Goal: Task Accomplishment & Management: Use online tool/utility

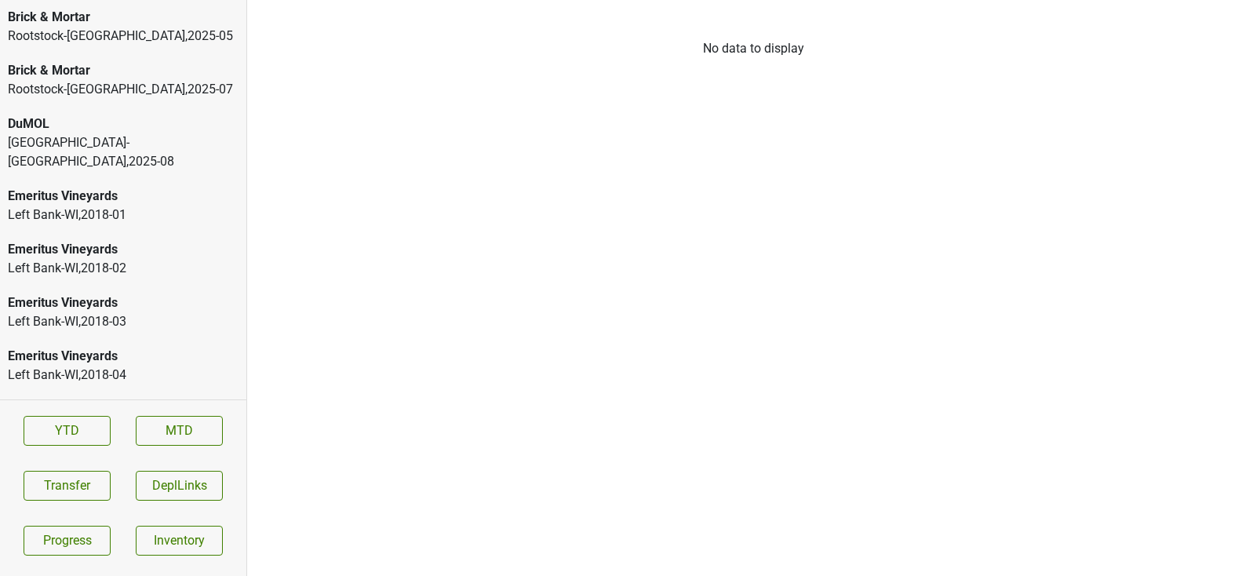
scroll to position [3548, 0]
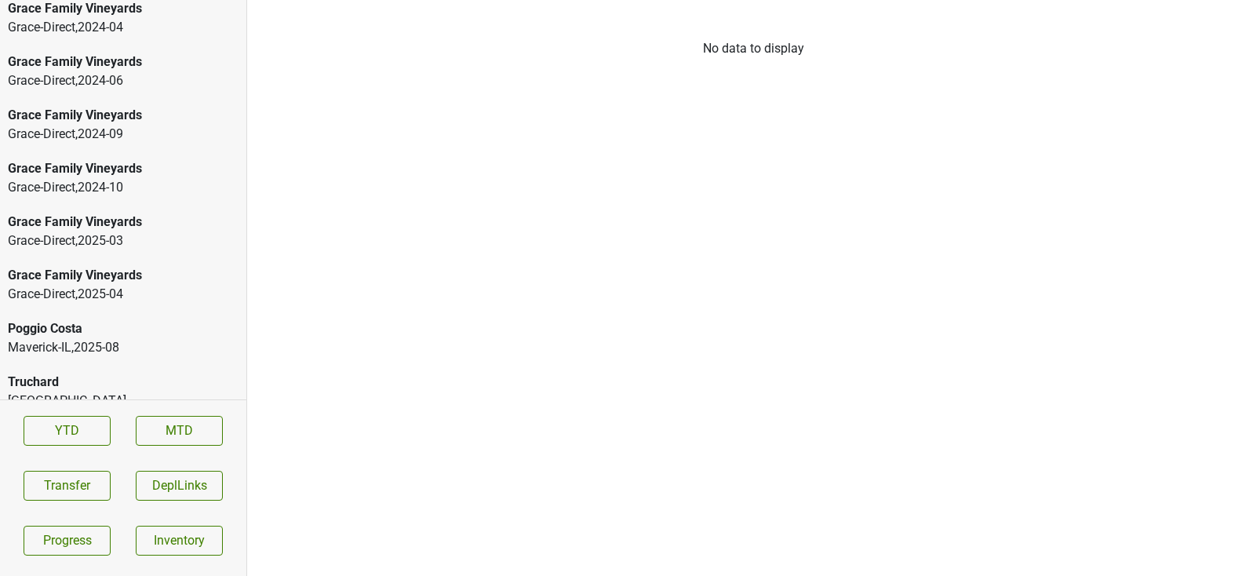
click at [130, 285] on div "Grace-Direct , 2025 - 04" at bounding box center [123, 294] width 231 height 19
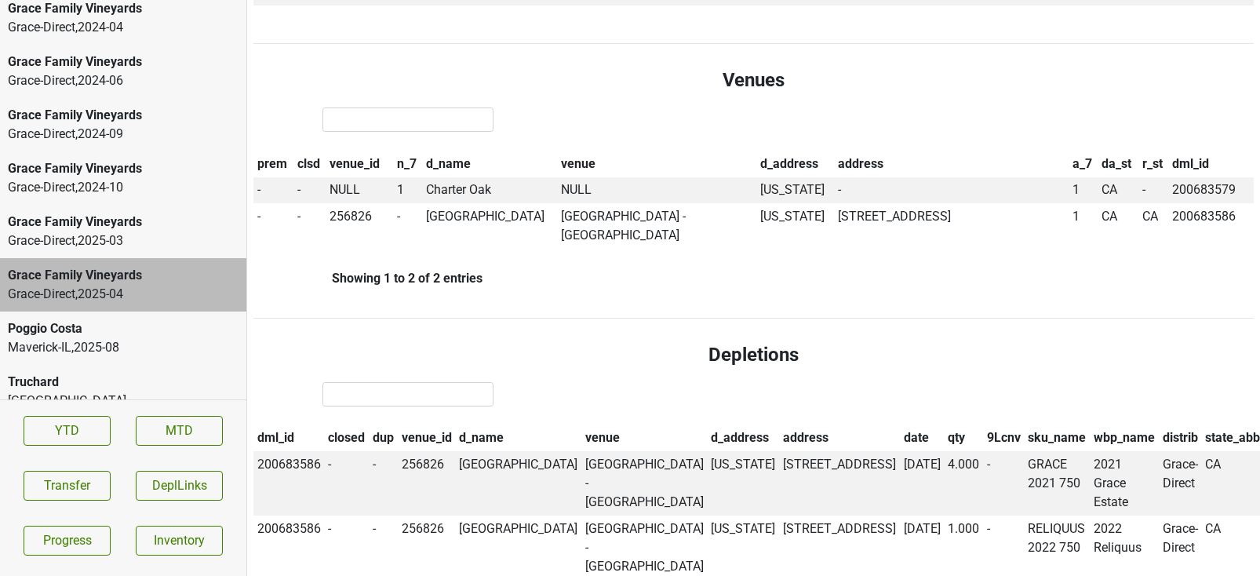
scroll to position [761, 0]
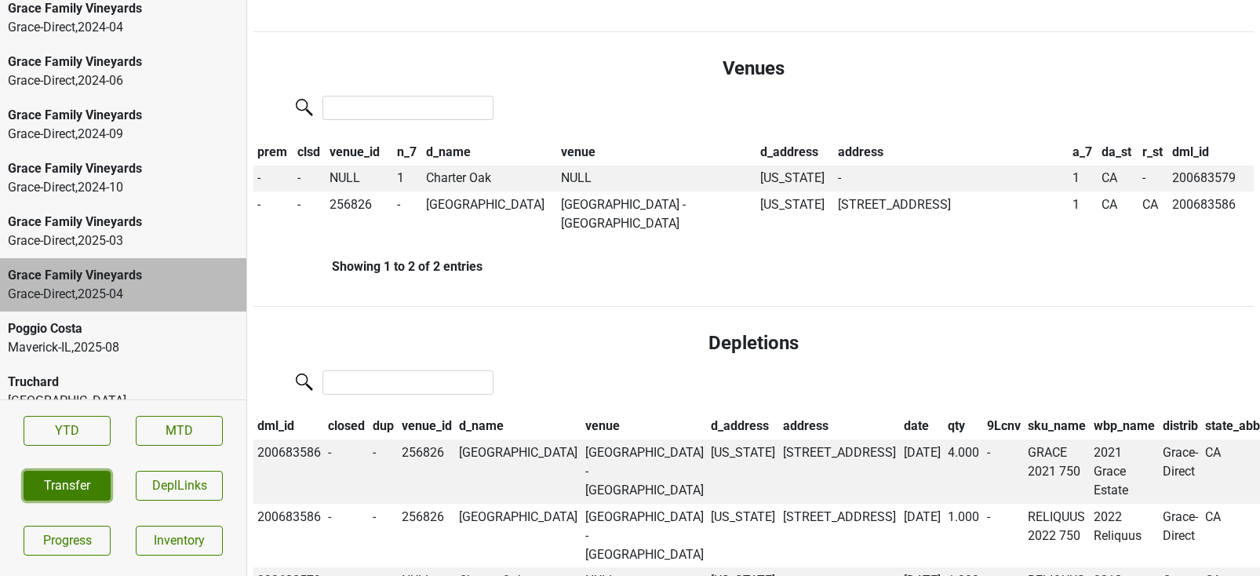
click at [71, 479] on button "Transfer" at bounding box center [67, 486] width 87 height 30
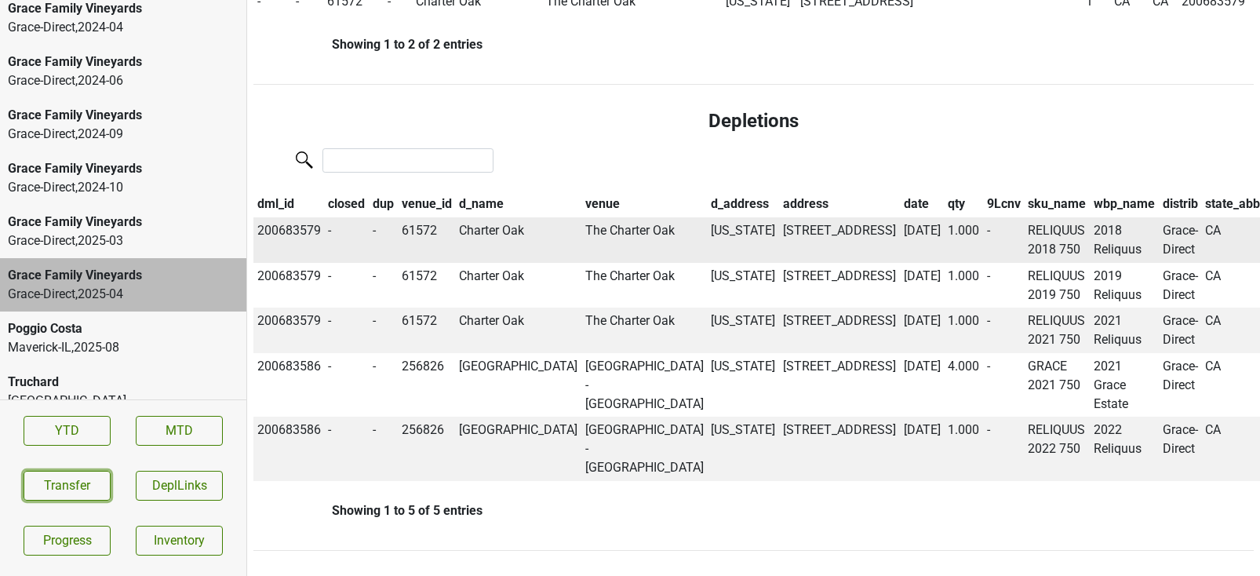
scroll to position [1065, 0]
click at [944, 191] on th "qty" at bounding box center [963, 204] width 39 height 27
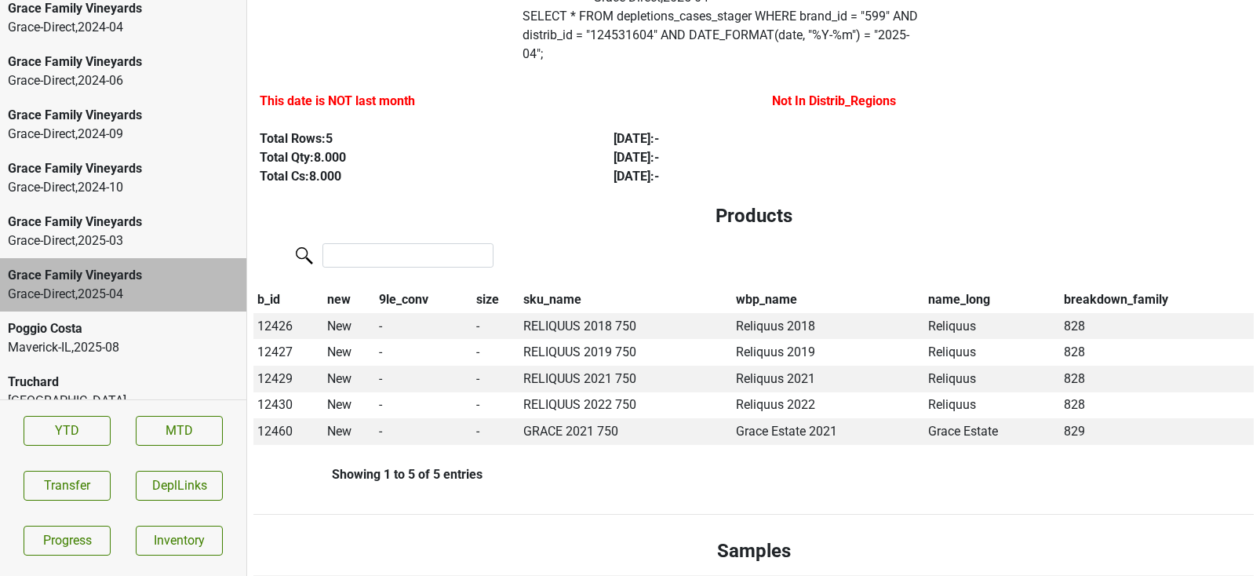
scroll to position [0, 0]
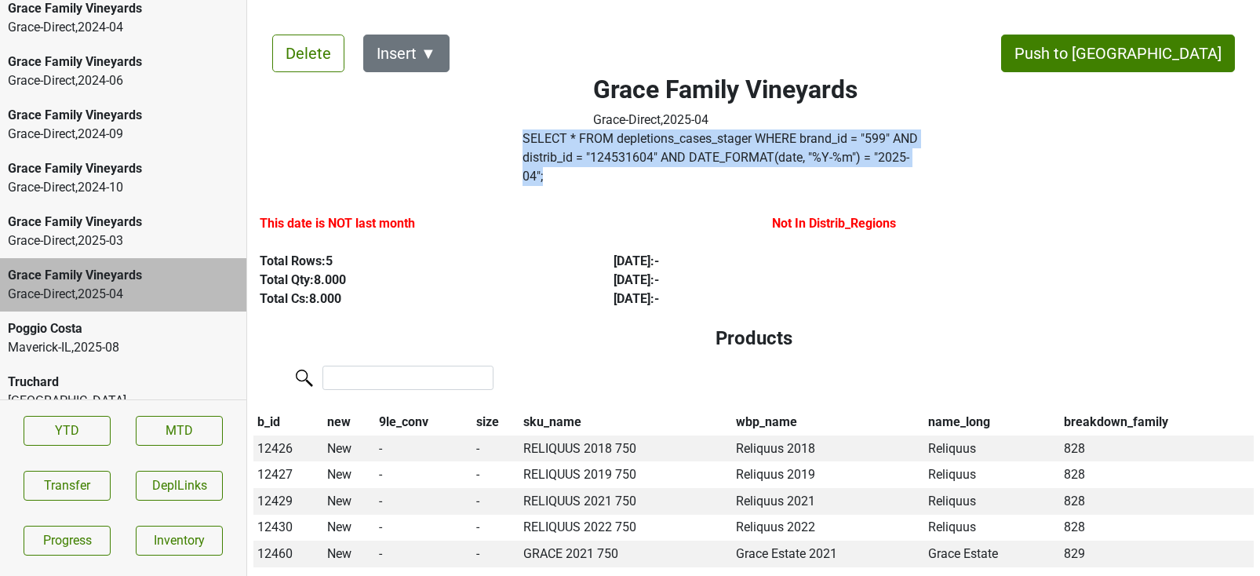
drag, startPoint x: 882, startPoint y: 159, endPoint x: 524, endPoint y: 133, distance: 358.7
click at [524, 133] on div "SELECT * FROM depletions_cases_stager WHERE brand_id = " 599 " AND distrib_id =…" at bounding box center [725, 160] width 428 height 63
copy label "SELECT * FROM depletions_cases_stager WHERE brand_id = " 599 " AND distrib_id =…"
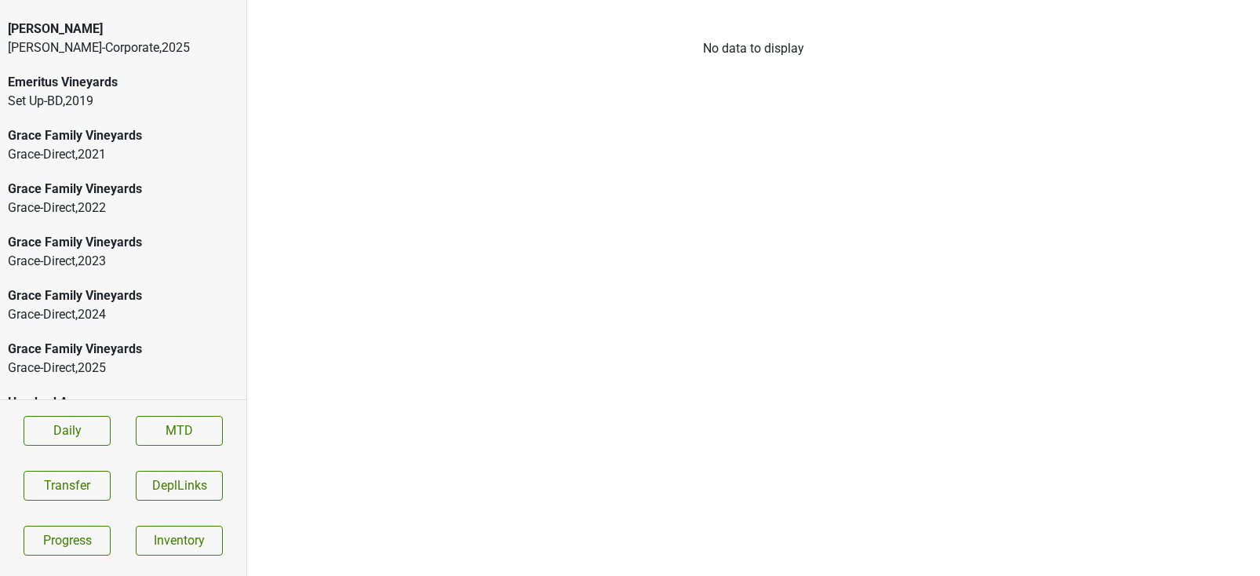
scroll to position [293, 0]
click at [97, 358] on div "Grace-Direct , 2025" at bounding box center [123, 367] width 231 height 19
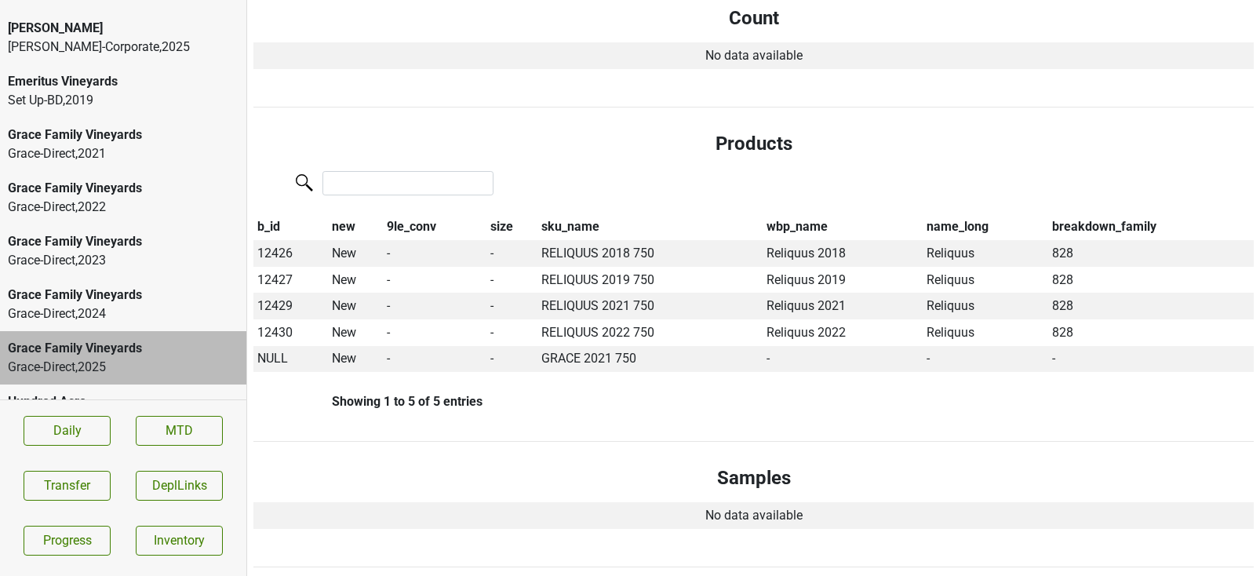
scroll to position [337, 0]
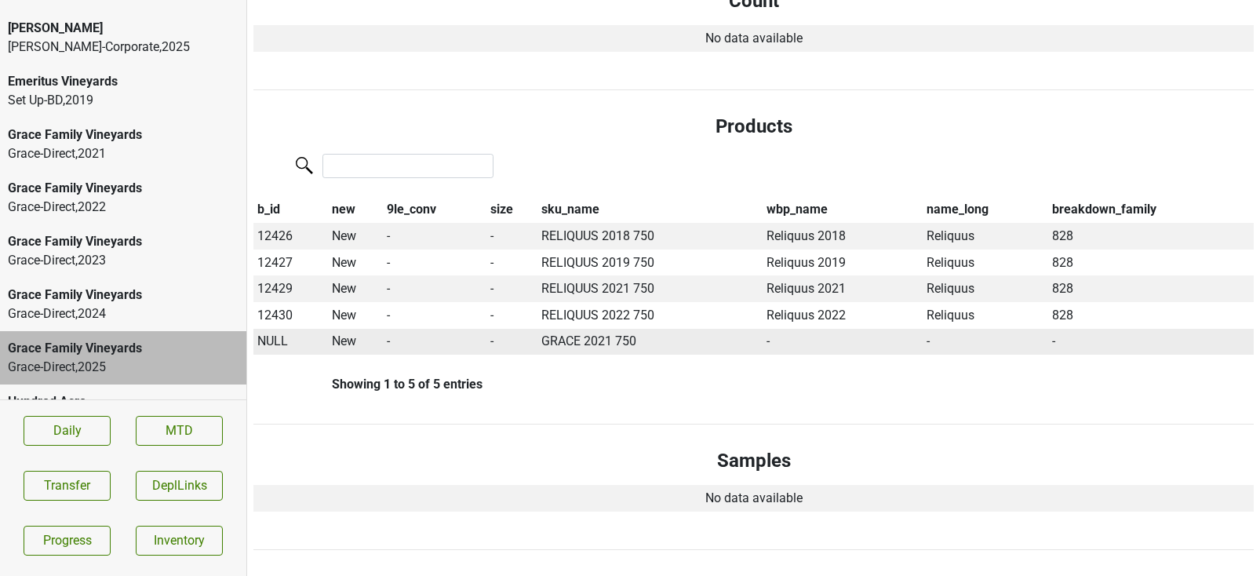
click at [279, 333] on span "NULL" at bounding box center [272, 340] width 31 height 15
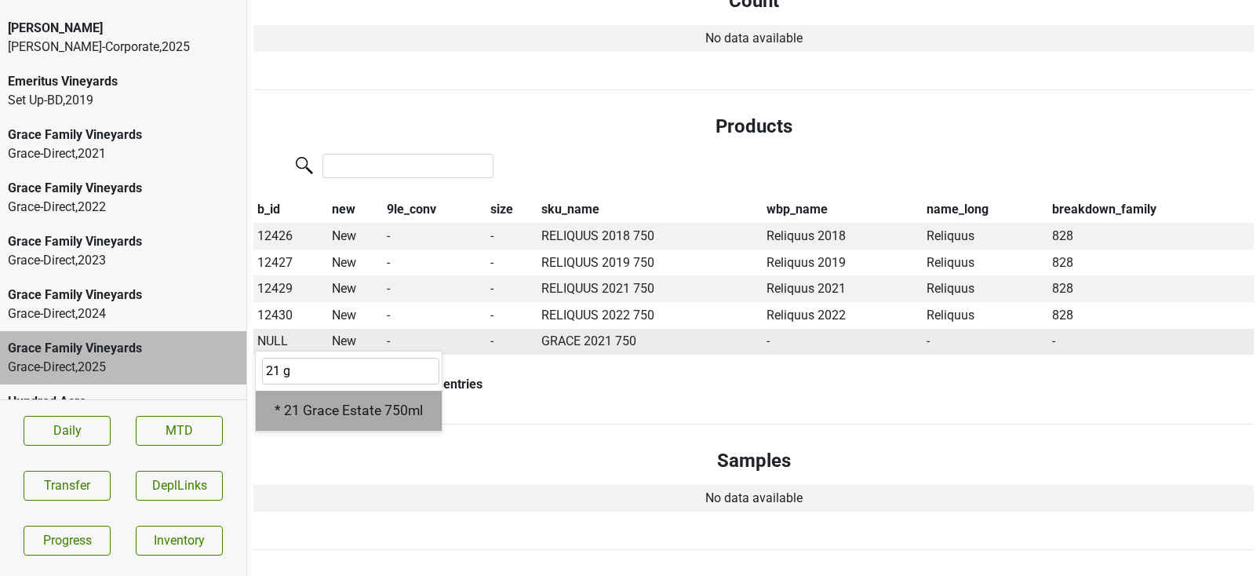
type input "21 g"
click at [314, 399] on div "* 21 Grace Estate 750ml" at bounding box center [349, 411] width 186 height 40
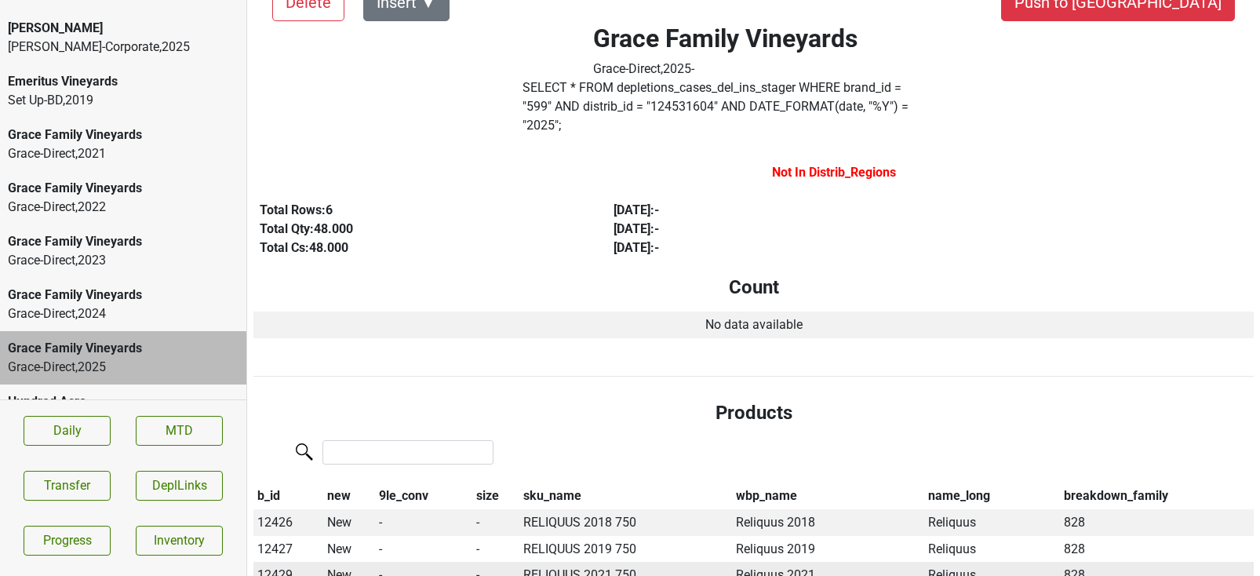
scroll to position [0, 0]
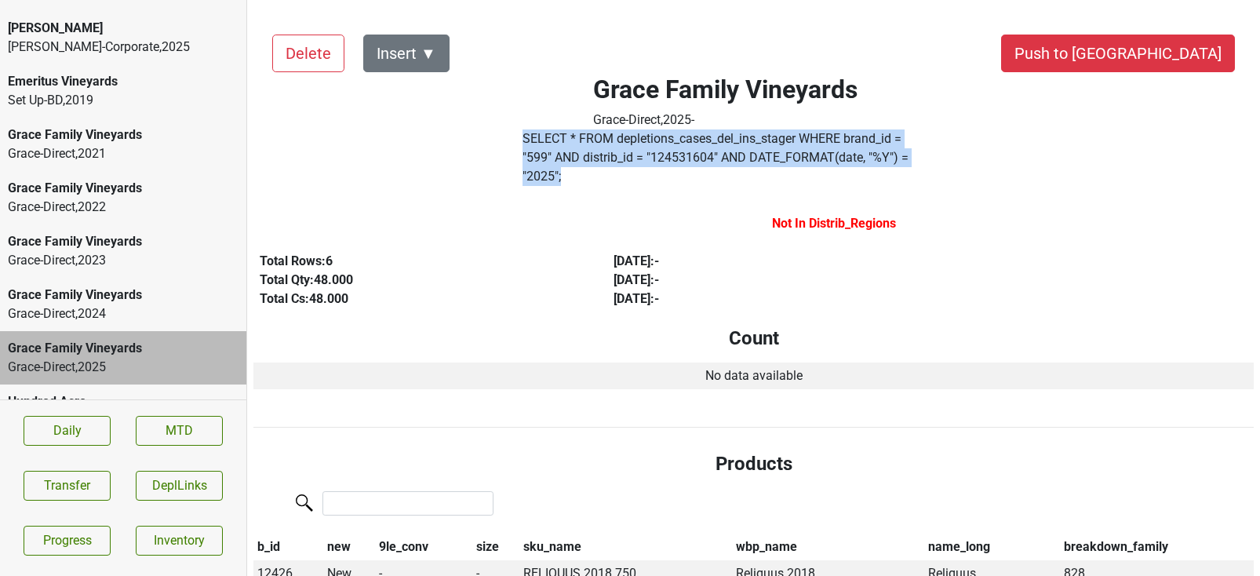
drag, startPoint x: 849, startPoint y: 156, endPoint x: 475, endPoint y: 137, distance: 373.9
click at [475, 137] on div "Grace Family Vineyards Grace-Direct , 2025 - SELECT * FROM depletions_cases_del…" at bounding box center [725, 104] width 514 height 177
copy div "SELECT * FROM depletions_cases_del_ins_stager WHERE brand_id = " 599 " AND dist…"
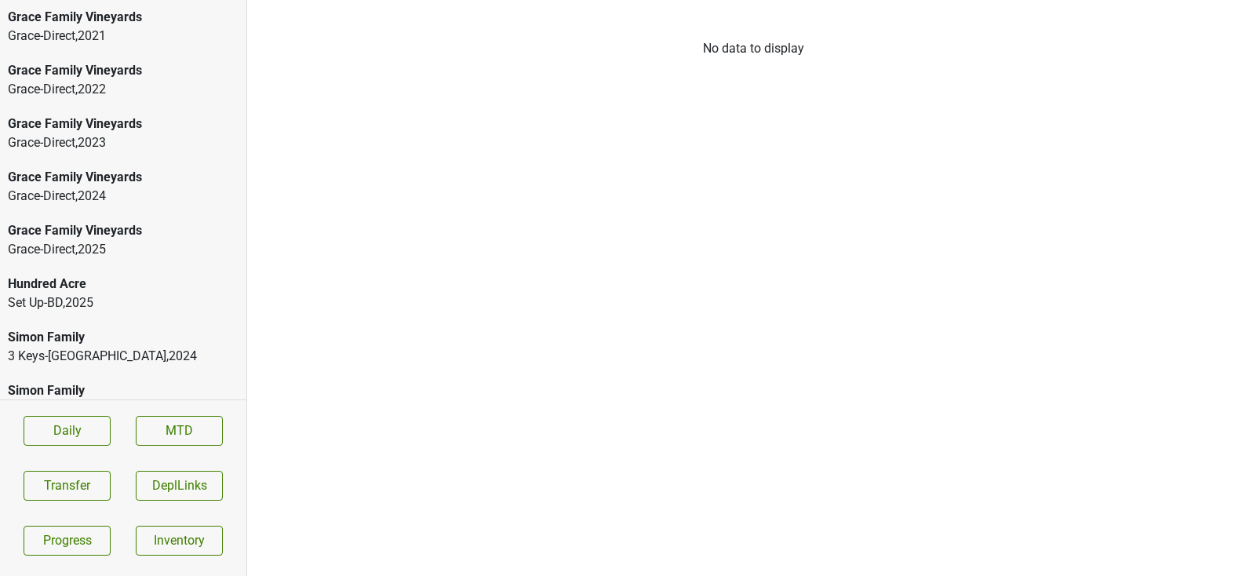
scroll to position [413, 0]
click at [138, 238] on div "Grace-Direct , 2025" at bounding box center [123, 247] width 231 height 19
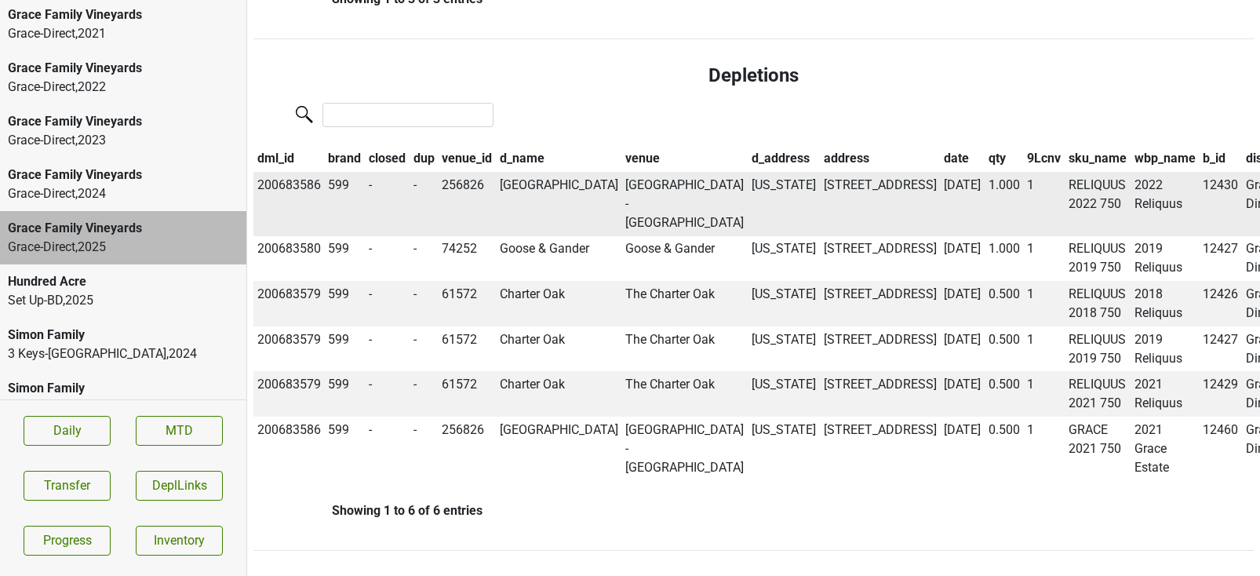
scroll to position [1203, 0]
click at [940, 146] on th "date" at bounding box center [962, 159] width 45 height 27
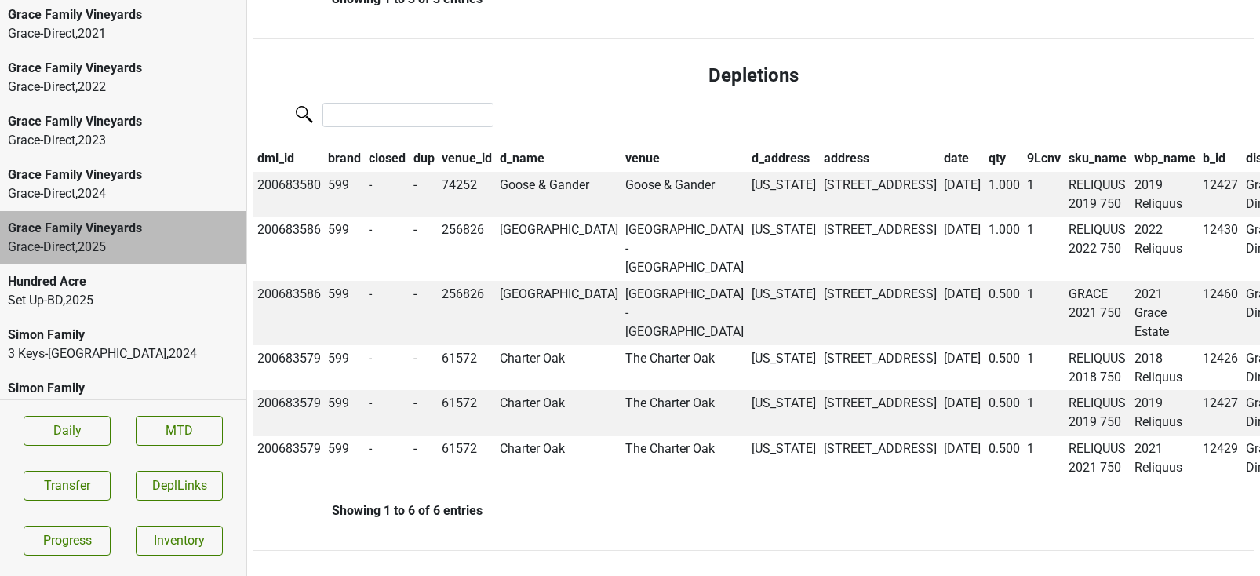
click at [940, 146] on th "date" at bounding box center [962, 159] width 45 height 27
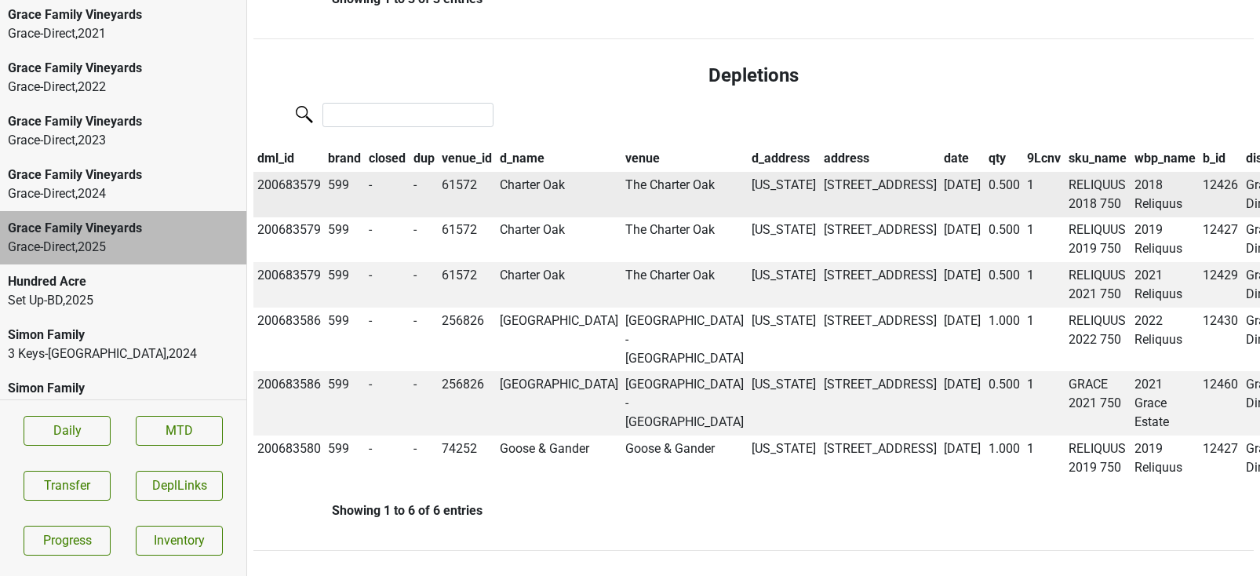
scroll to position [1197, 0]
click at [348, 103] on input "search" at bounding box center [407, 115] width 171 height 24
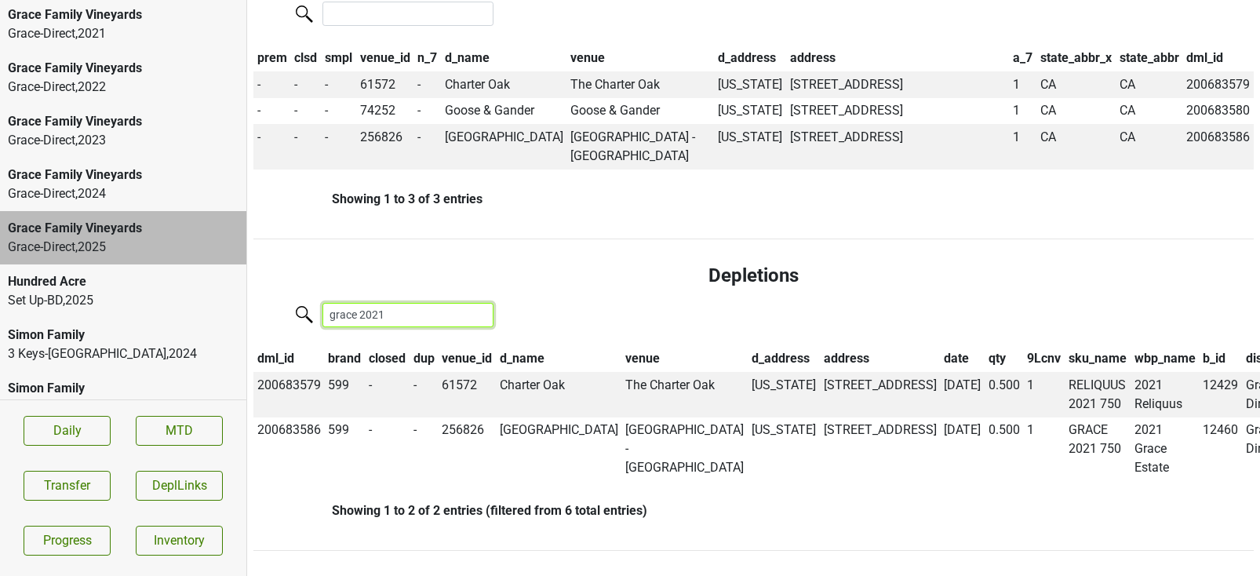
type input "grace 2021"
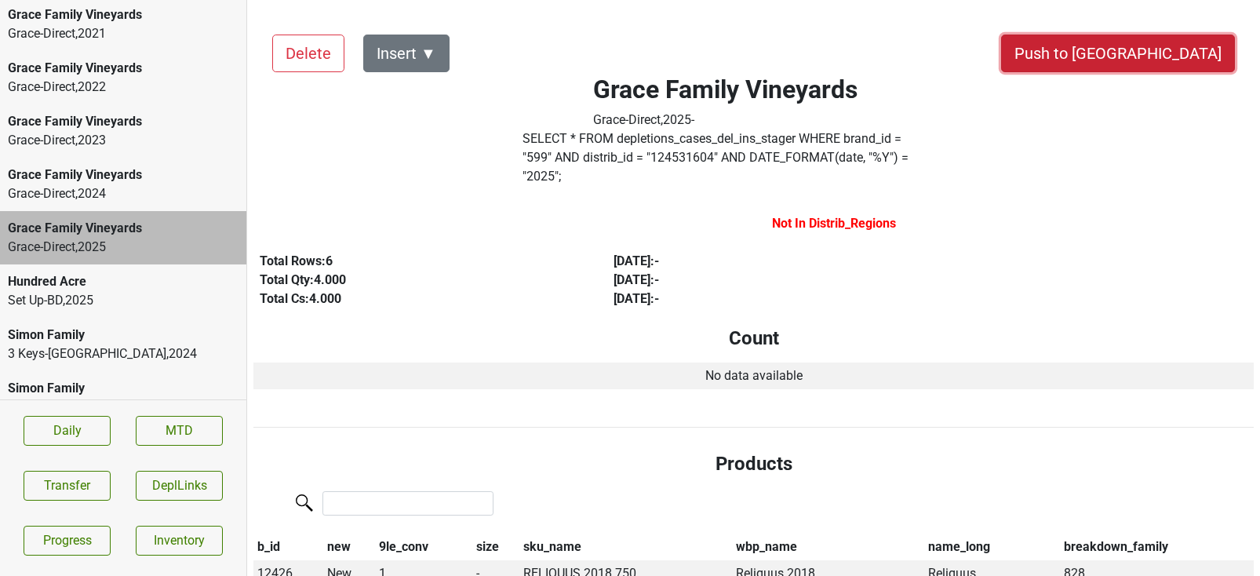
click at [1170, 55] on button "Push to [GEOGRAPHIC_DATA]" at bounding box center [1118, 54] width 234 height 38
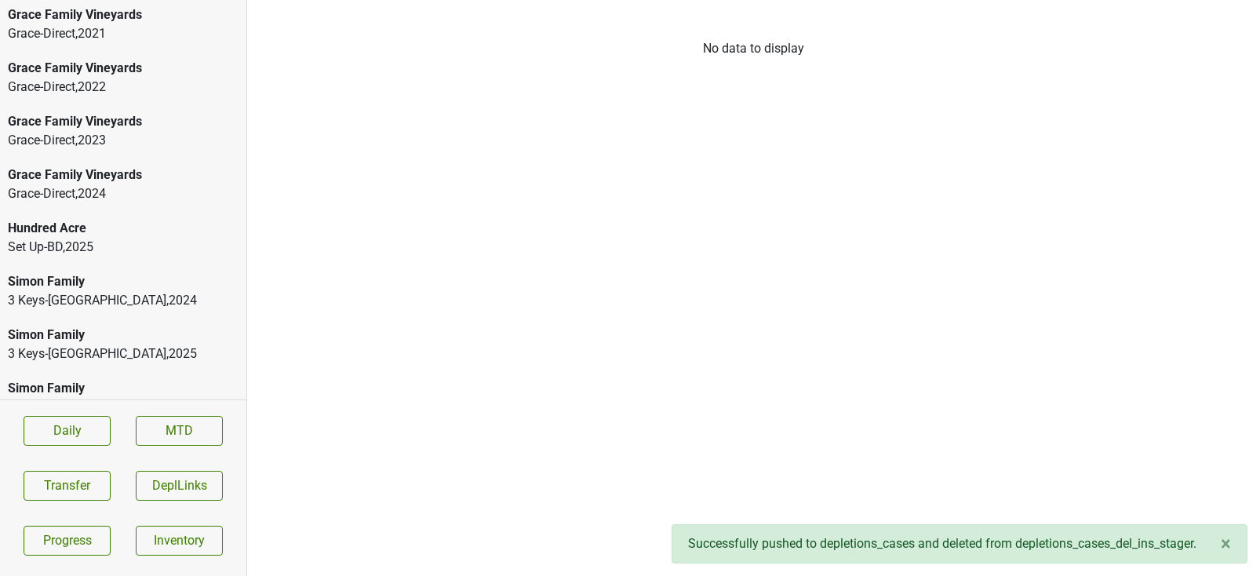
click at [109, 184] on div "Grace-Direct , 2024" at bounding box center [123, 193] width 231 height 19
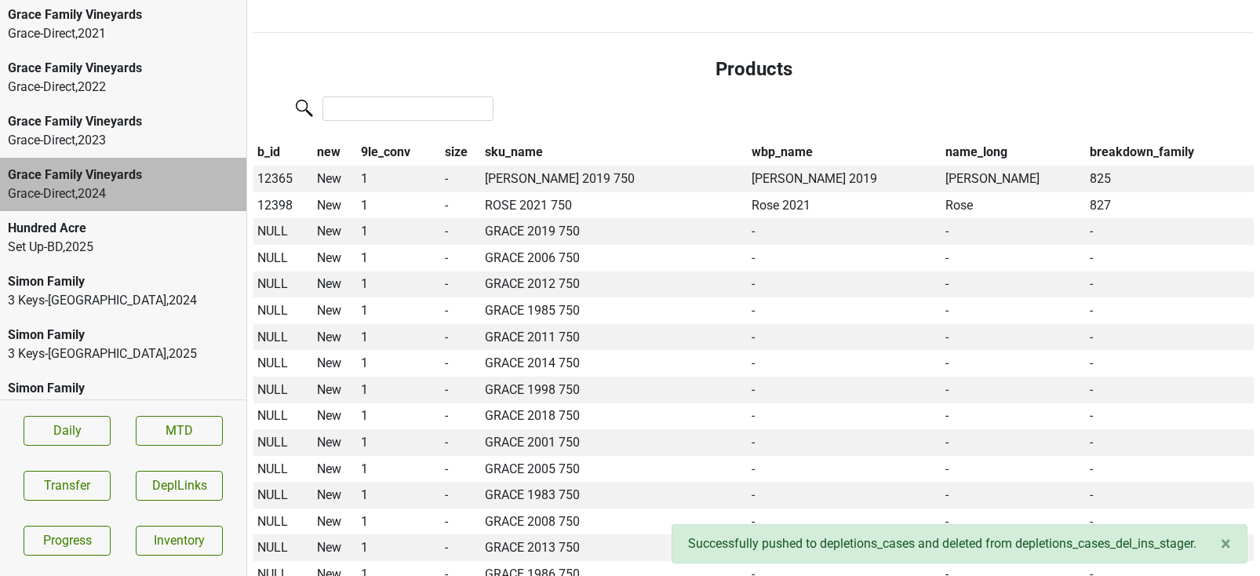
scroll to position [432, 0]
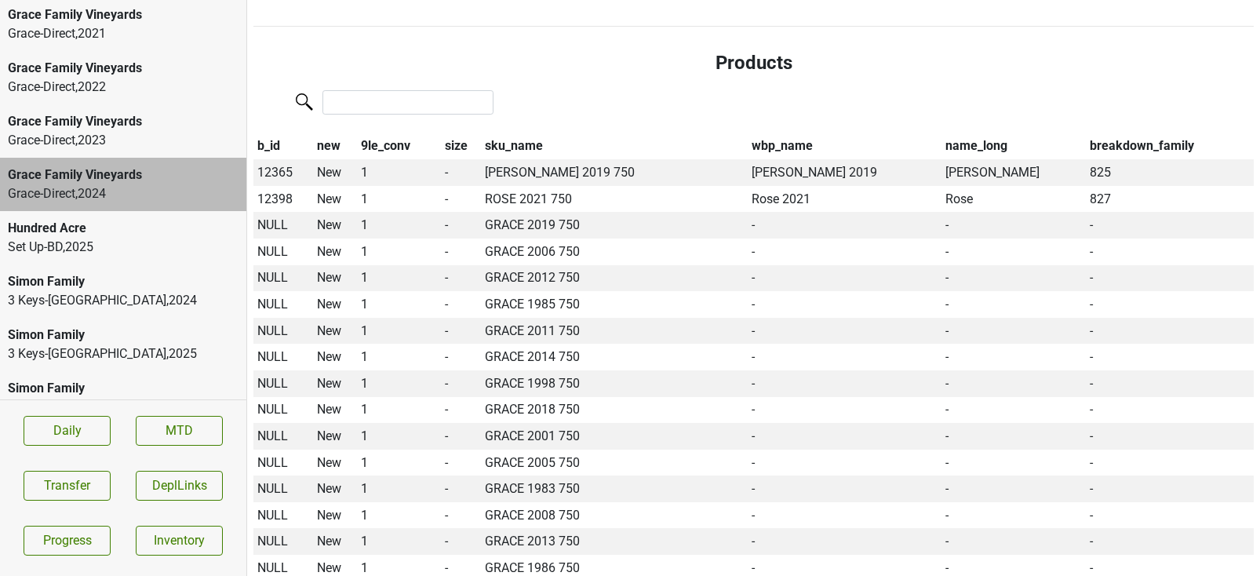
click at [513, 133] on th "sku_name" at bounding box center [614, 146] width 267 height 27
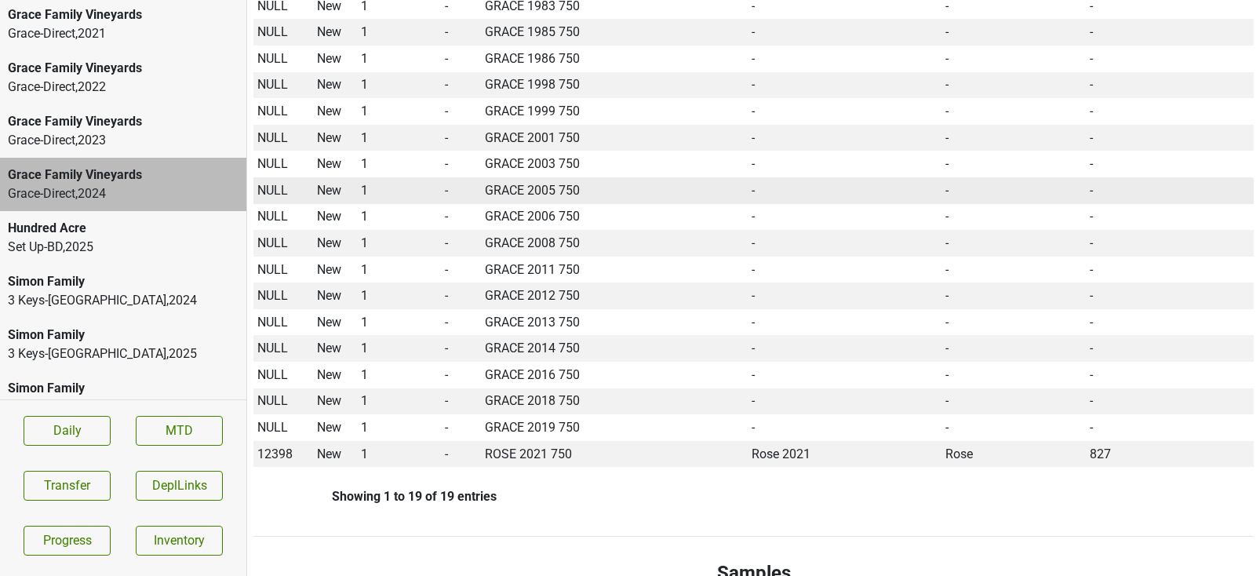
scroll to position [647, 0]
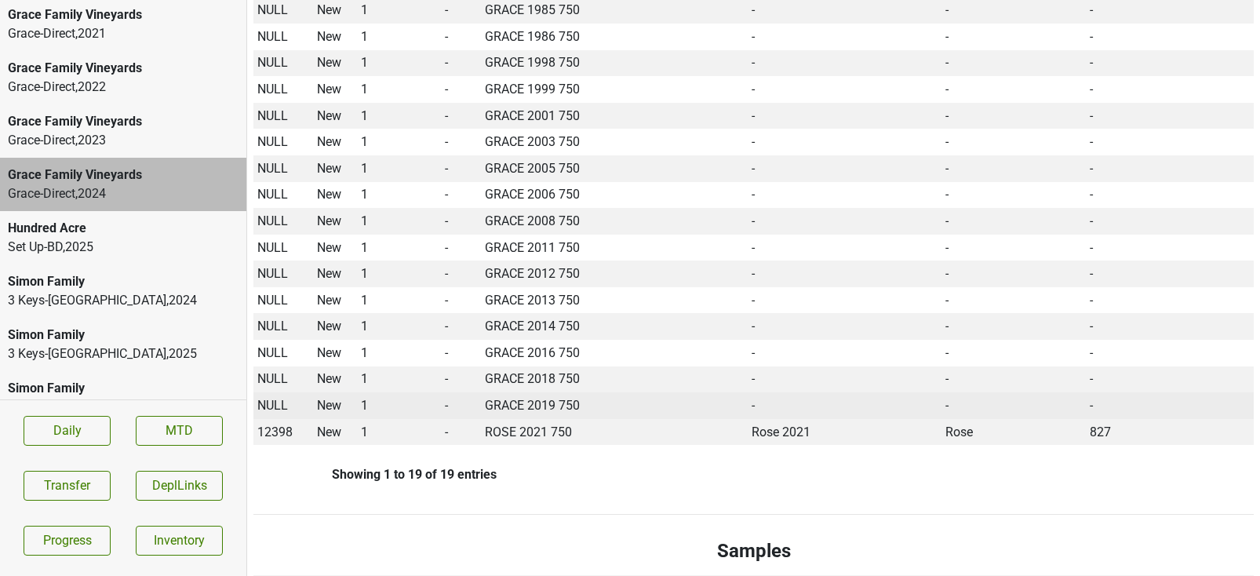
click at [271, 398] on span "NULL" at bounding box center [272, 405] width 31 height 15
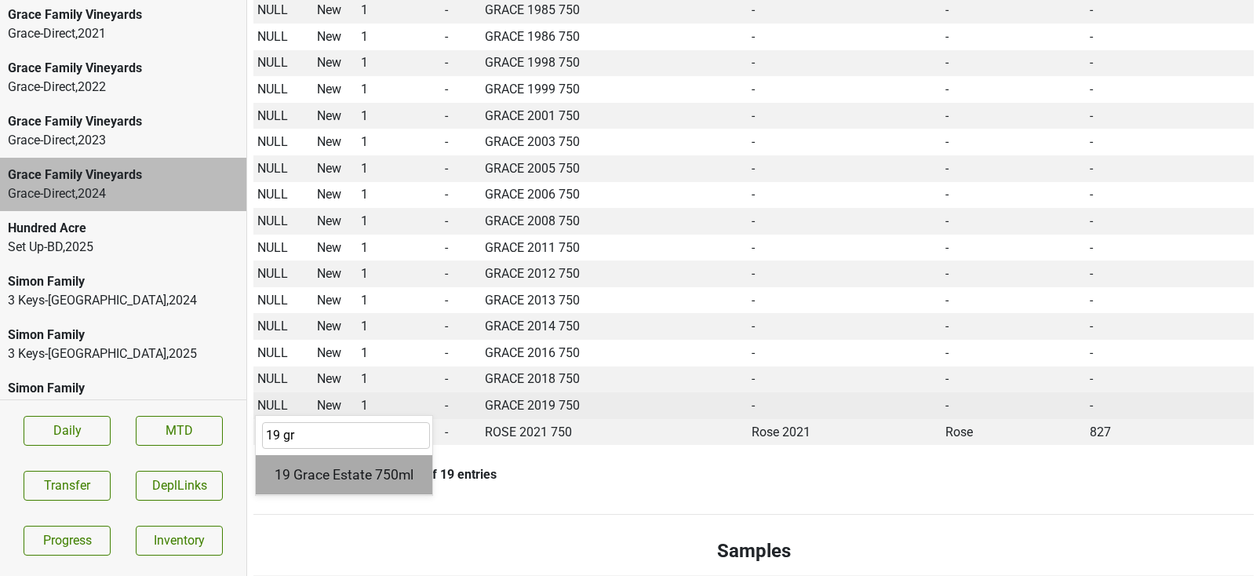
type input "19 gr"
click at [298, 455] on div "19 Grace Estate 750ml" at bounding box center [344, 475] width 177 height 40
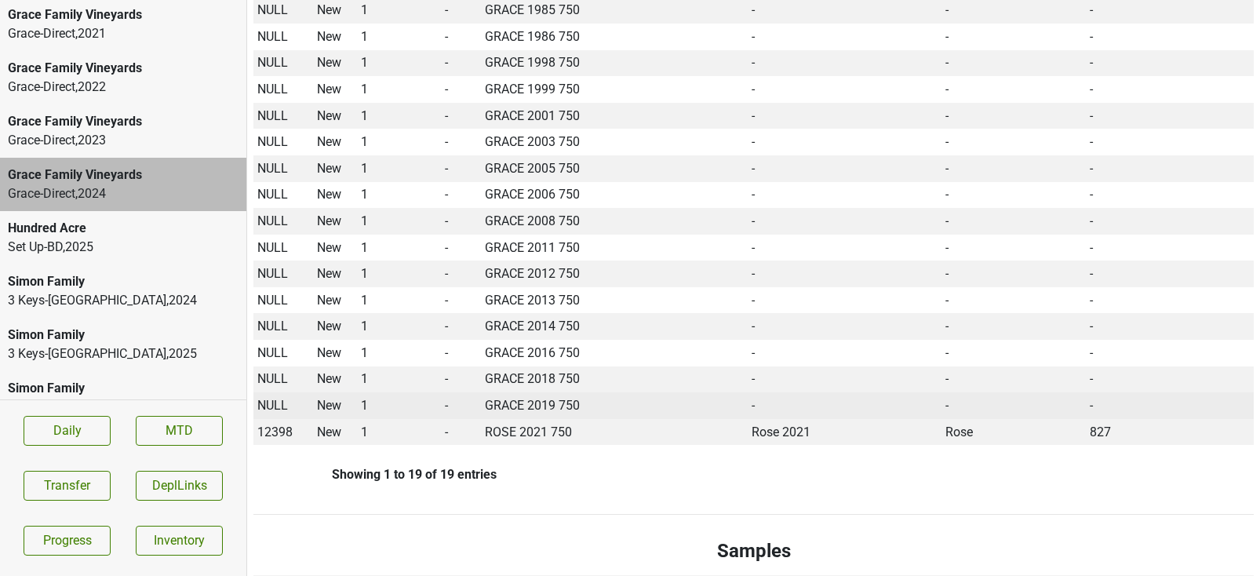
scroll to position [0, 0]
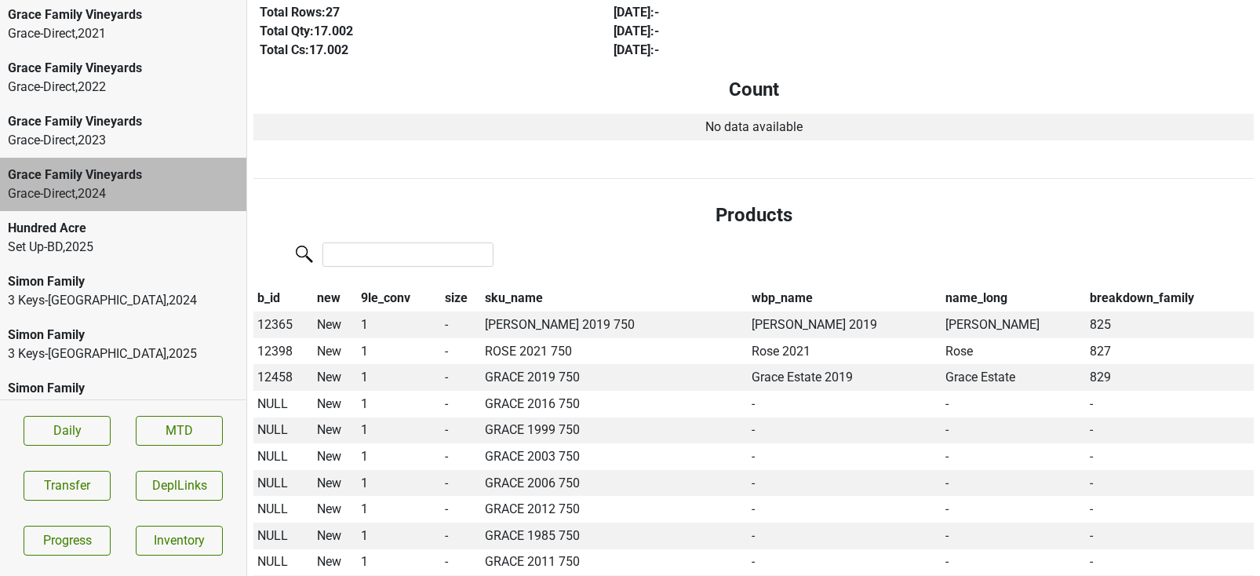
click at [497, 286] on th "sku_name" at bounding box center [614, 299] width 267 height 27
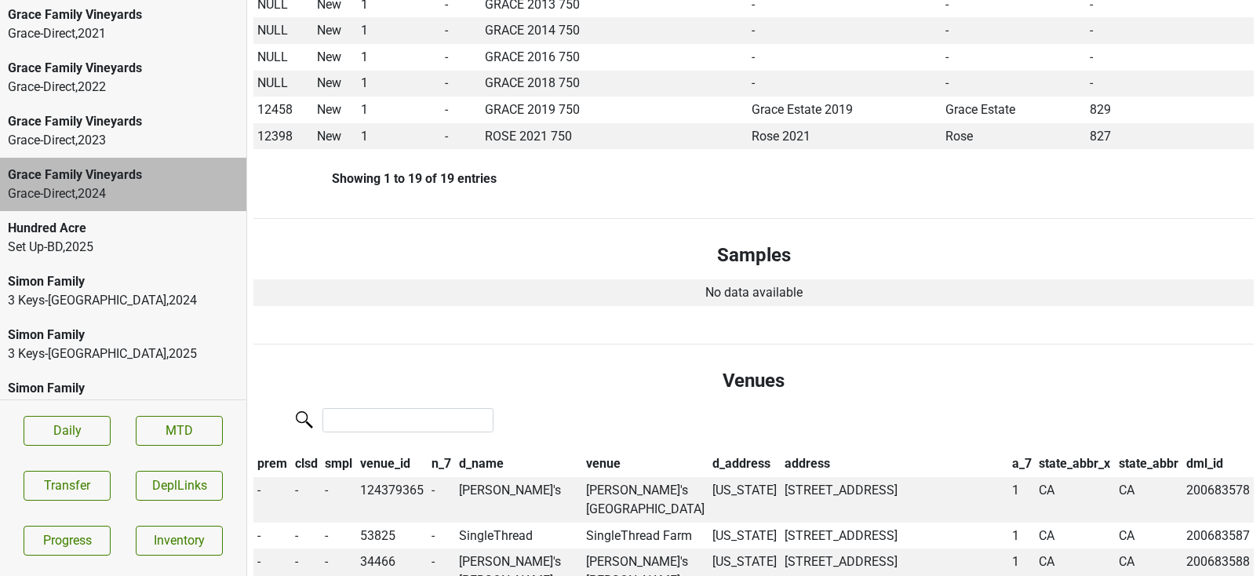
scroll to position [896, 0]
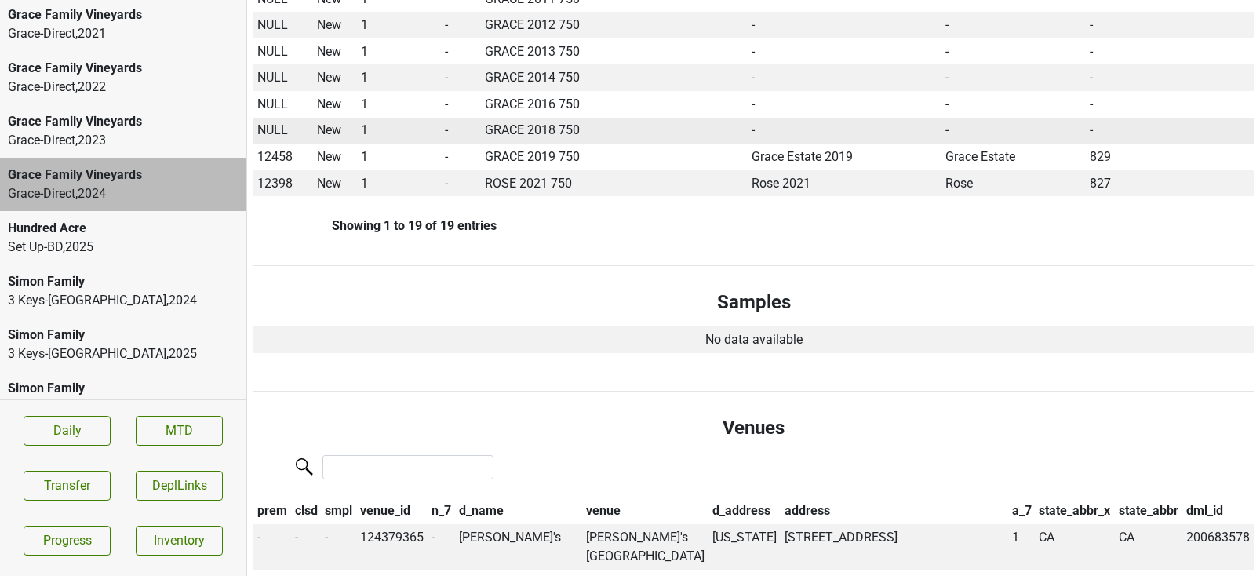
click at [275, 122] on span "NULL" at bounding box center [272, 129] width 31 height 15
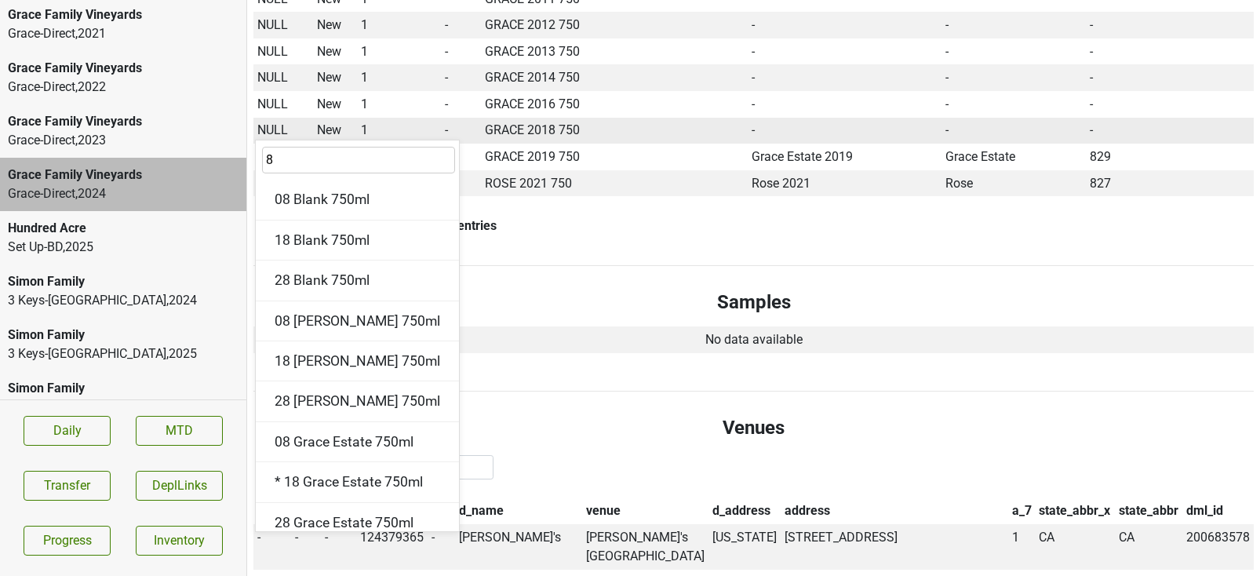
type input "8"
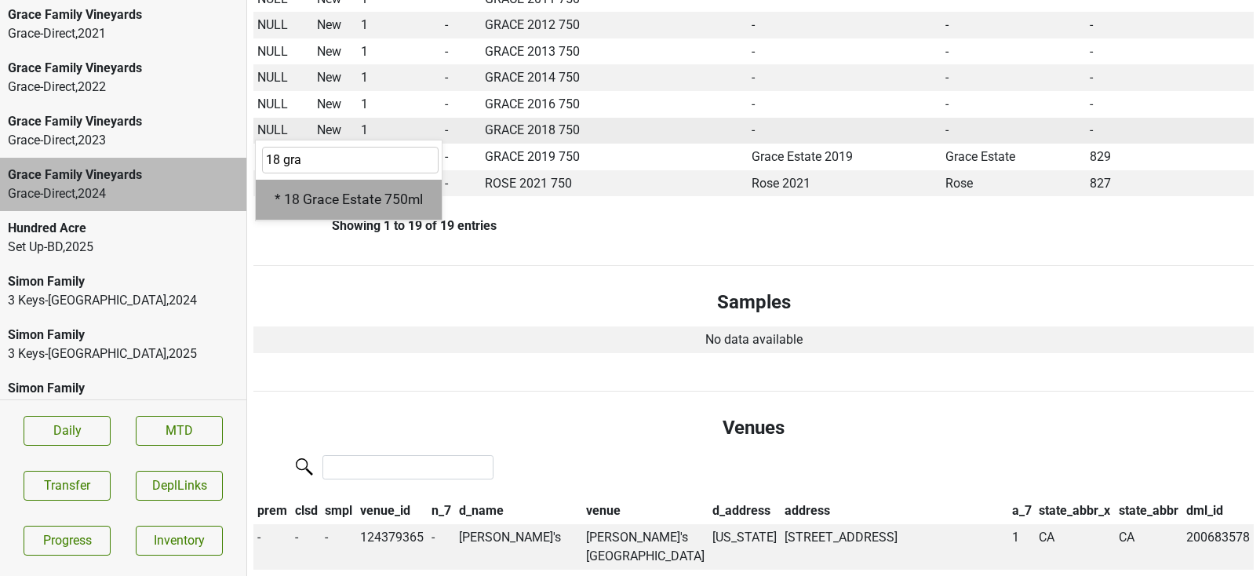
type input "18 gra"
click at [302, 191] on div "* 18 Grace Estate 750ml" at bounding box center [349, 200] width 186 height 40
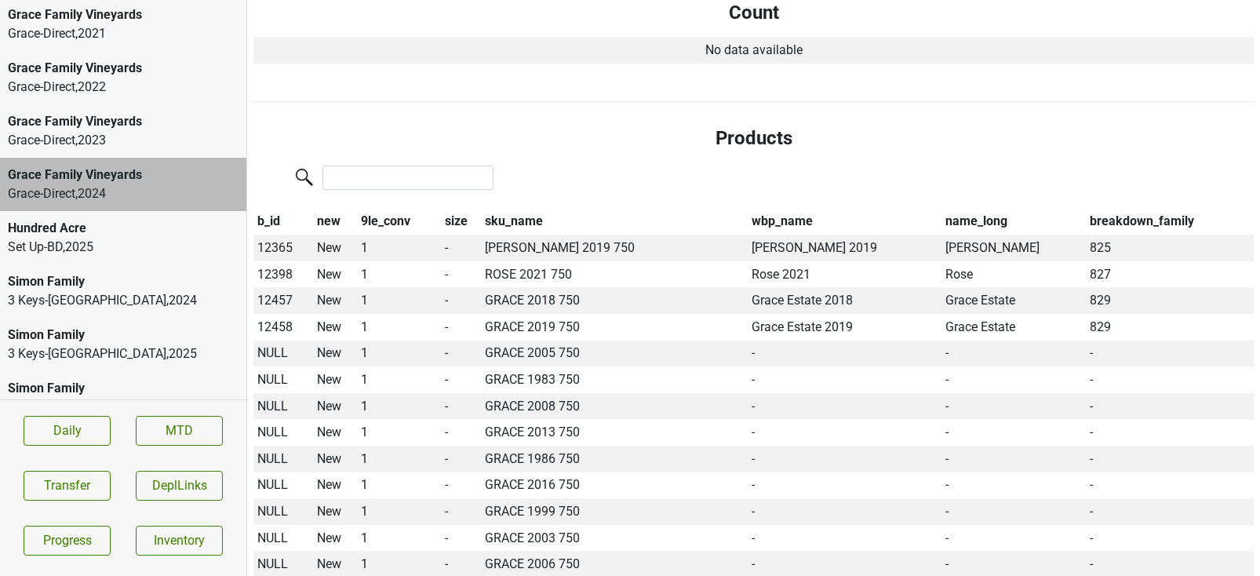
scroll to position [451, 0]
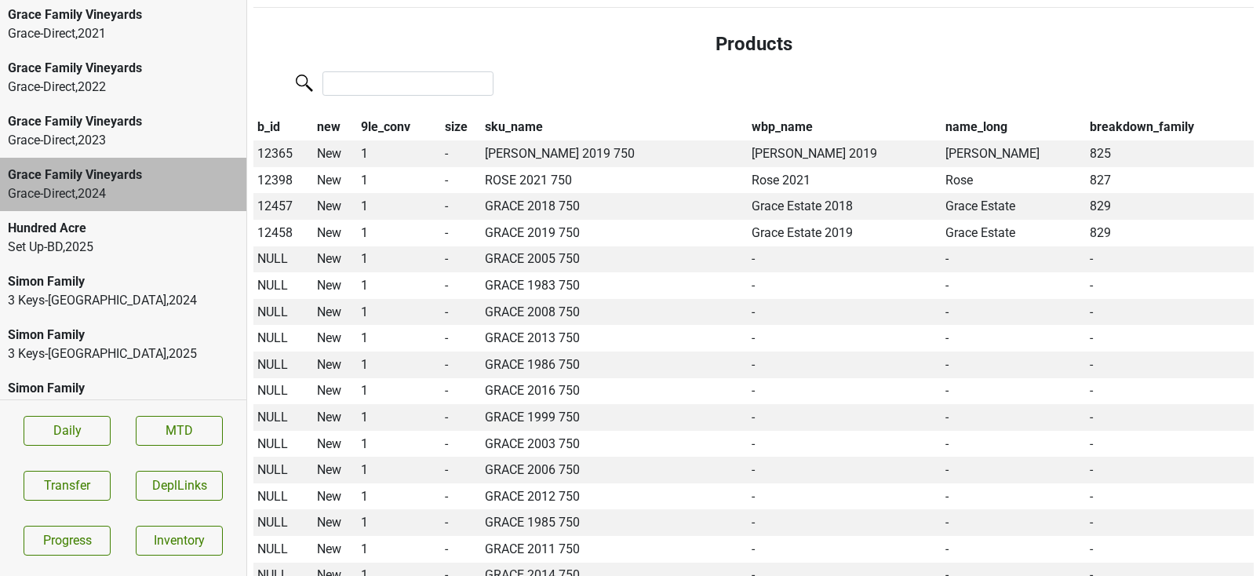
click at [266, 115] on th "b_id" at bounding box center [283, 128] width 60 height 27
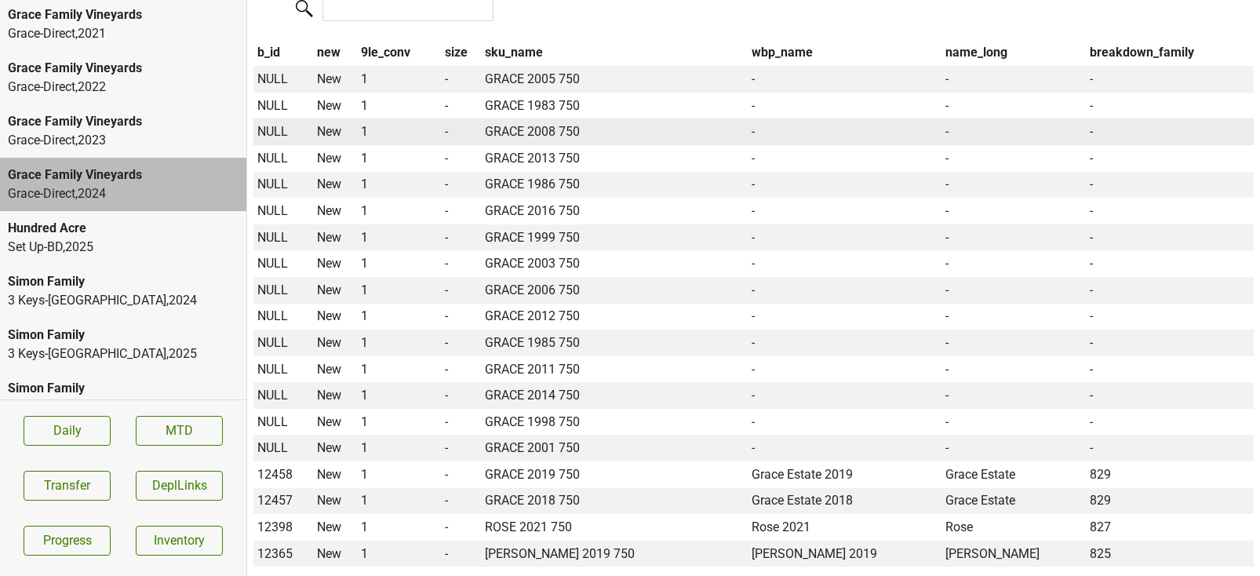
scroll to position [501, 0]
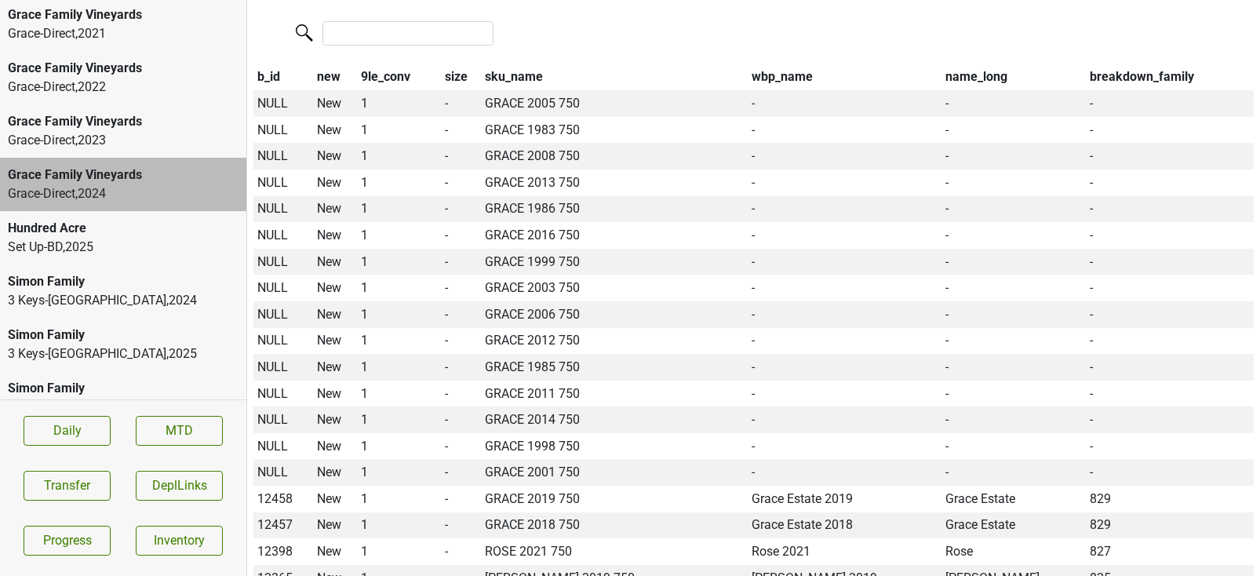
click at [499, 64] on th "sku_name" at bounding box center [614, 77] width 267 height 27
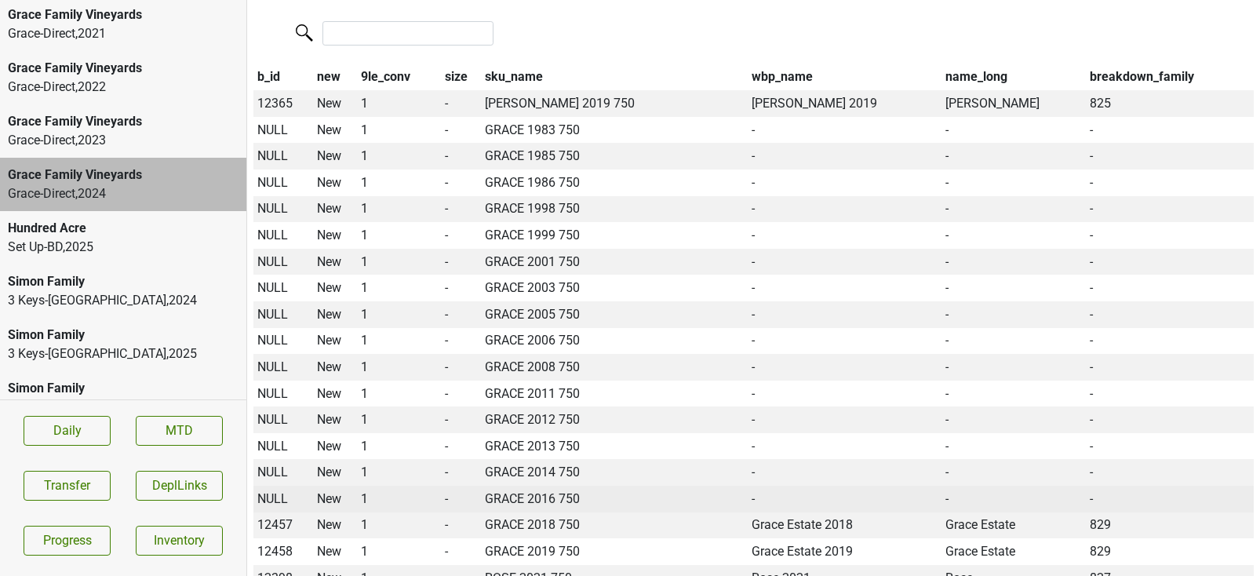
click at [271, 491] on span "NULL" at bounding box center [272, 498] width 31 height 15
type input "16 grace"
click at [314, 548] on div "16 Grace Estate 750ml" at bounding box center [344, 568] width 177 height 40
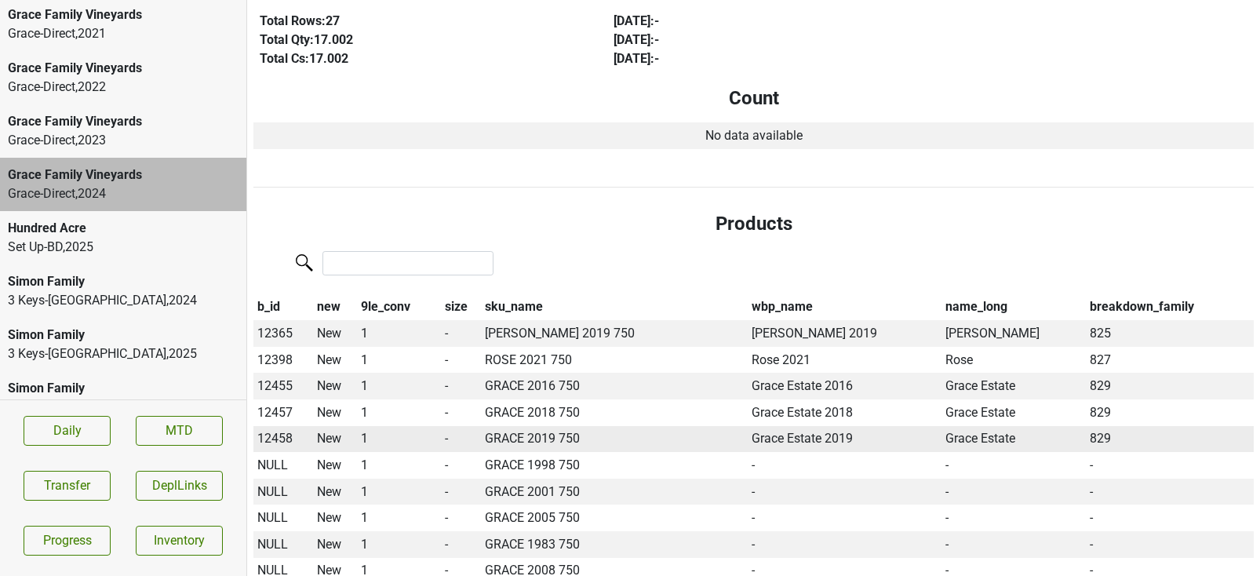
scroll to position [308, 0]
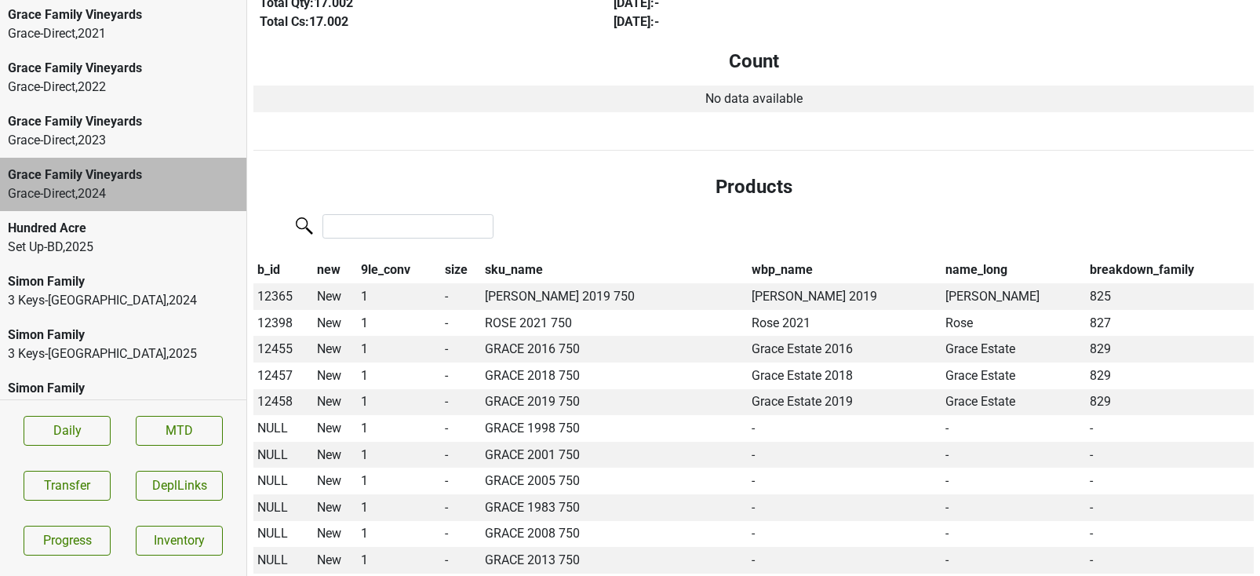
click at [506, 257] on th "sku_name" at bounding box center [614, 270] width 267 height 27
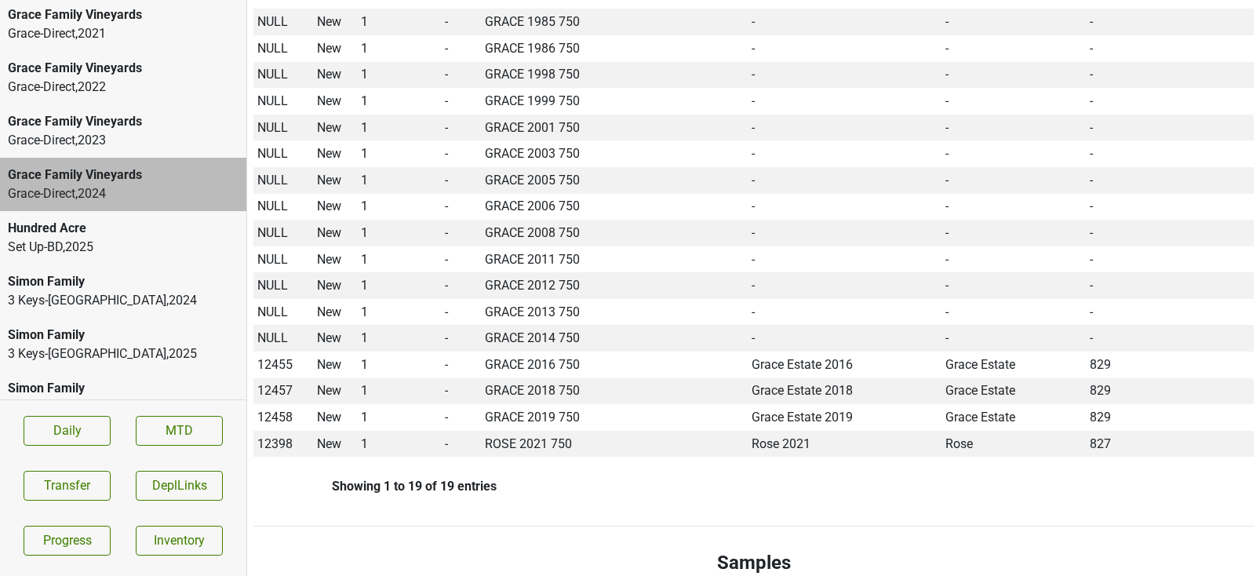
scroll to position [654, 0]
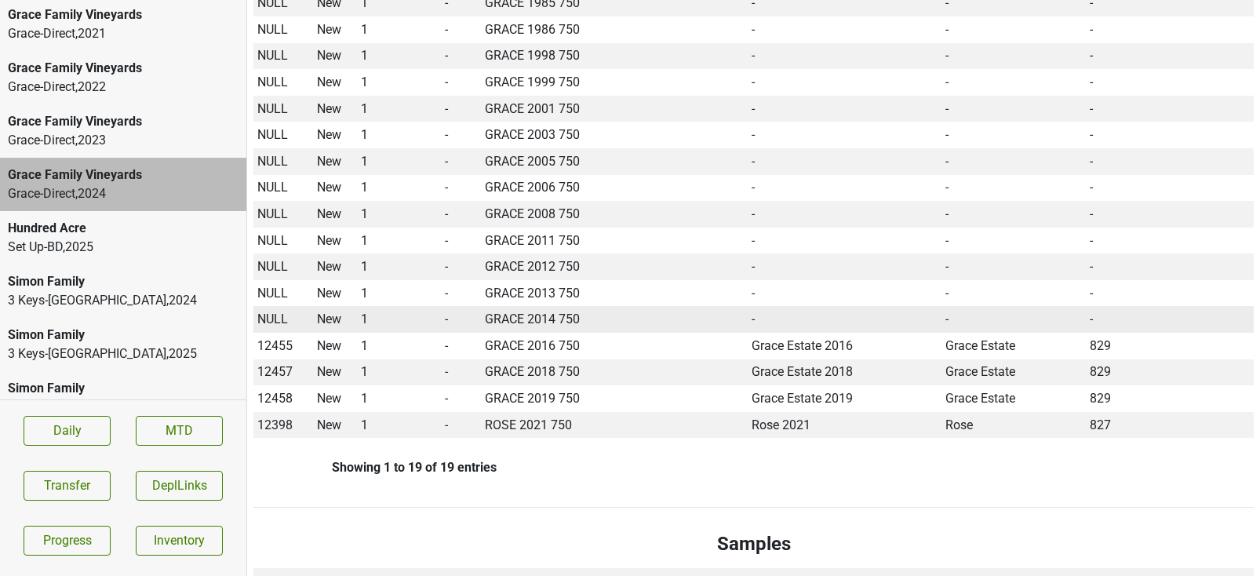
click at [275, 311] on span "NULL" at bounding box center [272, 318] width 31 height 15
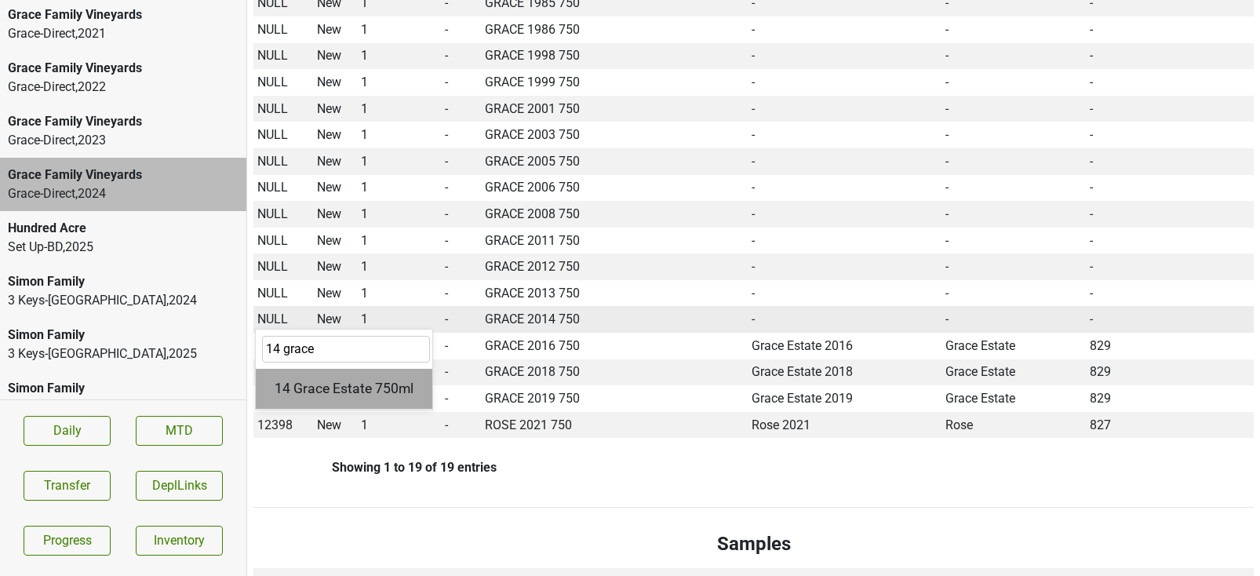
type input "14 grace"
click at [300, 369] on div "14 Grace Estate 750ml" at bounding box center [344, 389] width 177 height 40
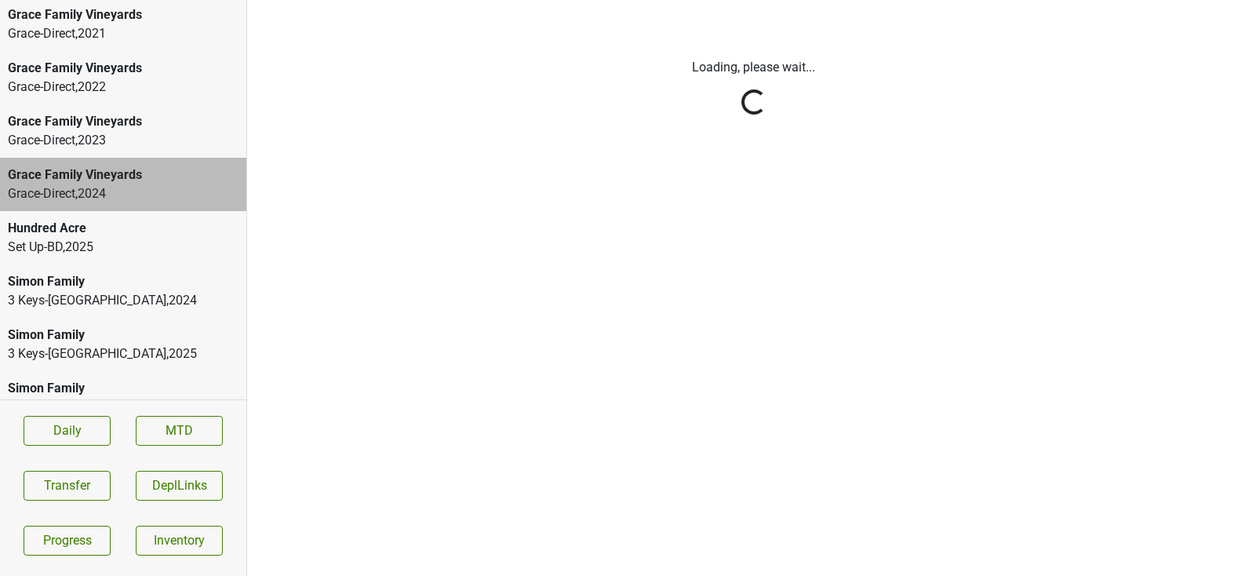
scroll to position [0, 0]
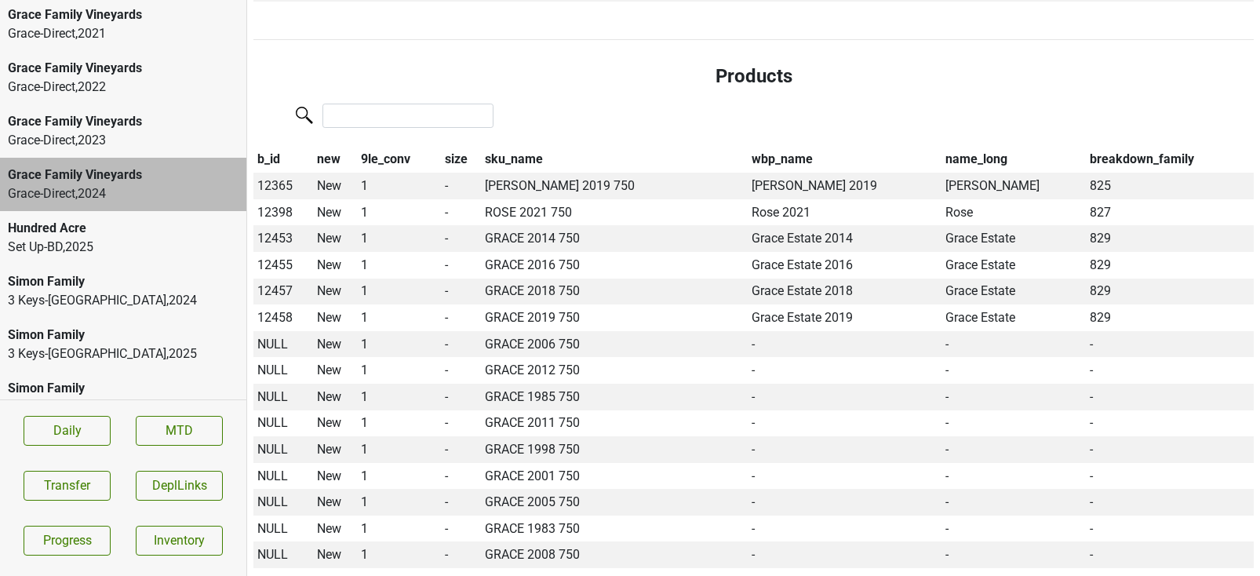
click at [518, 147] on th "sku_name" at bounding box center [614, 160] width 267 height 27
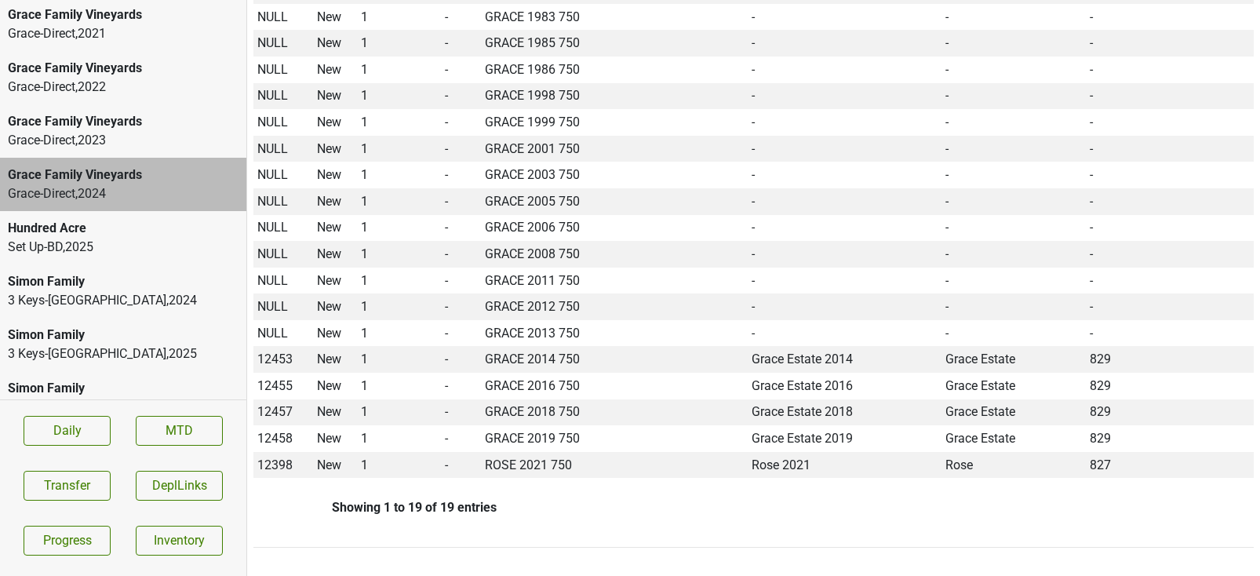
scroll to position [627, 0]
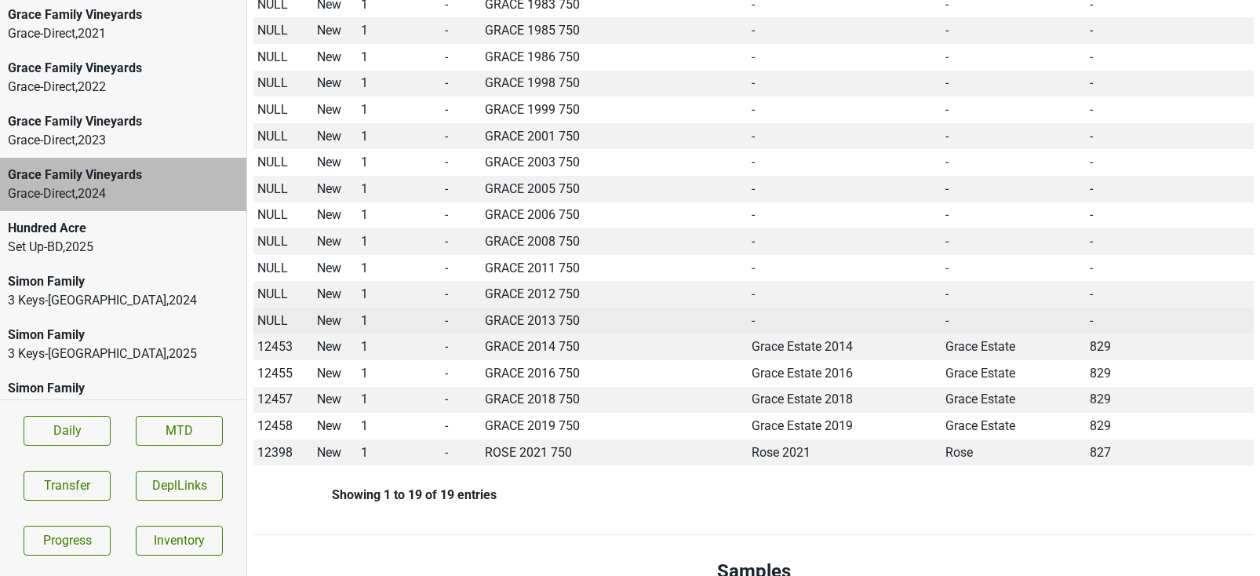
click at [278, 313] on span "NULL" at bounding box center [272, 320] width 31 height 15
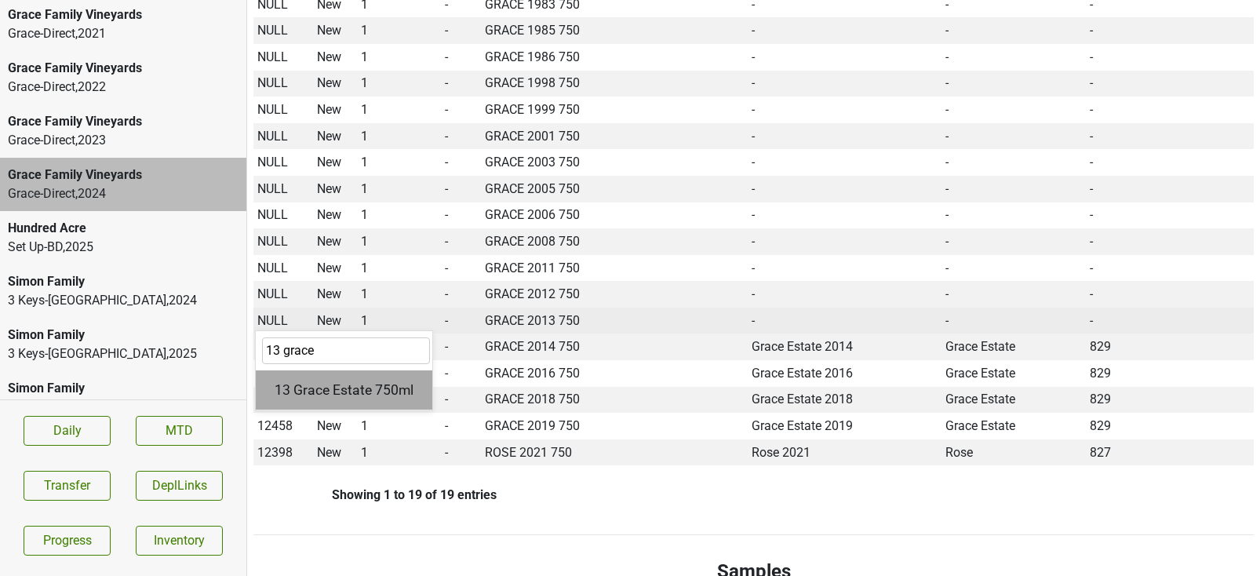
type input "13 grace"
click at [314, 370] on div "13 Grace Estate 750ml" at bounding box center [344, 390] width 177 height 40
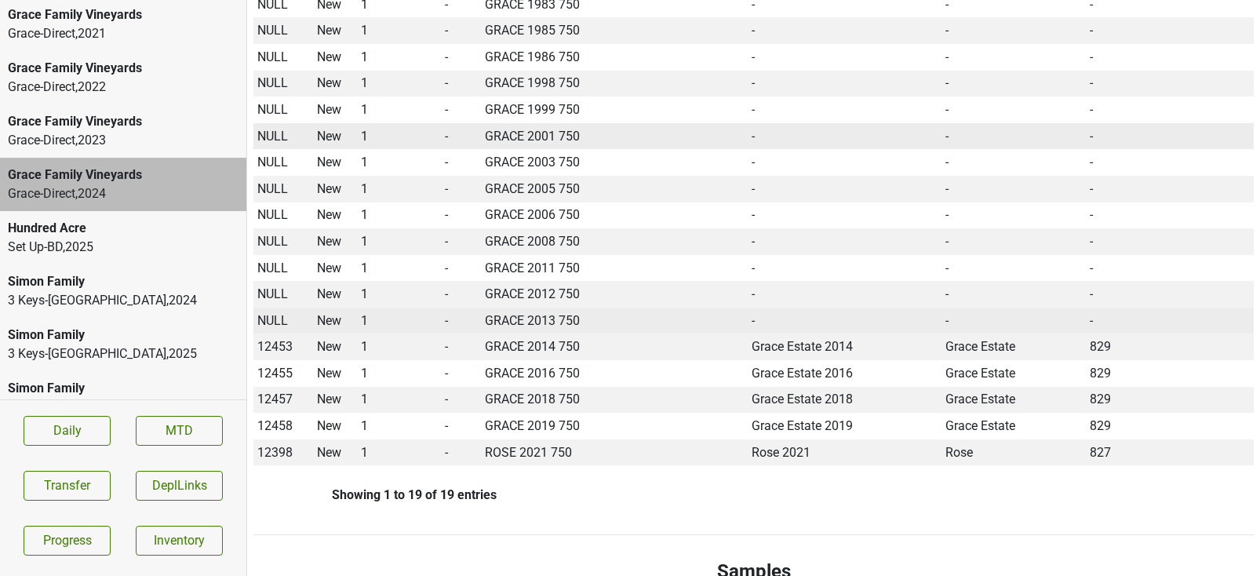
scroll to position [0, 0]
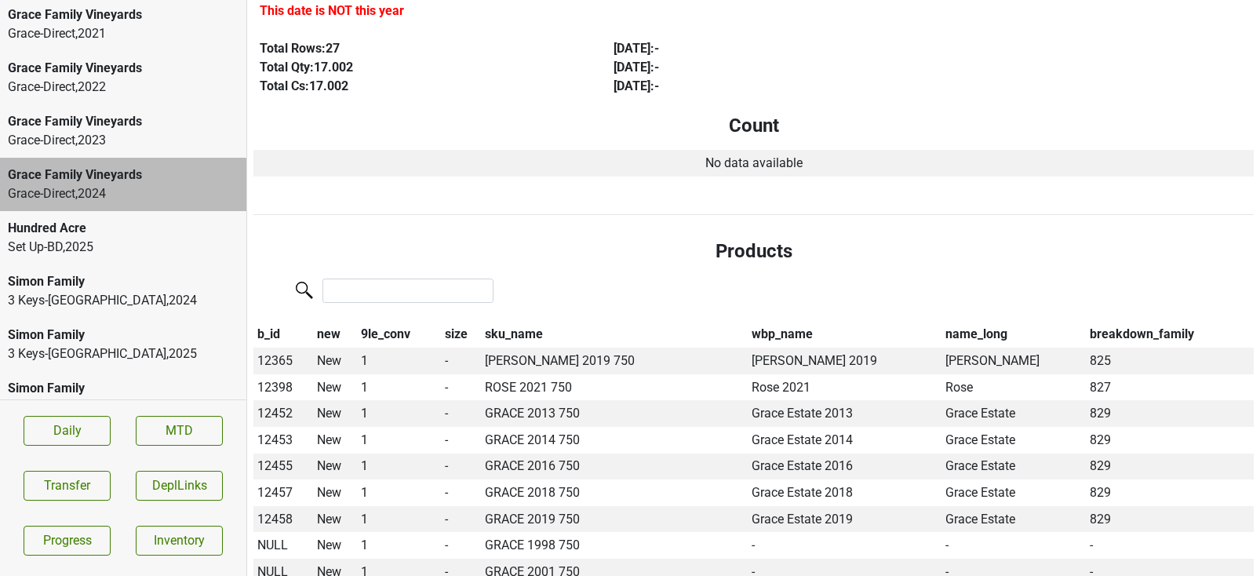
click at [506, 322] on th "sku_name" at bounding box center [614, 335] width 267 height 27
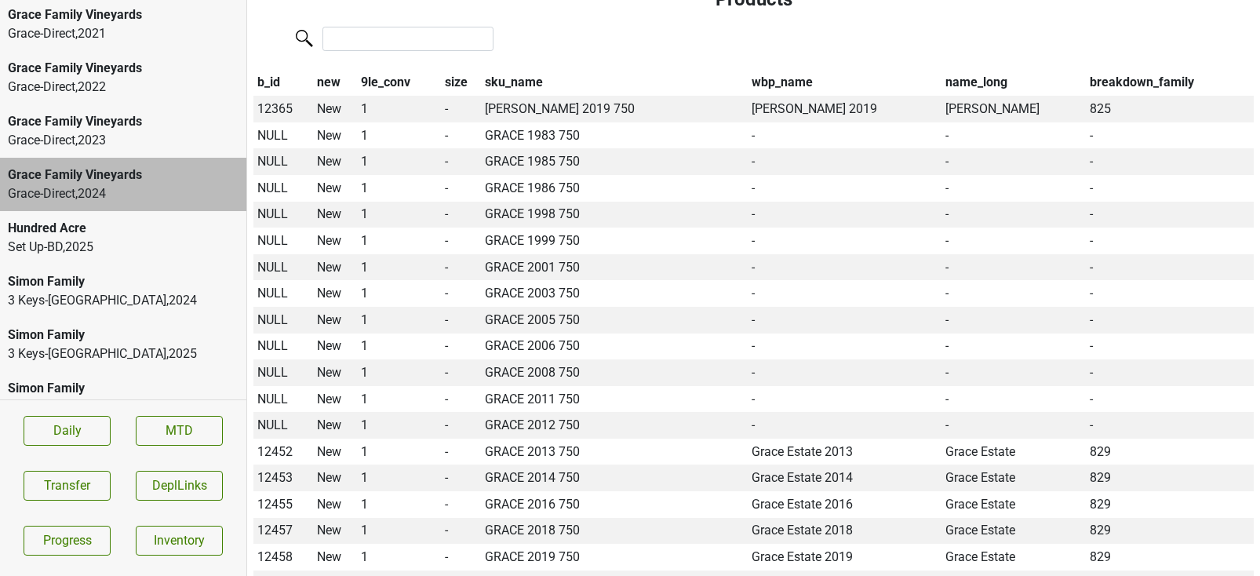
scroll to position [512, 0]
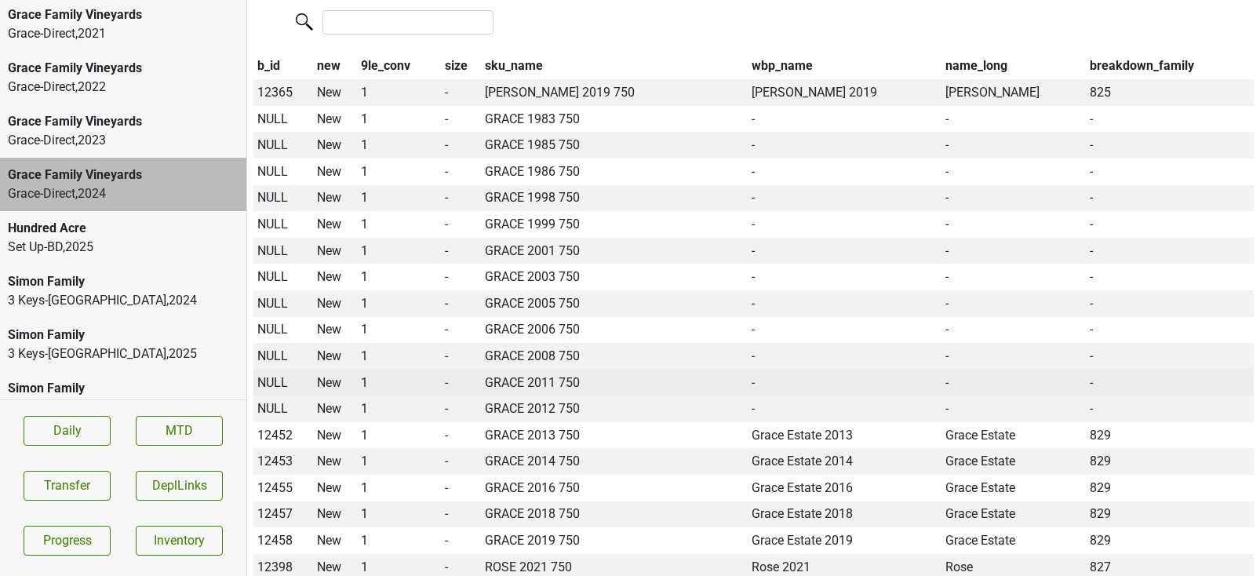
click at [272, 375] on span "NULL" at bounding box center [272, 382] width 31 height 15
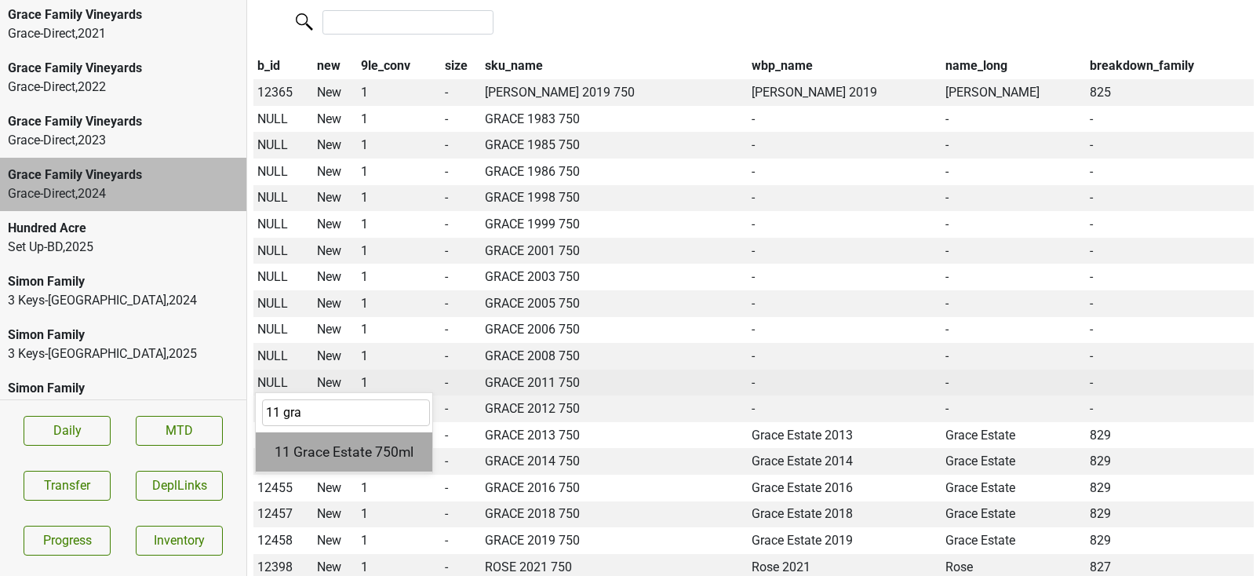
type input "11 gra"
click at [288, 432] on div "11 Grace Estate 750ml" at bounding box center [344, 452] width 177 height 40
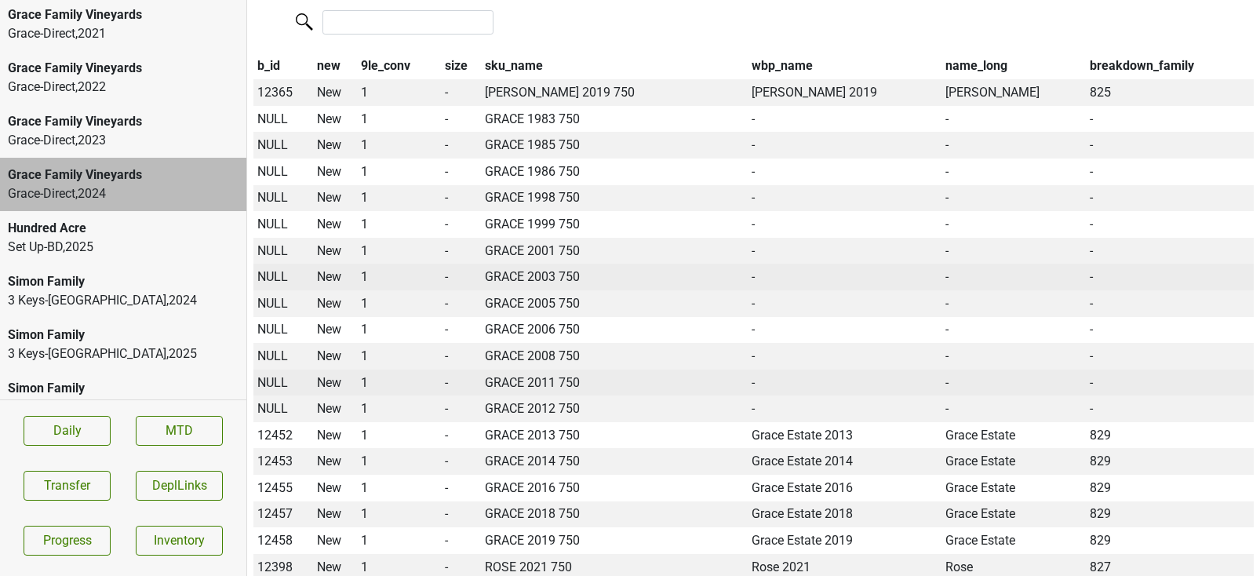
scroll to position [0, 0]
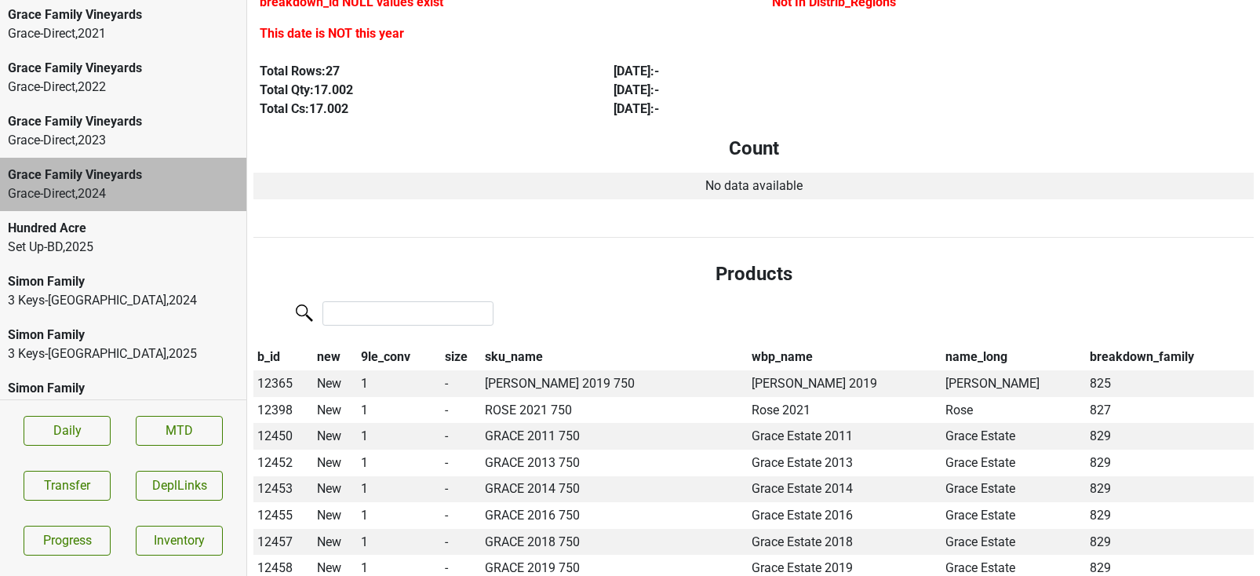
click at [497, 344] on th "sku_name" at bounding box center [614, 357] width 267 height 27
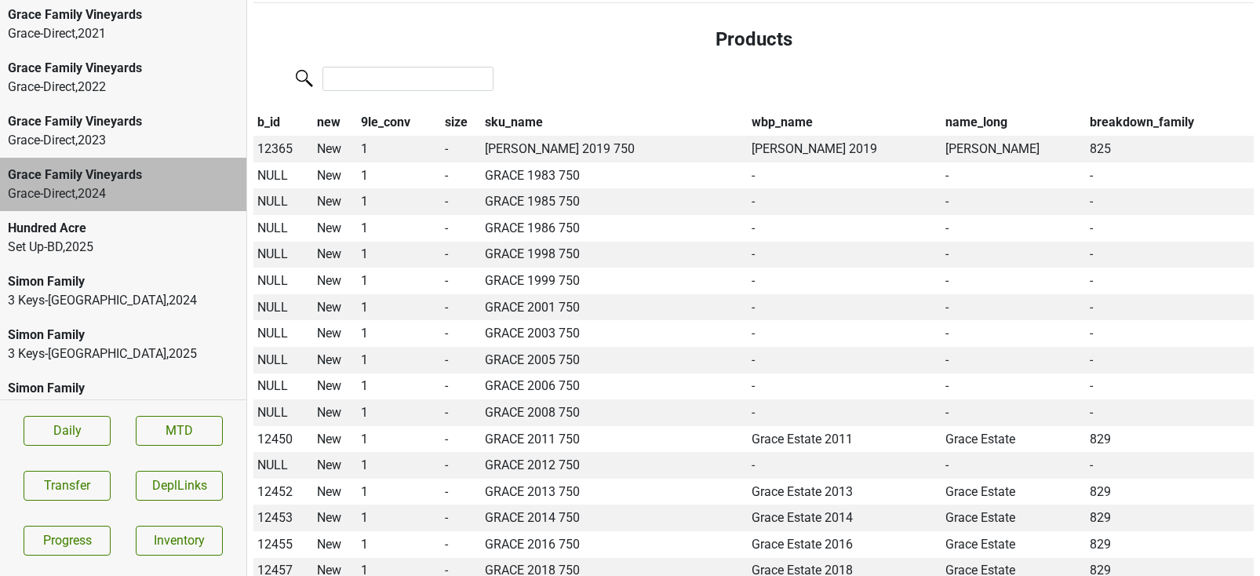
scroll to position [497, 0]
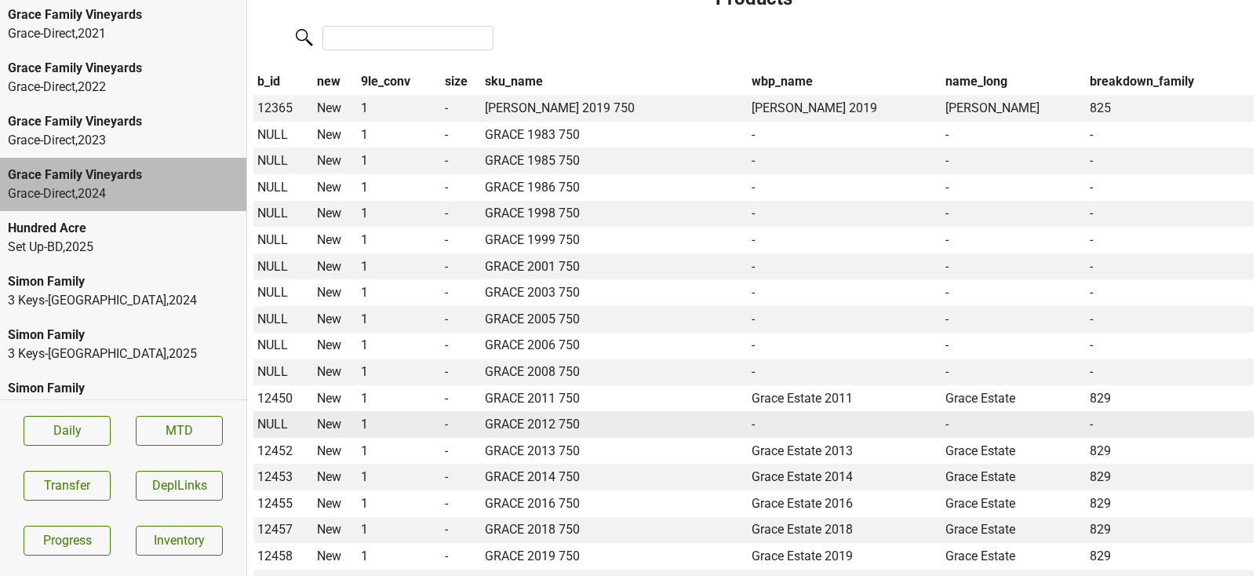
click at [273, 417] on span "NULL" at bounding box center [272, 424] width 31 height 15
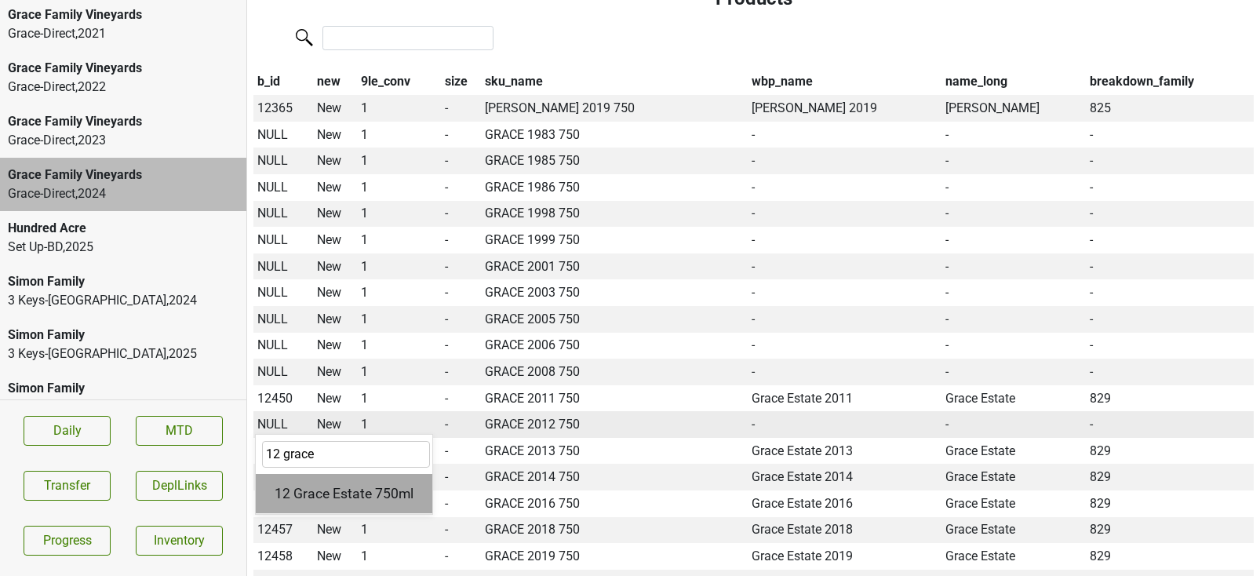
type input "12 grace"
click at [308, 474] on div "12 Grace Estate 750ml" at bounding box center [344, 494] width 177 height 40
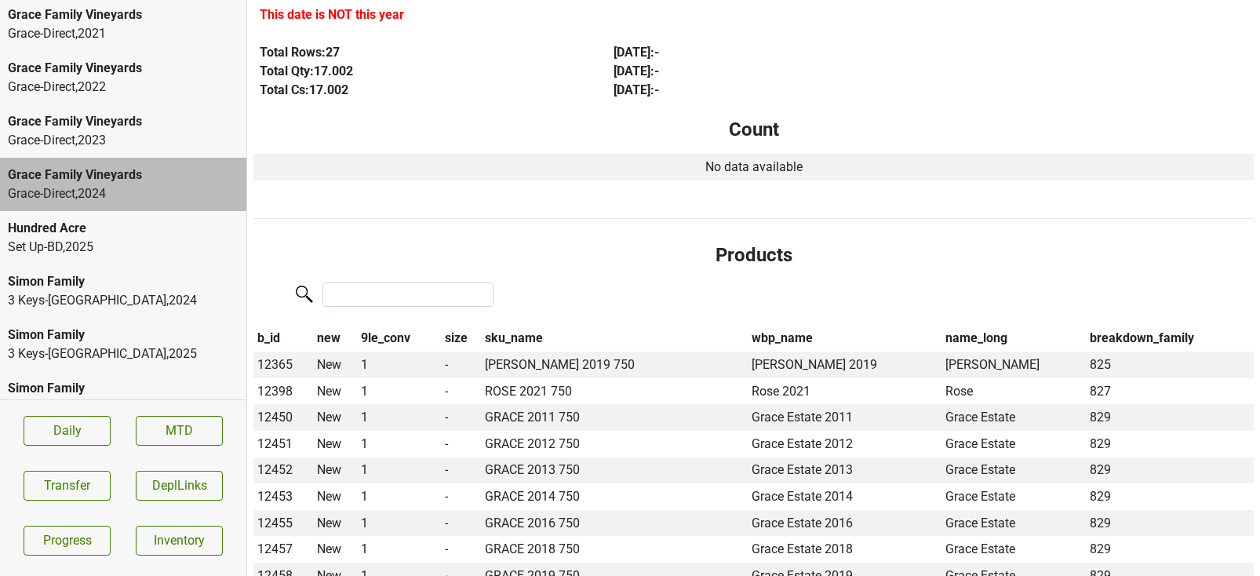
scroll to position [415, 0]
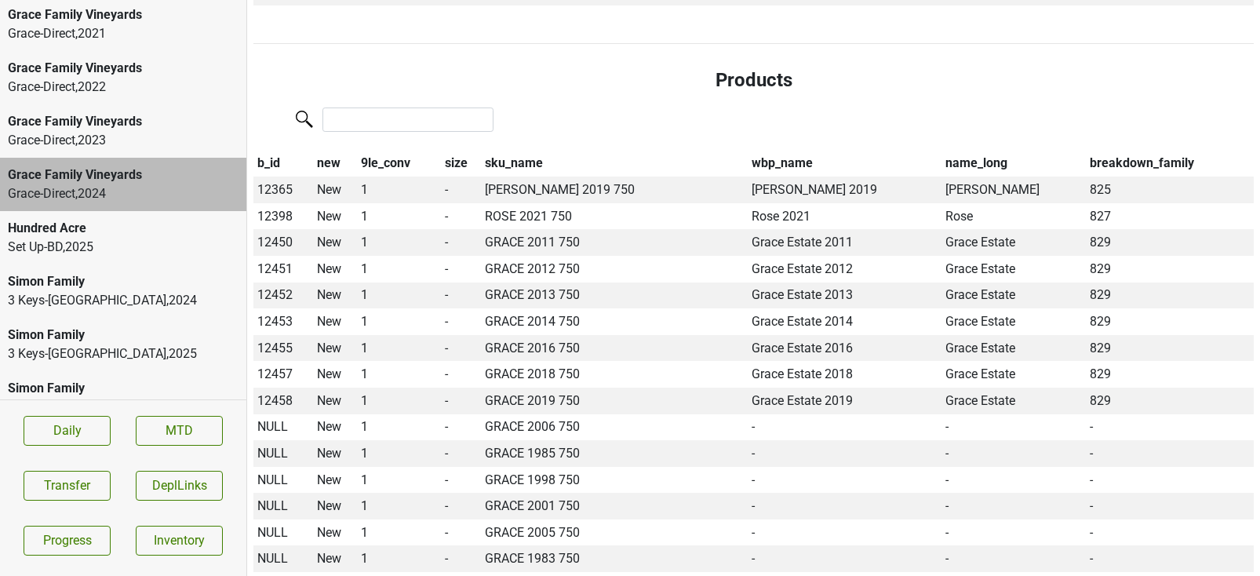
click at [508, 151] on th "sku_name" at bounding box center [614, 164] width 267 height 27
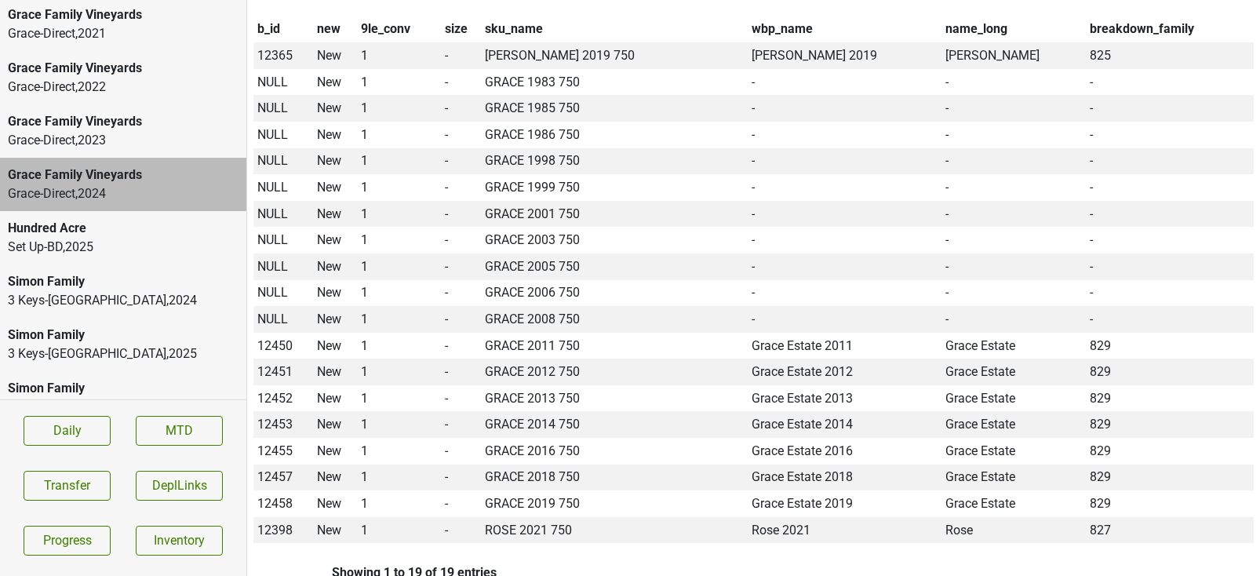
scroll to position [592, 0]
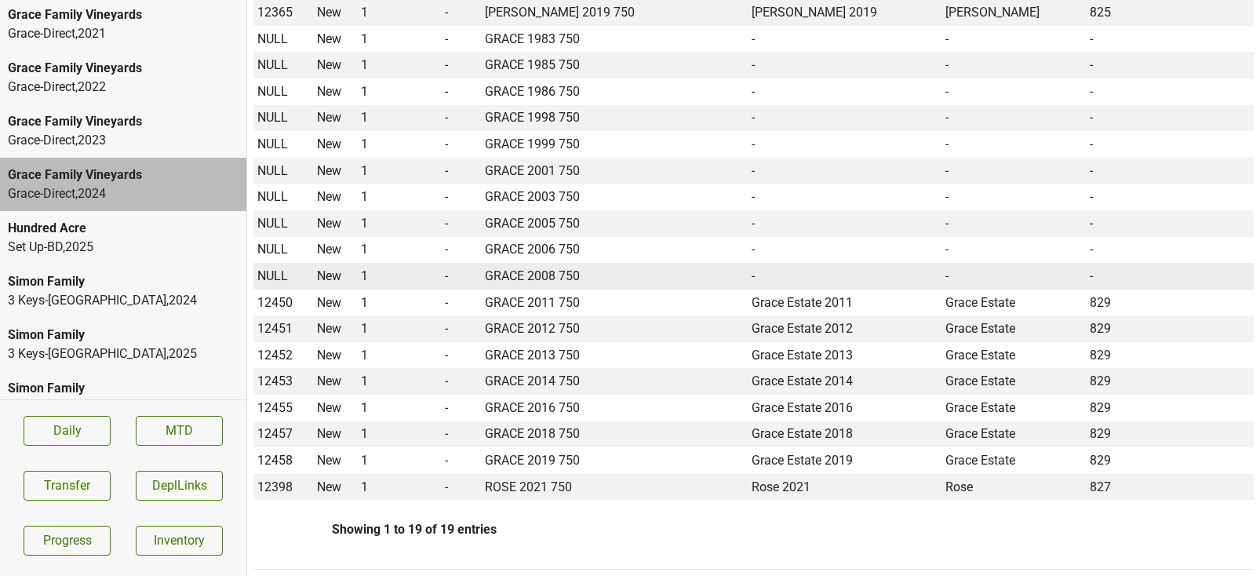
click at [279, 268] on span "NULL" at bounding box center [272, 275] width 31 height 15
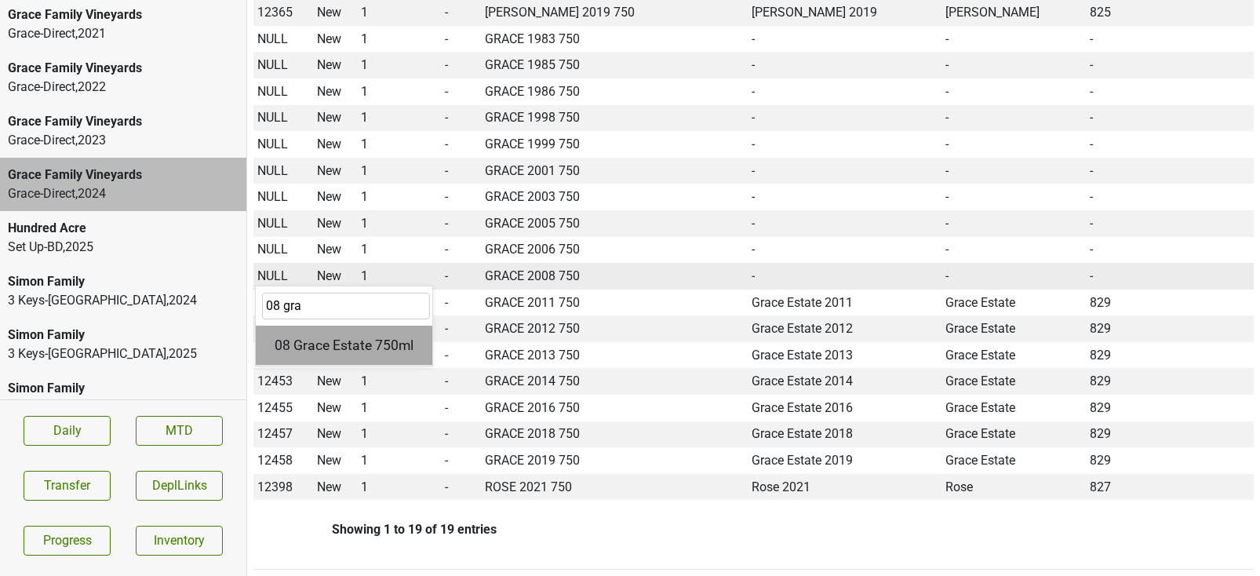
type input "08 gra"
click at [286, 326] on div "08 Grace Estate 750ml" at bounding box center [344, 346] width 177 height 40
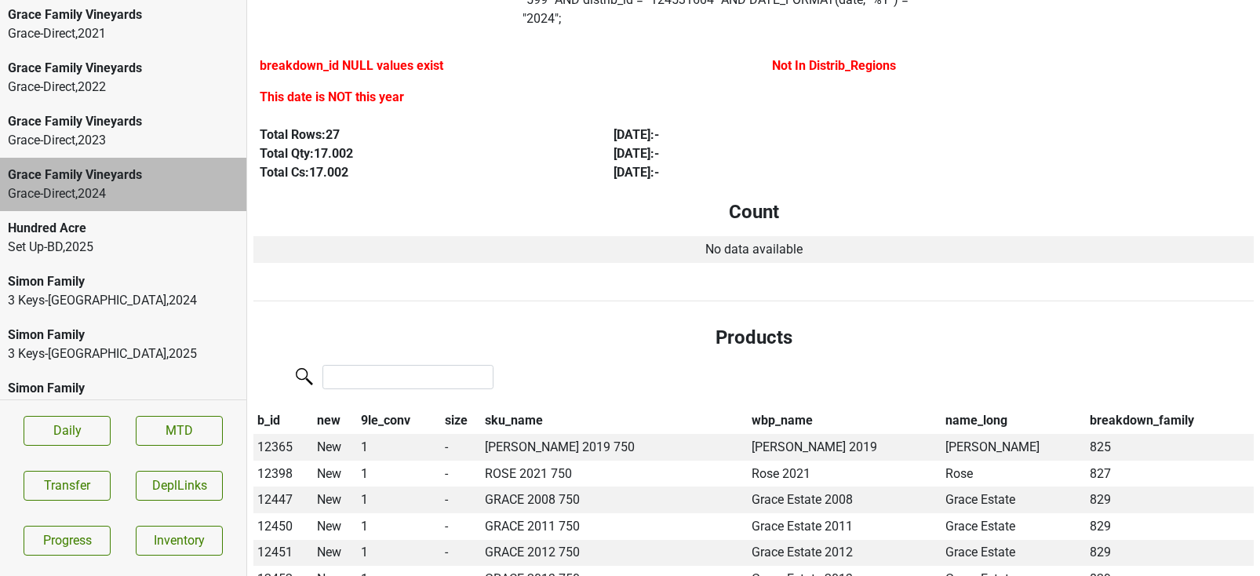
scroll to position [408, 0]
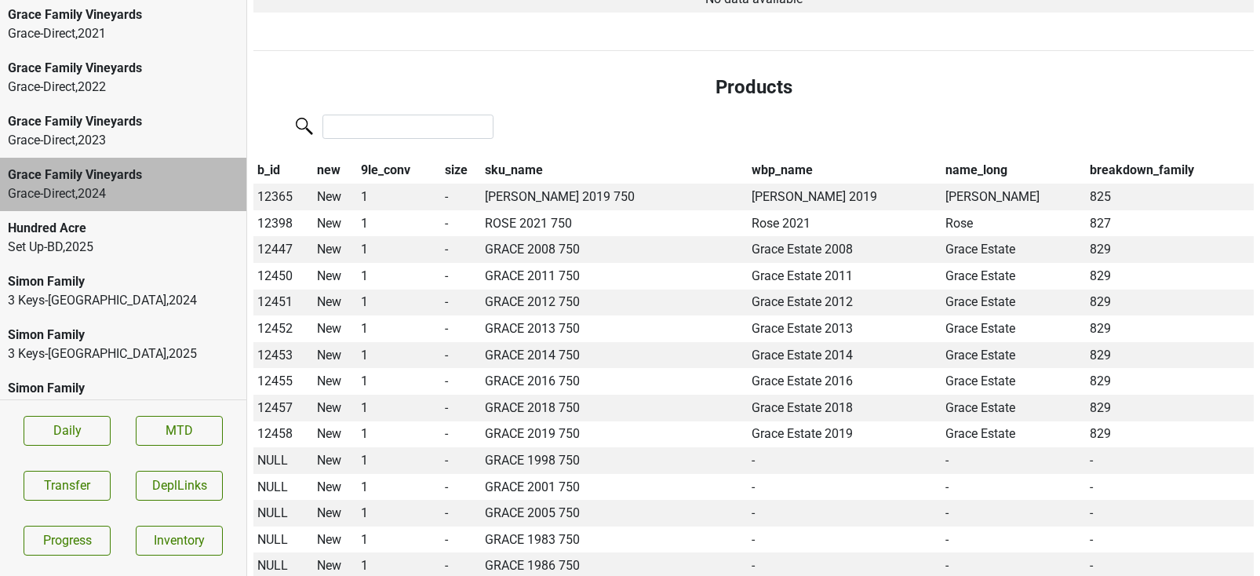
click at [512, 158] on th "sku_name" at bounding box center [614, 171] width 267 height 27
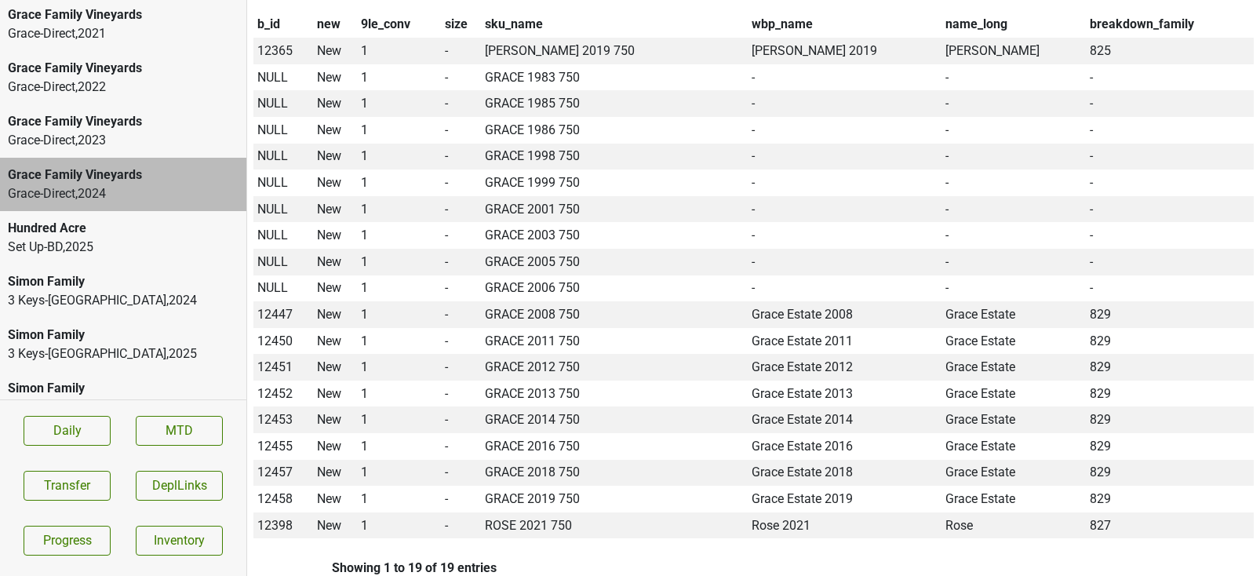
scroll to position [605, 0]
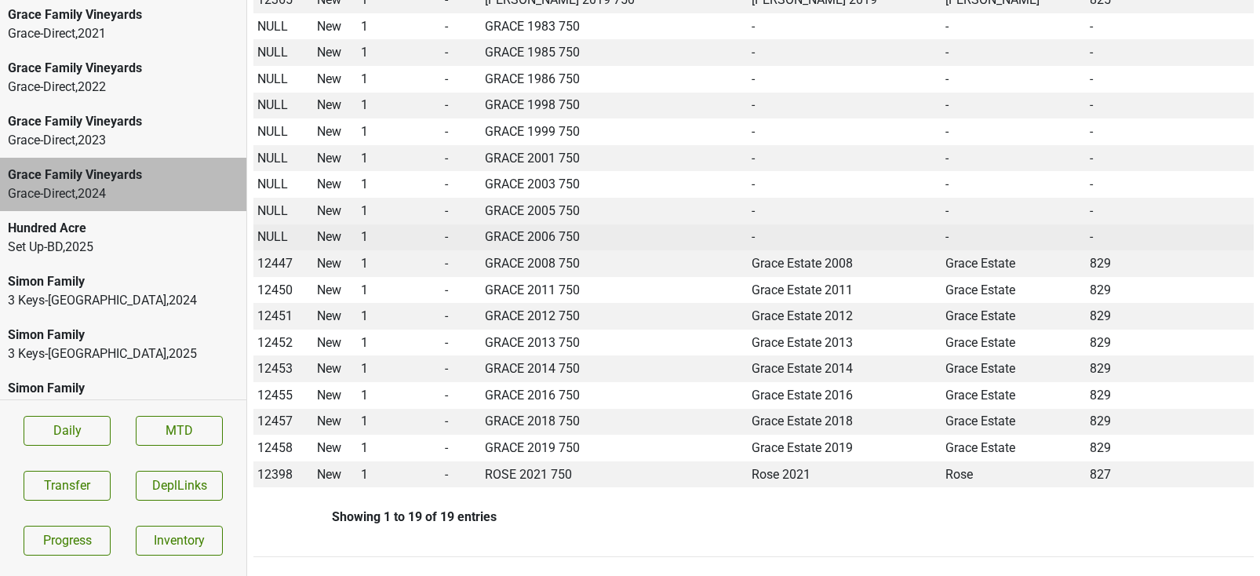
click at [277, 229] on span "NULL" at bounding box center [272, 236] width 31 height 15
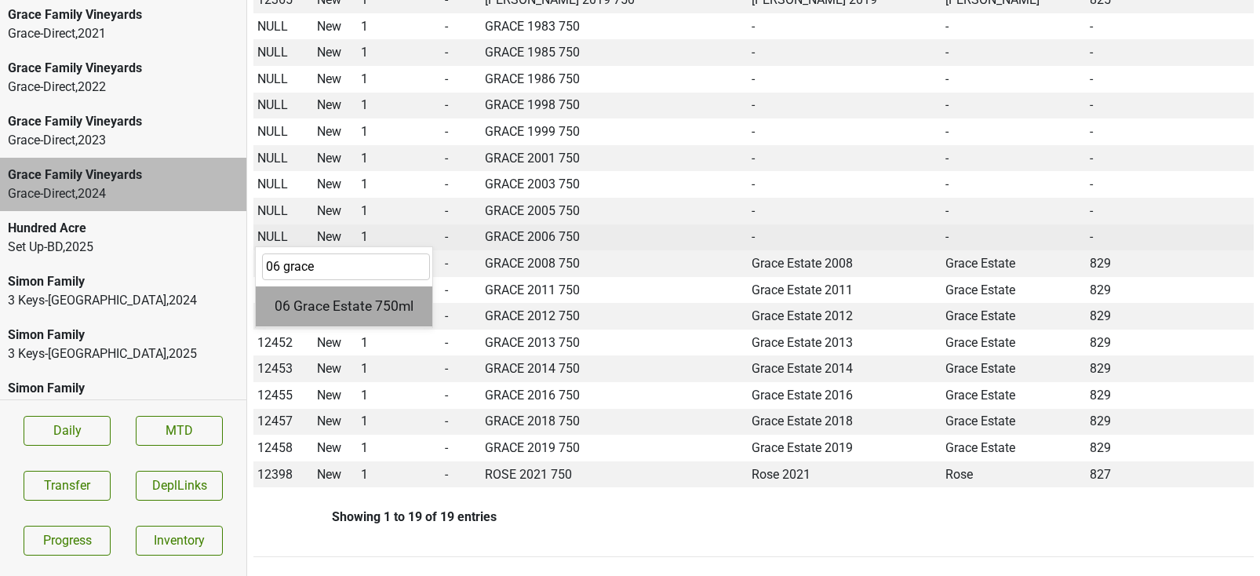
type input "06 grace"
click at [319, 286] on div "06 Grace Estate 750ml" at bounding box center [344, 306] width 177 height 40
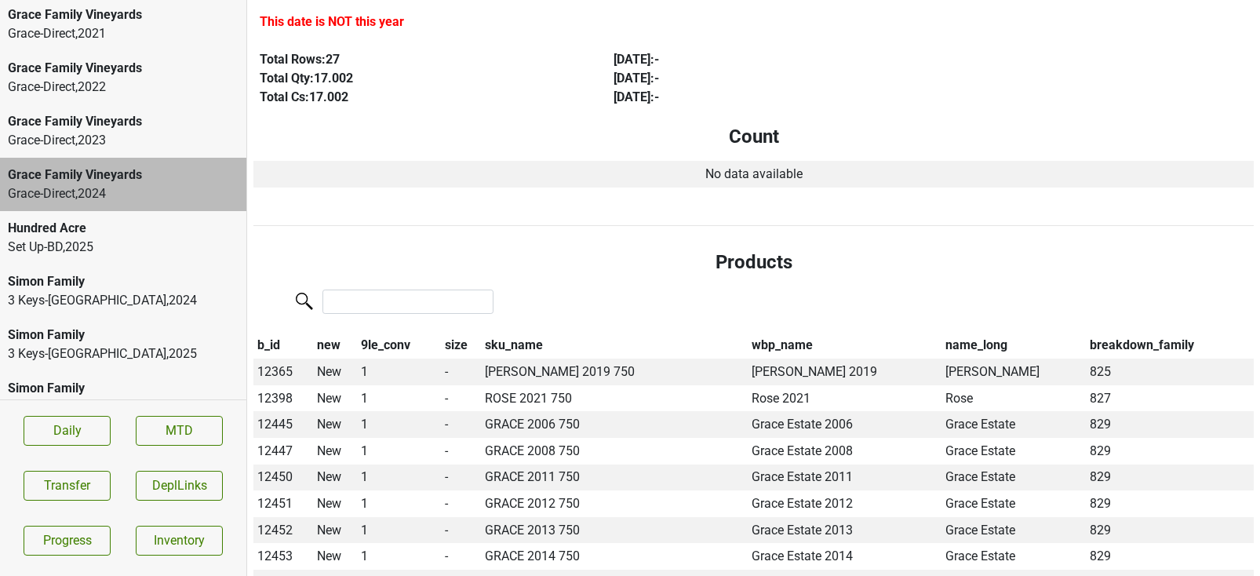
scroll to position [362, 0]
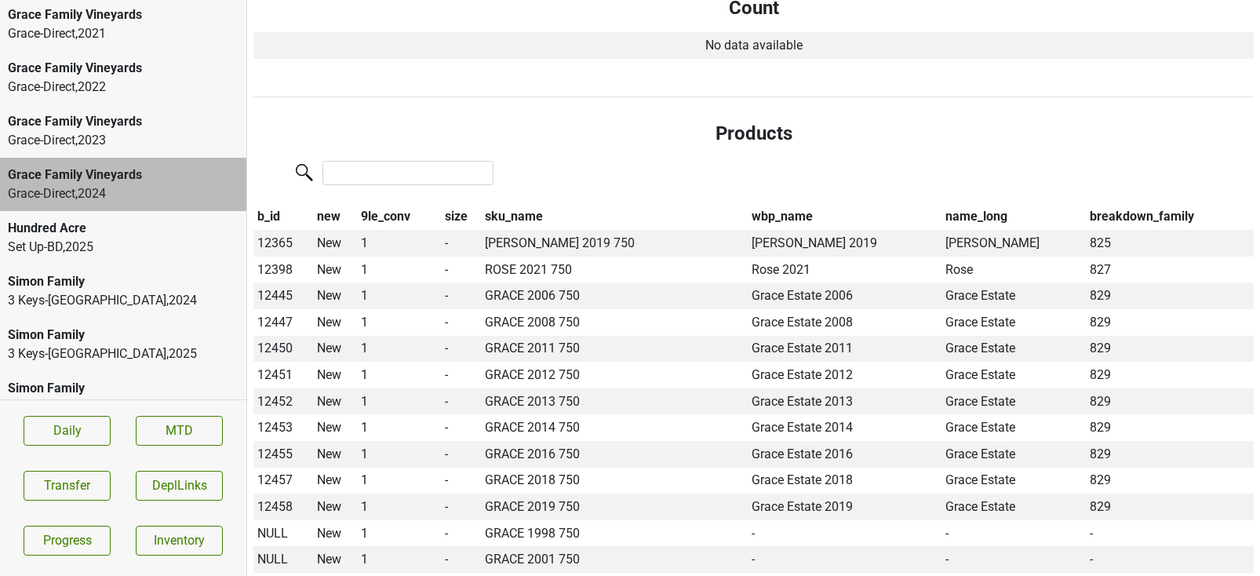
click at [503, 204] on th "sku_name" at bounding box center [614, 217] width 267 height 27
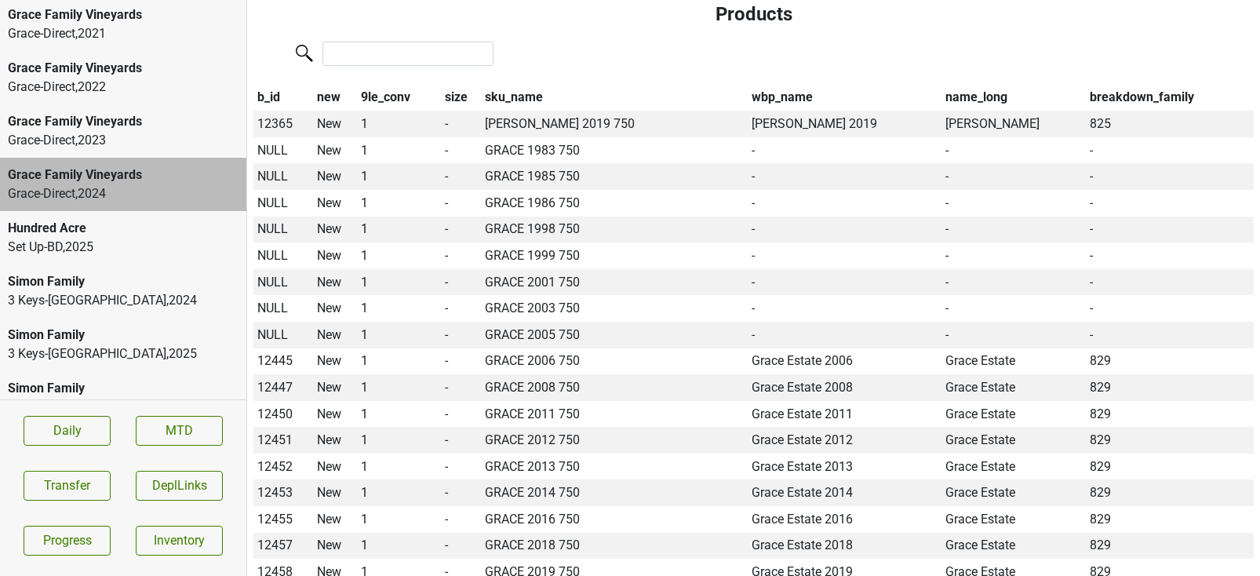
scroll to position [528, 0]
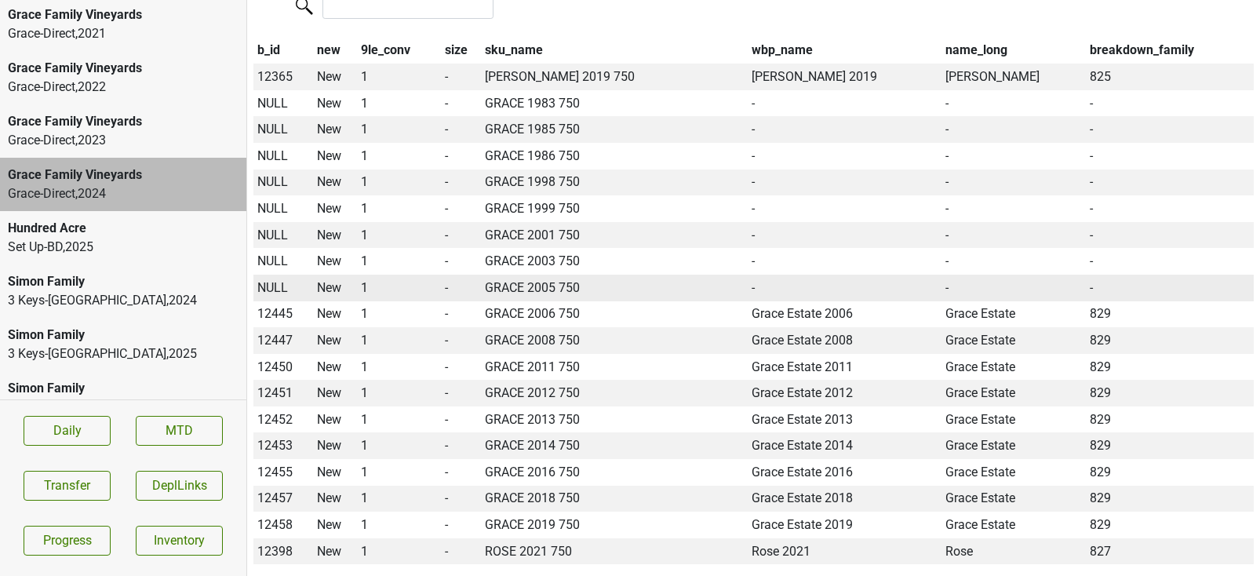
click at [268, 280] on span "NULL" at bounding box center [272, 287] width 31 height 15
type input "05 gr"
click at [347, 337] on div "05 Grace Estate 750ml" at bounding box center [344, 357] width 177 height 40
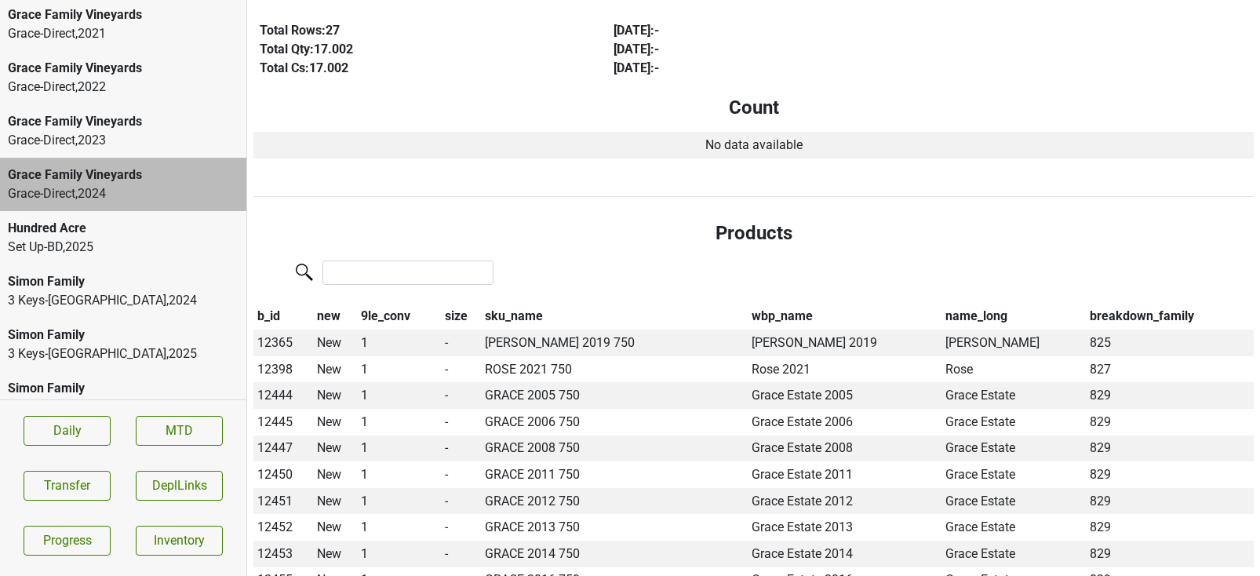
scroll to position [305, 0]
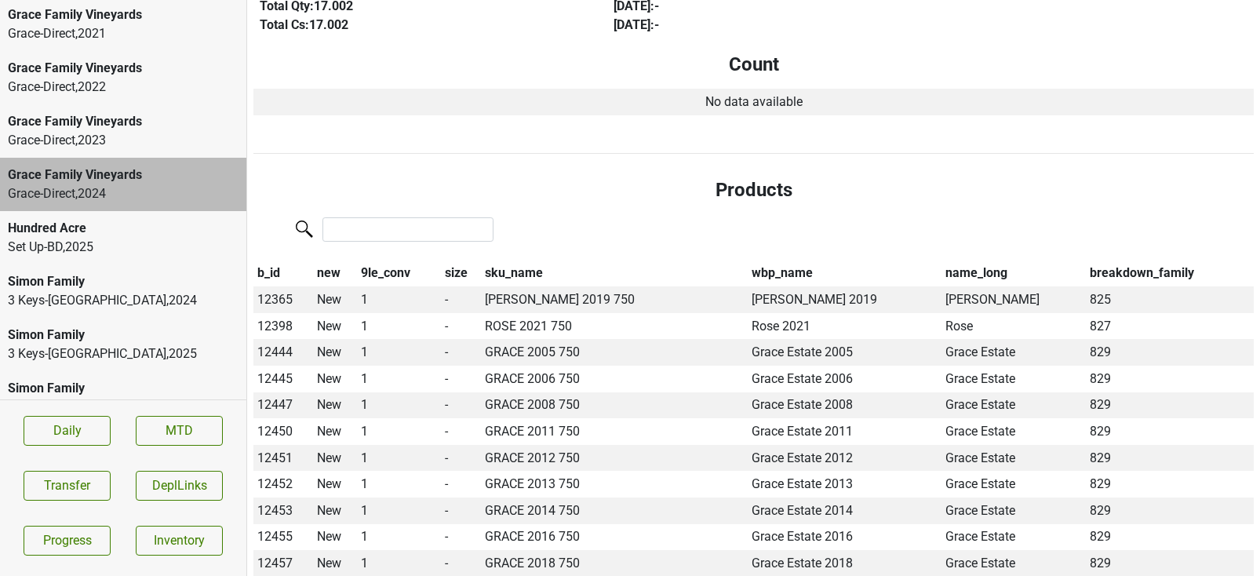
click at [511, 260] on th "sku_name" at bounding box center [614, 273] width 267 height 27
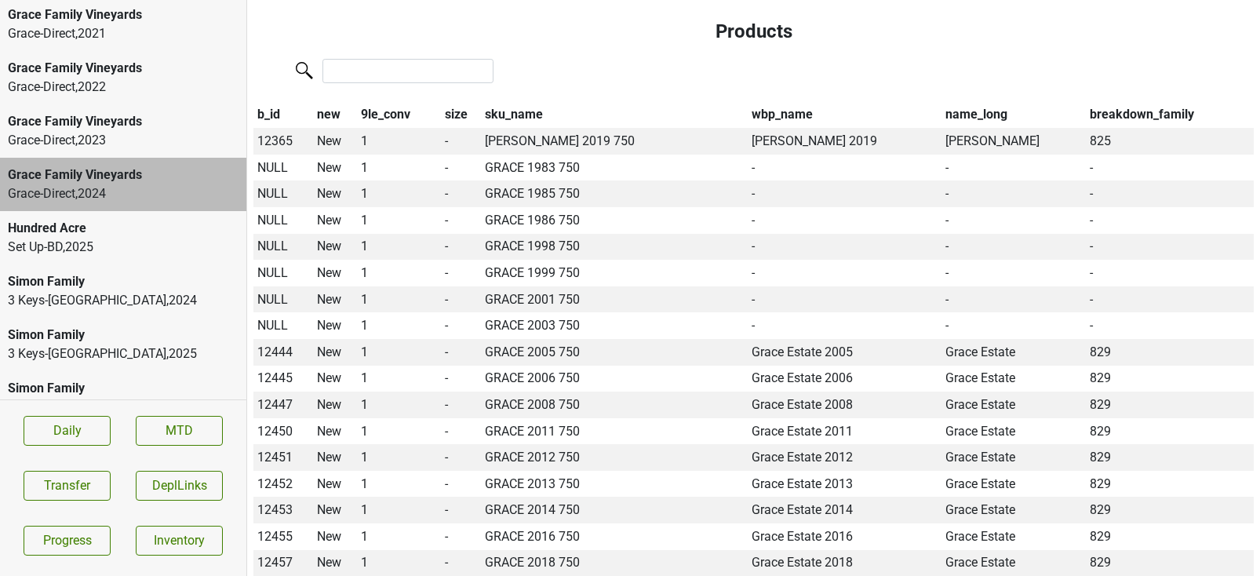
scroll to position [467, 0]
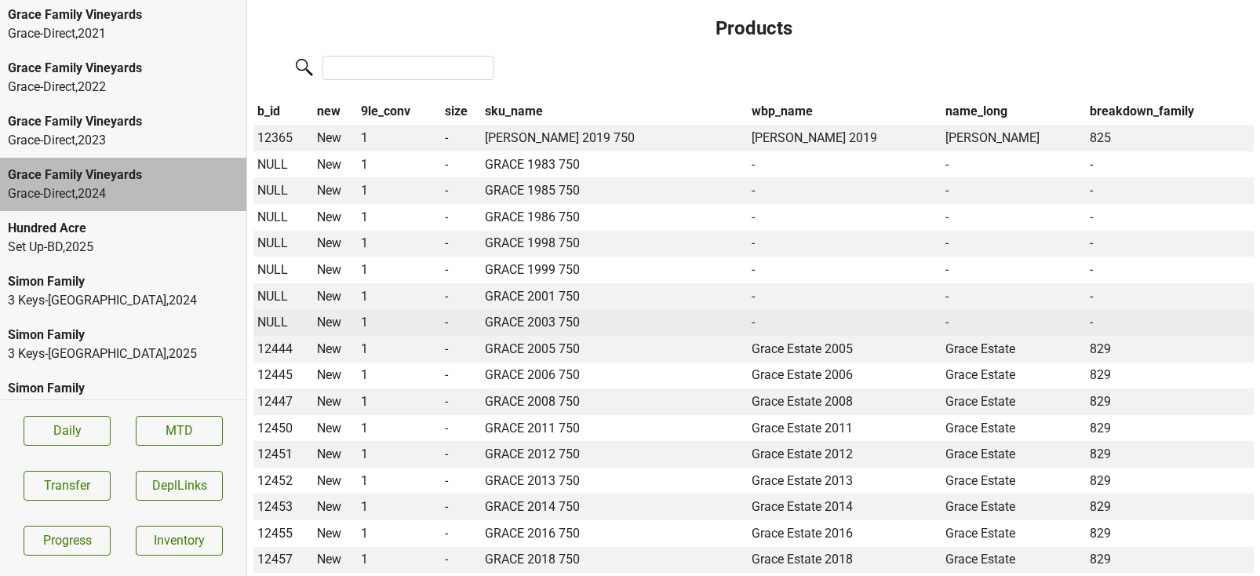
click at [272, 315] on span "NULL" at bounding box center [272, 322] width 31 height 15
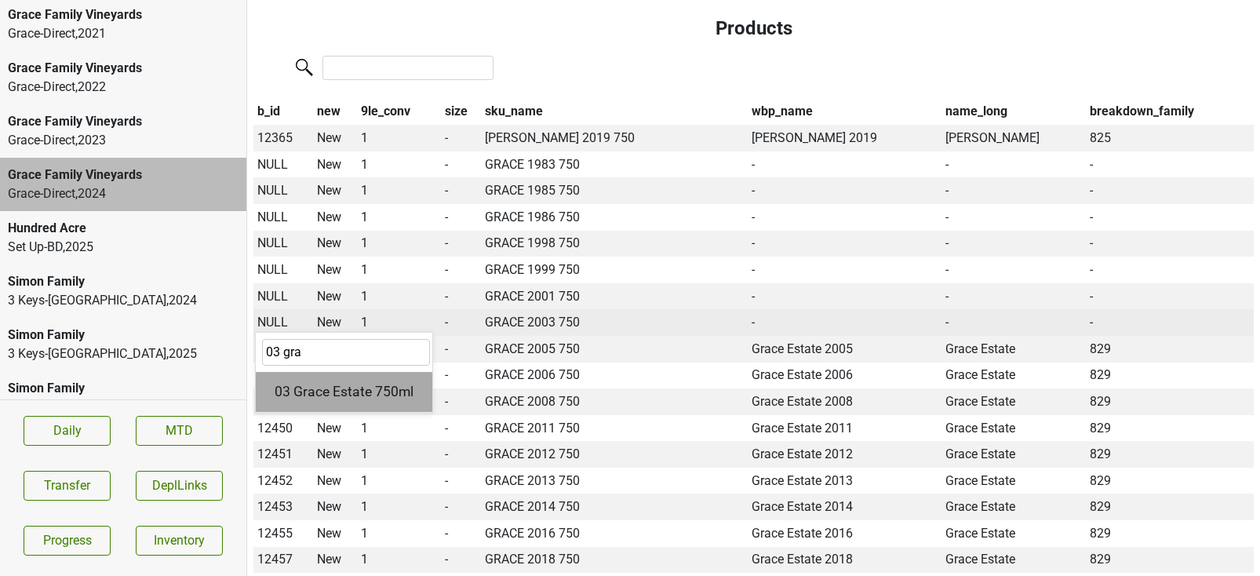
type input "03 gra"
click at [304, 372] on div "03 Grace Estate 750ml" at bounding box center [344, 392] width 177 height 40
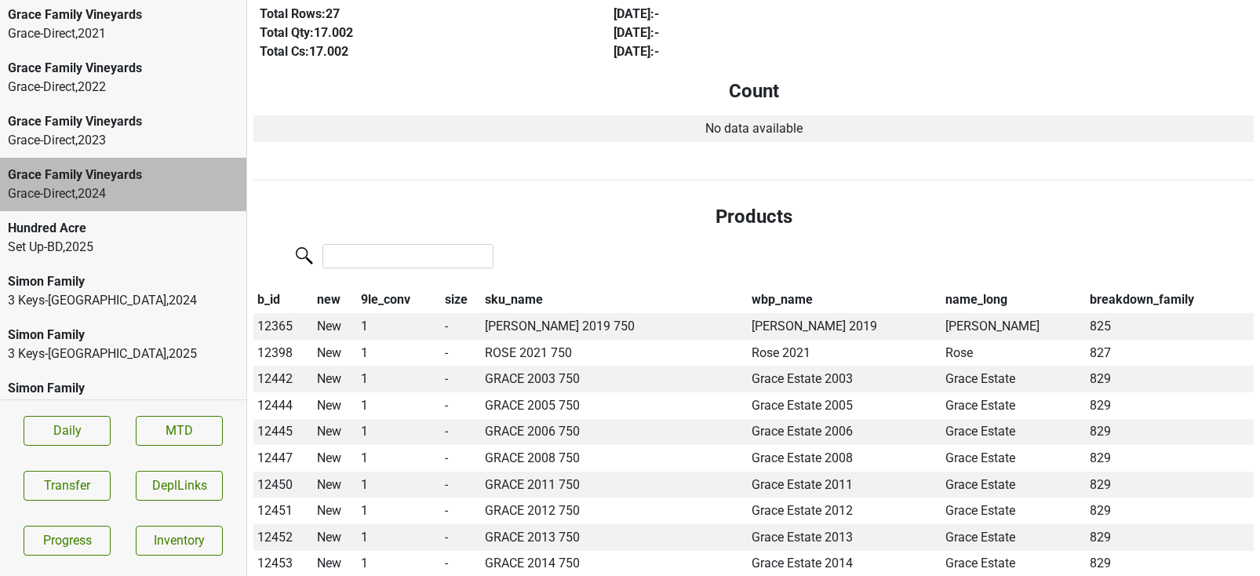
scroll to position [418, 0]
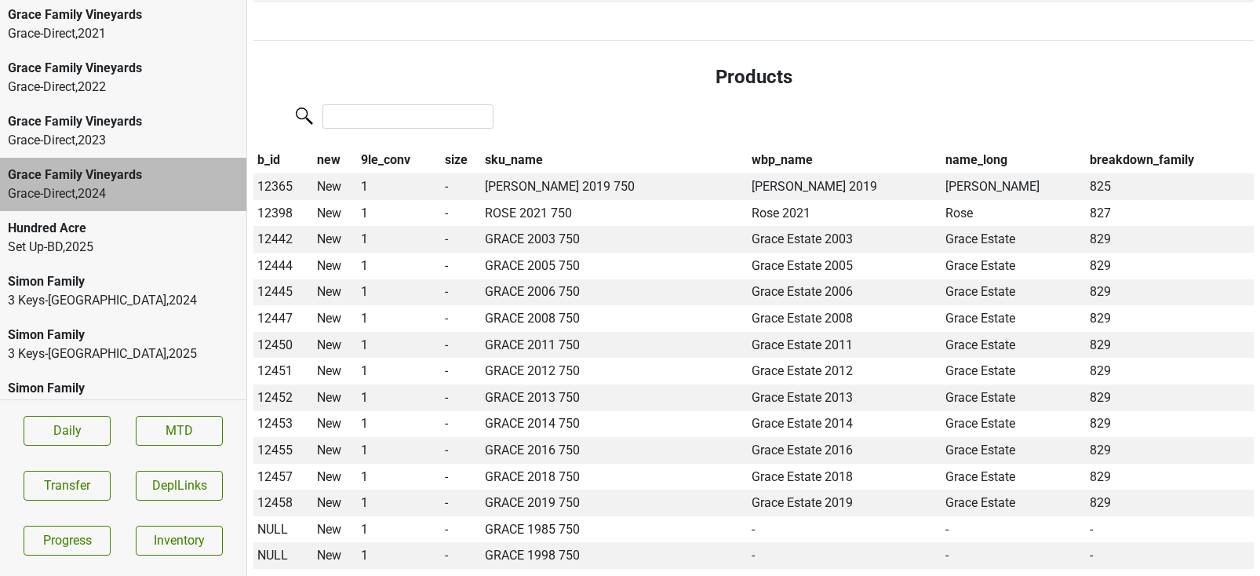
click at [508, 149] on th "sku_name" at bounding box center [614, 160] width 267 height 27
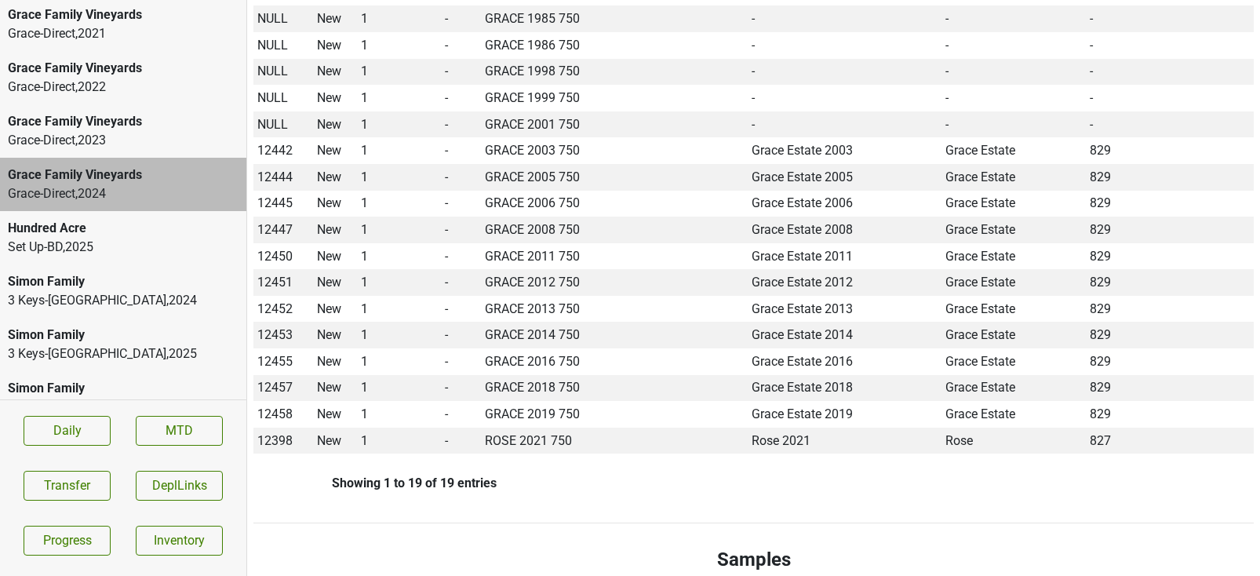
scroll to position [664, 0]
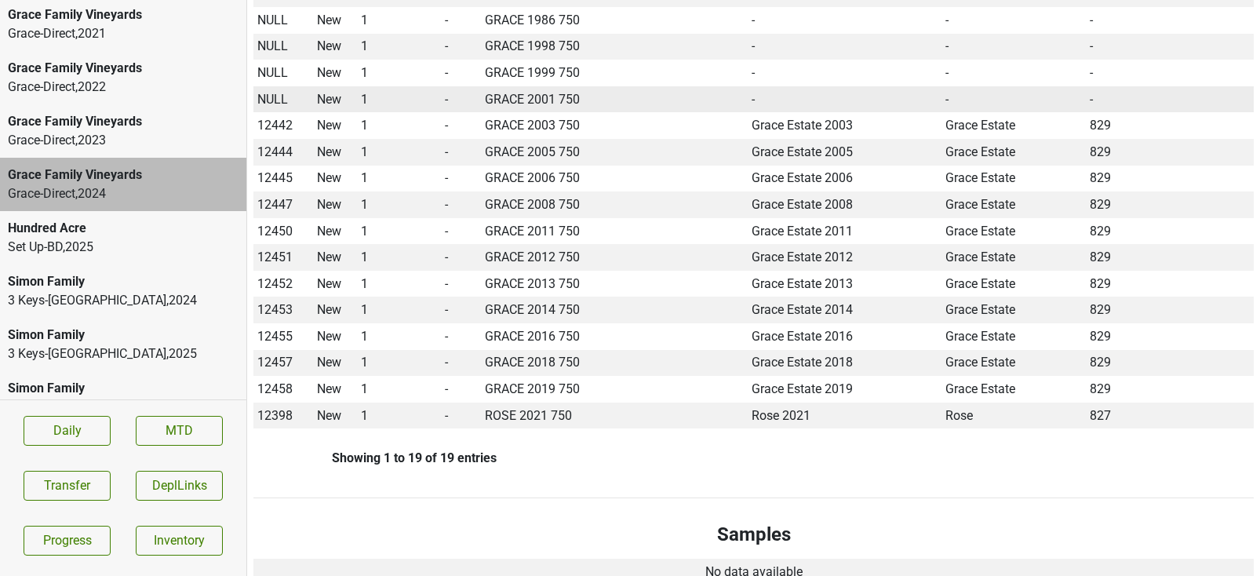
click at [270, 92] on span "NULL" at bounding box center [272, 99] width 31 height 15
type input "01 gra"
click at [309, 149] on div "01 Grace Estate 750ml" at bounding box center [344, 169] width 177 height 40
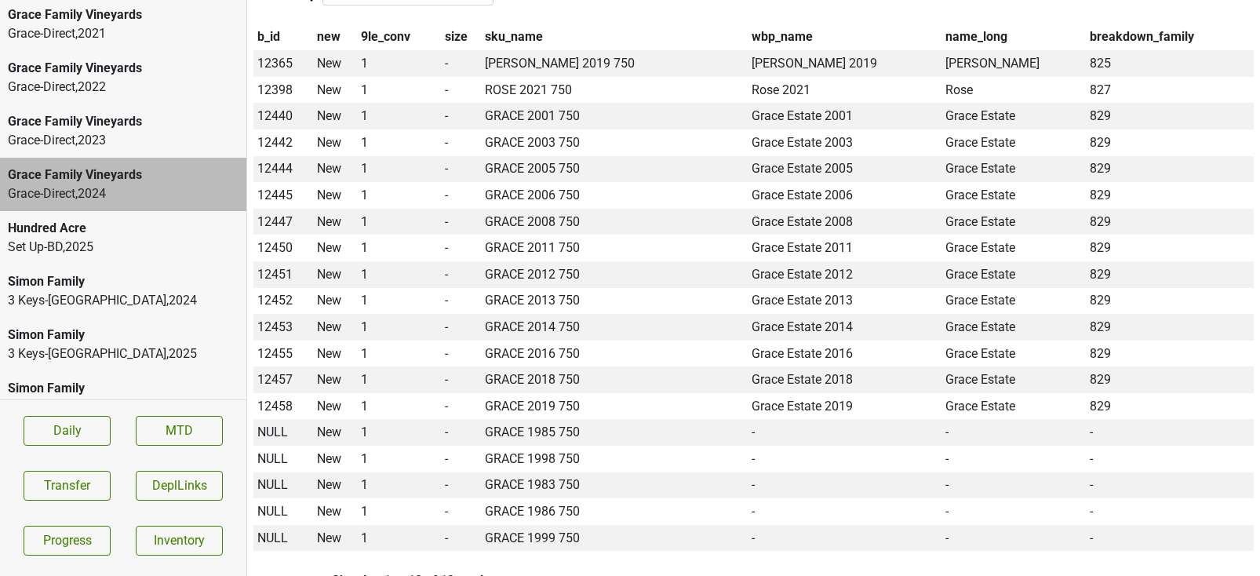
scroll to position [551, 0]
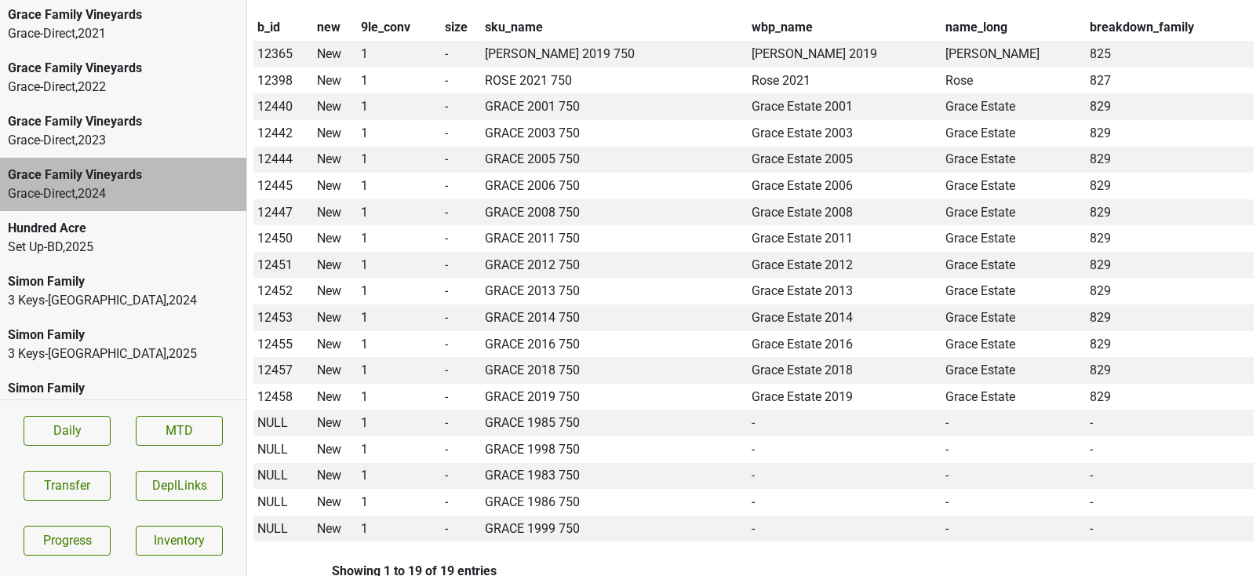
click at [129, 112] on div "Grace Family Vineyards" at bounding box center [123, 121] width 231 height 19
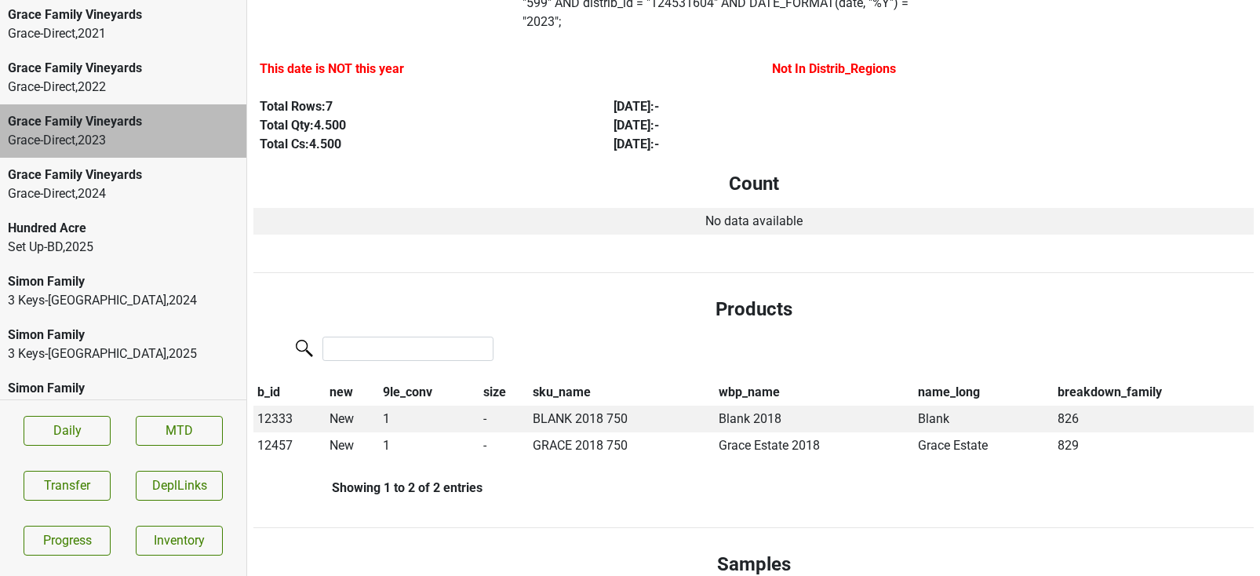
scroll to position [0, 0]
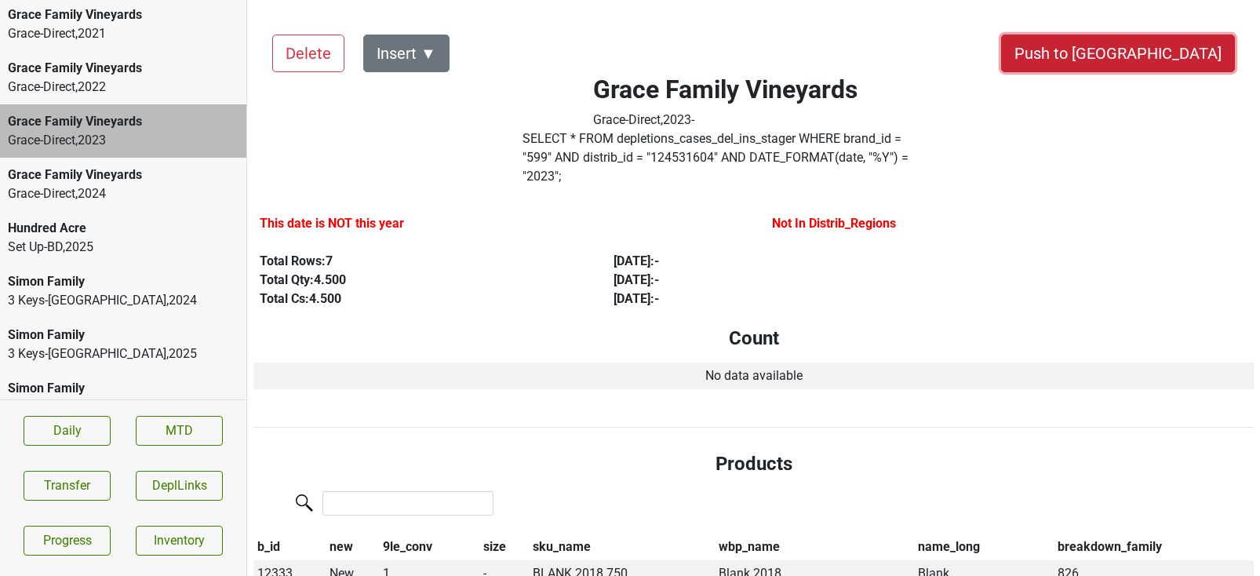
click at [1180, 59] on button "Push to [GEOGRAPHIC_DATA]" at bounding box center [1118, 54] width 234 height 38
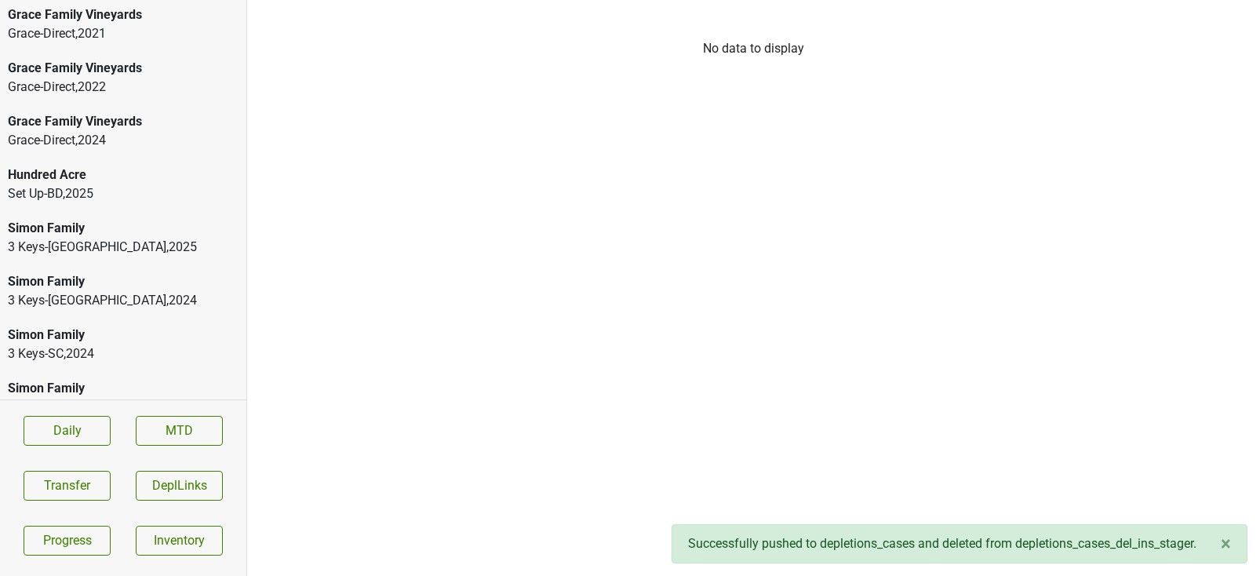
click at [151, 78] on div "Grace-Direct , 2022" at bounding box center [123, 87] width 231 height 19
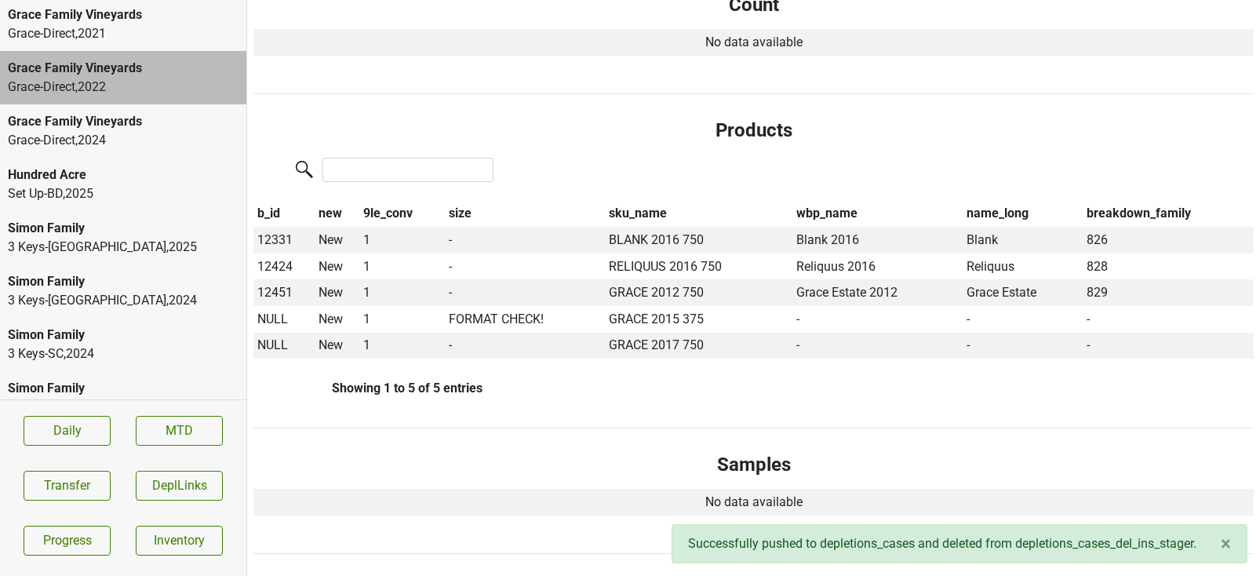
scroll to position [375, 0]
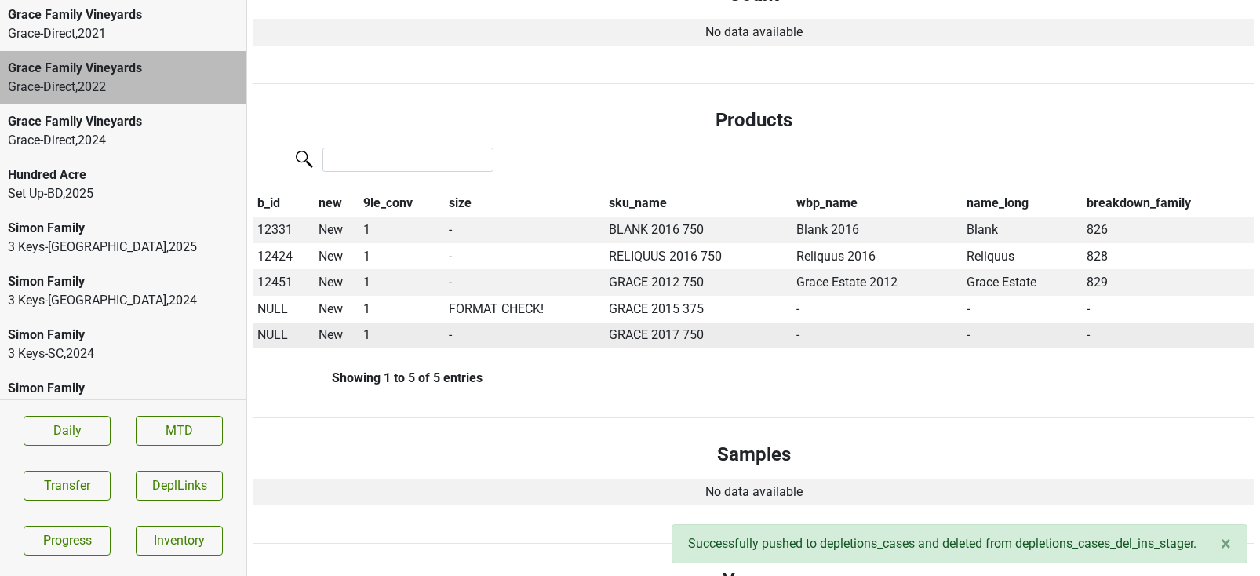
click at [279, 327] on span "NULL" at bounding box center [272, 334] width 31 height 15
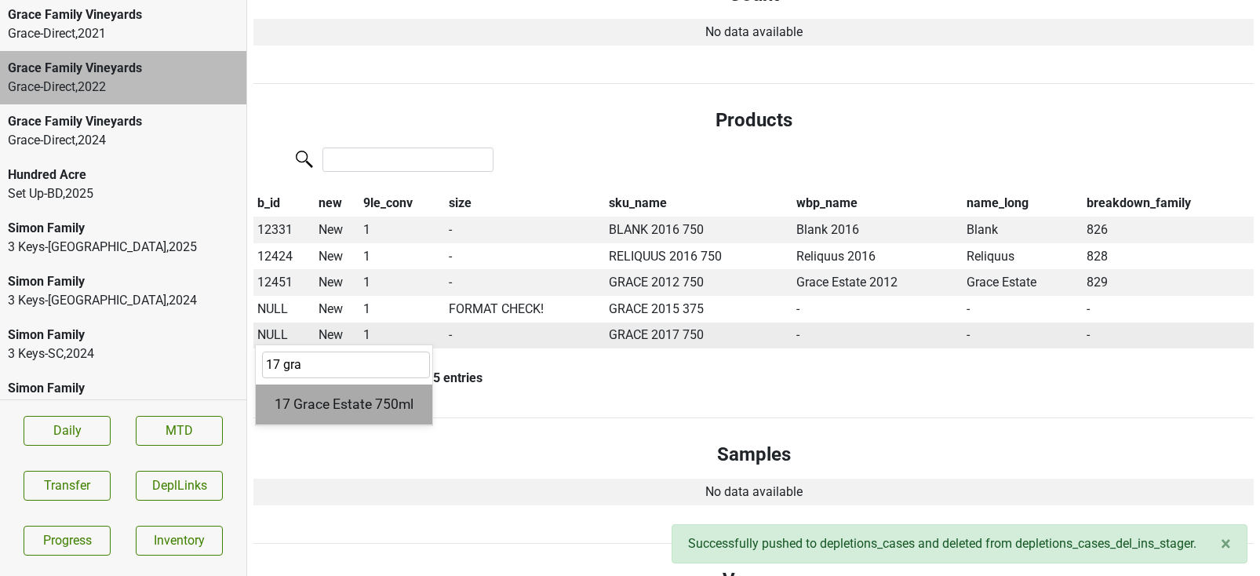
type input "17 gra"
click at [301, 384] on div "17 Grace Estate 750ml" at bounding box center [344, 404] width 177 height 40
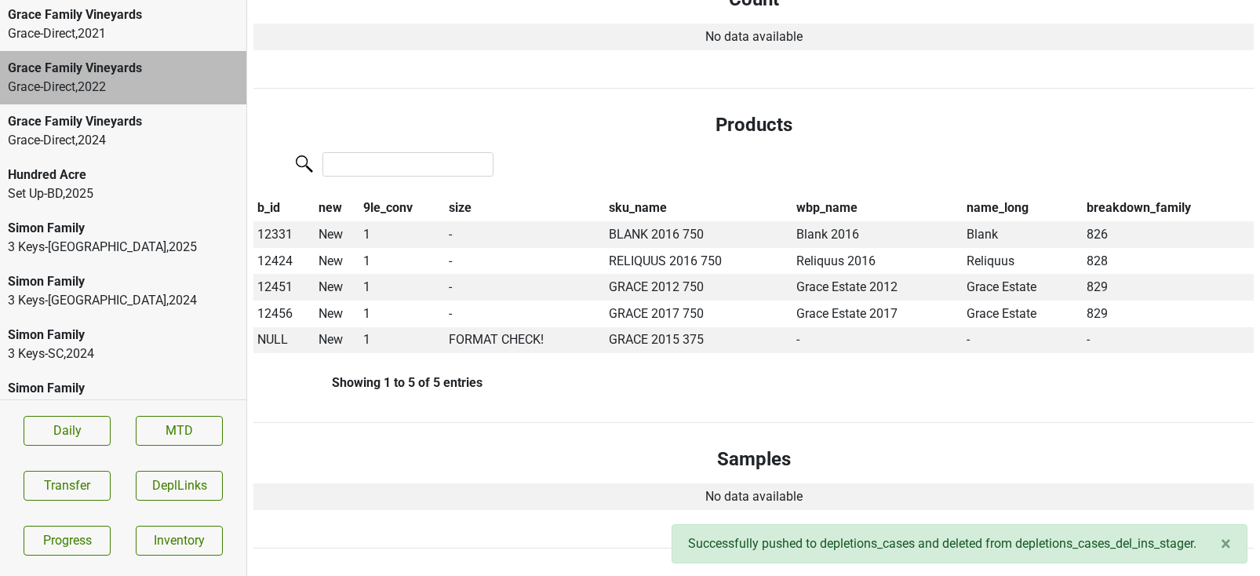
scroll to position [407, 0]
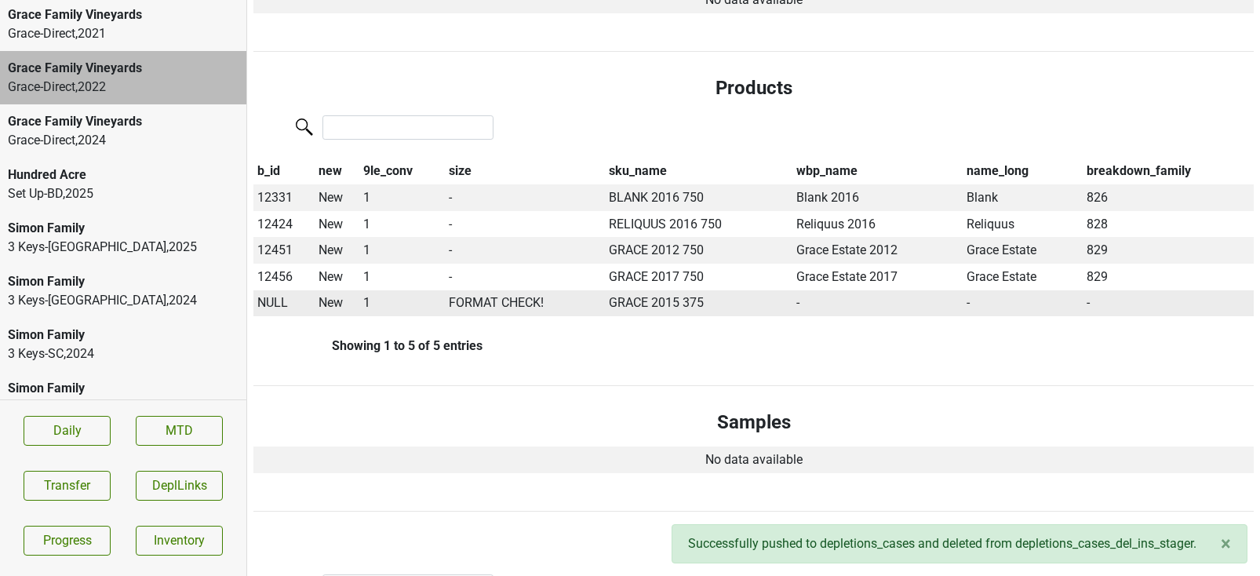
click at [270, 295] on span "NULL" at bounding box center [272, 302] width 31 height 15
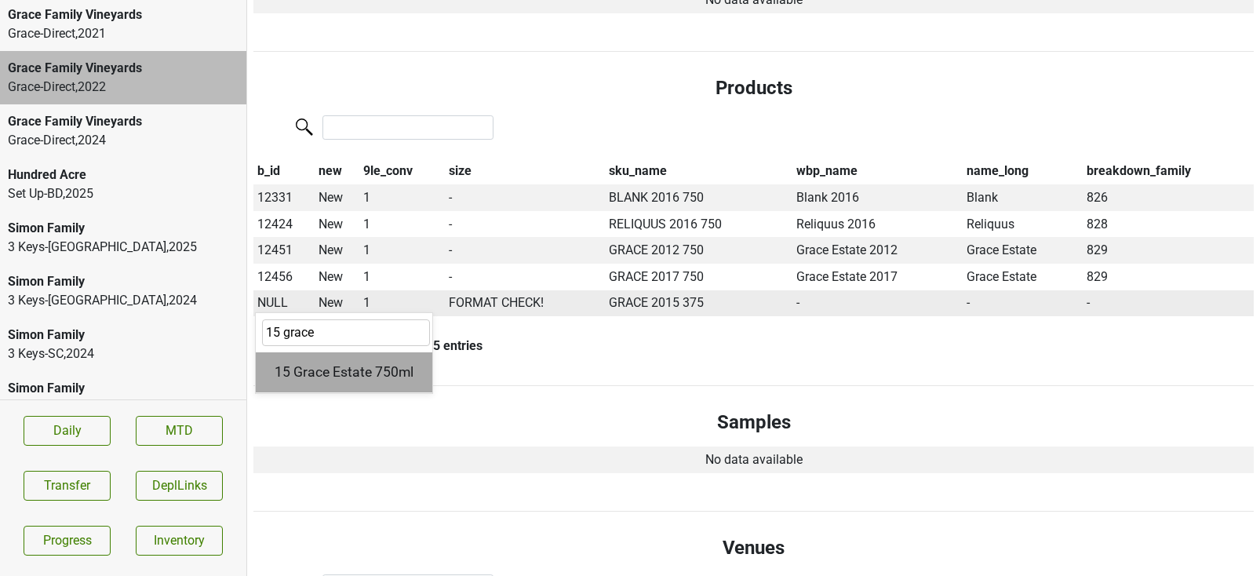
type input "15 grace"
click at [301, 352] on div "15 Grace Estate 750ml" at bounding box center [344, 372] width 177 height 40
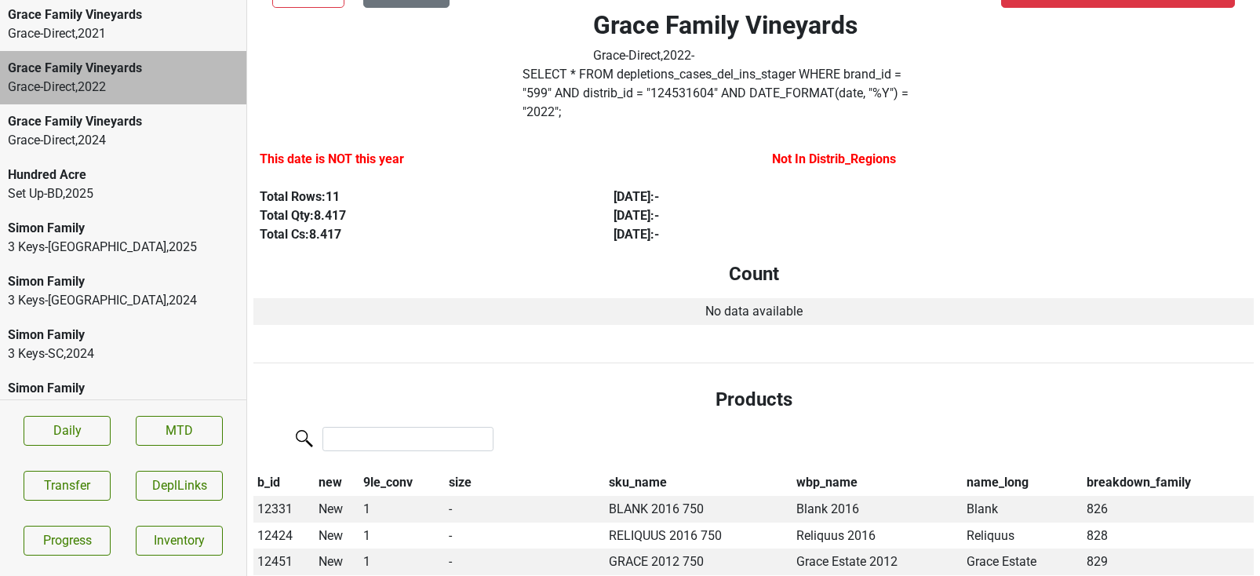
scroll to position [0, 0]
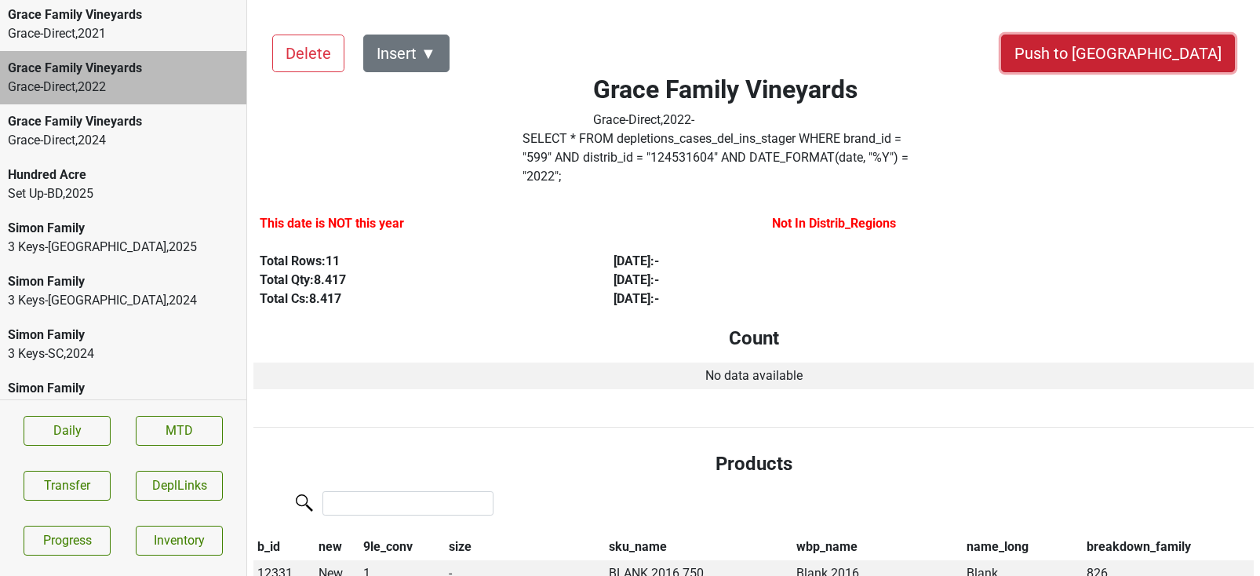
click at [1182, 58] on button "Push to [GEOGRAPHIC_DATA]" at bounding box center [1118, 54] width 234 height 38
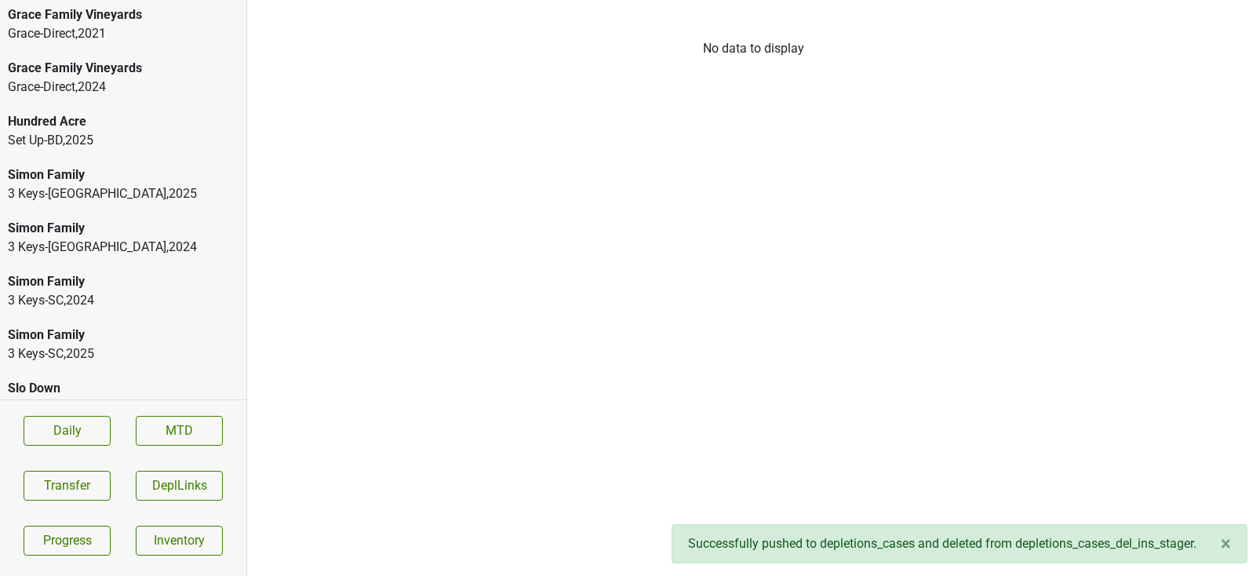
click at [117, 78] on div "Grace-Direct , 2024" at bounding box center [123, 87] width 231 height 19
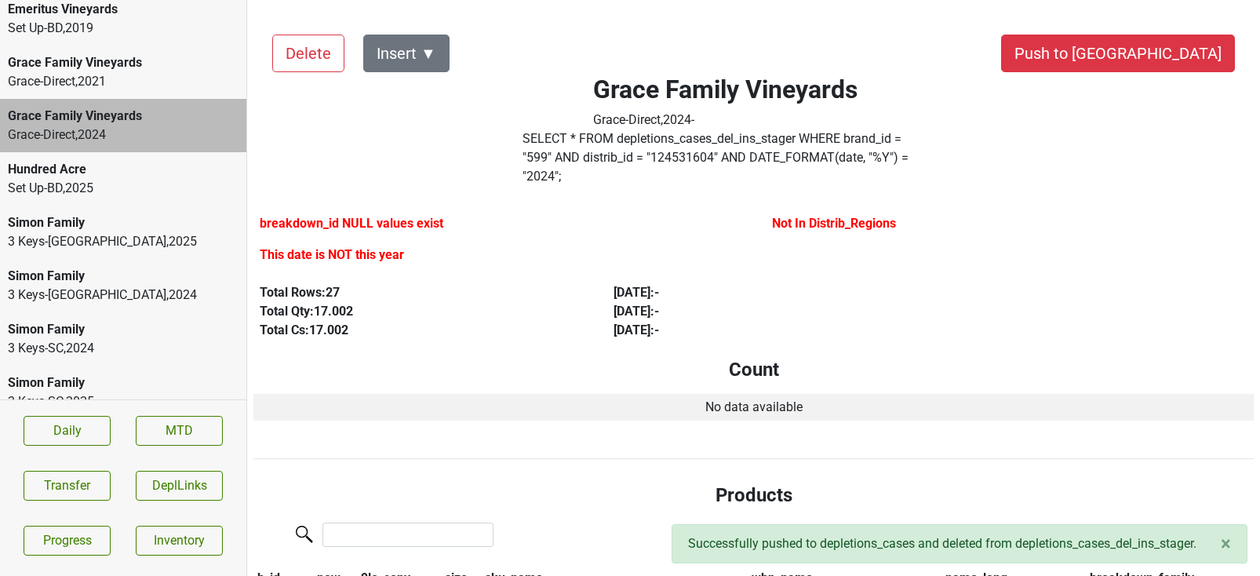
scroll to position [345, 0]
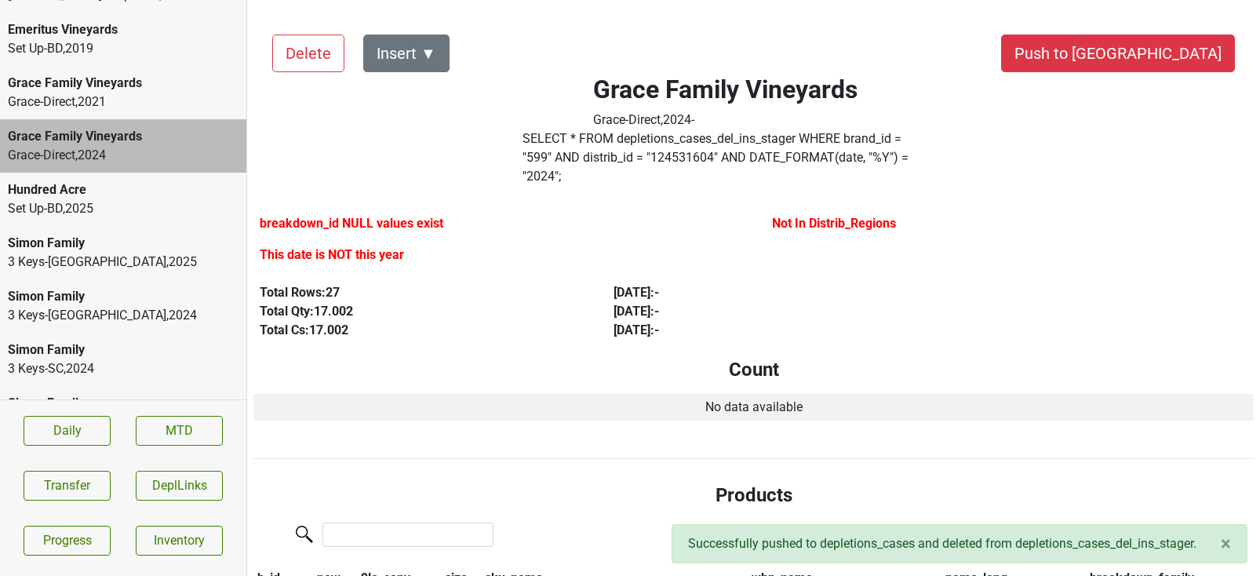
click at [111, 93] on div "Grace-Direct , 2021" at bounding box center [123, 102] width 231 height 19
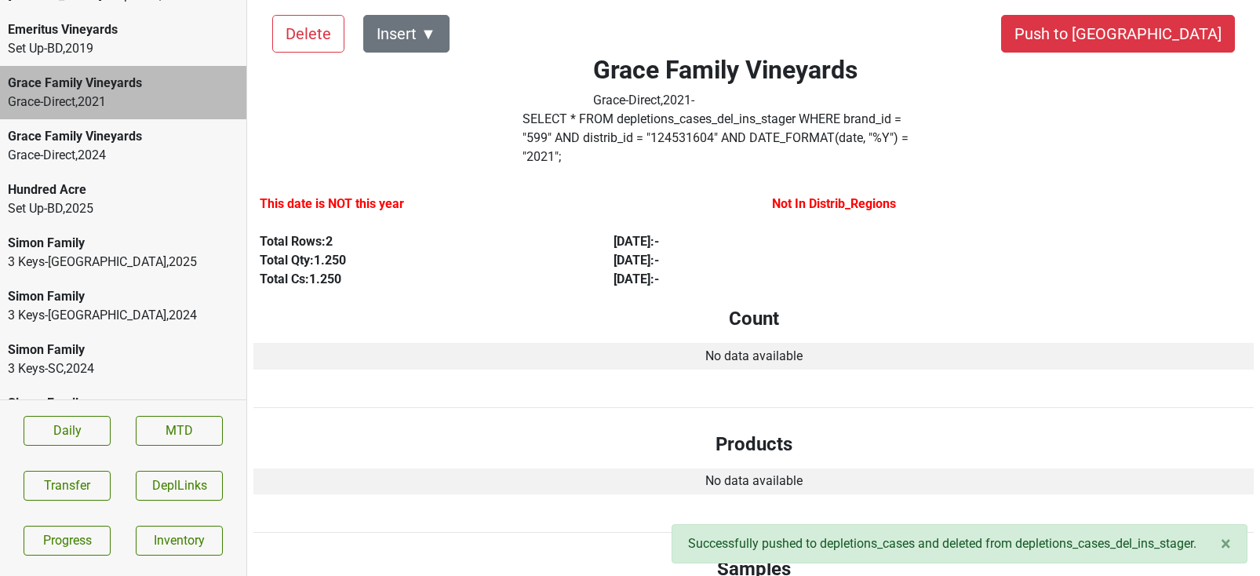
scroll to position [0, 0]
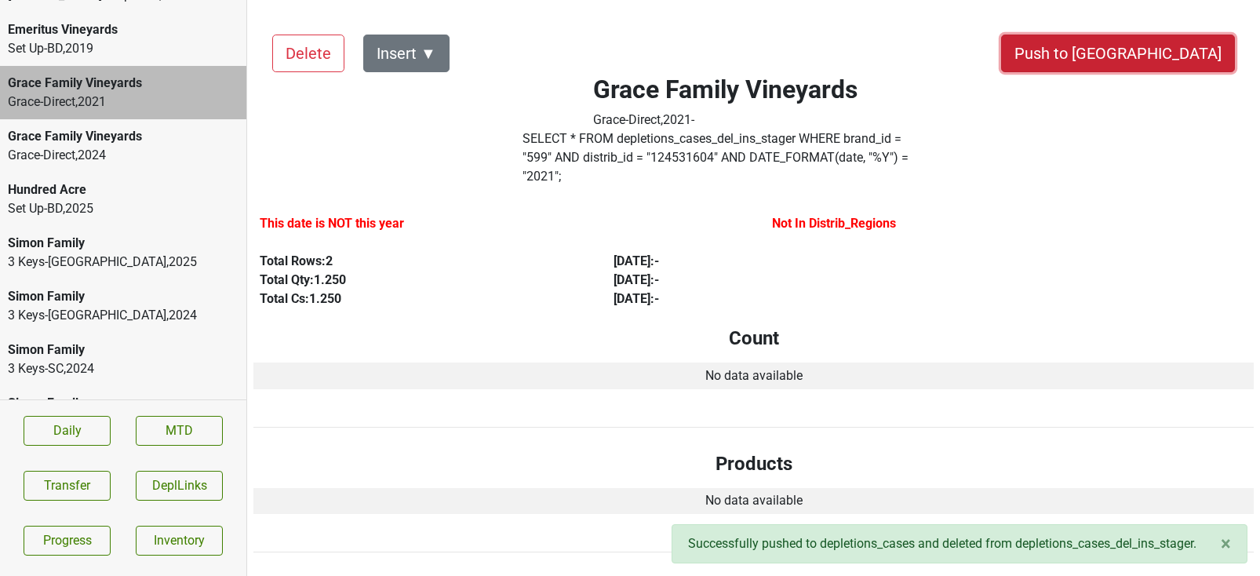
click at [1152, 56] on button "Push to [GEOGRAPHIC_DATA]" at bounding box center [1118, 54] width 234 height 38
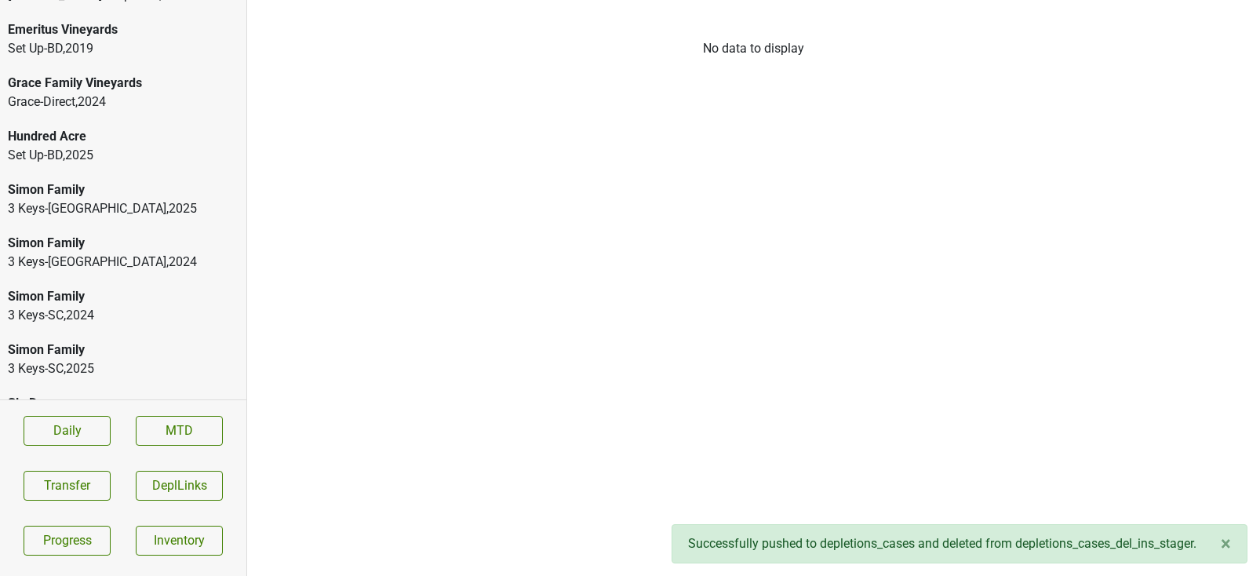
click at [96, 93] on div "Grace-Direct , 2024" at bounding box center [123, 102] width 231 height 19
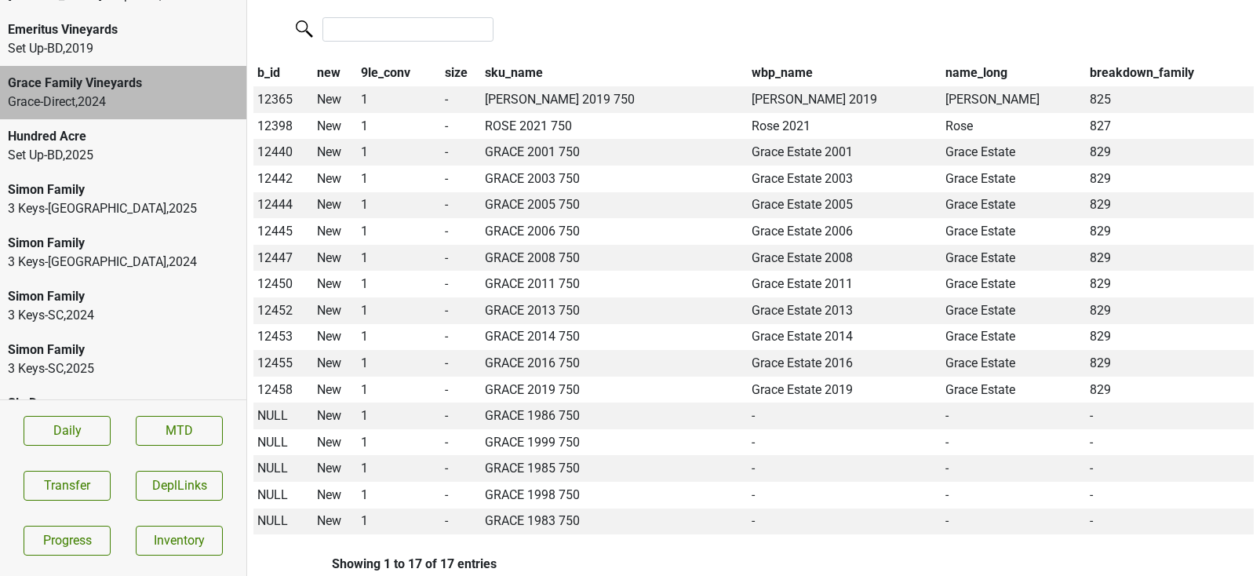
scroll to position [507, 0]
click at [507, 59] on th "sku_name" at bounding box center [614, 72] width 267 height 27
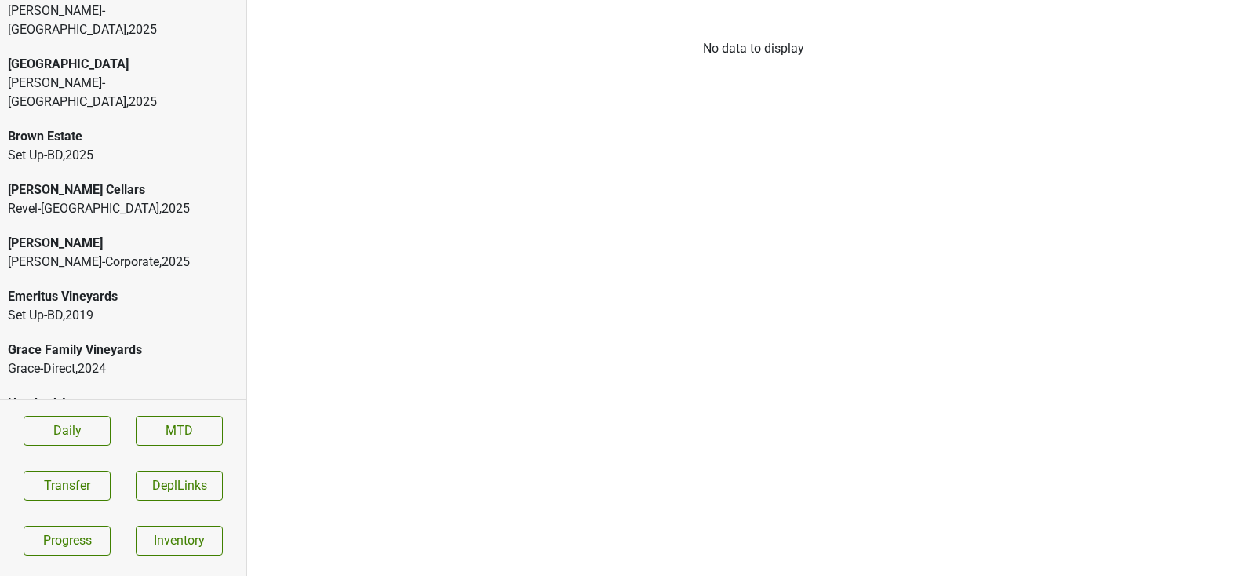
scroll to position [80, 0]
click at [140, 339] on div "Grace Family Vineyards" at bounding box center [123, 348] width 231 height 19
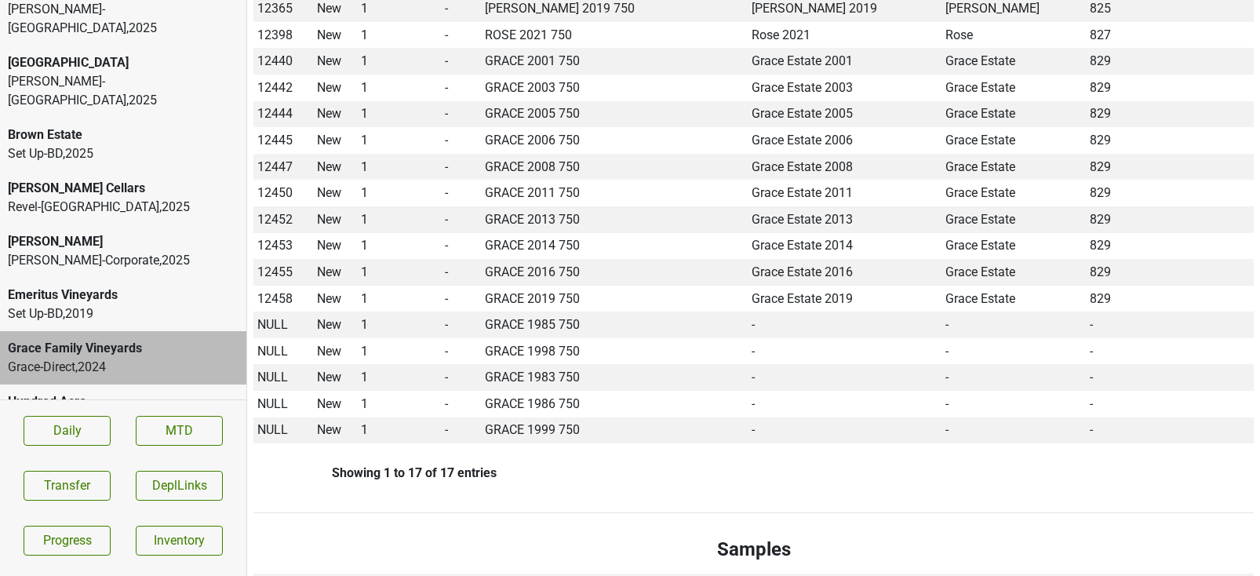
scroll to position [595, 0]
click at [278, 318] on span "NULL" at bounding box center [272, 325] width 31 height 15
type input "85"
click at [290, 375] on div "85 Grace Estate 750ml" at bounding box center [344, 395] width 177 height 40
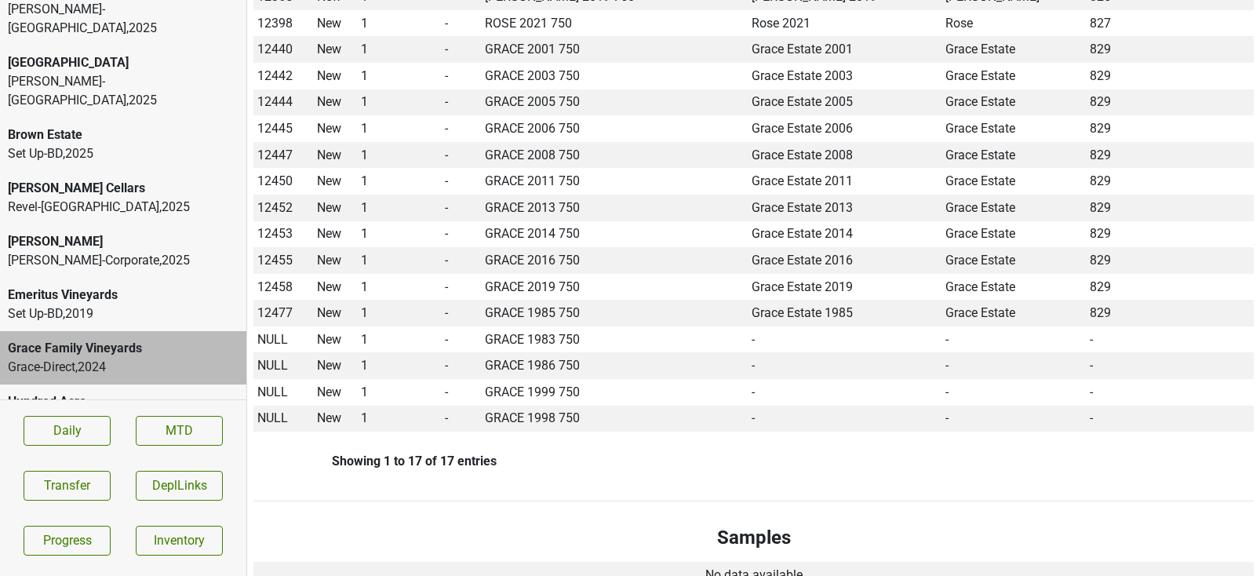
scroll to position [660, 0]
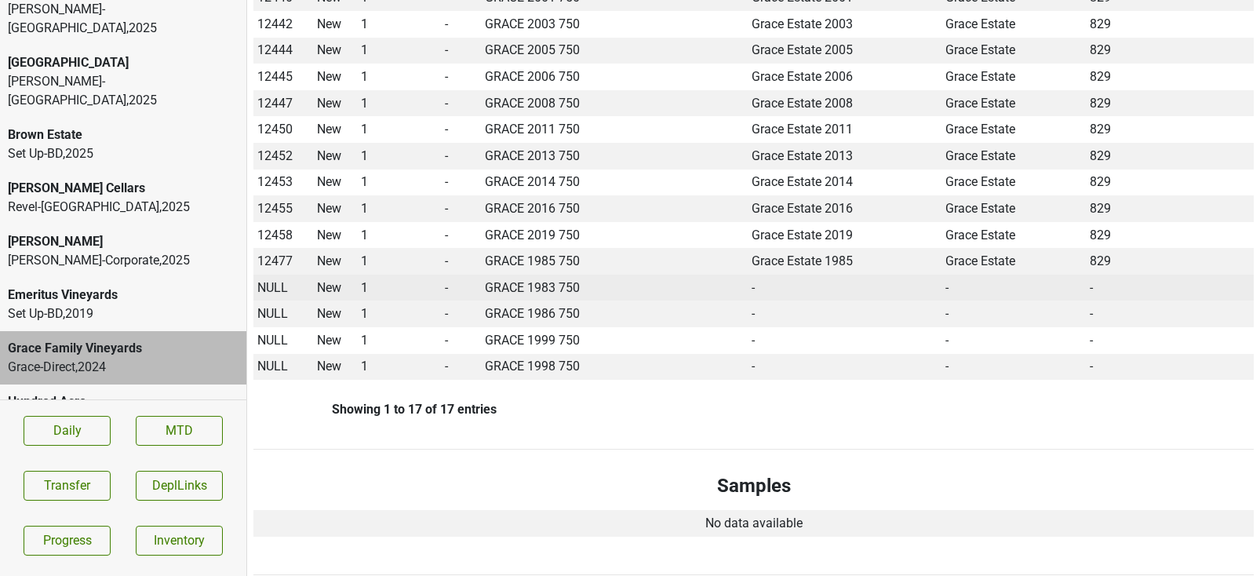
click at [273, 280] on span "NULL" at bounding box center [272, 287] width 31 height 15
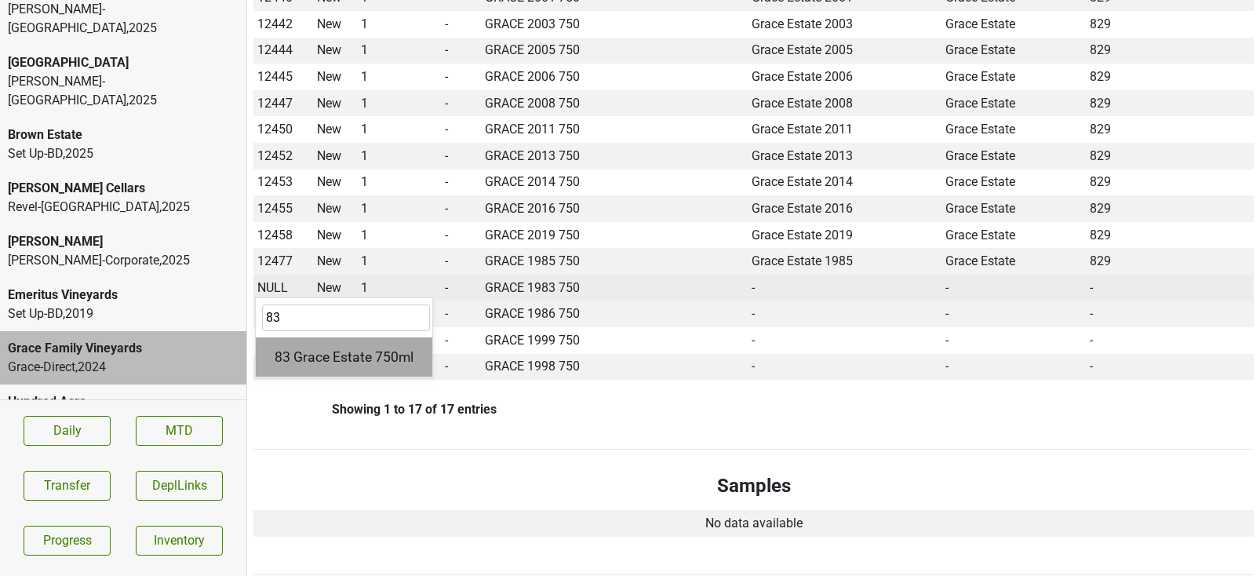
type input "83"
click at [310, 345] on div "83 Grace Estate 750ml" at bounding box center [344, 357] width 177 height 40
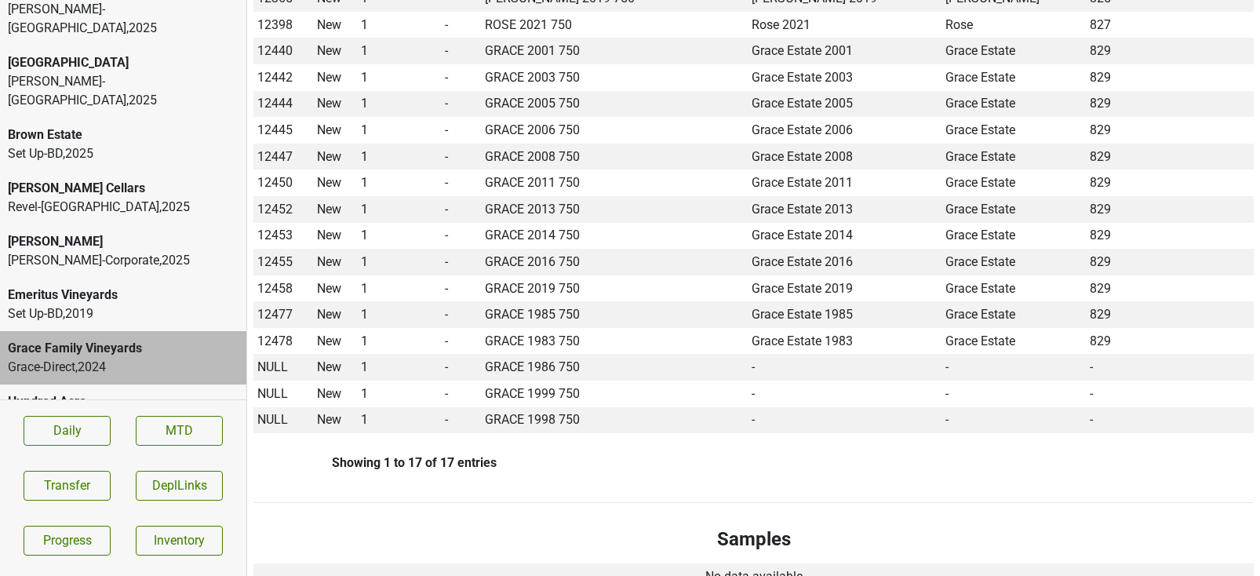
scroll to position [616, 0]
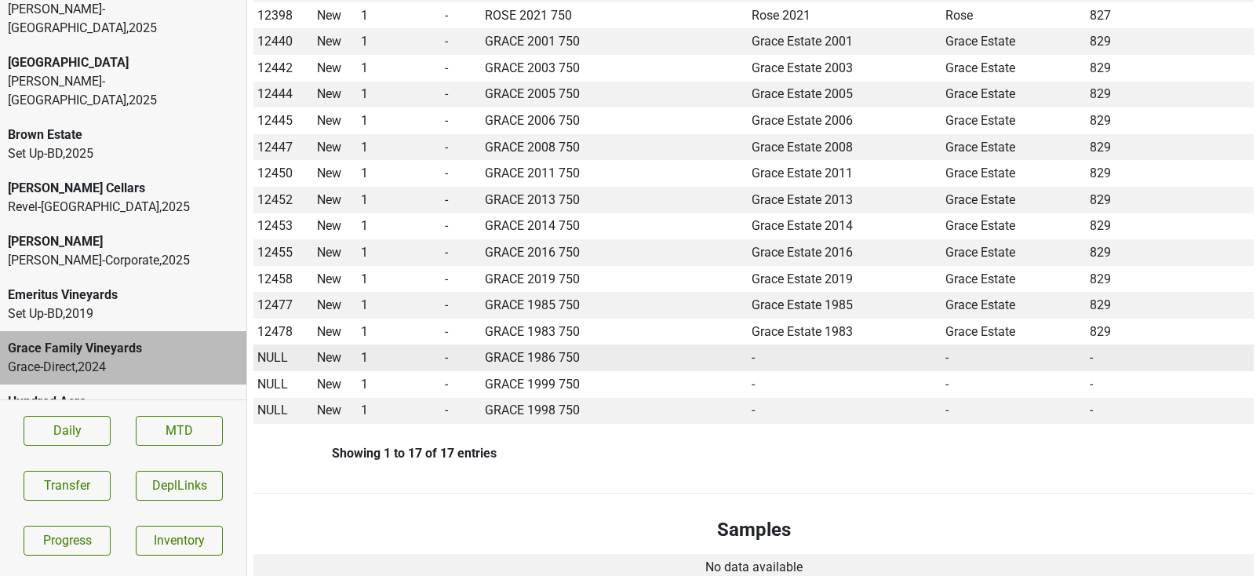
click at [268, 350] on span "NULL" at bounding box center [272, 357] width 31 height 15
type input "86"
click at [292, 409] on div "86 Grace Estate 750ml" at bounding box center [344, 427] width 177 height 40
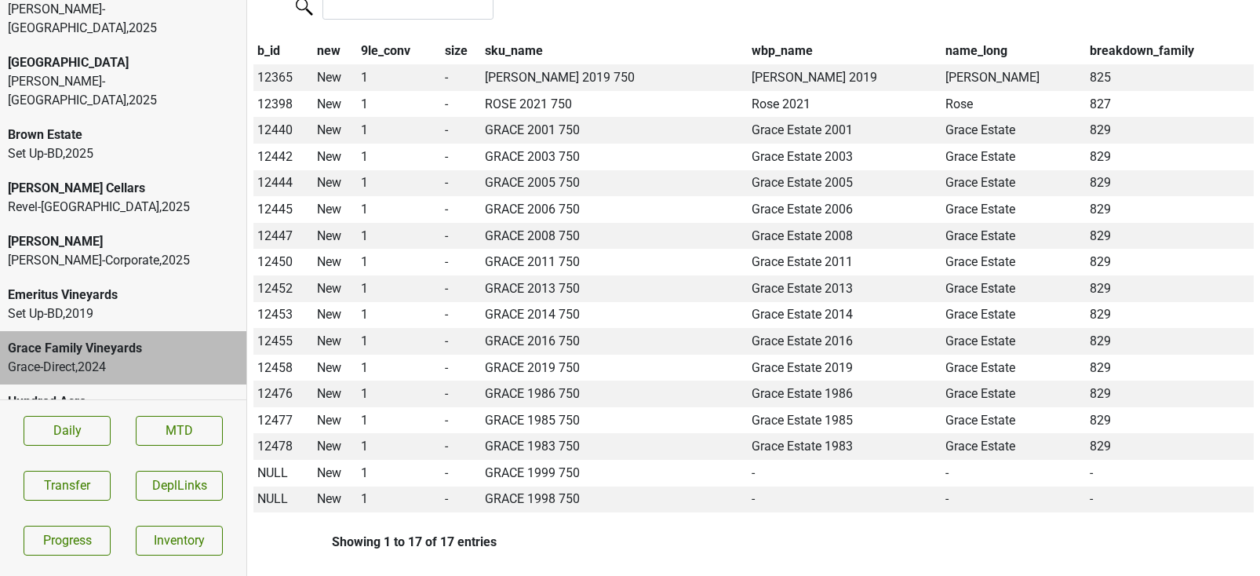
scroll to position [544, 0]
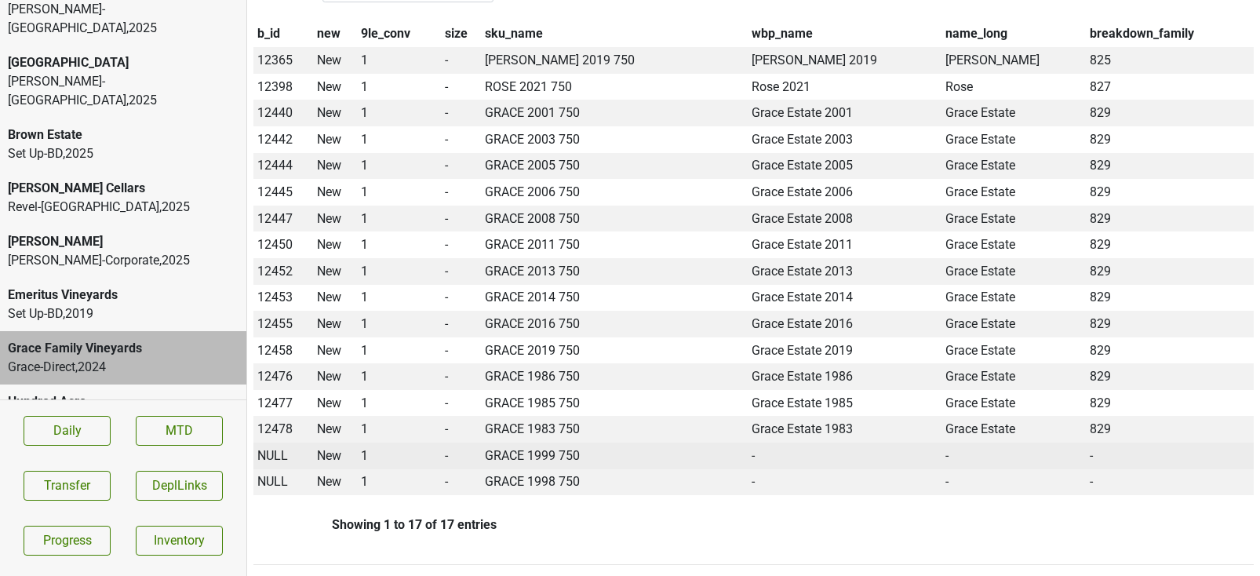
click at [283, 448] on span "NULL" at bounding box center [272, 455] width 31 height 15
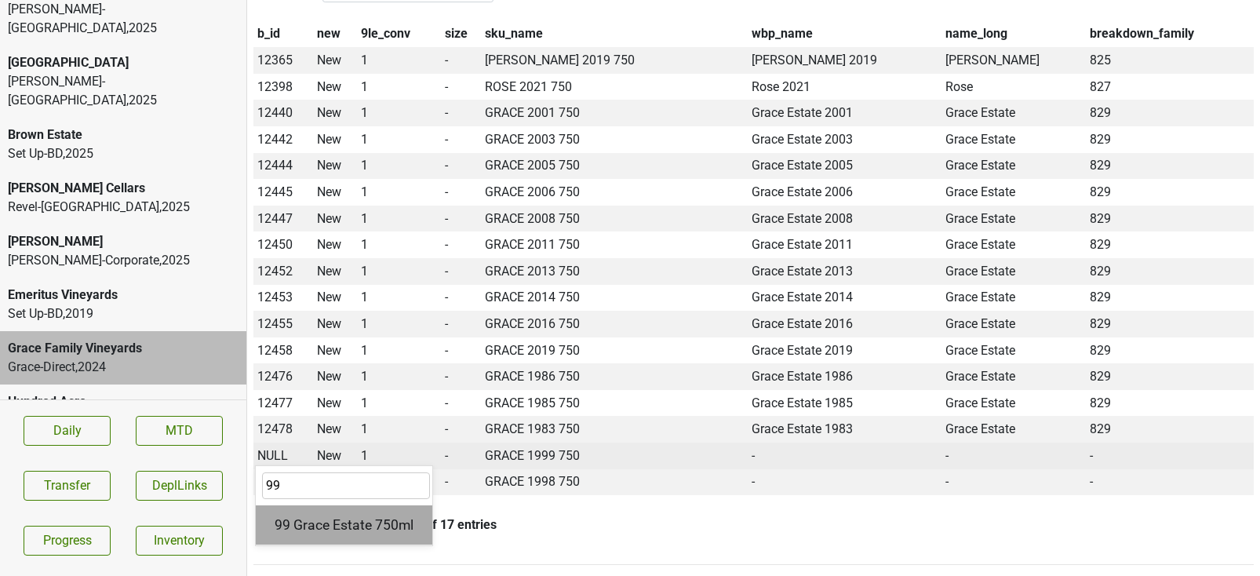
type input "99"
click at [302, 505] on div "99 Grace Estate 750ml" at bounding box center [344, 525] width 177 height 40
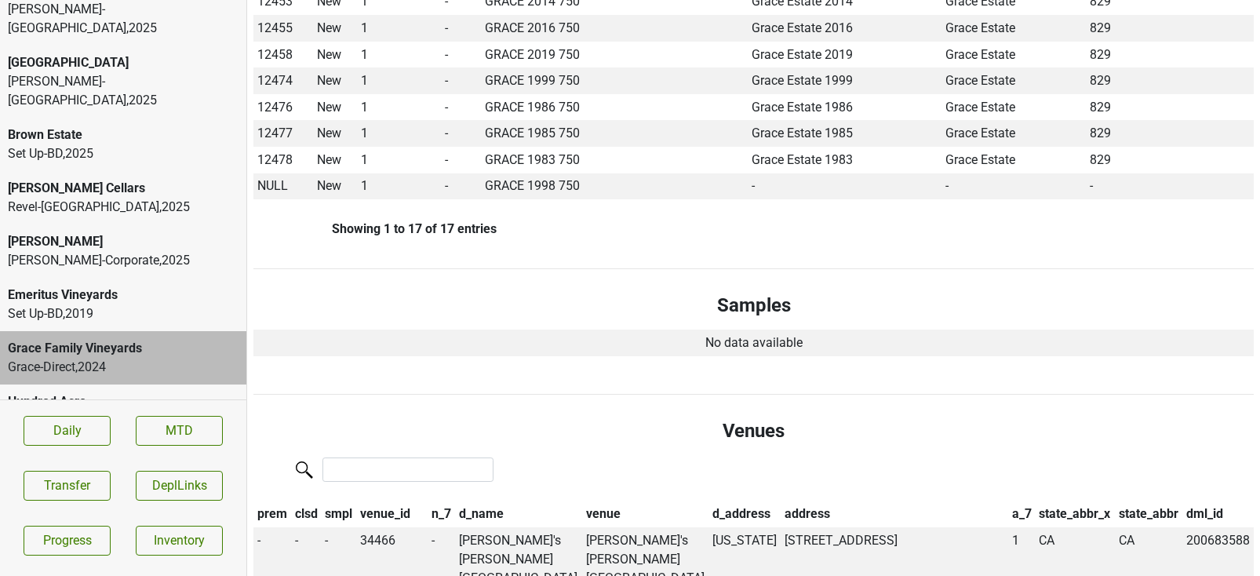
scroll to position [854, 0]
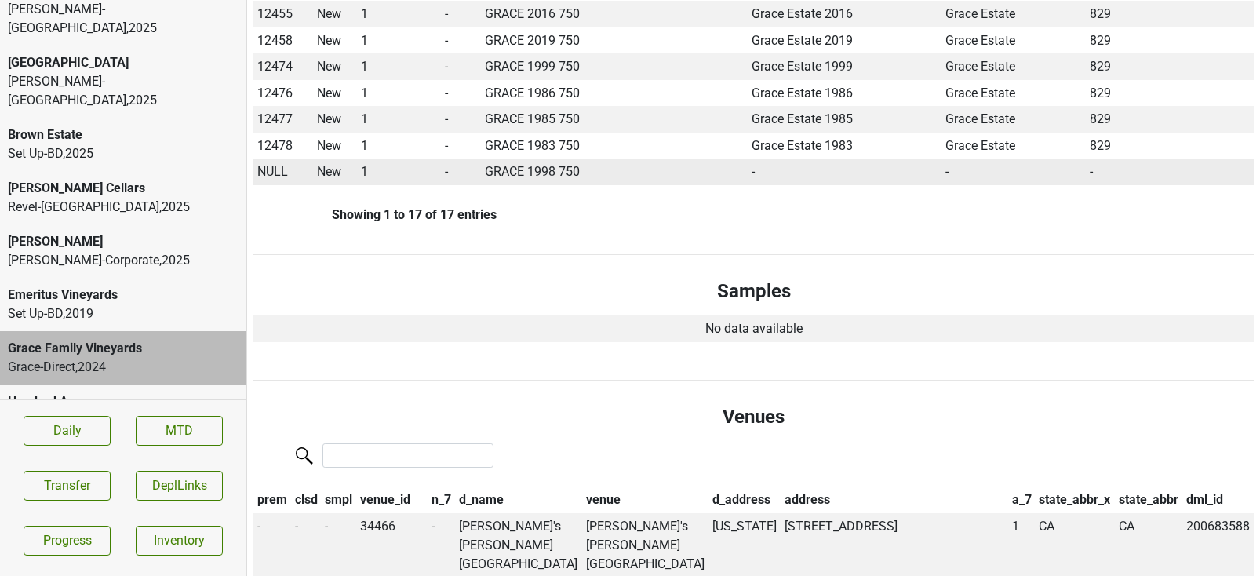
click at [264, 164] on span "NULL" at bounding box center [272, 171] width 31 height 15
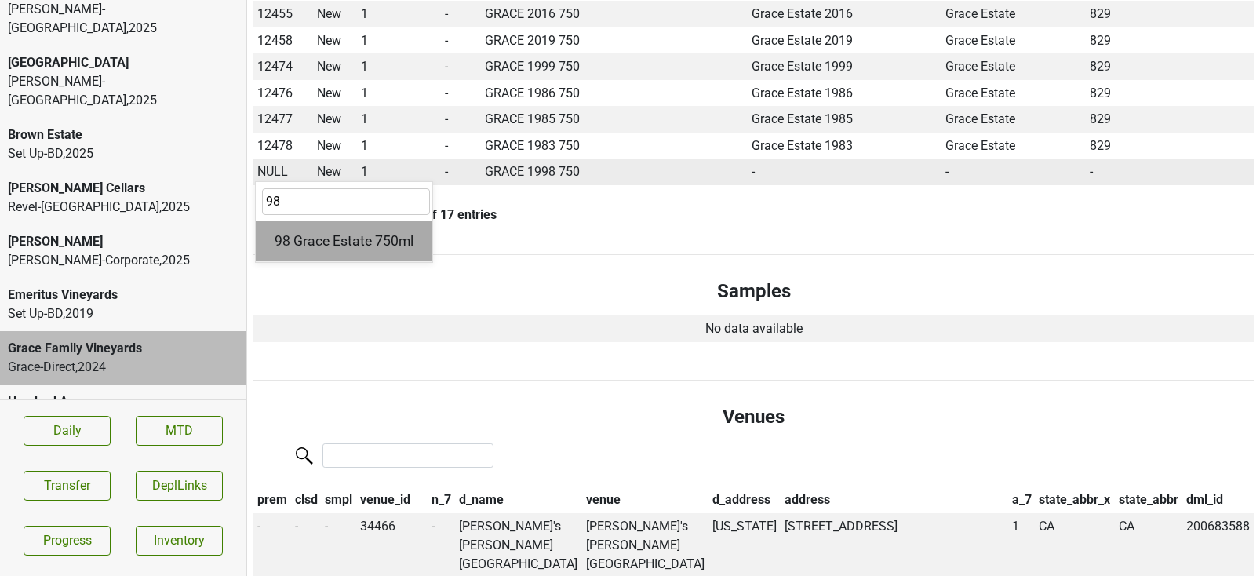
type input "98"
click at [294, 221] on div "98 Grace Estate 750ml" at bounding box center [344, 241] width 177 height 40
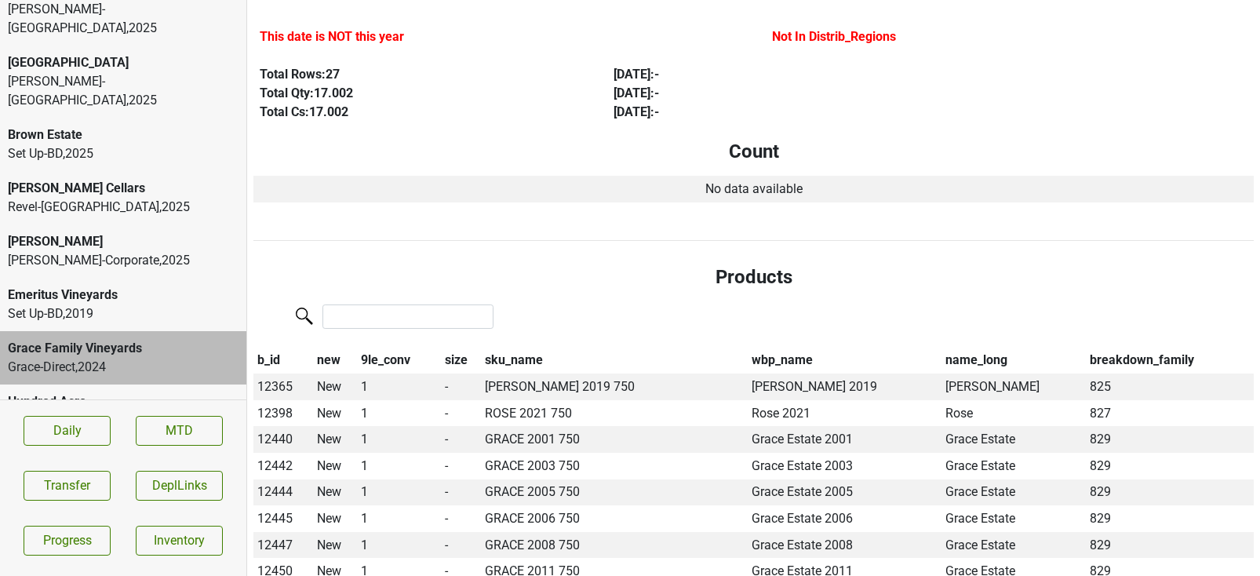
scroll to position [0, 0]
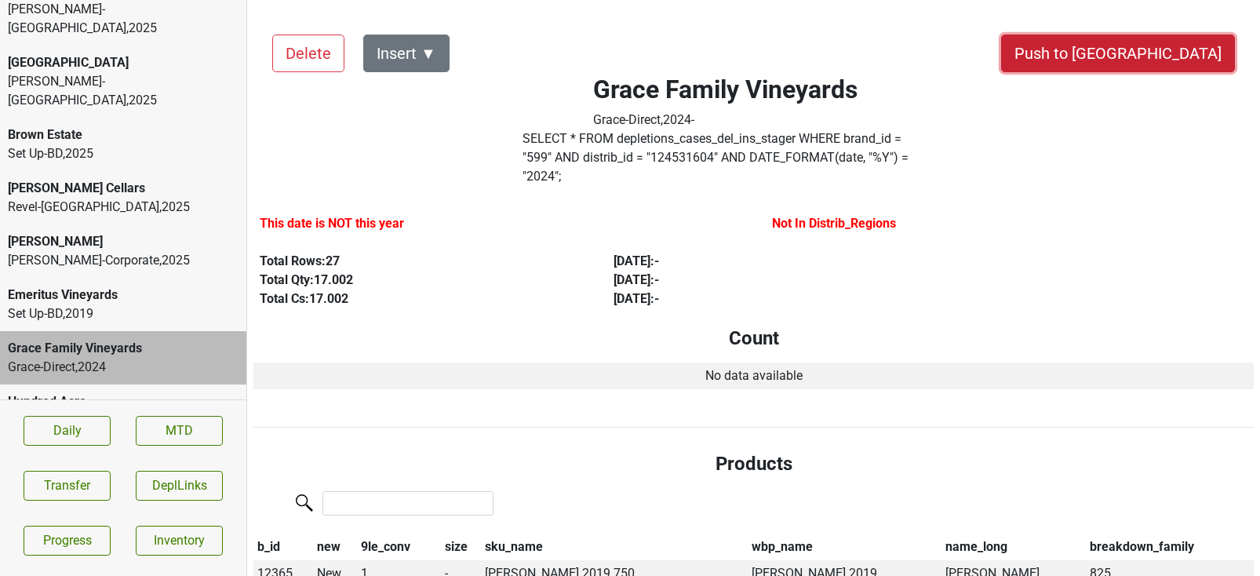
click at [1157, 60] on button "Push to [GEOGRAPHIC_DATA]" at bounding box center [1118, 54] width 234 height 38
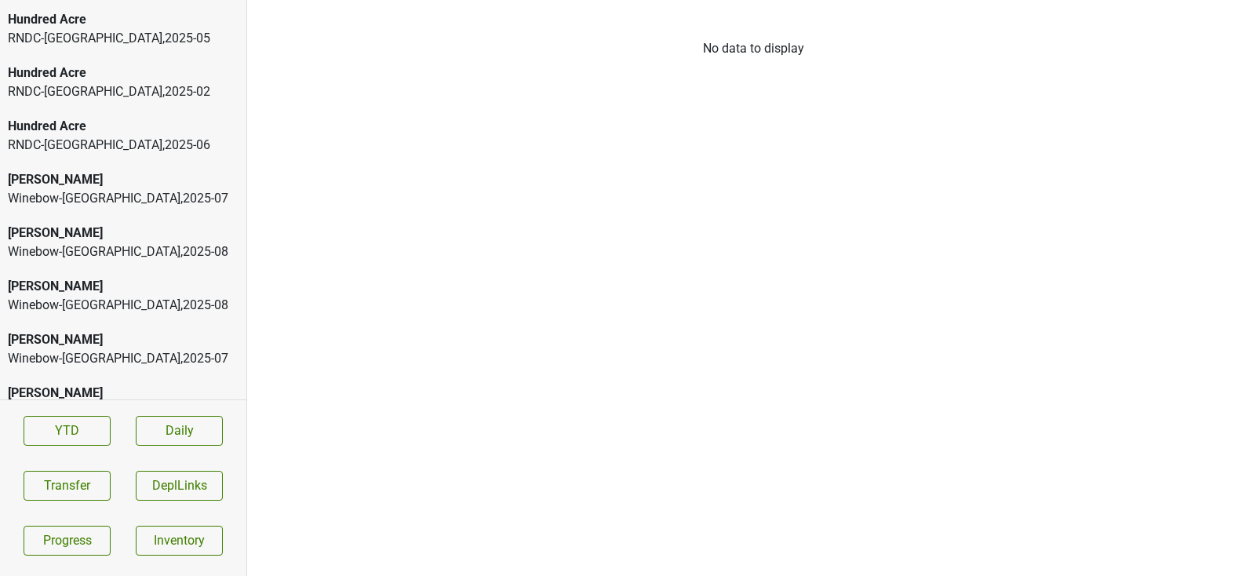
scroll to position [4669, 0]
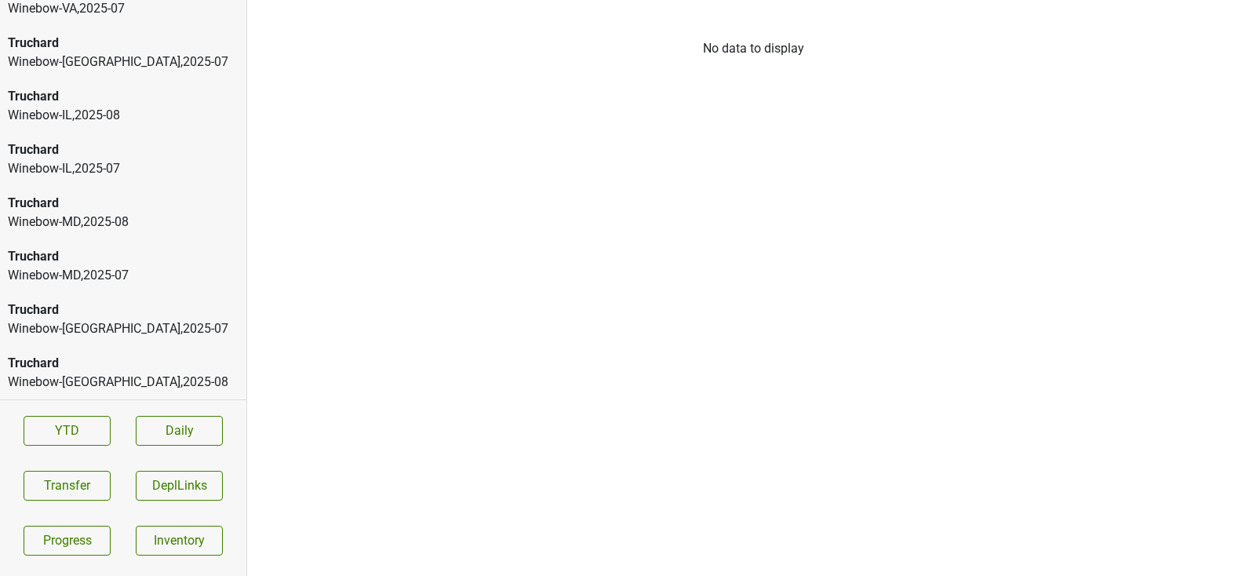
click at [63, 376] on div "Winebow-[GEOGRAPHIC_DATA] , 2025 - 08" at bounding box center [123, 382] width 231 height 19
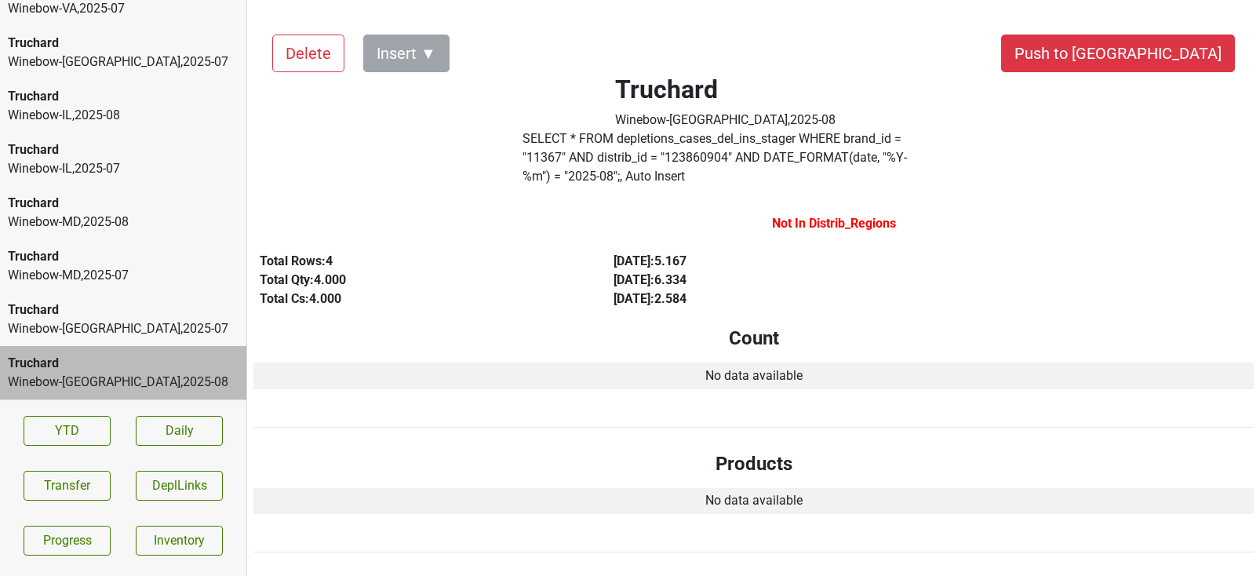
scroll to position [20, 0]
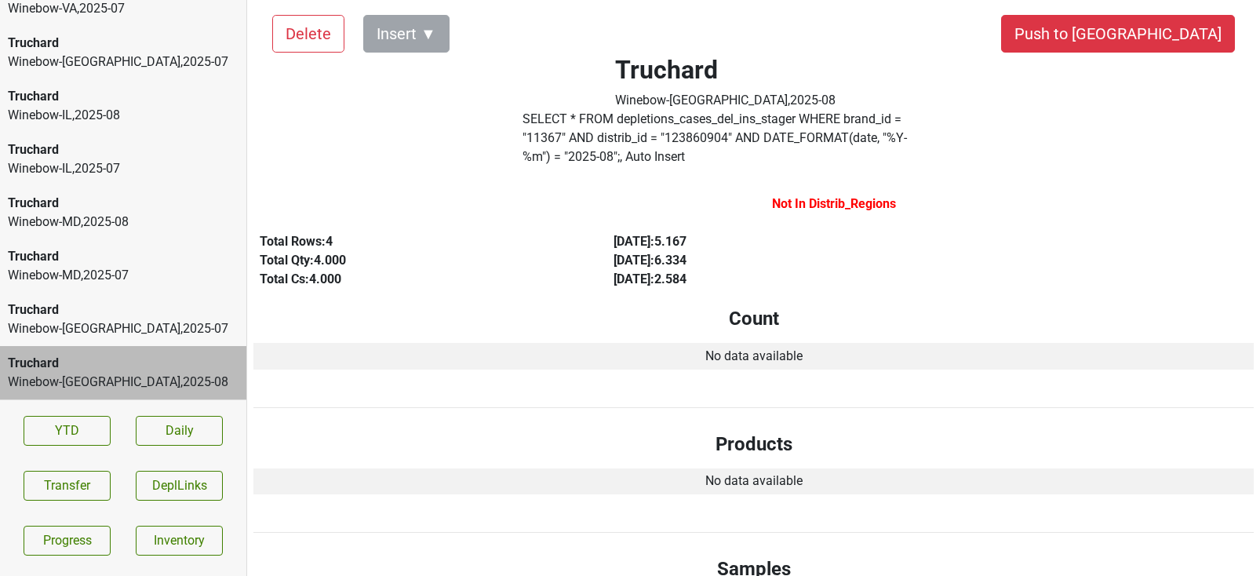
click at [129, 318] on div "Truchard" at bounding box center [123, 309] width 231 height 19
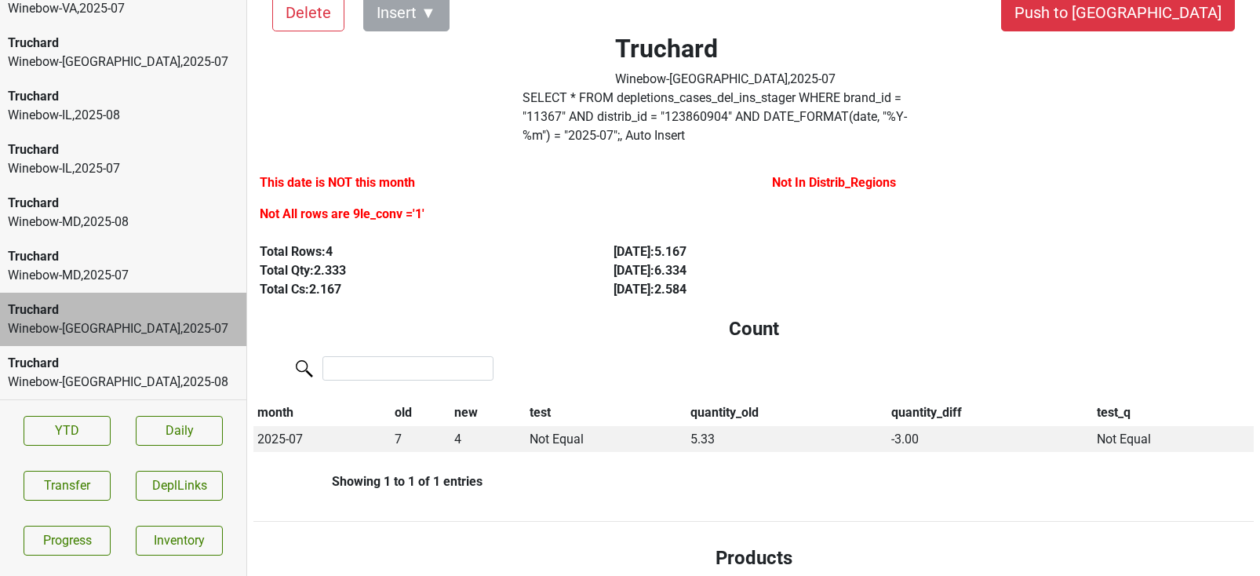
scroll to position [44, 0]
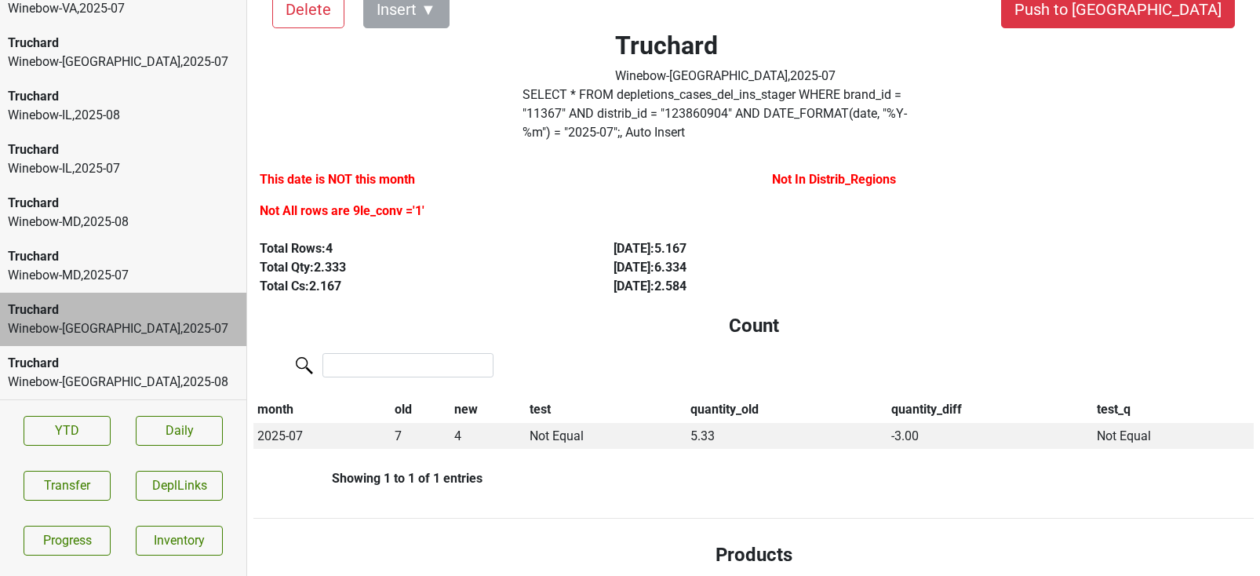
click at [163, 370] on div "Truchard" at bounding box center [123, 363] width 231 height 19
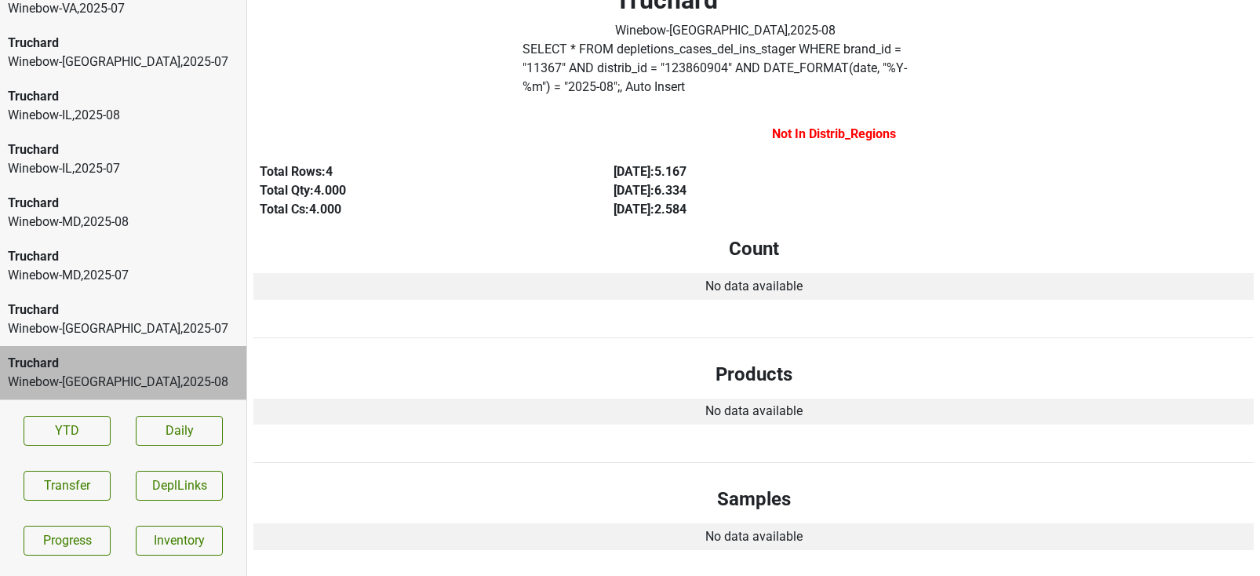
scroll to position [91, 0]
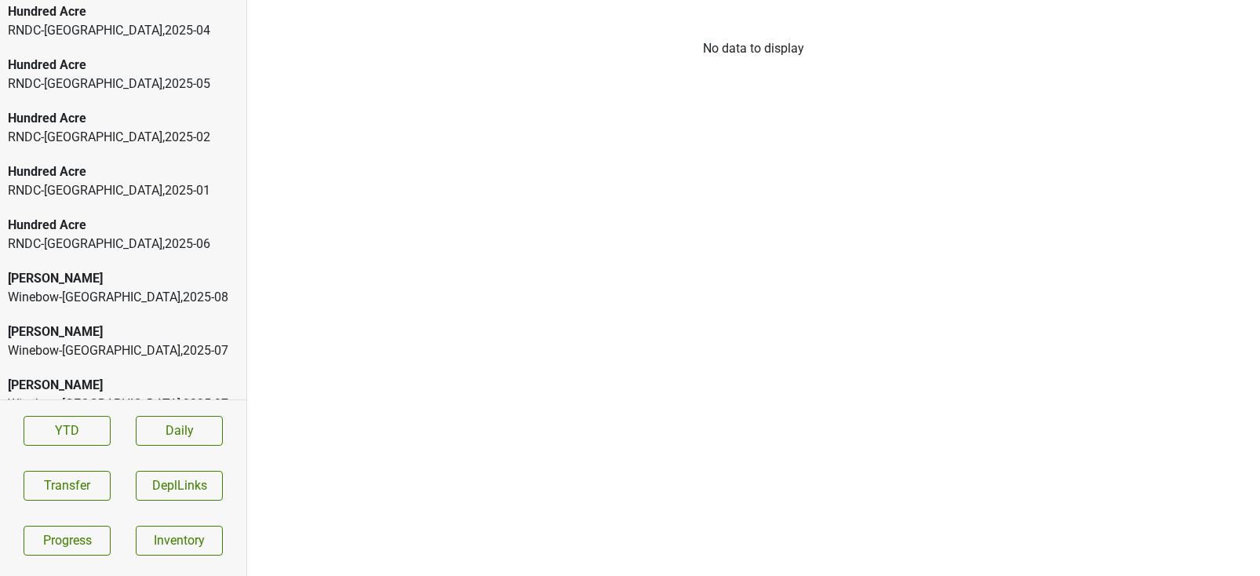
scroll to position [4669, 0]
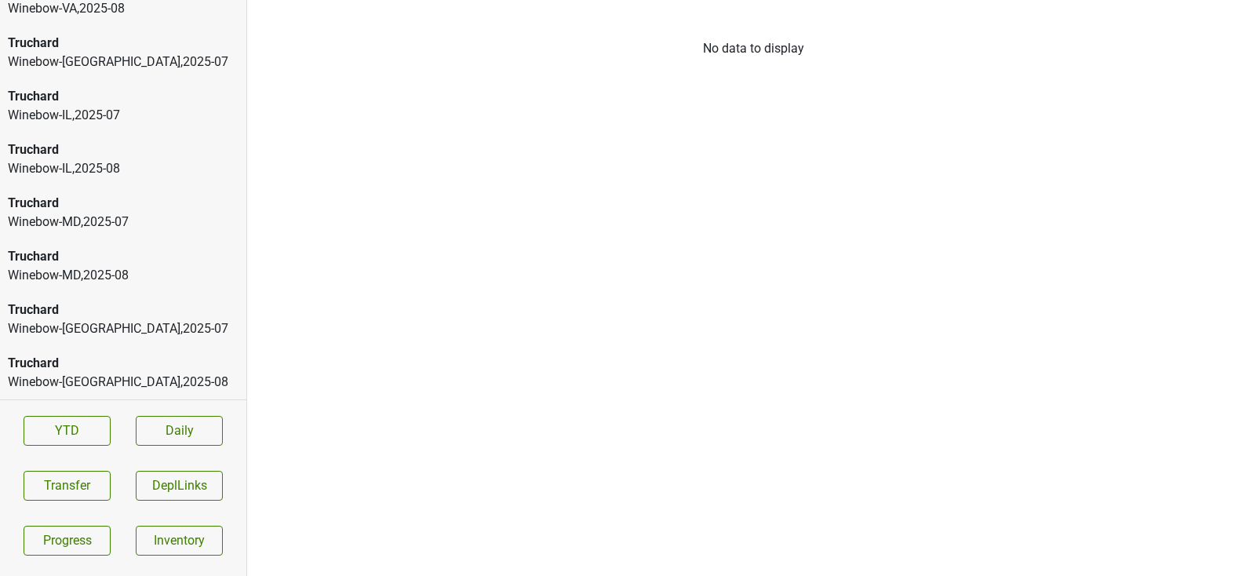
click at [123, 382] on div "Winebow-[GEOGRAPHIC_DATA] , 2025 - 08" at bounding box center [123, 382] width 231 height 19
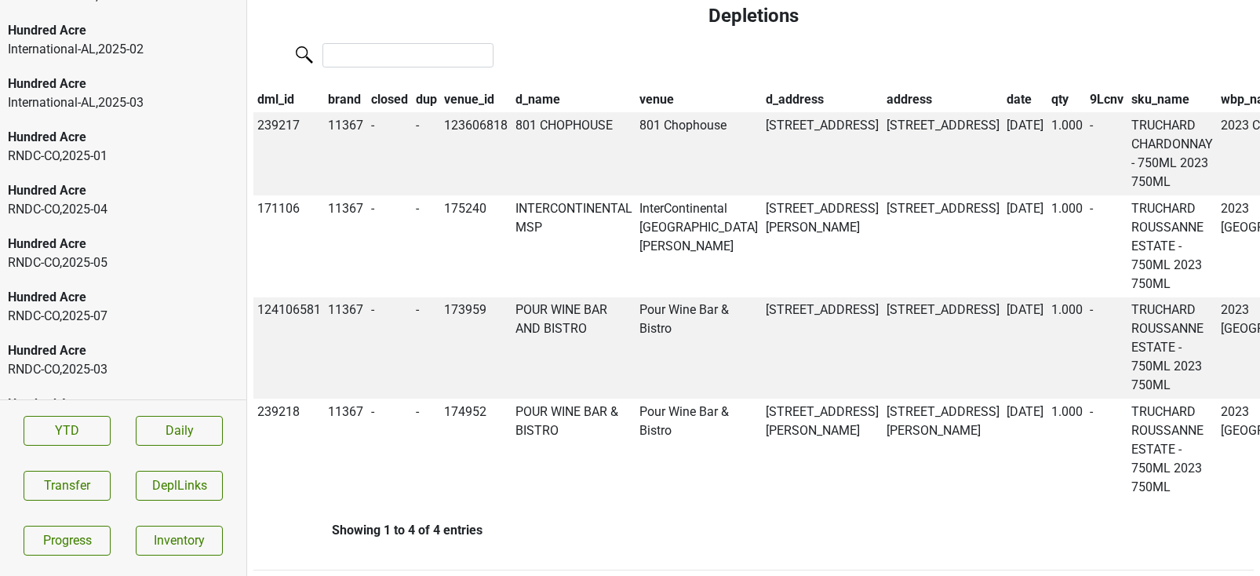
scroll to position [0, 0]
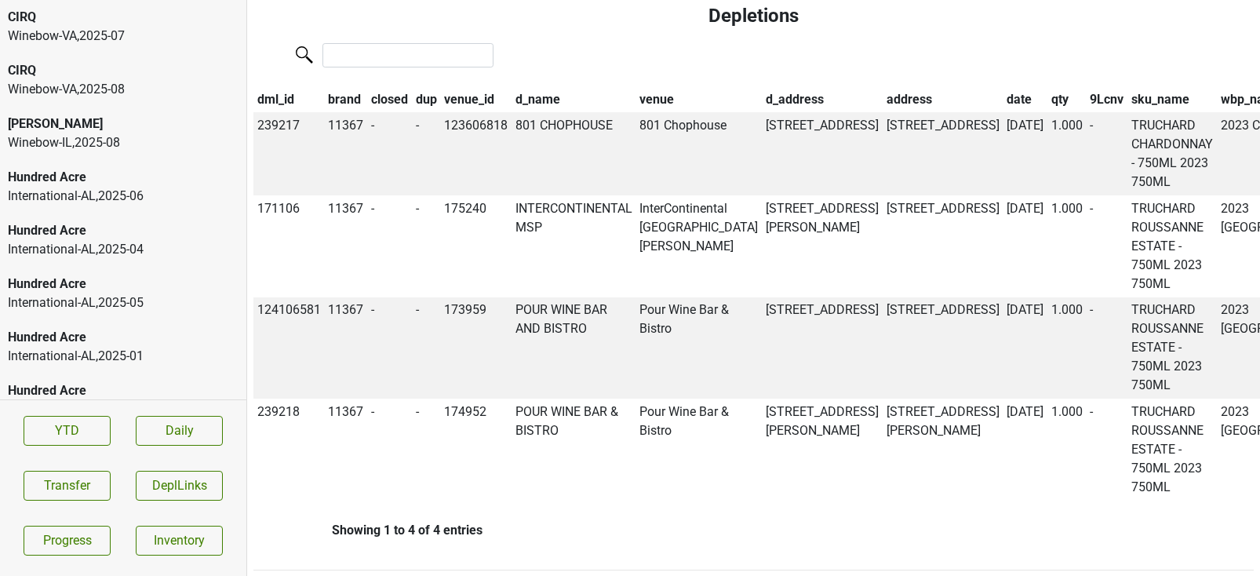
click at [76, 39] on div "Winebow-[GEOGRAPHIC_DATA] , 2025 - 07" at bounding box center [123, 36] width 231 height 19
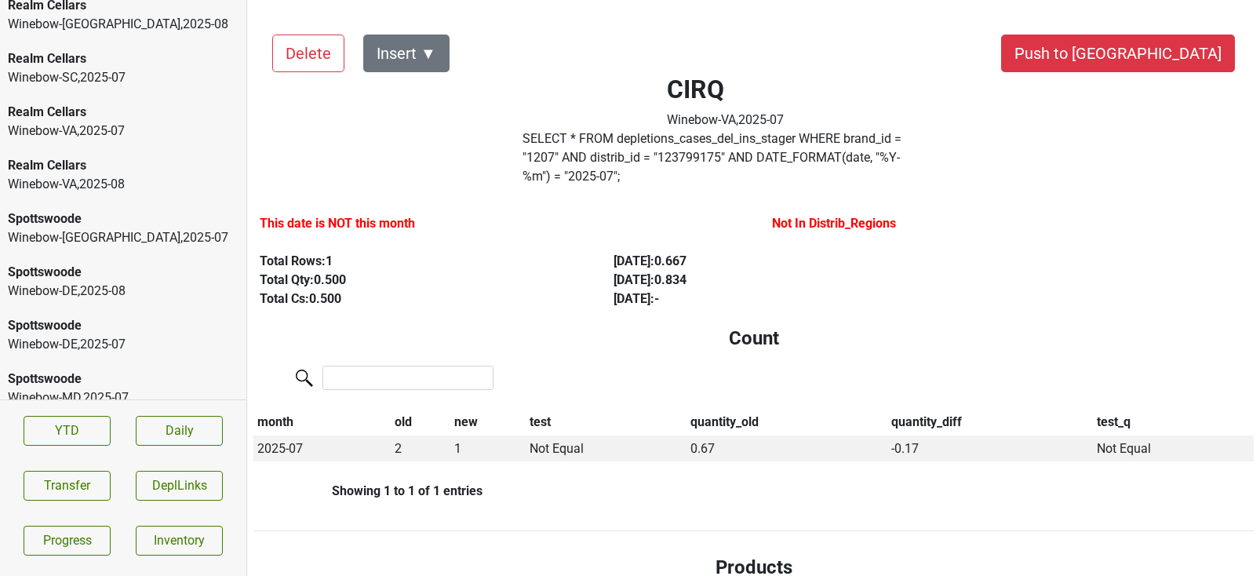
scroll to position [4669, 0]
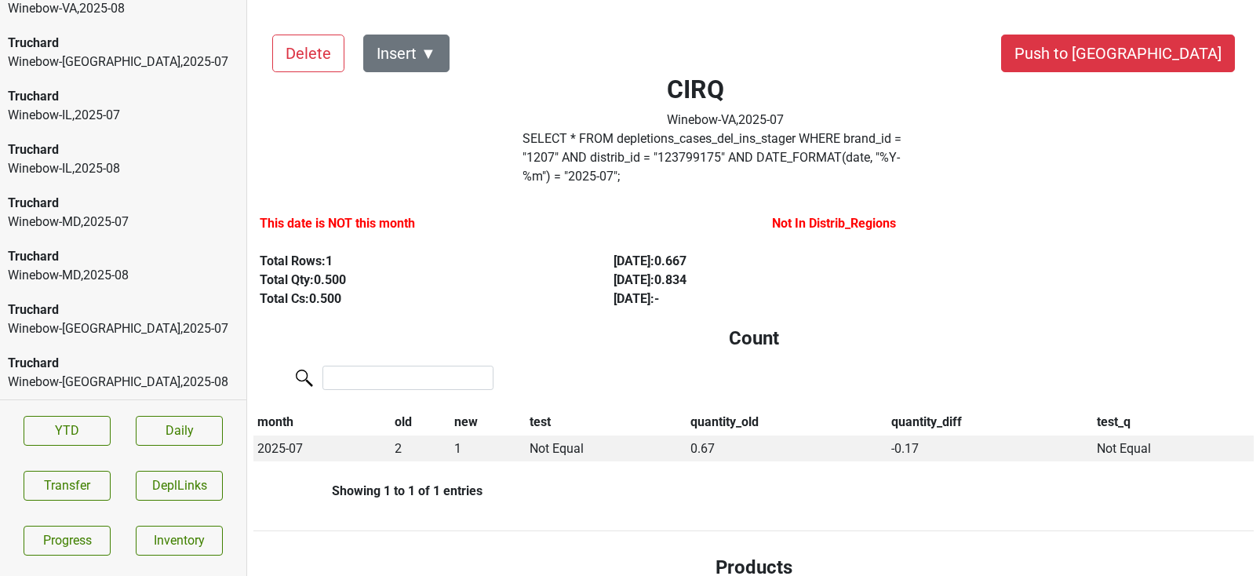
click at [118, 364] on div "Truchard" at bounding box center [123, 363] width 231 height 19
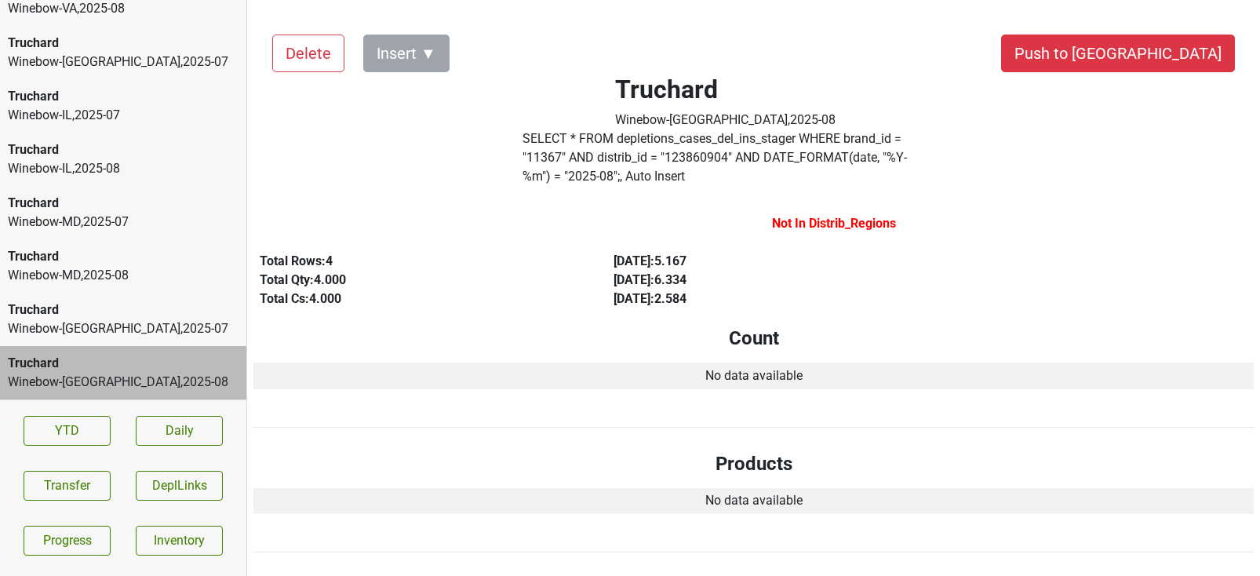
click at [109, 332] on div "Winebow-[GEOGRAPHIC_DATA] , 2025 - 07" at bounding box center [123, 328] width 231 height 19
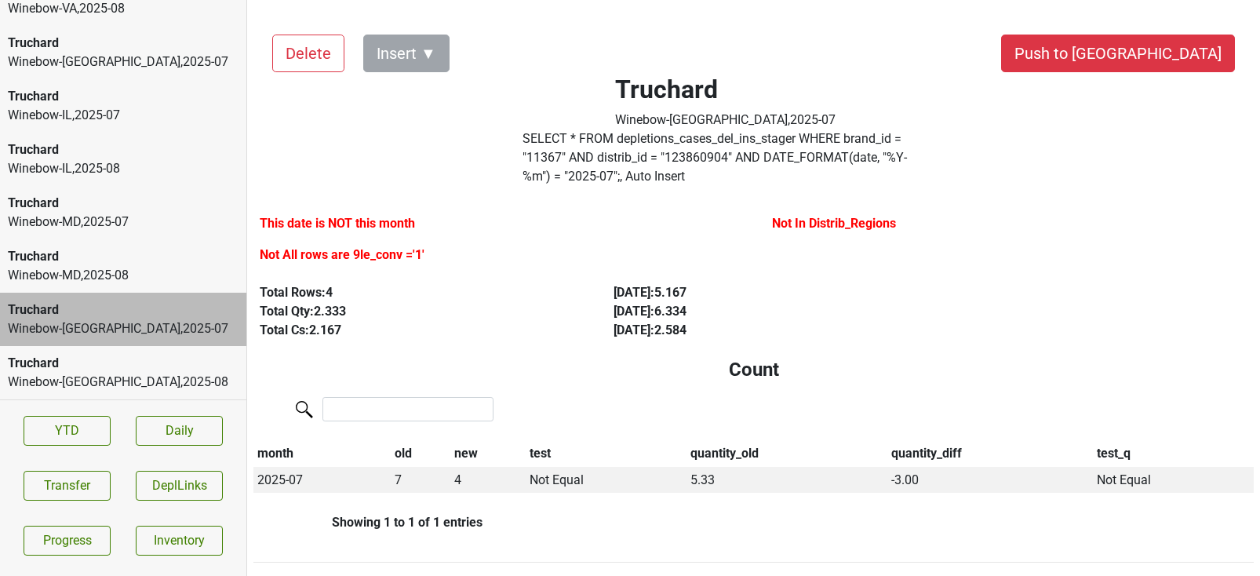
click at [110, 264] on div "Truchard" at bounding box center [123, 256] width 231 height 19
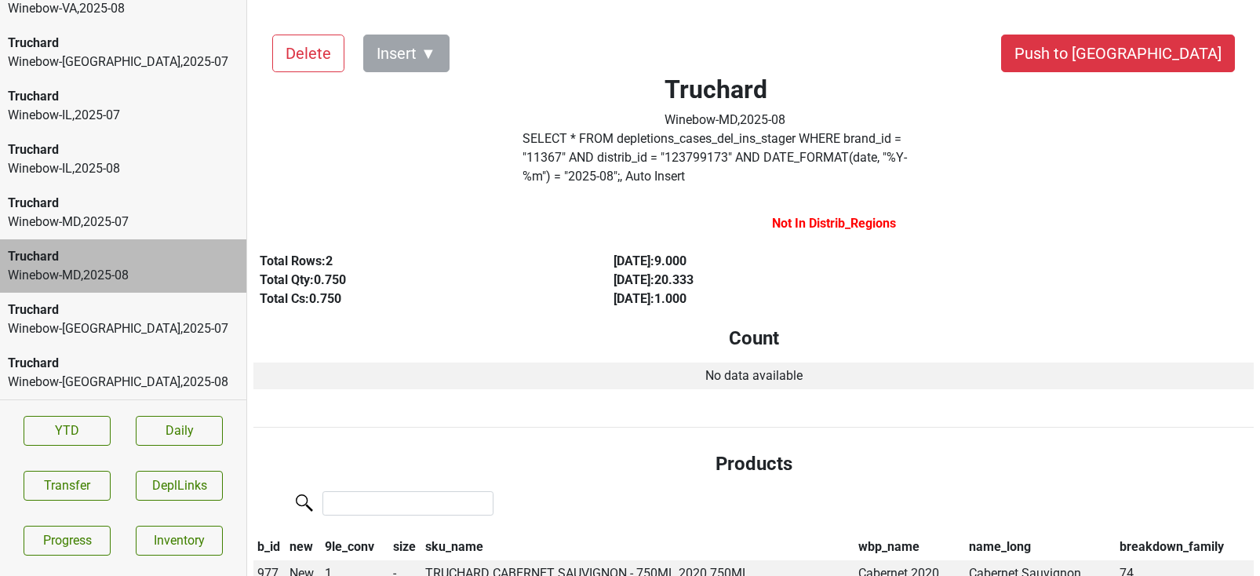
click at [110, 309] on div "Truchard" at bounding box center [123, 309] width 231 height 19
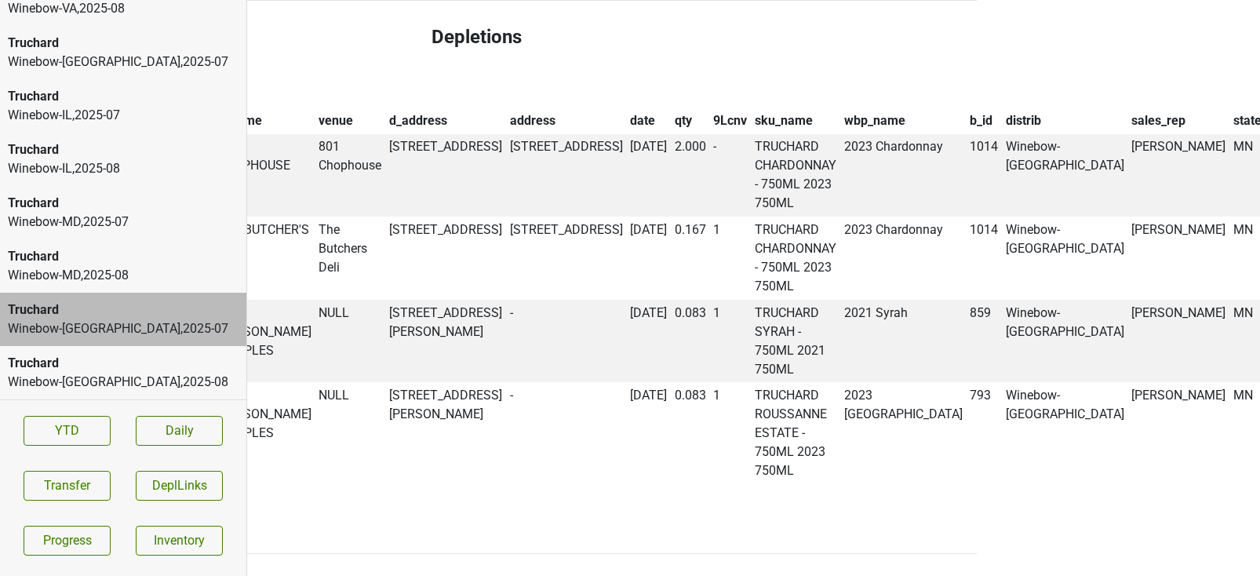
scroll to position [1044, 277]
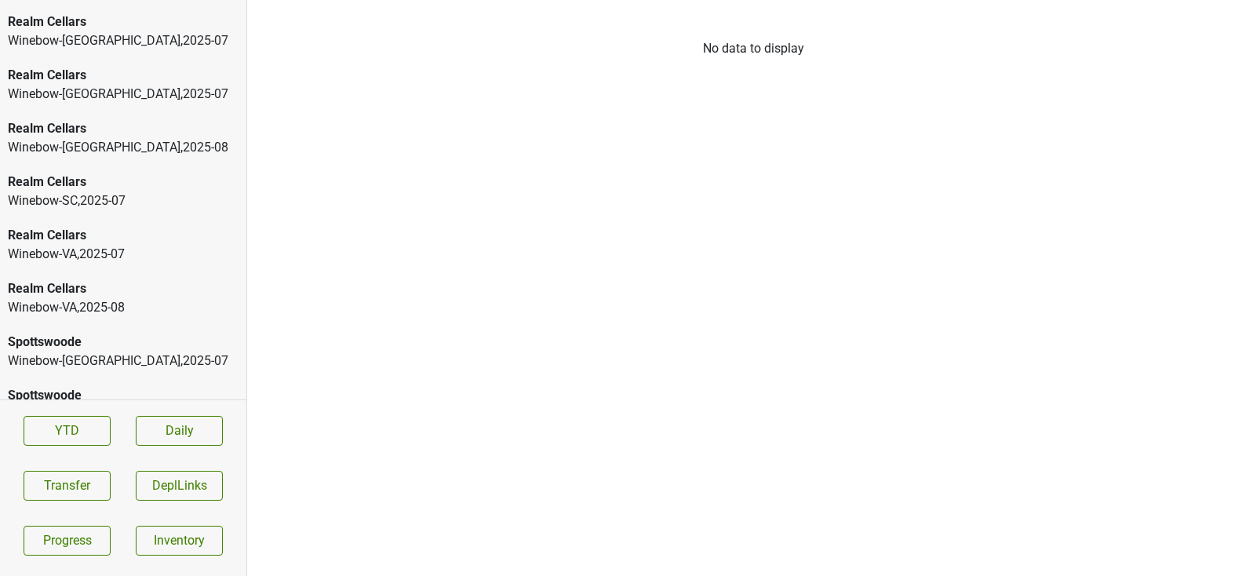
scroll to position [3771, 0]
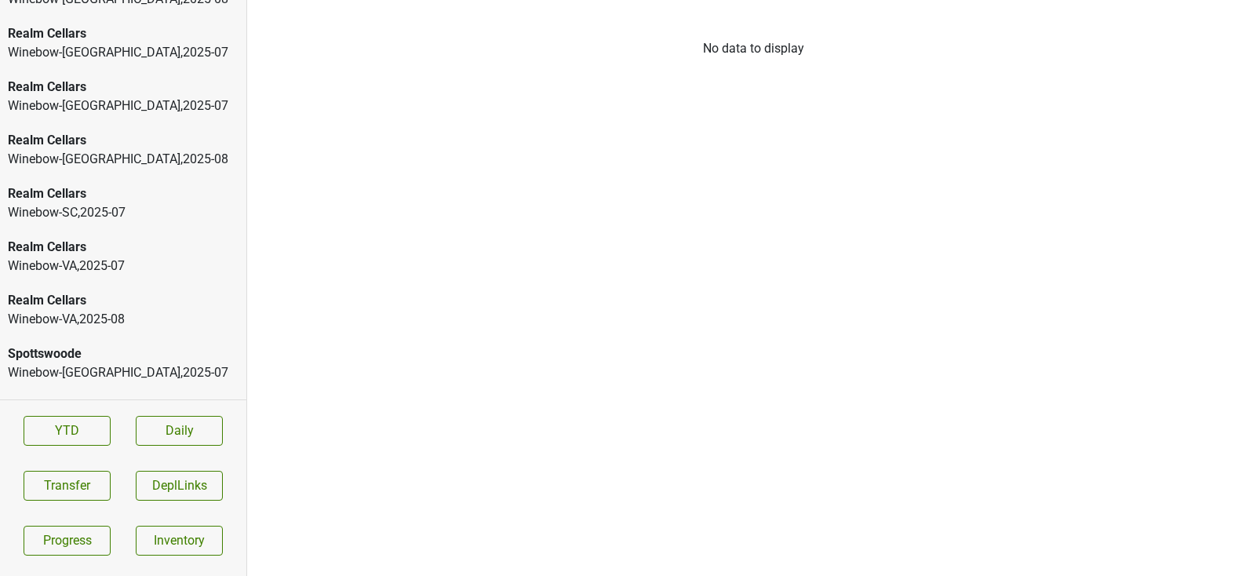
click at [147, 198] on div "Realm Cellars" at bounding box center [123, 193] width 231 height 19
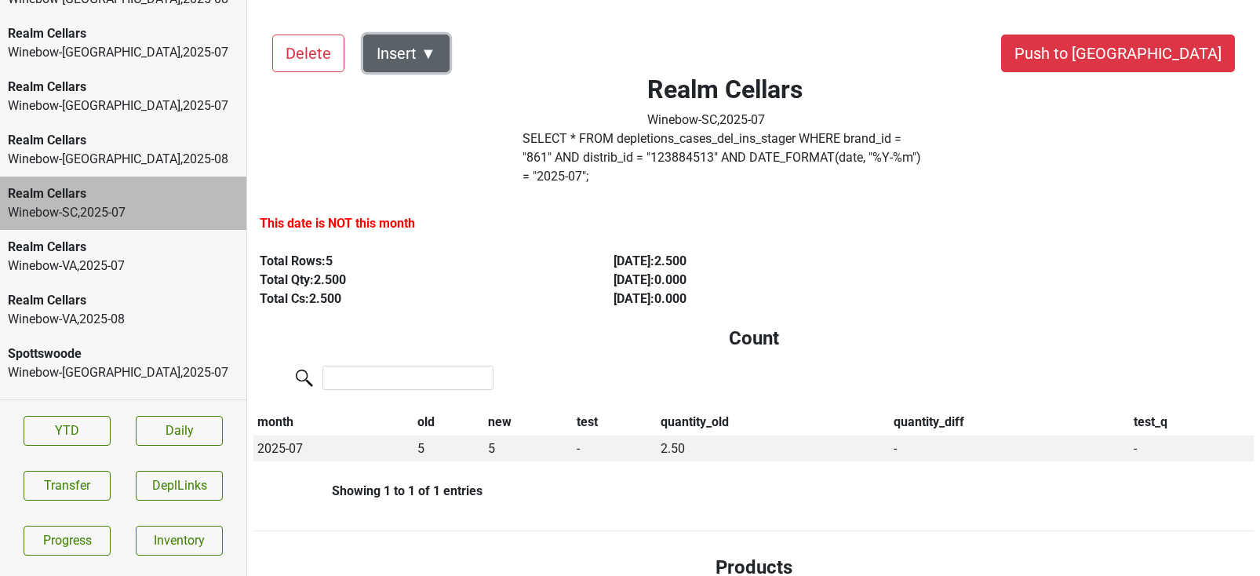
click at [435, 56] on button "Insert ▼" at bounding box center [406, 54] width 86 height 38
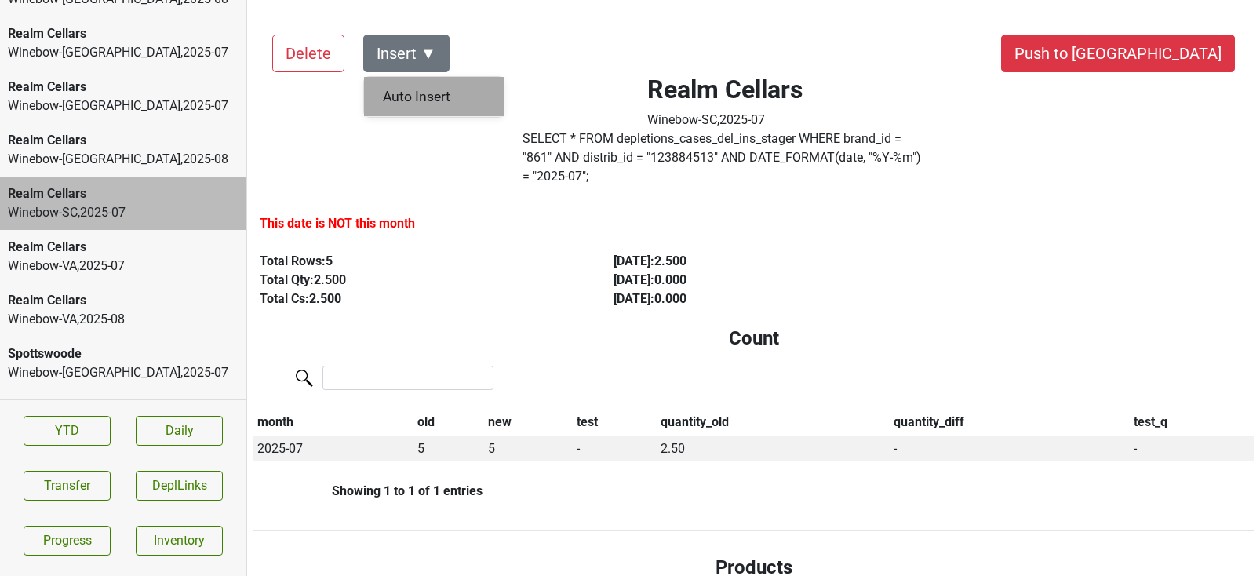
click at [432, 90] on div "Auto Insert" at bounding box center [434, 97] width 140 height 40
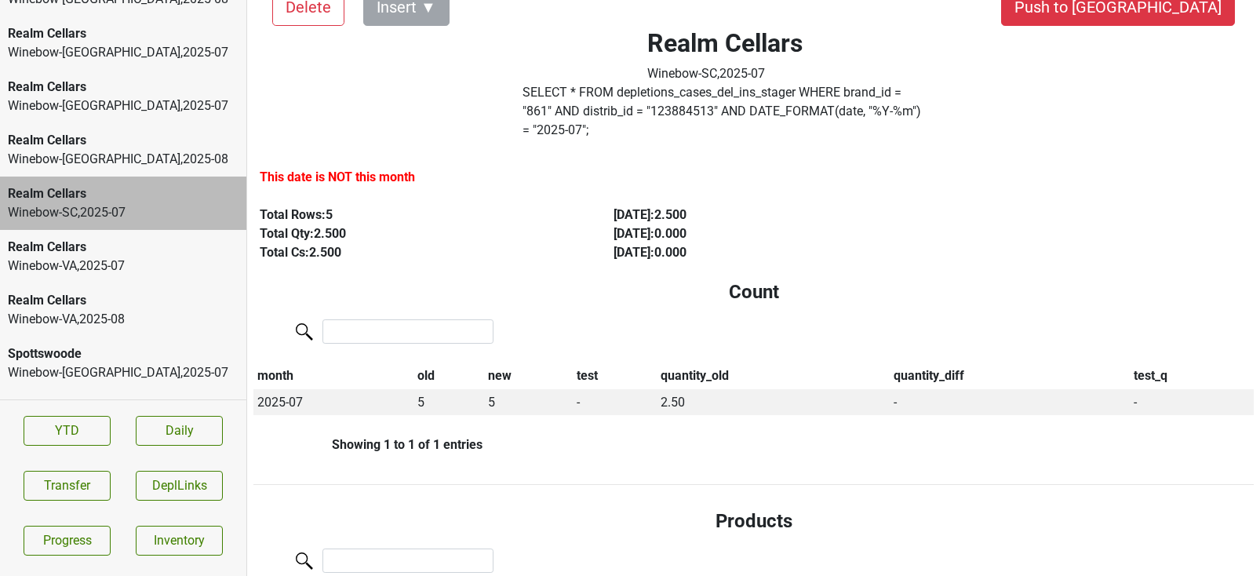
scroll to position [0, 0]
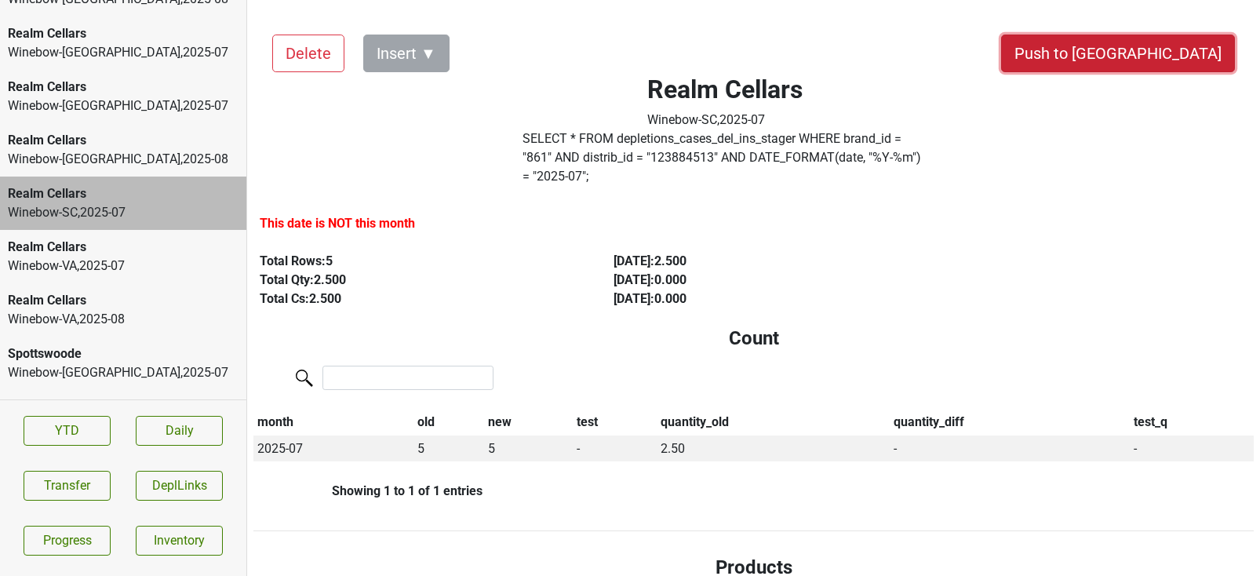
click at [1159, 55] on button "Push to [GEOGRAPHIC_DATA]" at bounding box center [1118, 54] width 234 height 38
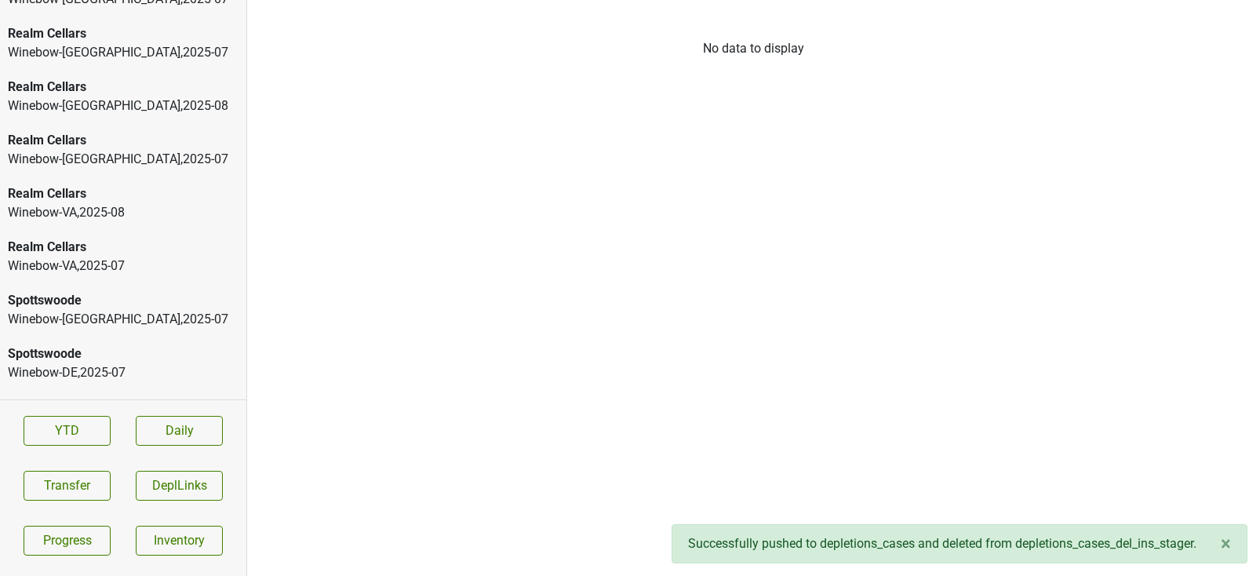
click at [147, 158] on div "Winebow-NY , 2025 - 07" at bounding box center [123, 159] width 231 height 19
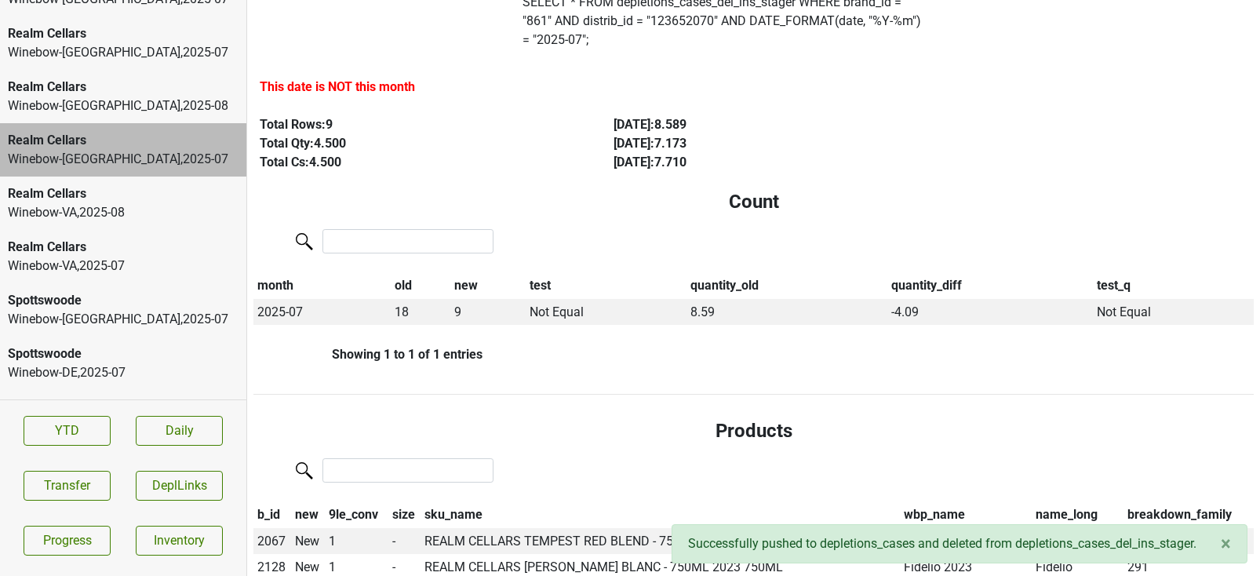
scroll to position [141, 0]
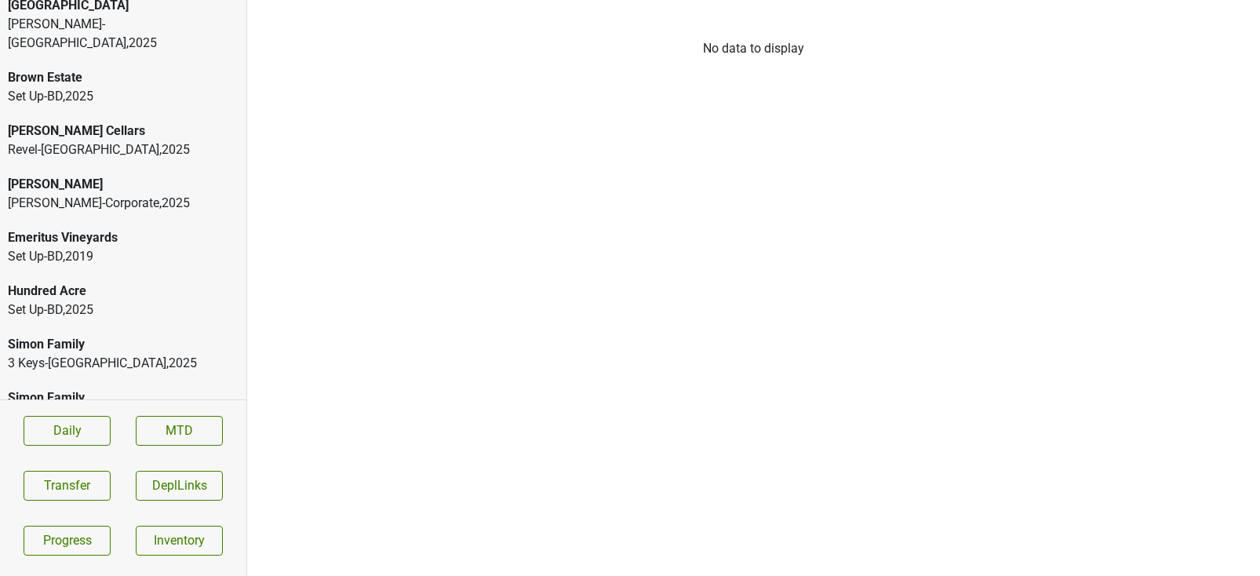
scroll to position [155, 0]
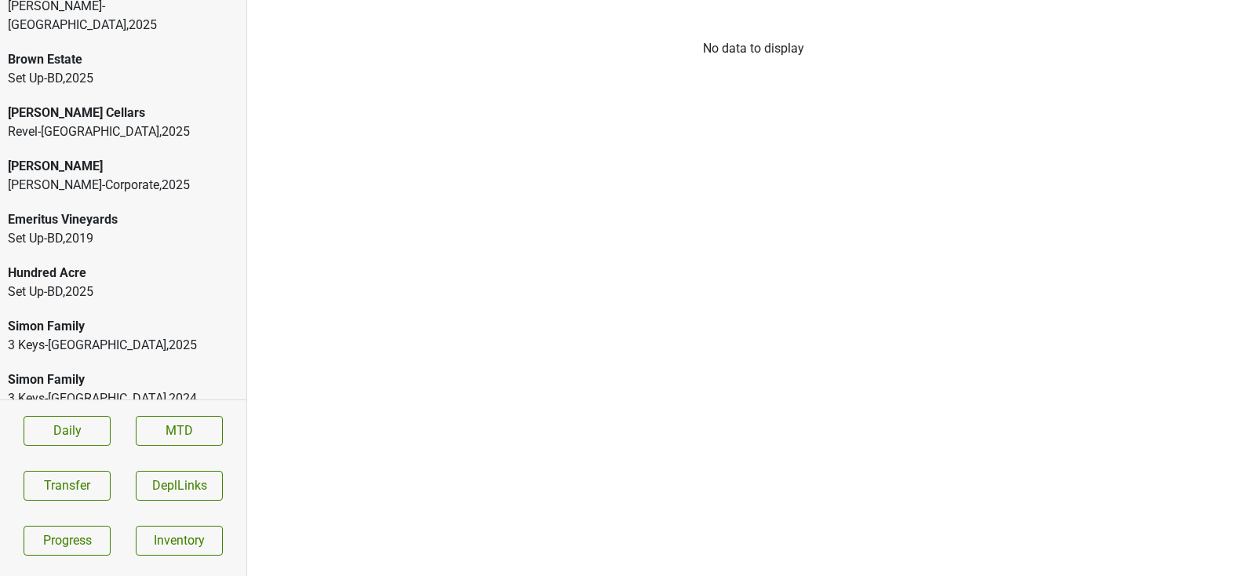
click at [71, 264] on div "Hundred Acre" at bounding box center [123, 273] width 231 height 19
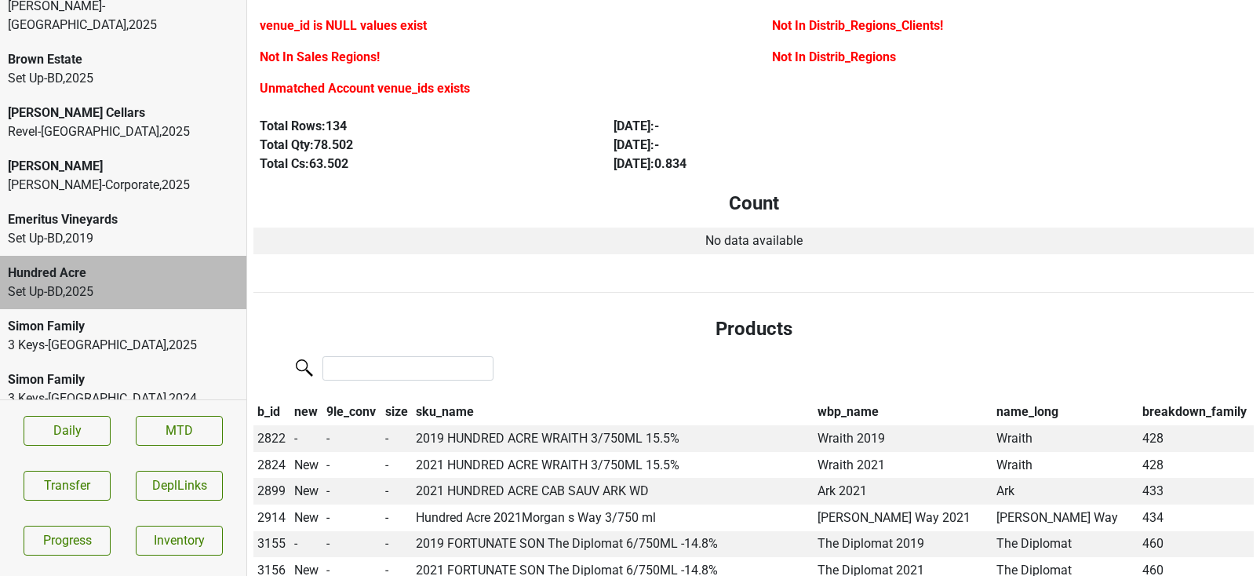
scroll to position [0, 0]
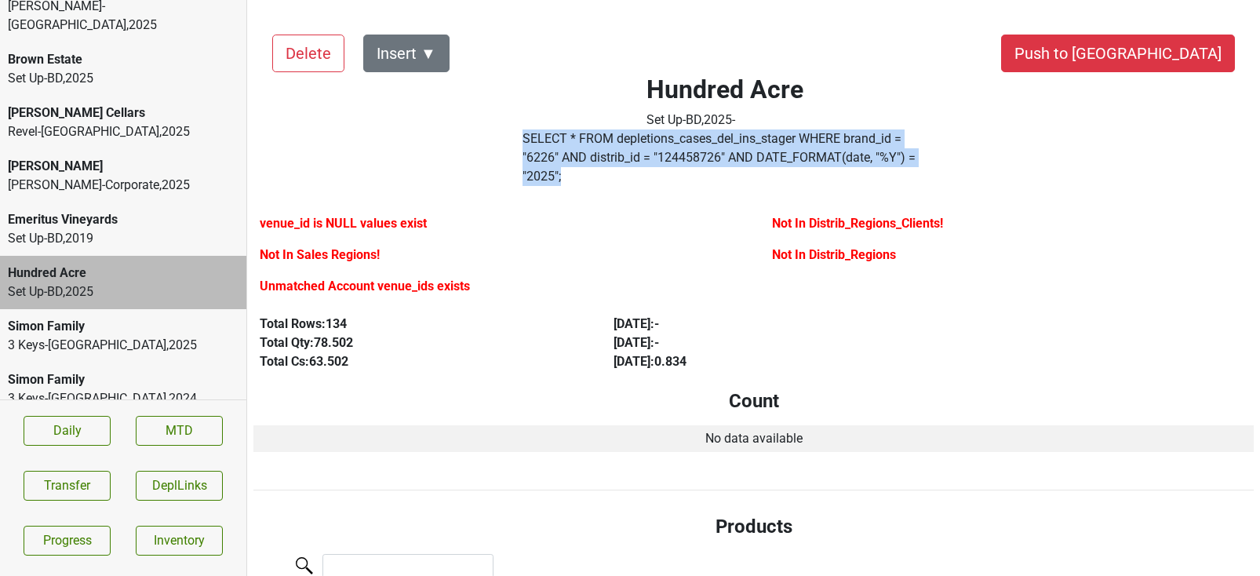
drag, startPoint x: 861, startPoint y: 156, endPoint x: 488, endPoint y: 133, distance: 373.4
click at [488, 133] on div "Hundred Acre Set Up-BD , 2025 - SELECT * FROM depletions_cases_del_ins_stager W…" at bounding box center [725, 104] width 514 height 177
copy div "SELECT * FROM depletions_cases_del_ins_stager WHERE brand_id = " 6226 " AND dis…"
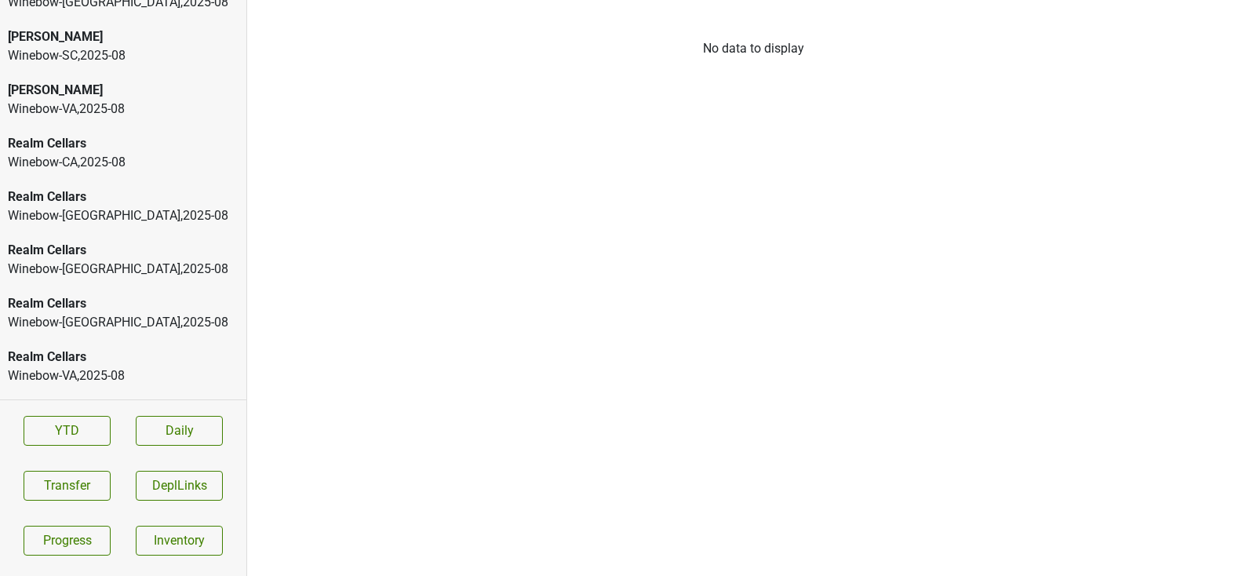
scroll to position [3442, 0]
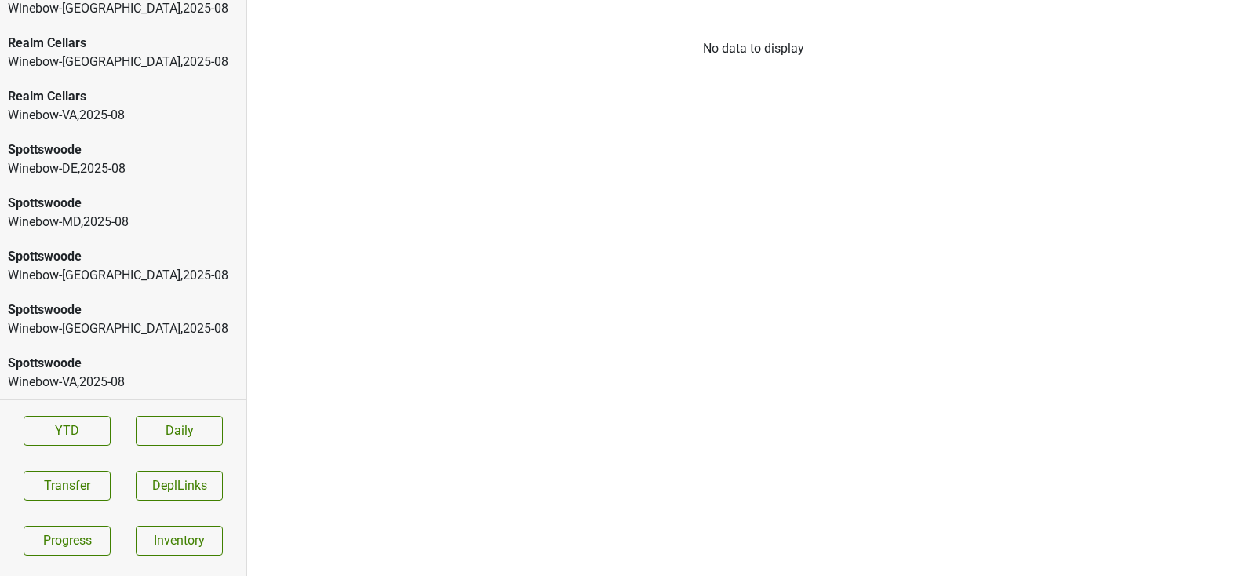
click at [137, 368] on div "Spottswoode" at bounding box center [123, 363] width 231 height 19
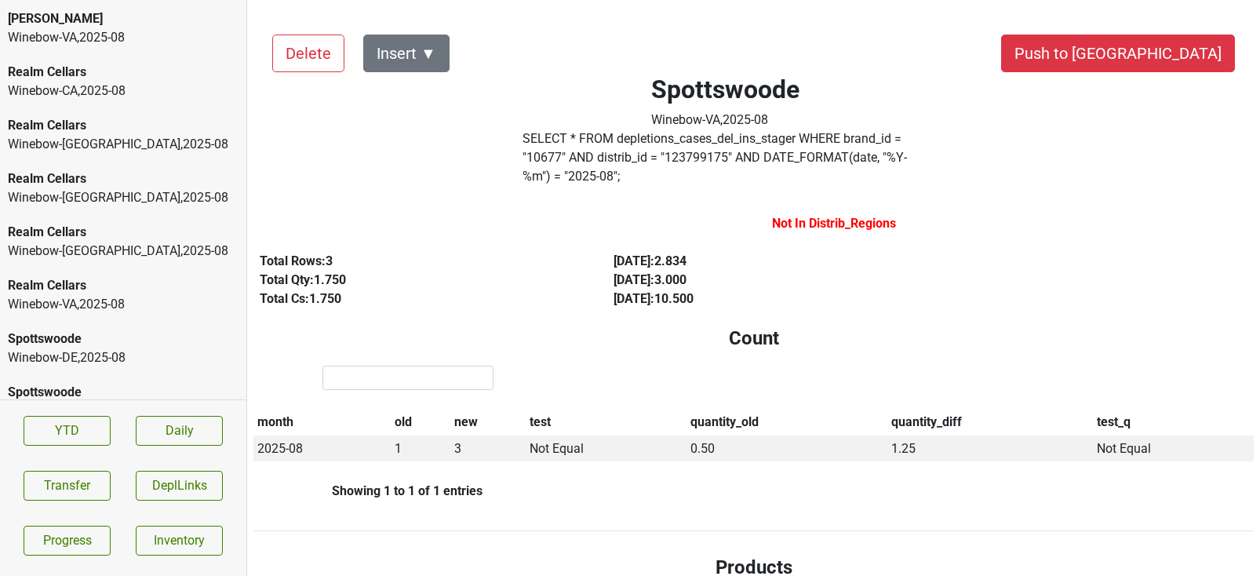
scroll to position [3237, 0]
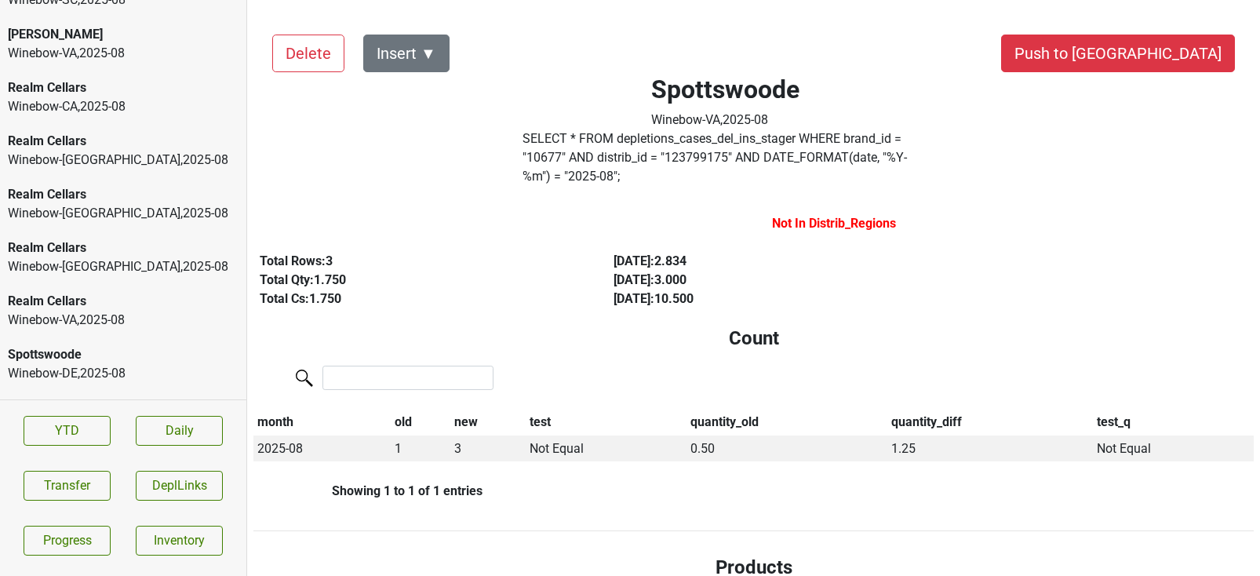
click at [68, 247] on div "Realm Cellars" at bounding box center [123, 247] width 231 height 19
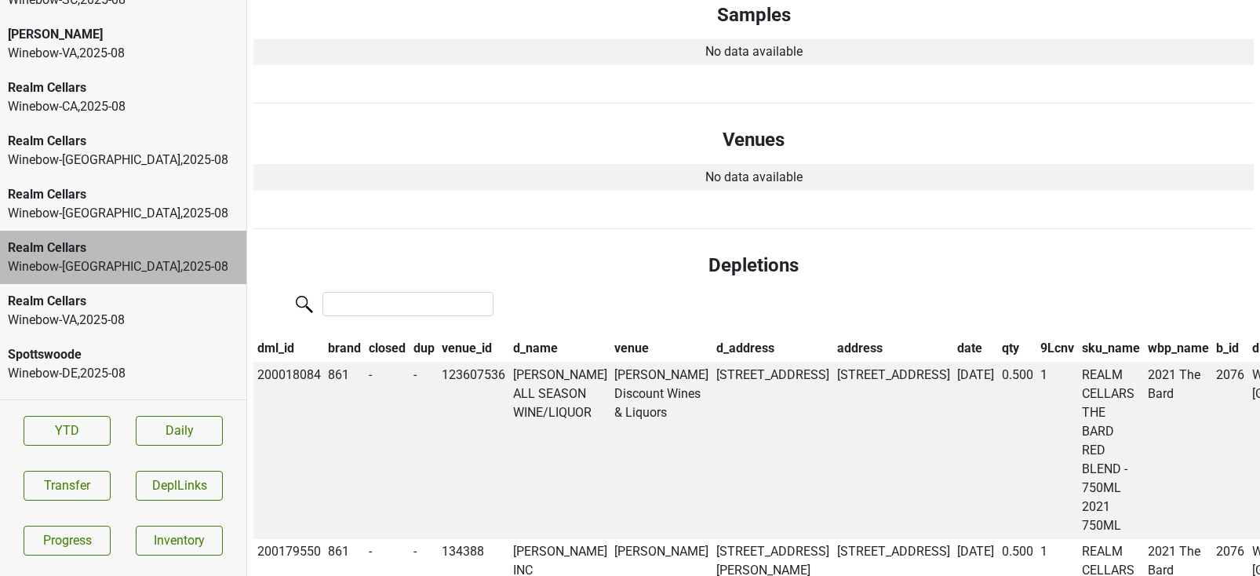
scroll to position [0, 0]
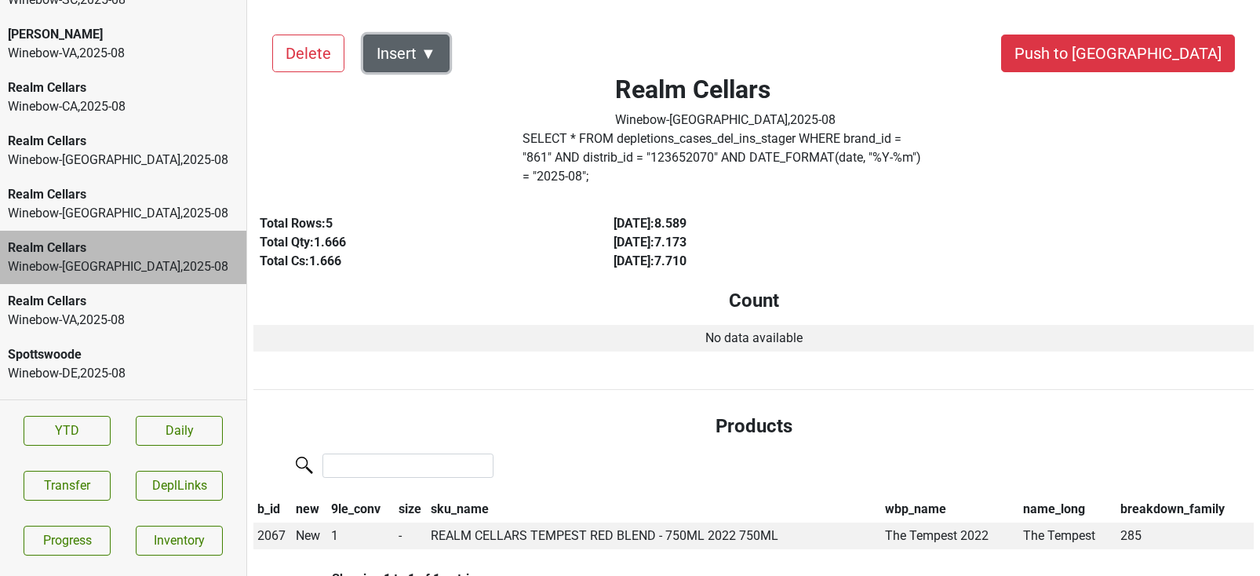
click at [435, 59] on button "Insert ▼" at bounding box center [406, 54] width 86 height 38
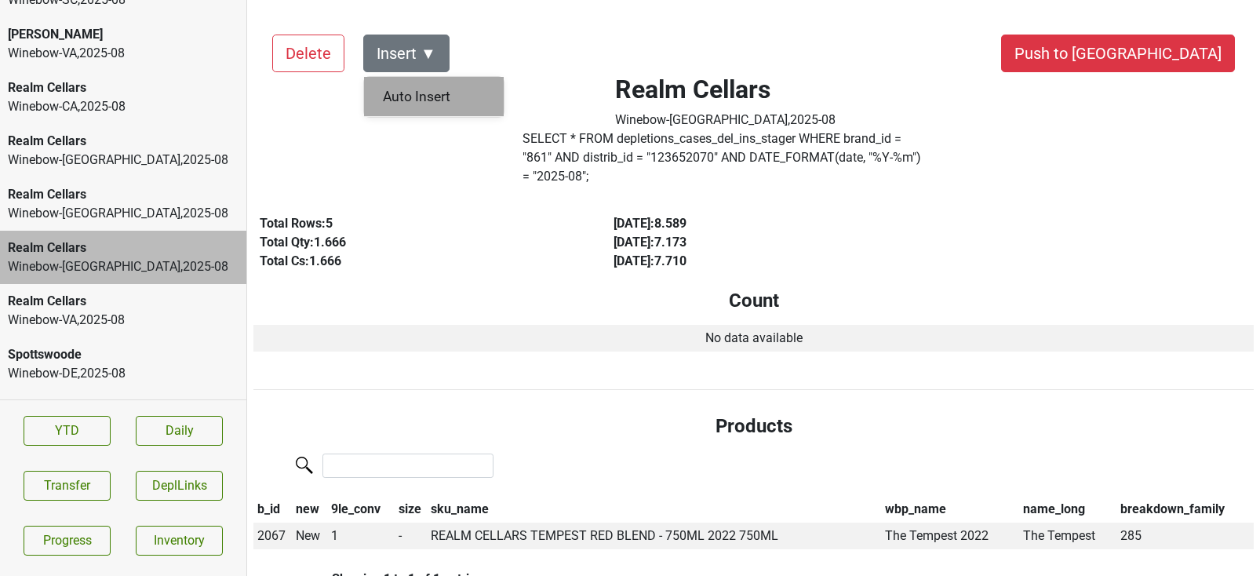
click at [438, 95] on div "Auto Insert" at bounding box center [434, 97] width 140 height 40
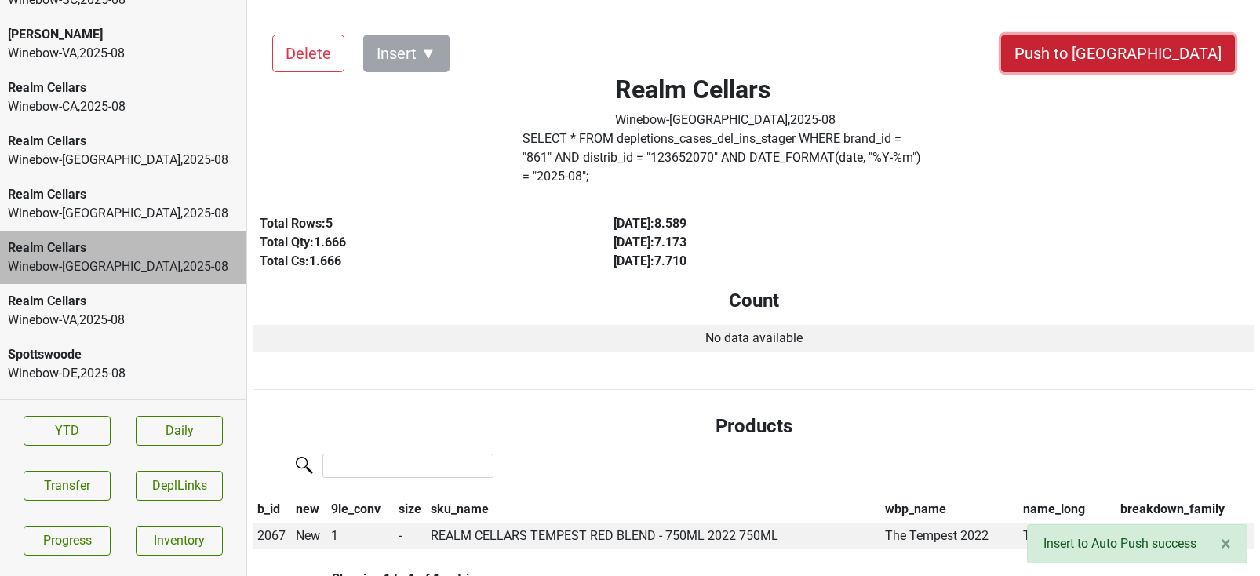
click at [1152, 60] on button "Push to [GEOGRAPHIC_DATA]" at bounding box center [1118, 54] width 234 height 38
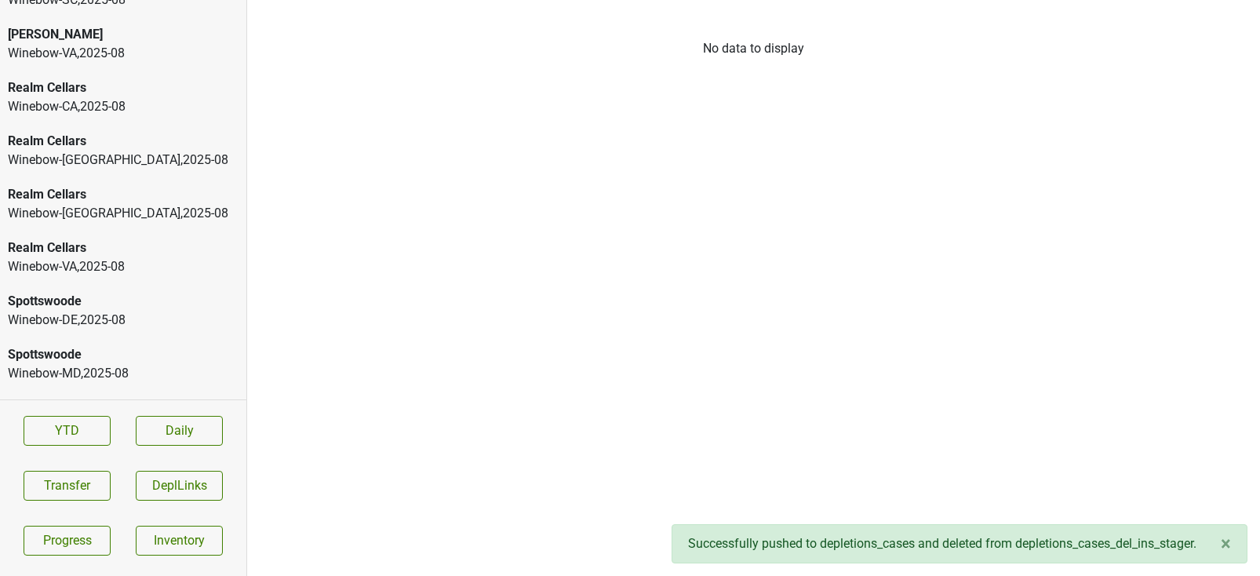
click at [119, 218] on div "Winebow-FL , 2025 - 08" at bounding box center [123, 213] width 231 height 19
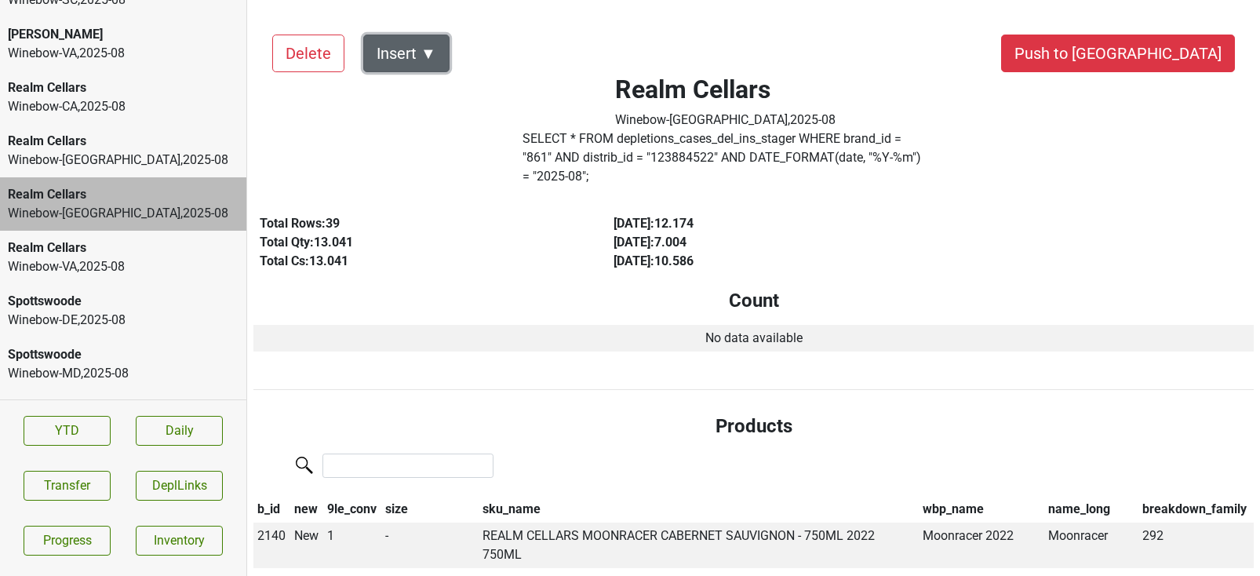
click at [430, 51] on button "Insert ▼" at bounding box center [406, 54] width 86 height 38
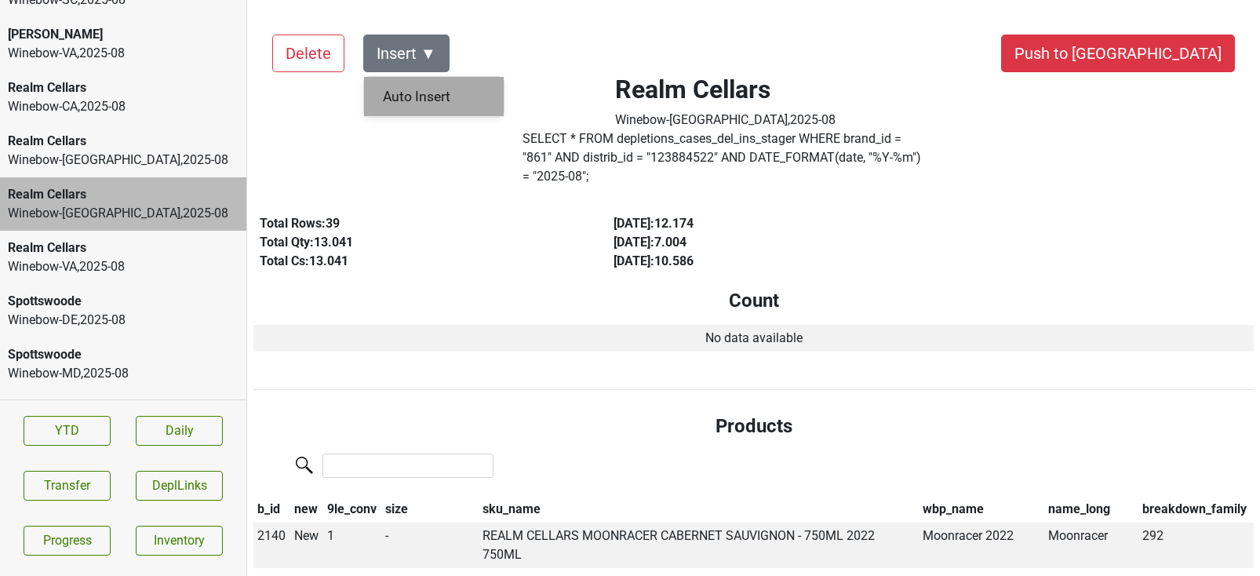
click at [439, 93] on div "Auto Insert" at bounding box center [434, 97] width 140 height 40
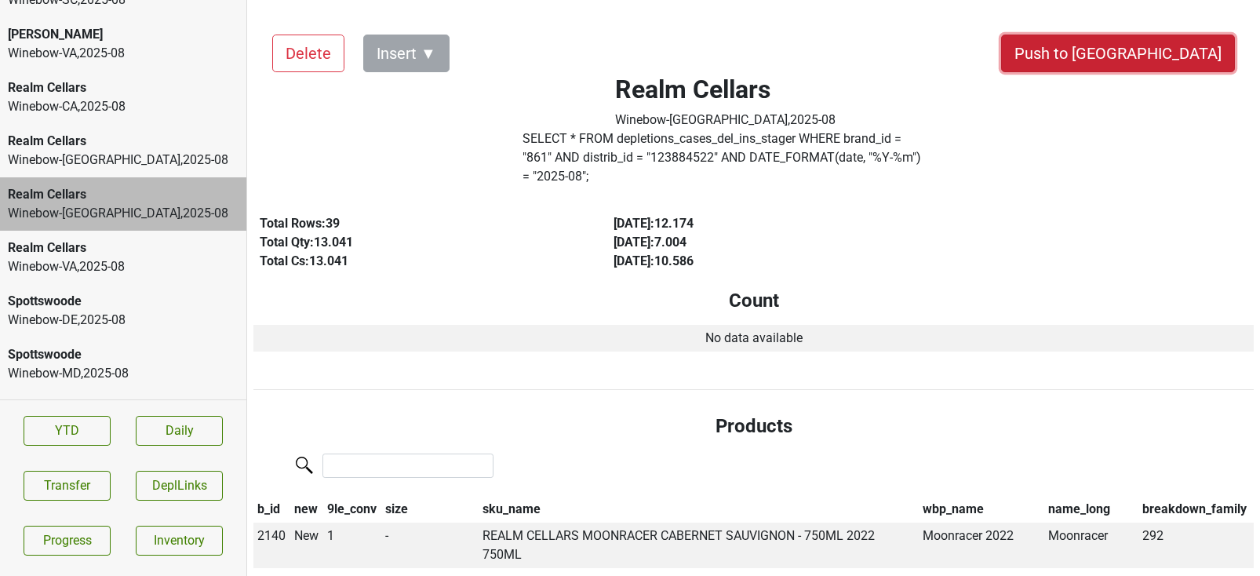
click at [1170, 52] on button "Push to [GEOGRAPHIC_DATA]" at bounding box center [1118, 54] width 234 height 38
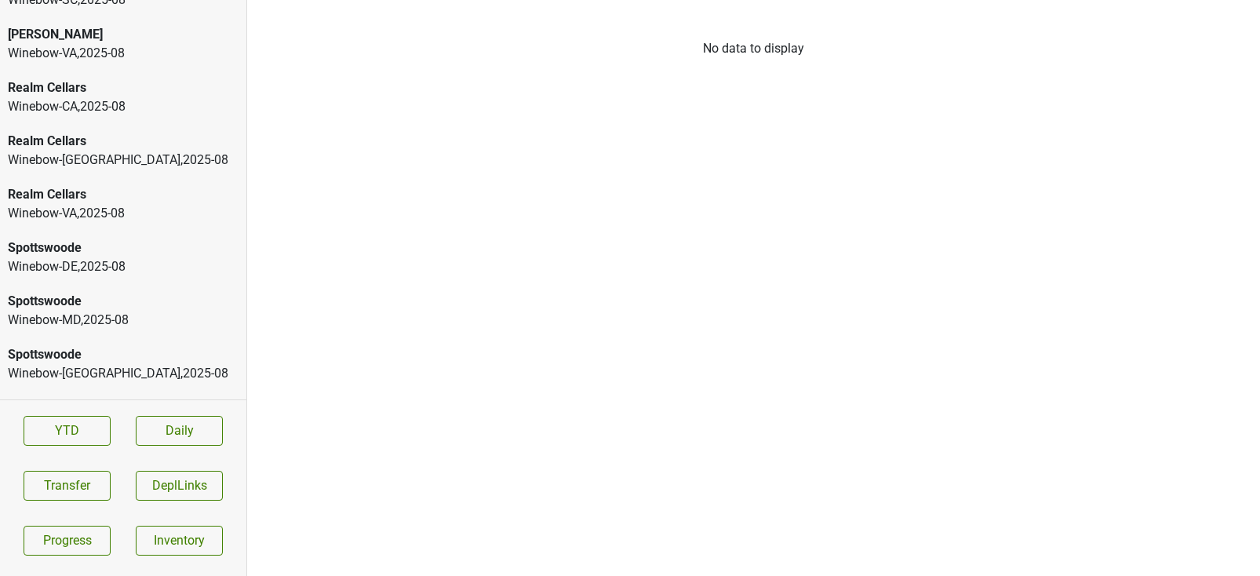
click at [97, 162] on div "Winebow-DC , 2025 - 08" at bounding box center [123, 160] width 231 height 19
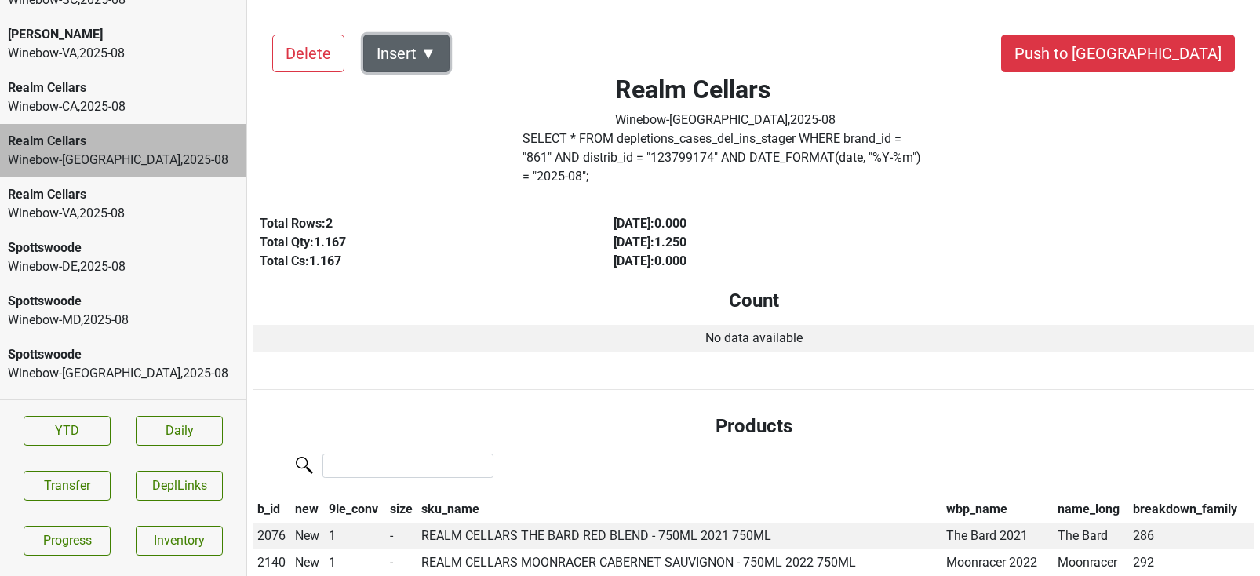
click at [431, 47] on button "Insert ▼" at bounding box center [406, 54] width 86 height 38
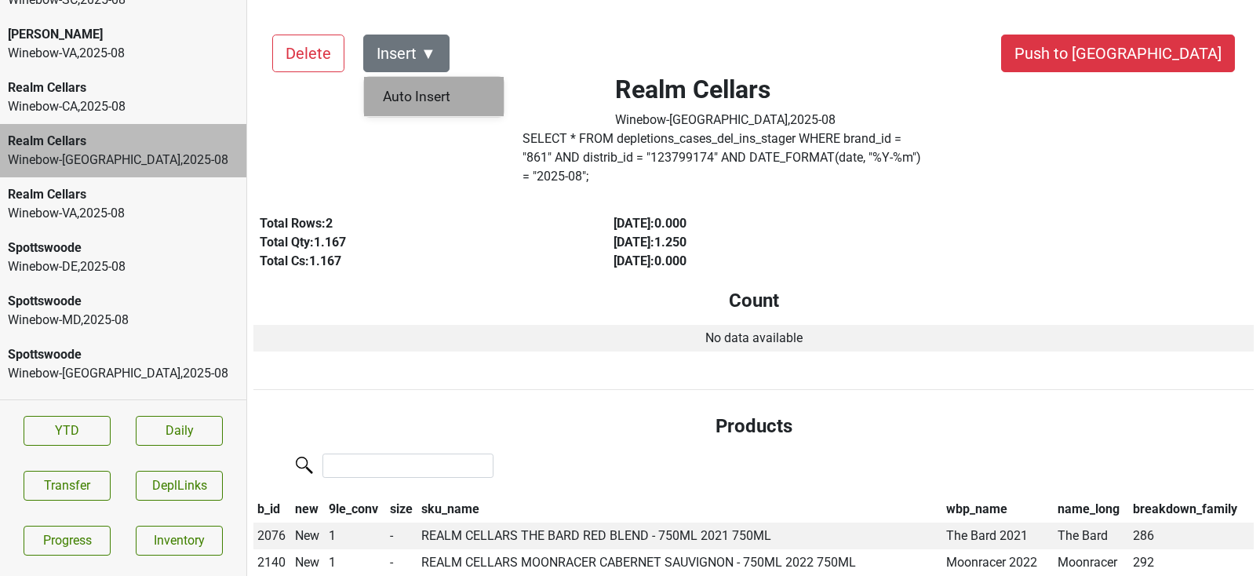
click at [420, 80] on div "Auto Insert" at bounding box center [434, 97] width 140 height 40
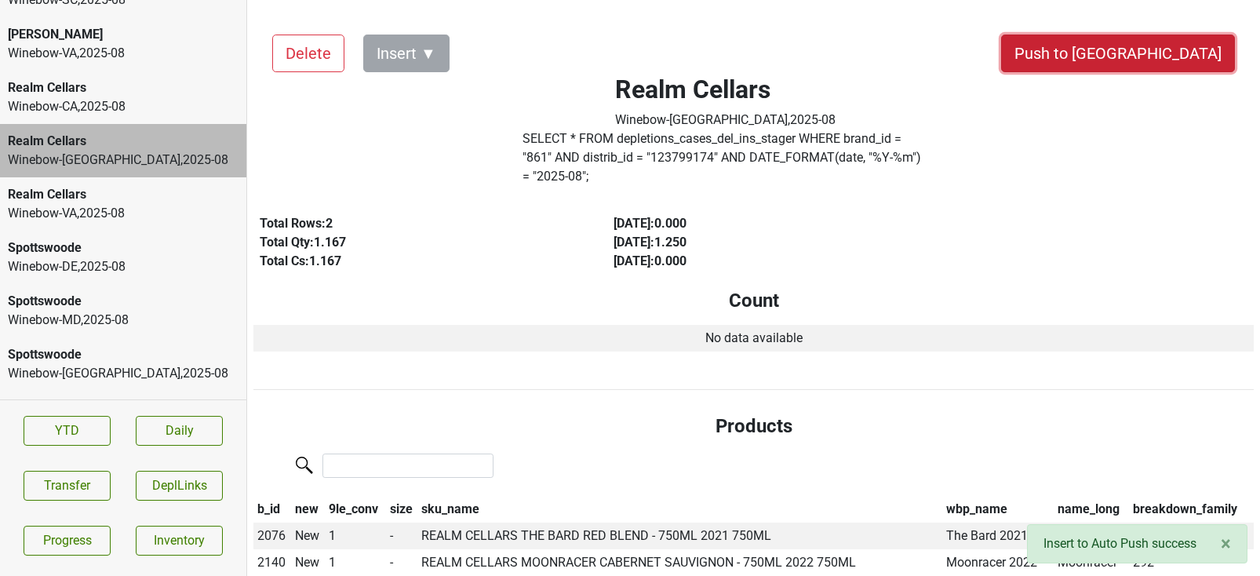
click at [1154, 49] on button "Push to [GEOGRAPHIC_DATA]" at bounding box center [1118, 54] width 234 height 38
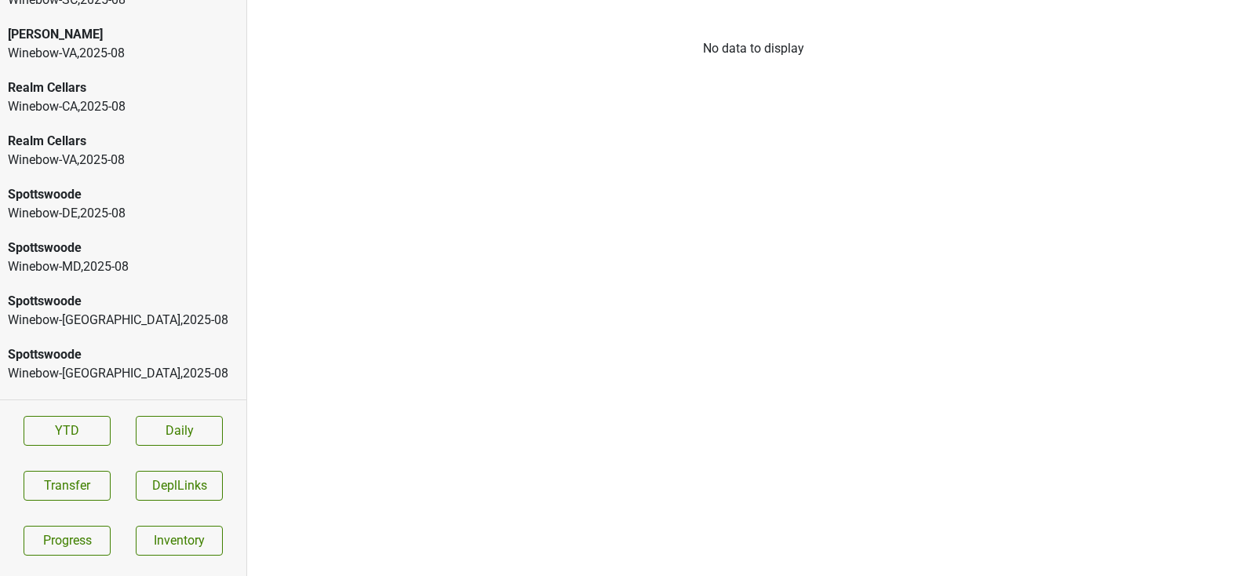
click at [92, 146] on div "Realm Cellars" at bounding box center [123, 141] width 231 height 19
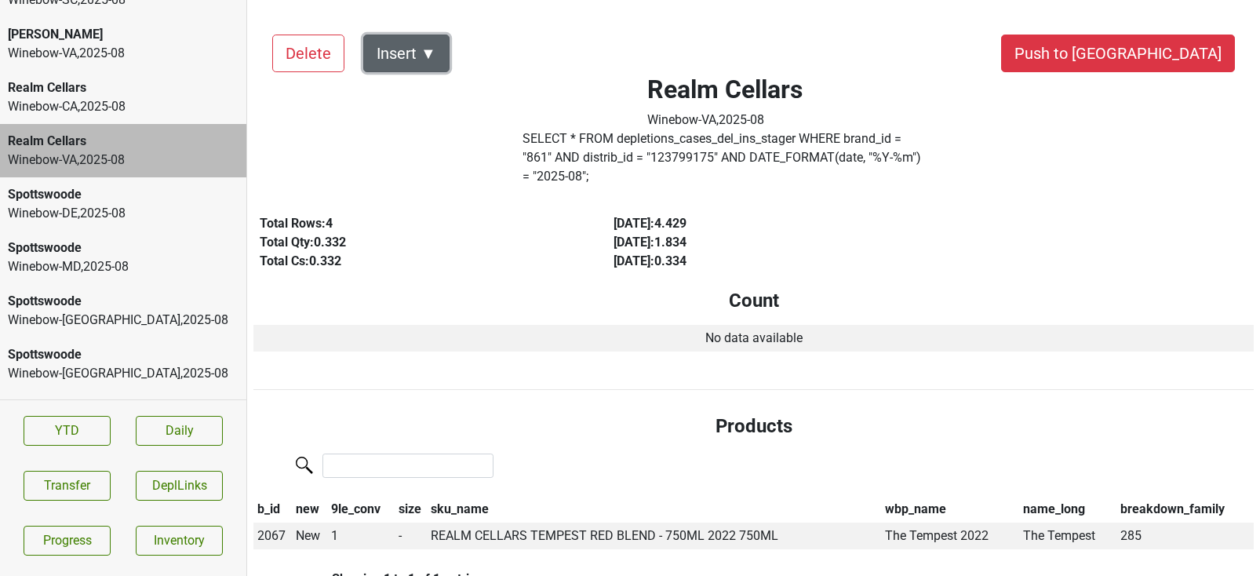
click at [428, 59] on button "Insert ▼" at bounding box center [406, 54] width 86 height 38
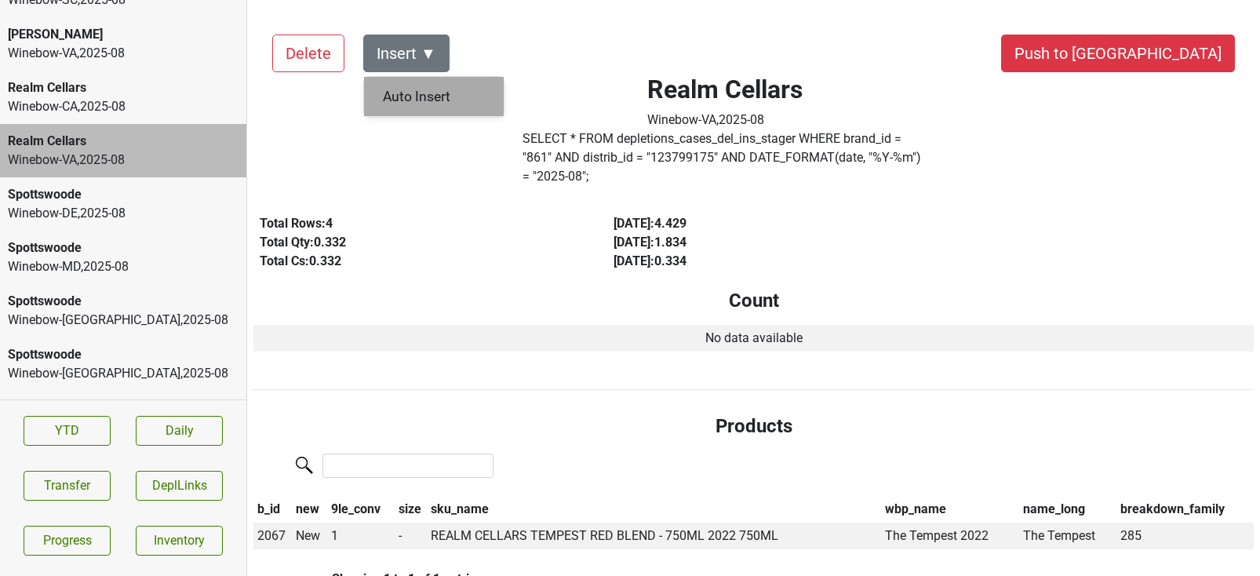
click at [428, 89] on div "Auto Insert" at bounding box center [434, 97] width 140 height 40
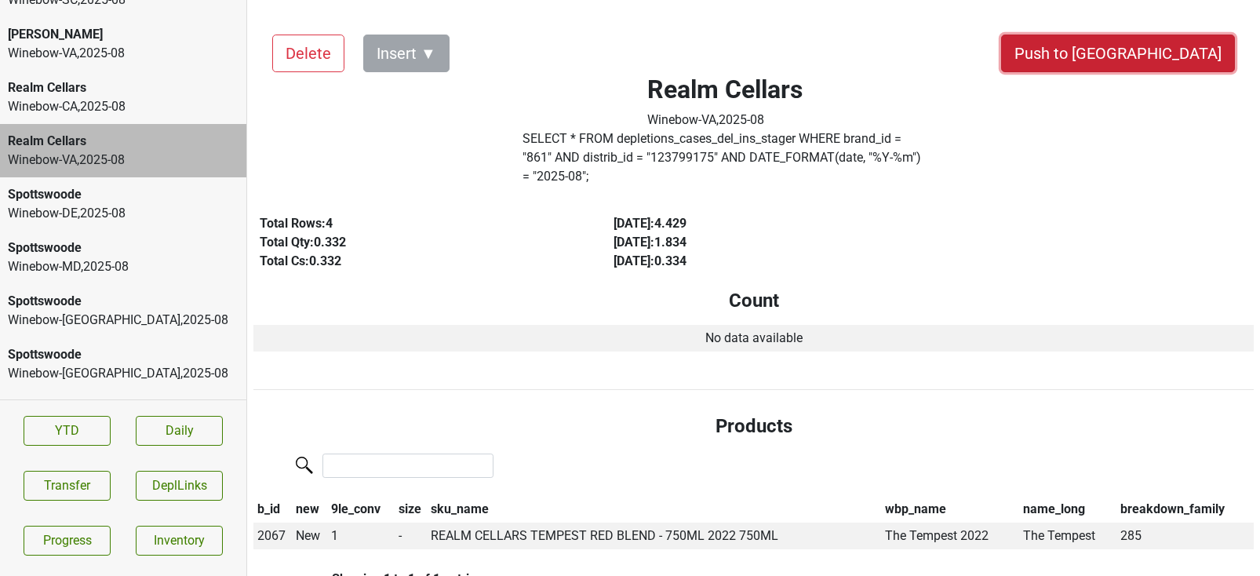
click at [1189, 48] on button "Push to [GEOGRAPHIC_DATA]" at bounding box center [1118, 54] width 234 height 38
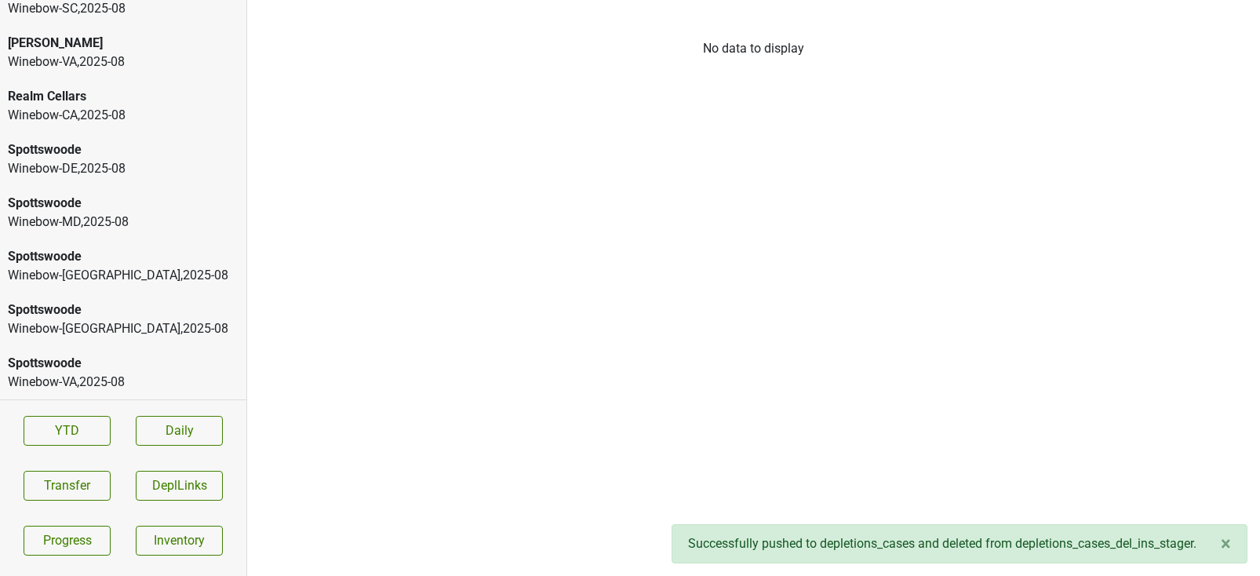
scroll to position [3228, 0]
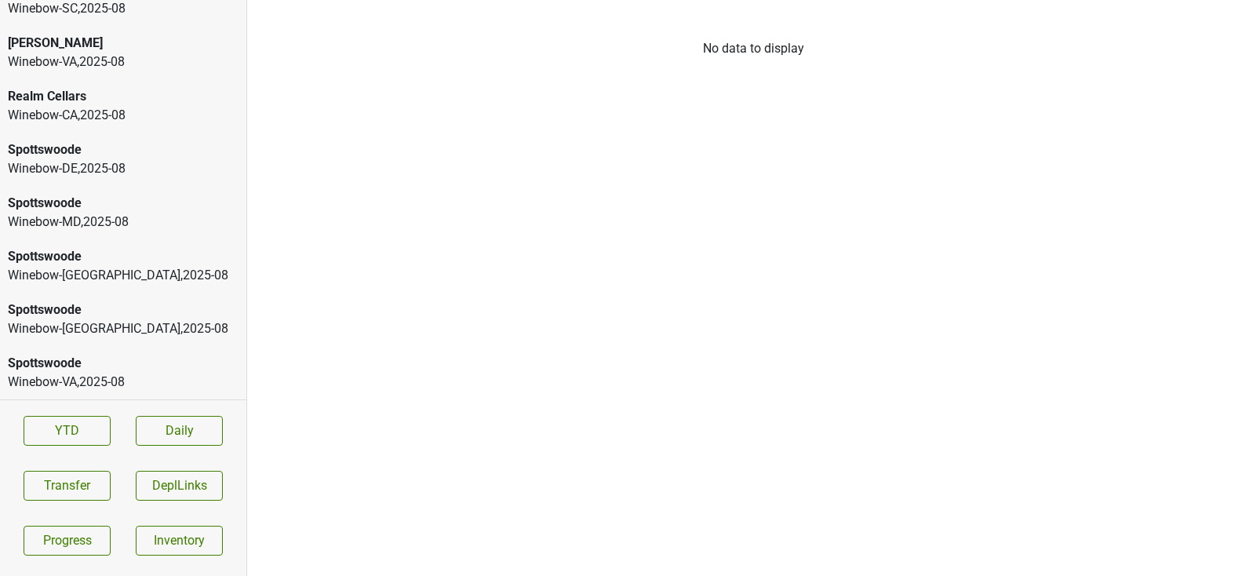
click at [133, 327] on div "Winebow-NY , 2025 - 08" at bounding box center [123, 328] width 231 height 19
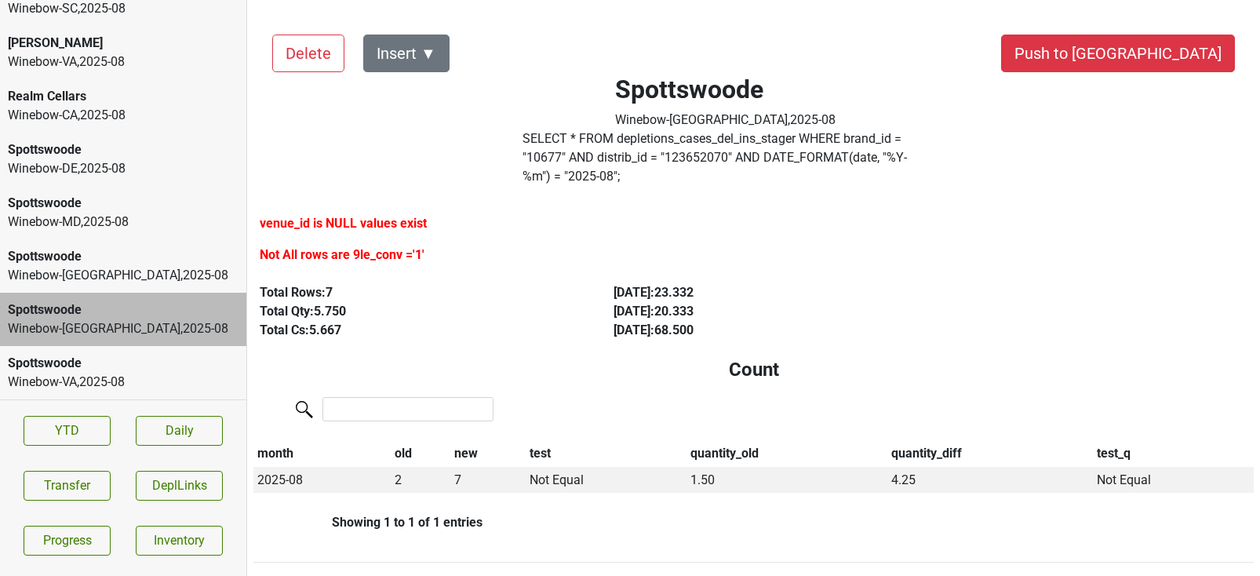
click at [122, 93] on div "Realm Cellars" at bounding box center [123, 96] width 231 height 19
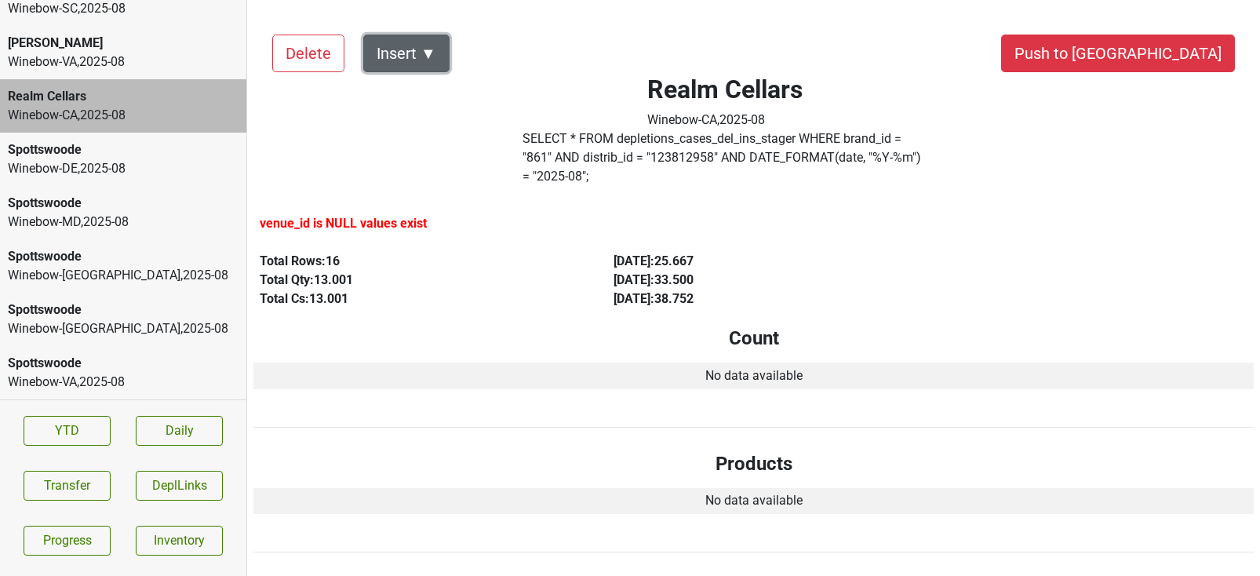
click at [428, 52] on button "Insert ▼" at bounding box center [406, 54] width 86 height 38
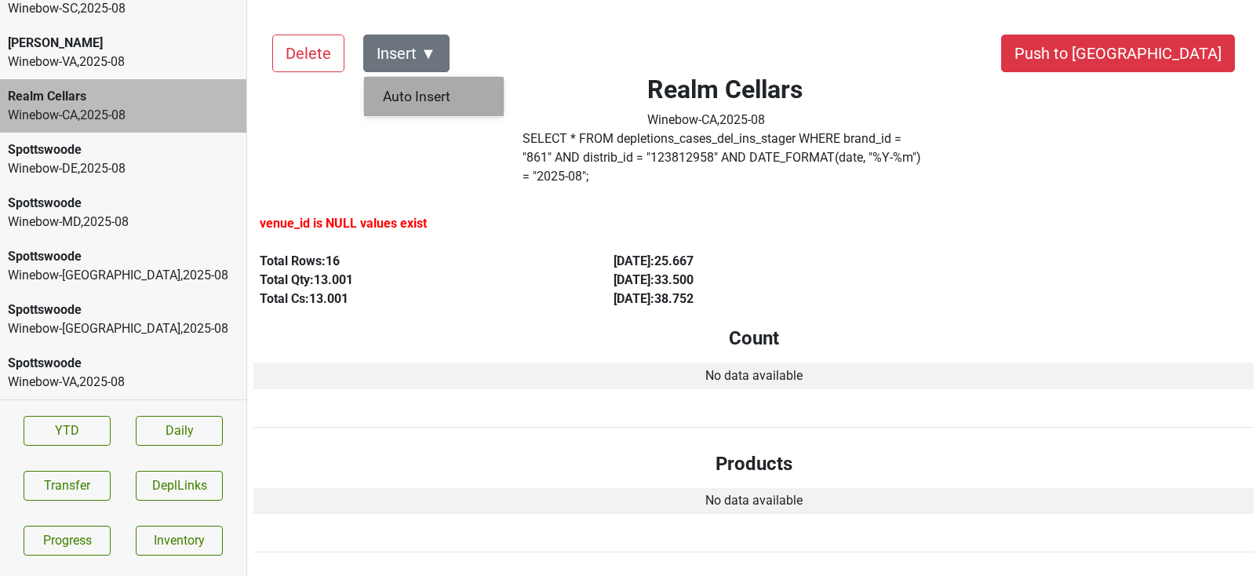
click at [420, 96] on div "Auto Insert" at bounding box center [434, 97] width 140 height 40
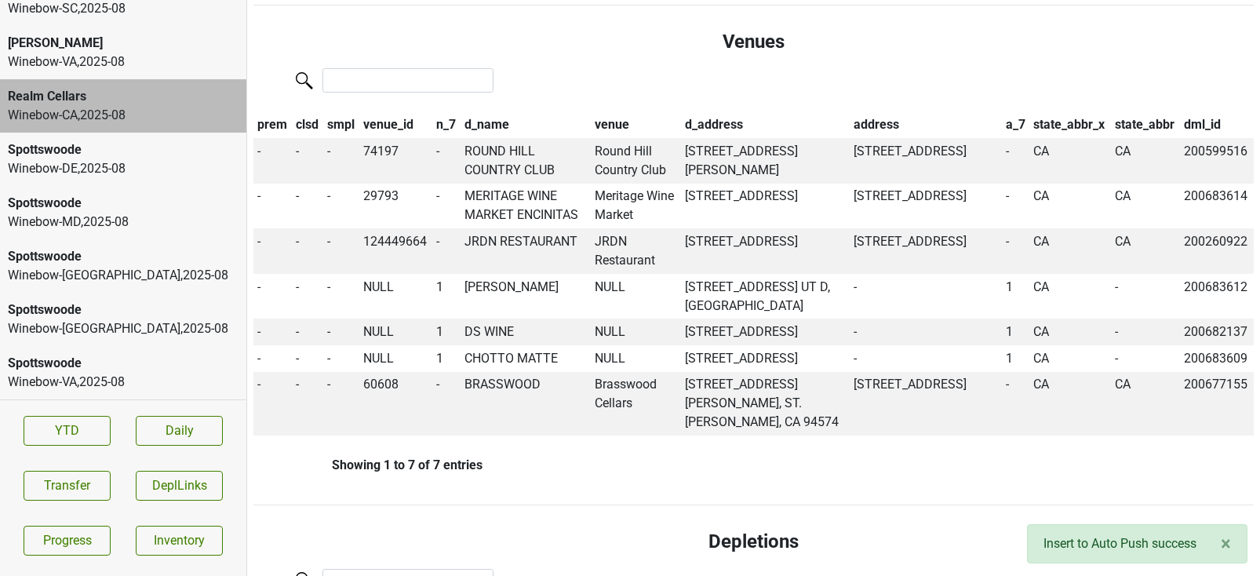
scroll to position [675, 0]
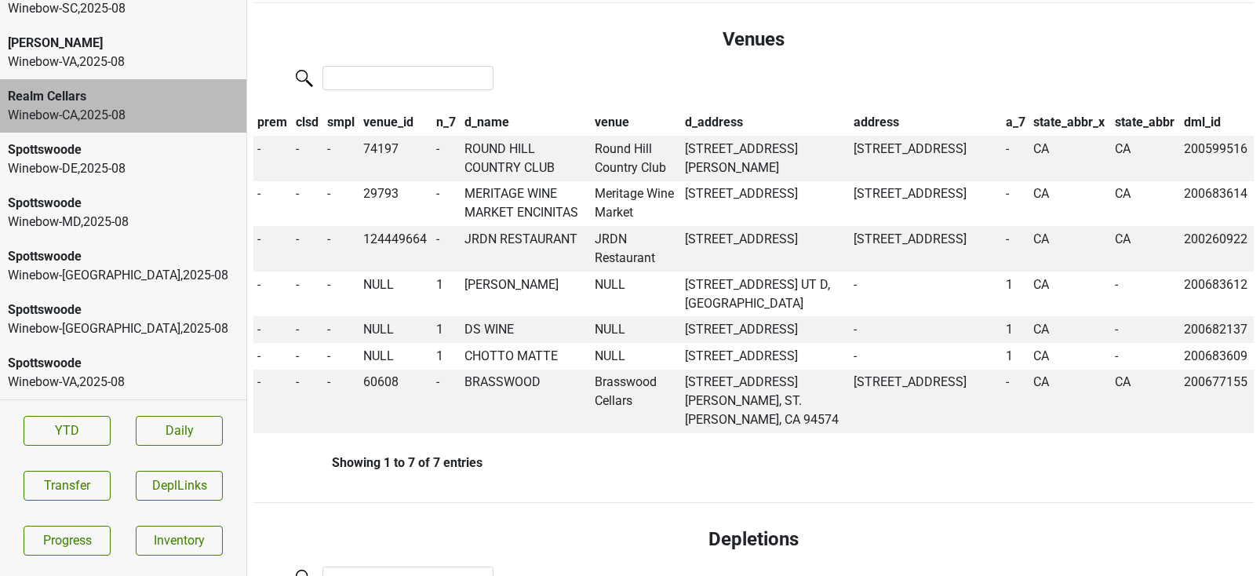
click at [82, 362] on div "Spottswoode" at bounding box center [123, 363] width 231 height 19
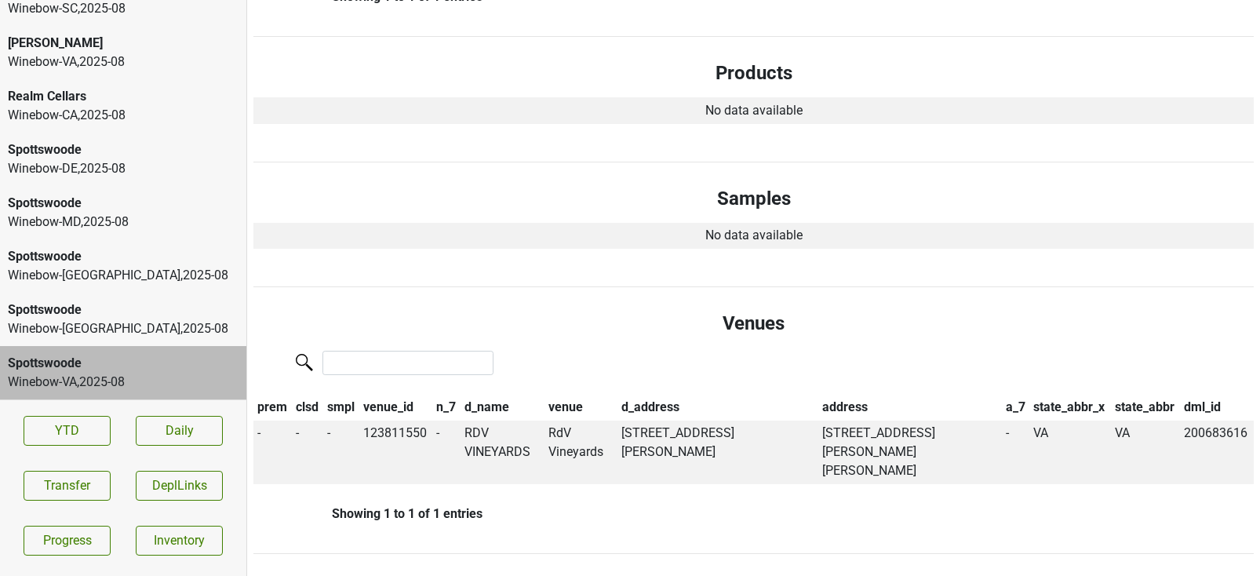
scroll to position [0, 0]
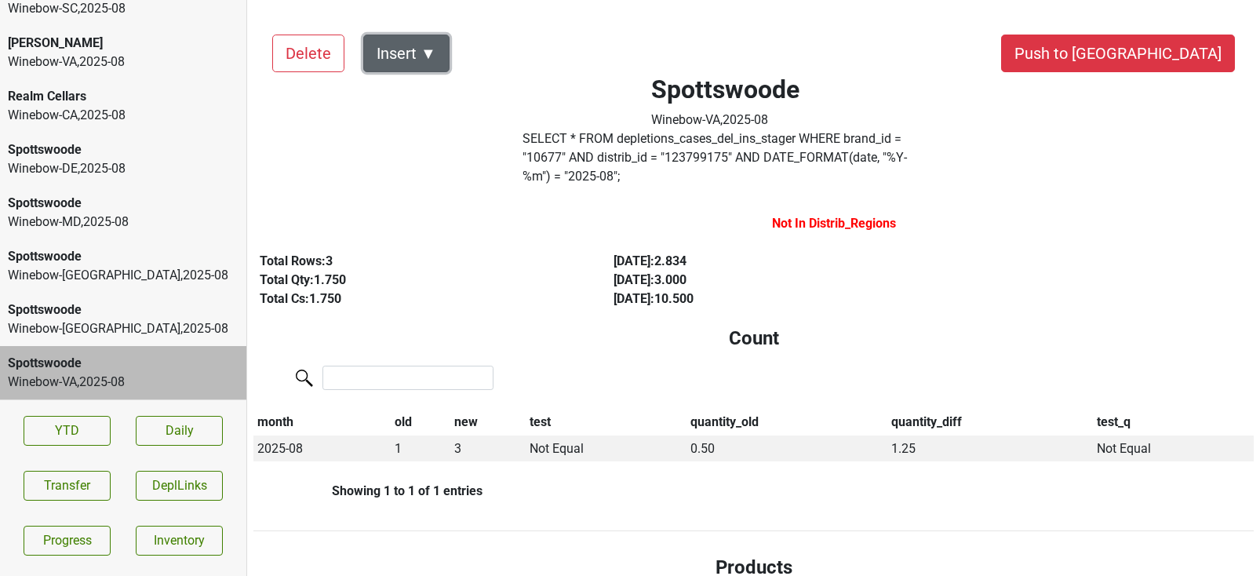
click at [433, 61] on button "Insert ▼" at bounding box center [406, 54] width 86 height 38
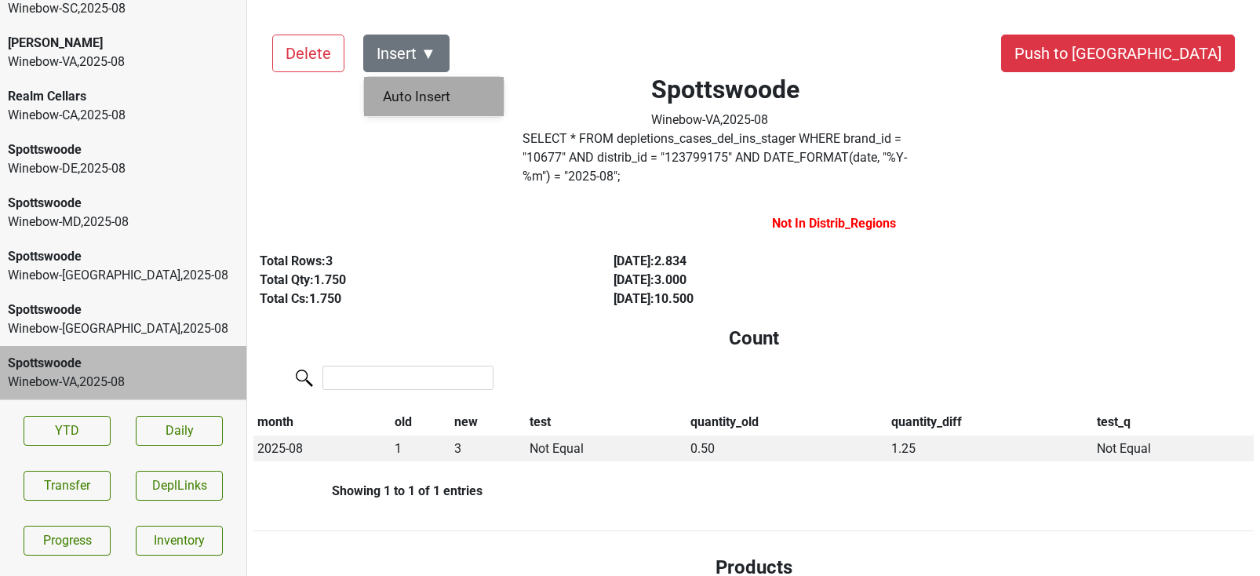
click at [431, 94] on div "Auto Insert" at bounding box center [434, 97] width 140 height 40
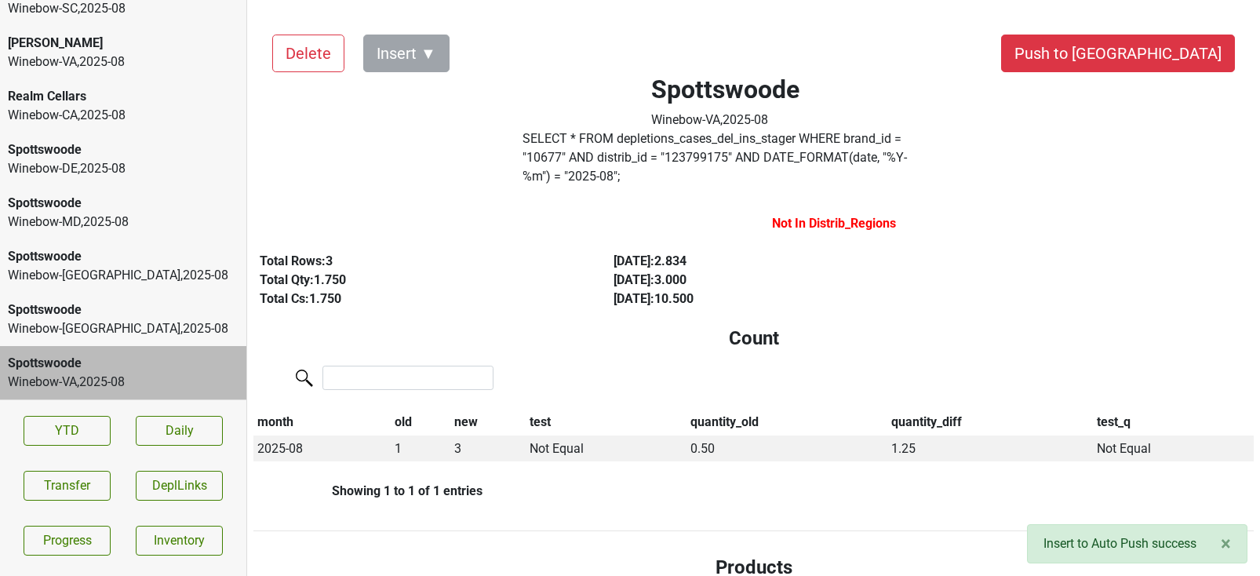
click at [124, 327] on div "Winebow-NY , 2025 - 08" at bounding box center [123, 328] width 231 height 19
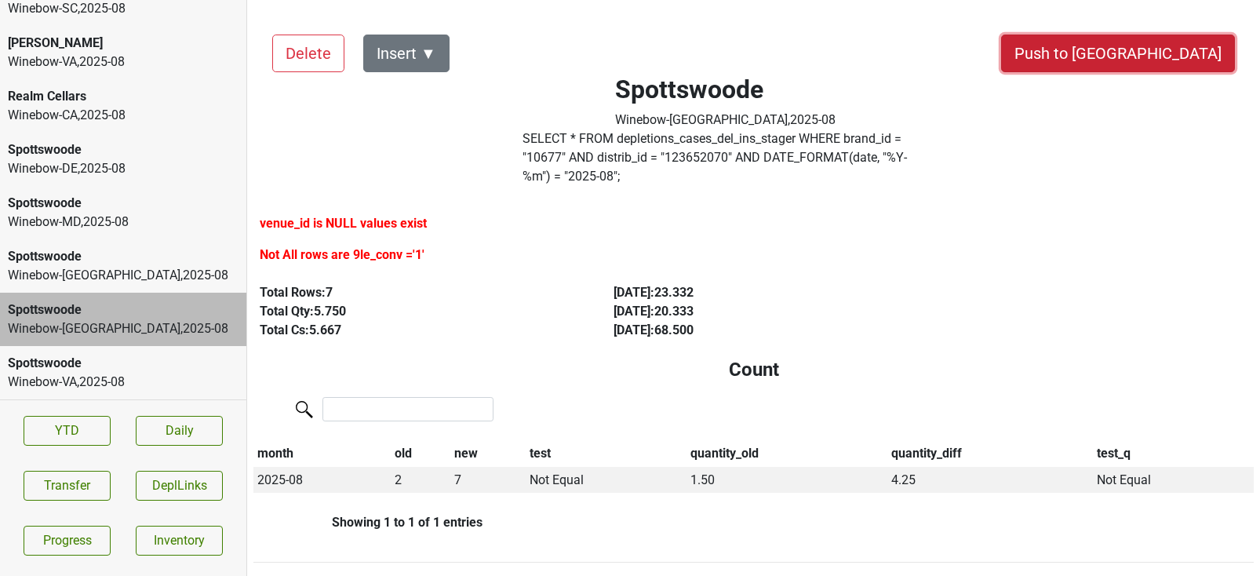
click at [1178, 56] on button "Push to [GEOGRAPHIC_DATA]" at bounding box center [1118, 54] width 234 height 38
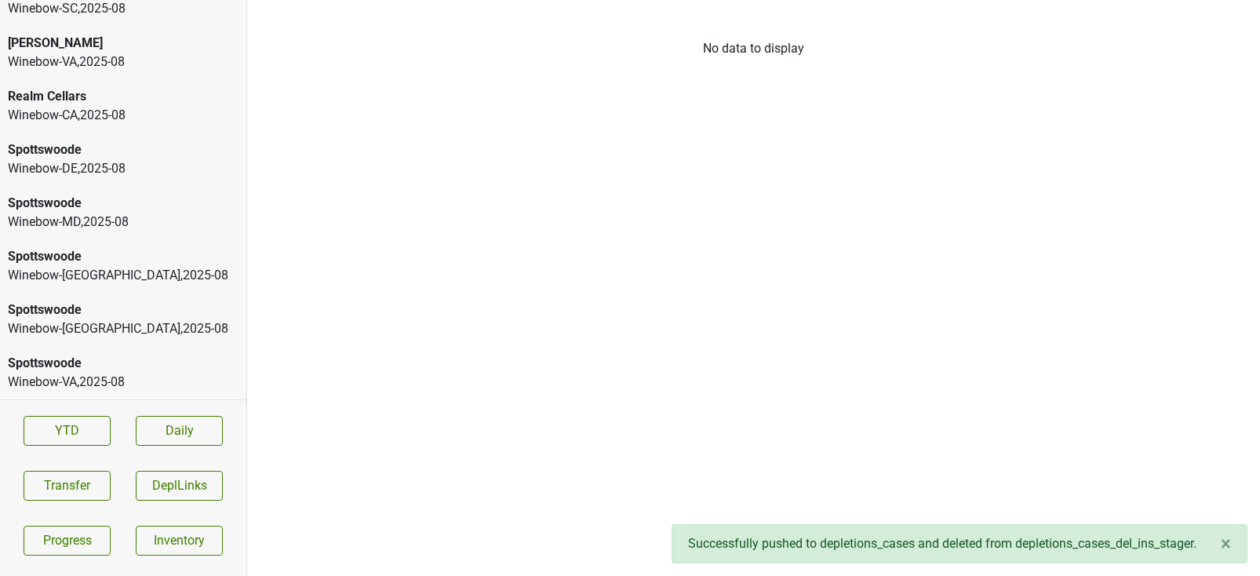
scroll to position [3175, 0]
click at [110, 297] on div "Spottswoode Winebow-NJ , 2025 - 08" at bounding box center [123, 319] width 246 height 53
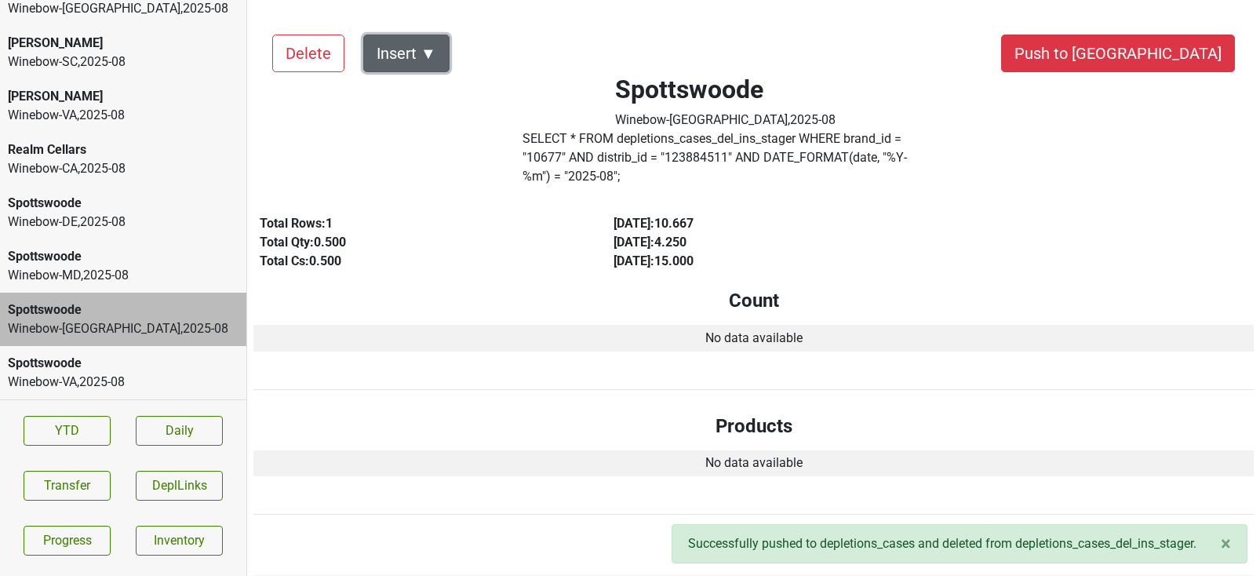
click at [414, 57] on button "Insert ▼" at bounding box center [406, 54] width 86 height 38
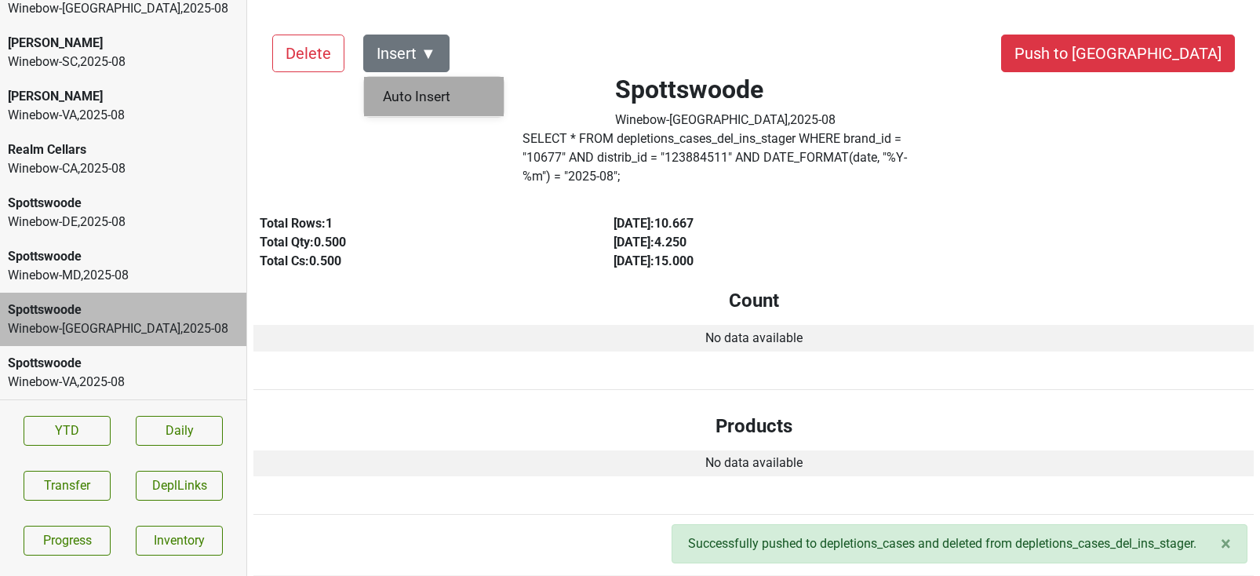
click at [413, 93] on div "Auto Insert" at bounding box center [434, 97] width 140 height 40
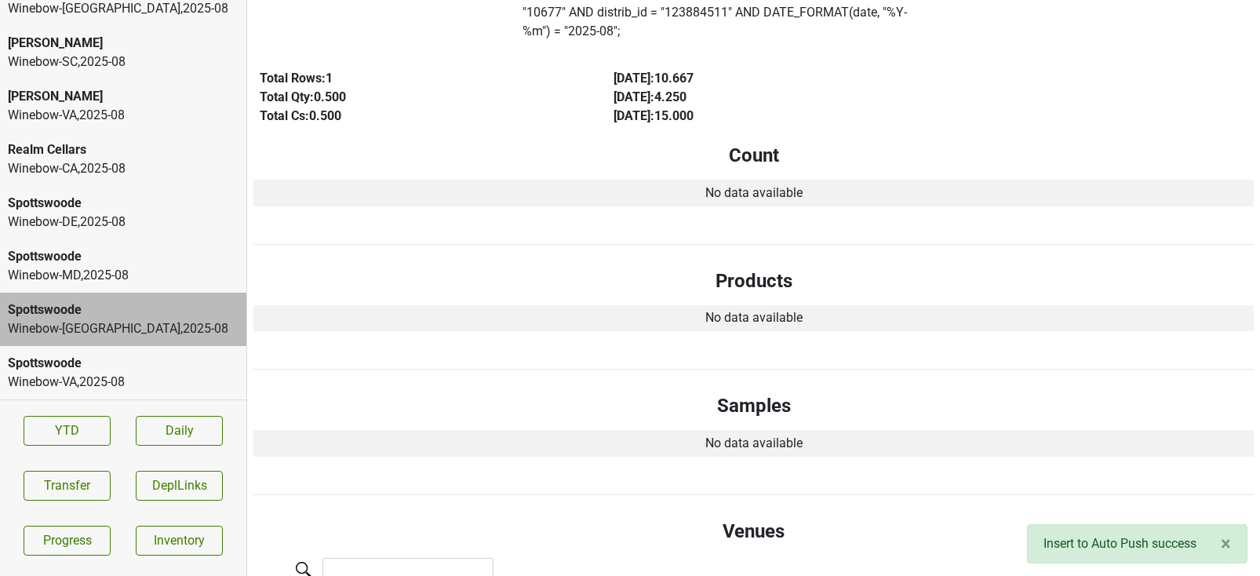
scroll to position [0, 0]
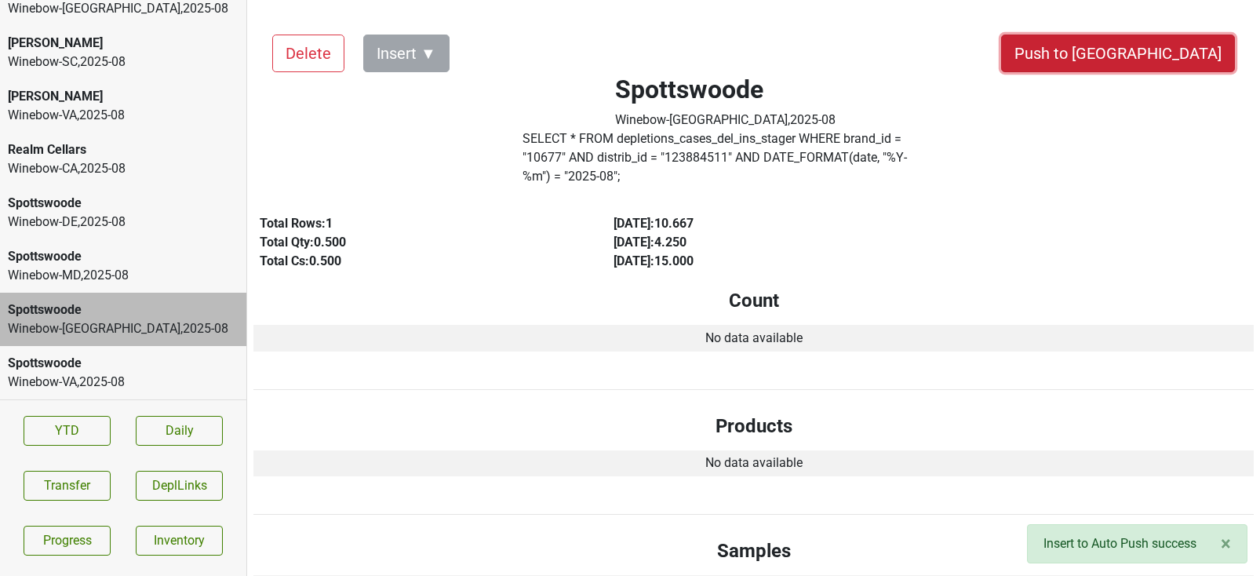
click at [1164, 65] on button "Push to [GEOGRAPHIC_DATA]" at bounding box center [1118, 54] width 234 height 38
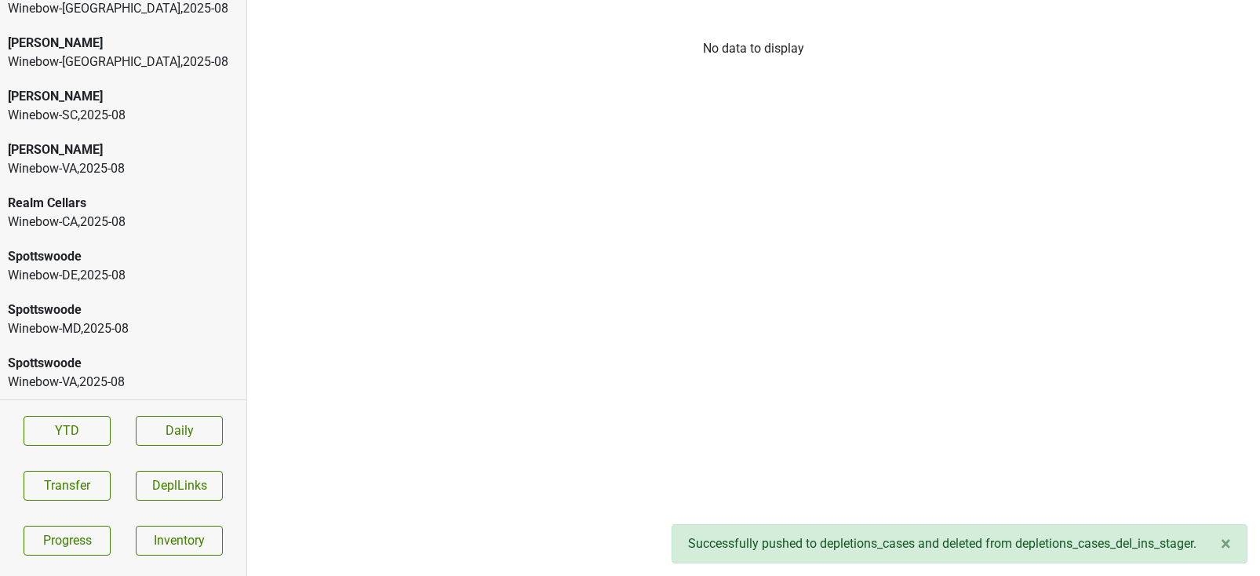
scroll to position [3122, 0]
click at [134, 302] on div "Spottswoode" at bounding box center [123, 309] width 231 height 19
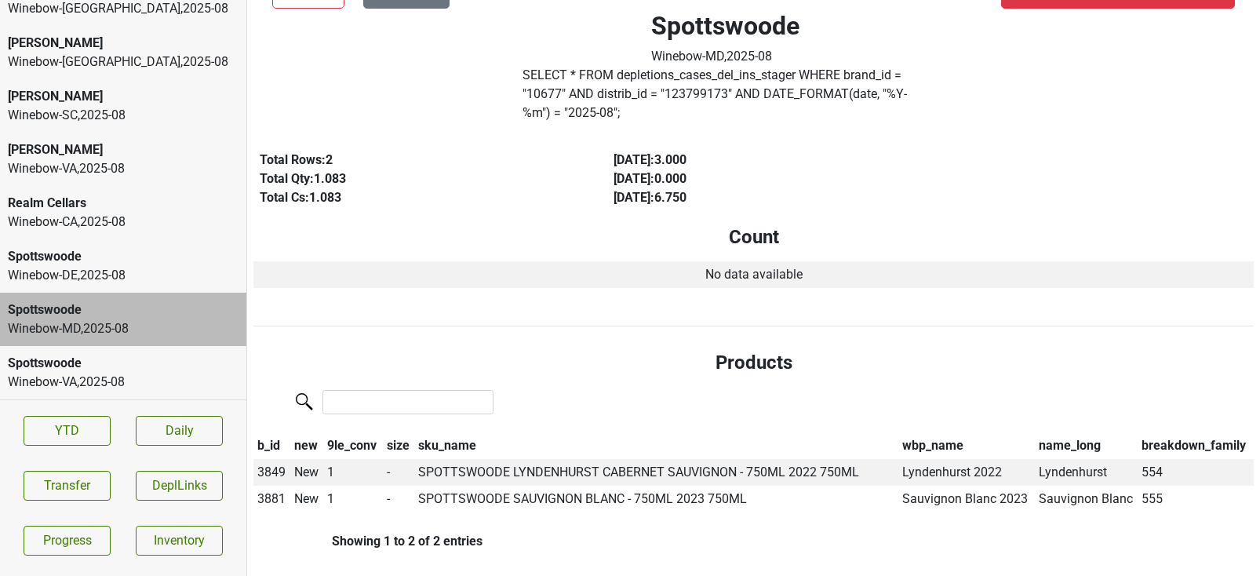
scroll to position [0, 0]
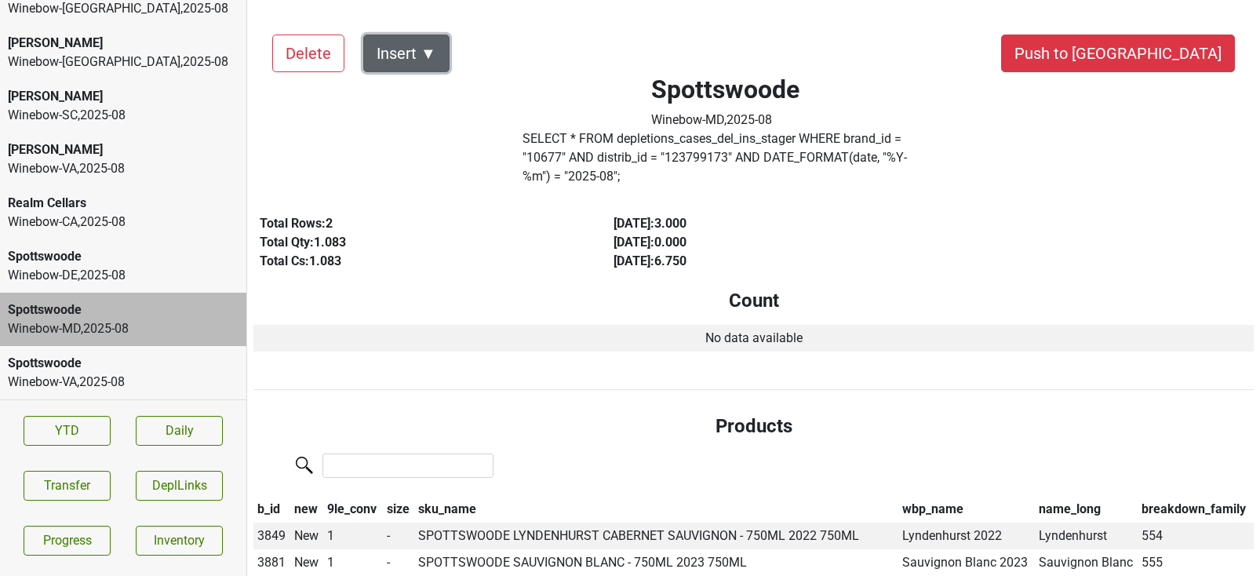
click at [435, 59] on button "Insert ▼" at bounding box center [406, 54] width 86 height 38
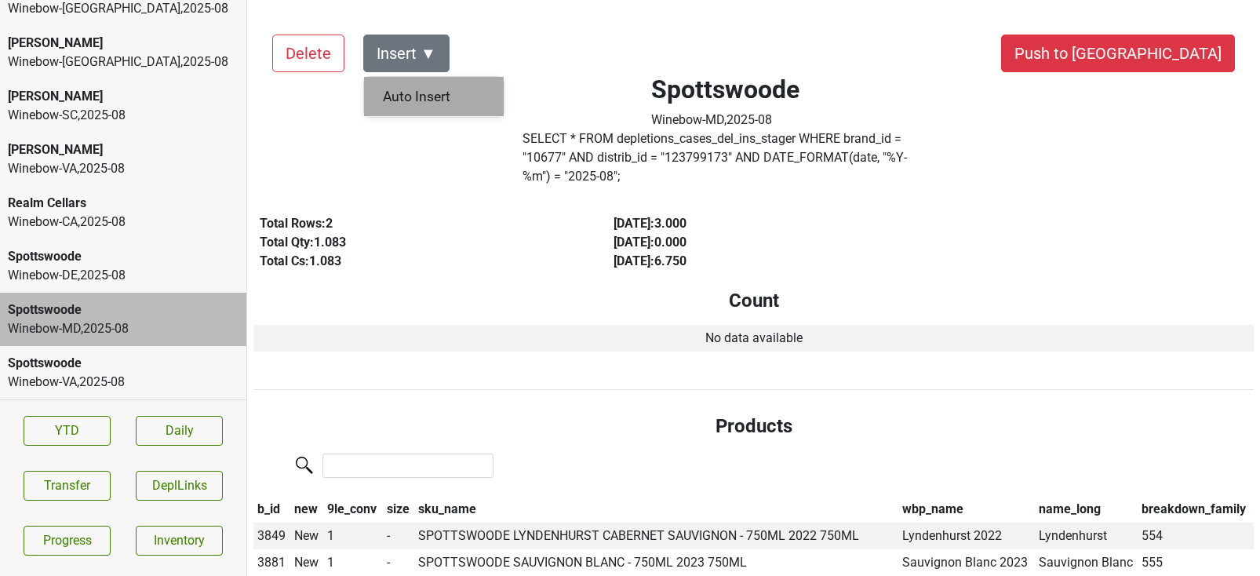
click at [424, 98] on div "Auto Insert" at bounding box center [434, 97] width 140 height 40
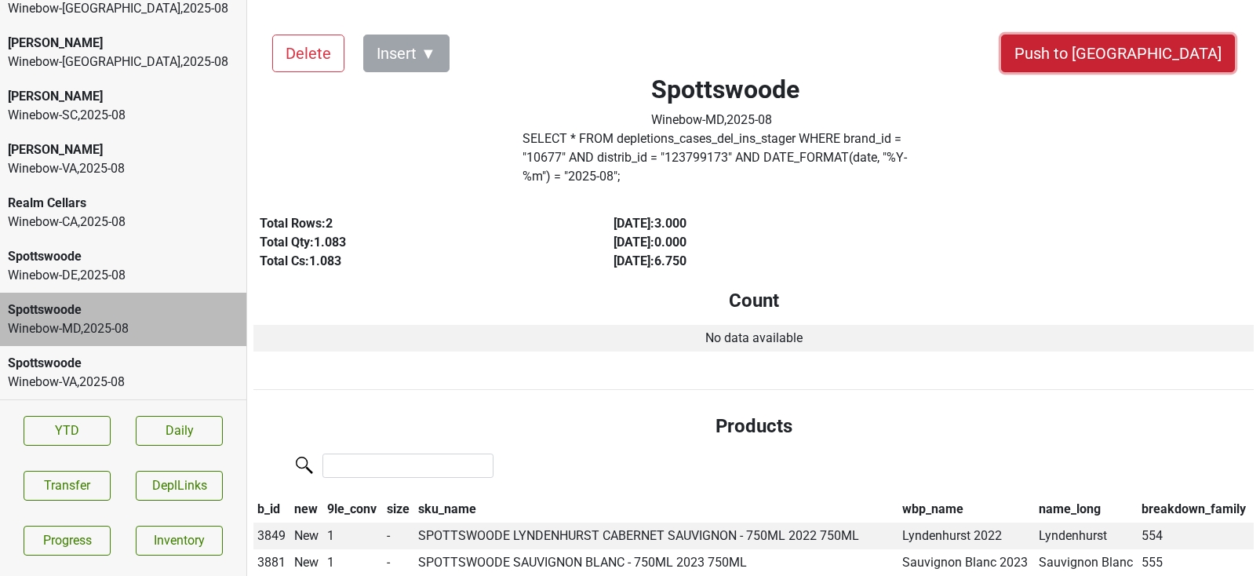
click at [1184, 66] on button "Push to [GEOGRAPHIC_DATA]" at bounding box center [1118, 54] width 234 height 38
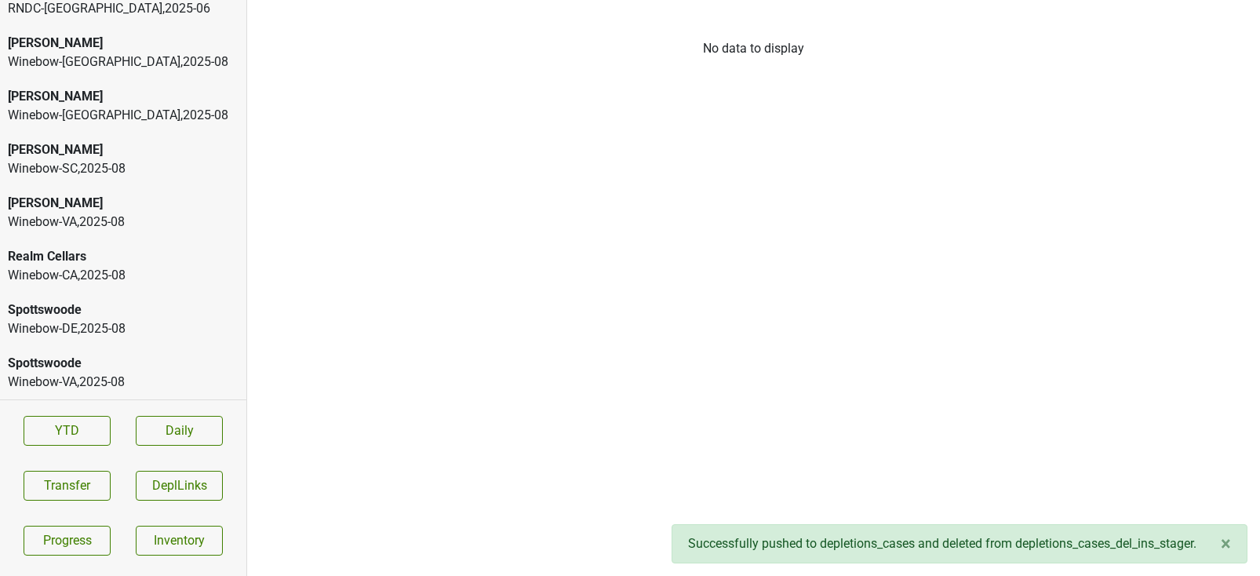
scroll to position [3068, 0]
click at [107, 287] on div "Realm Cellars Winebow-CA , 2025 - 08" at bounding box center [123, 265] width 246 height 53
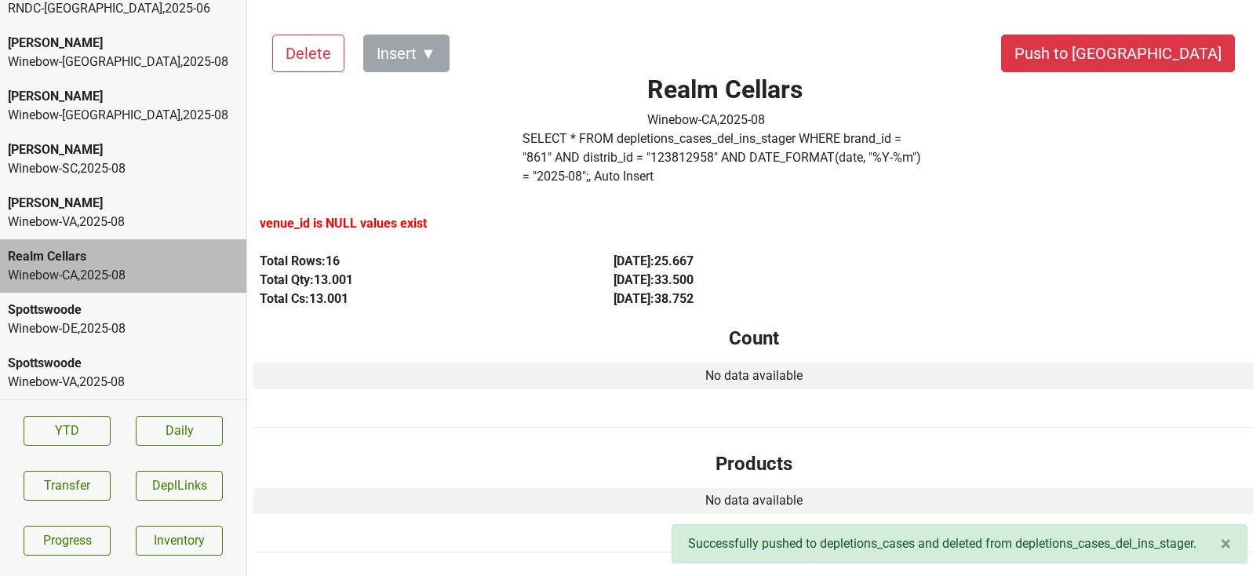
click at [93, 319] on div "Winebow-DE , 2025 - 08" at bounding box center [123, 328] width 231 height 19
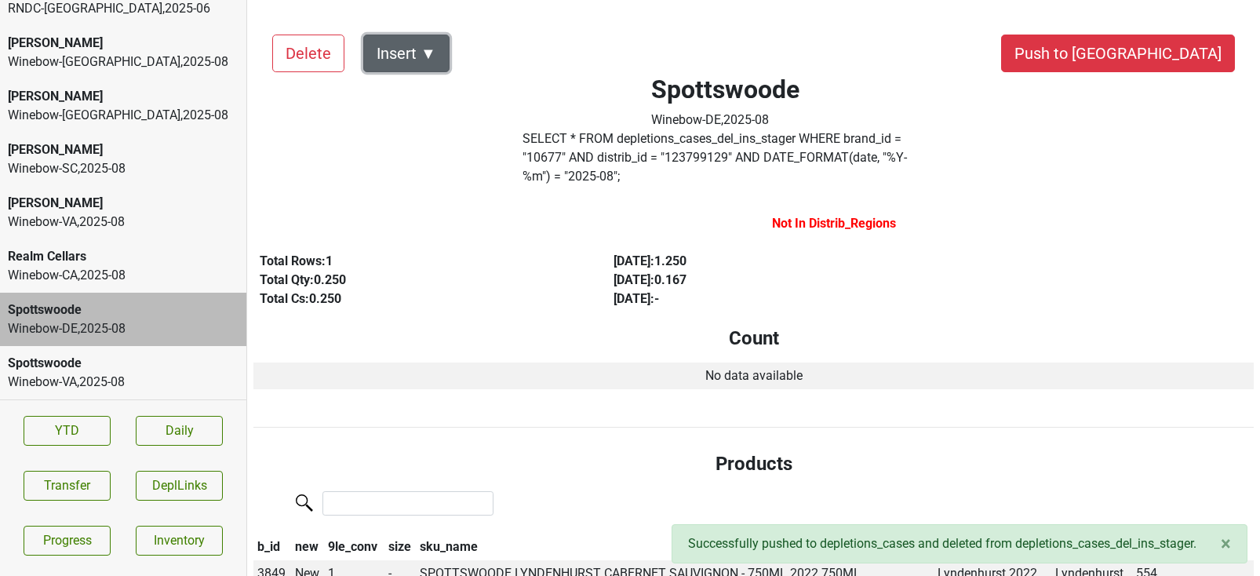
click at [411, 64] on button "Insert ▼" at bounding box center [406, 54] width 86 height 38
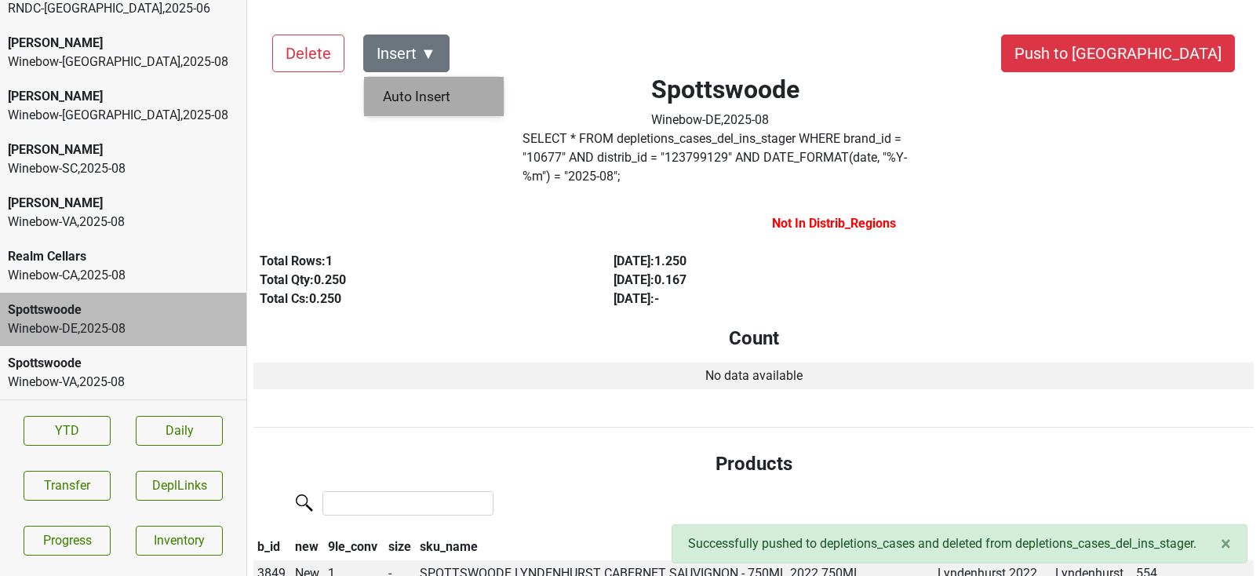
click at [411, 92] on div "Auto Insert" at bounding box center [434, 97] width 140 height 40
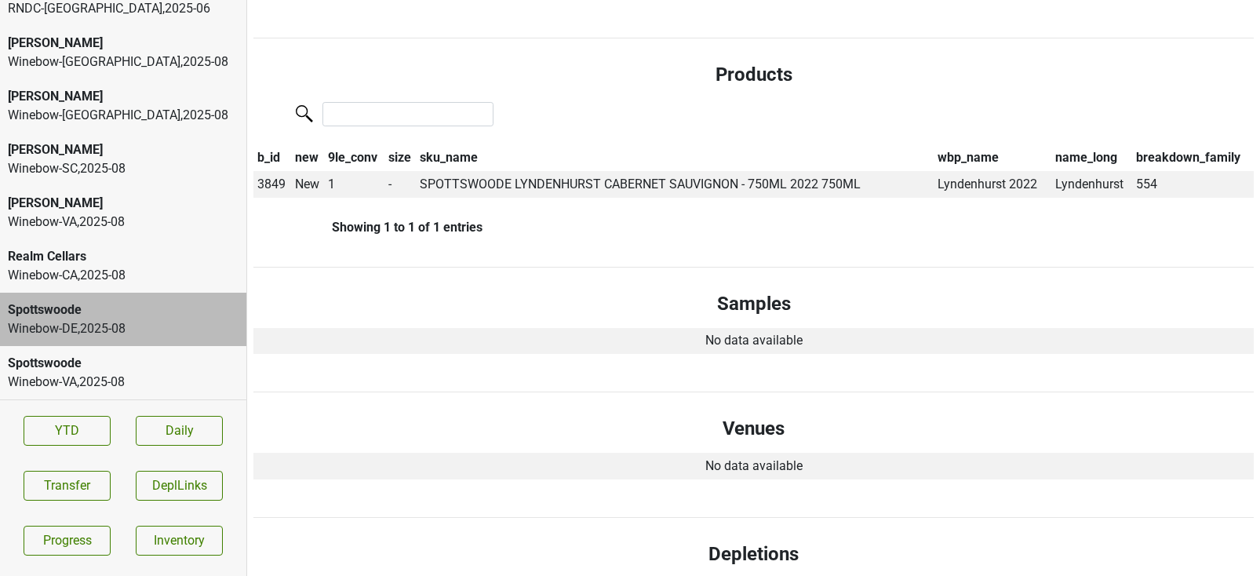
scroll to position [0, 0]
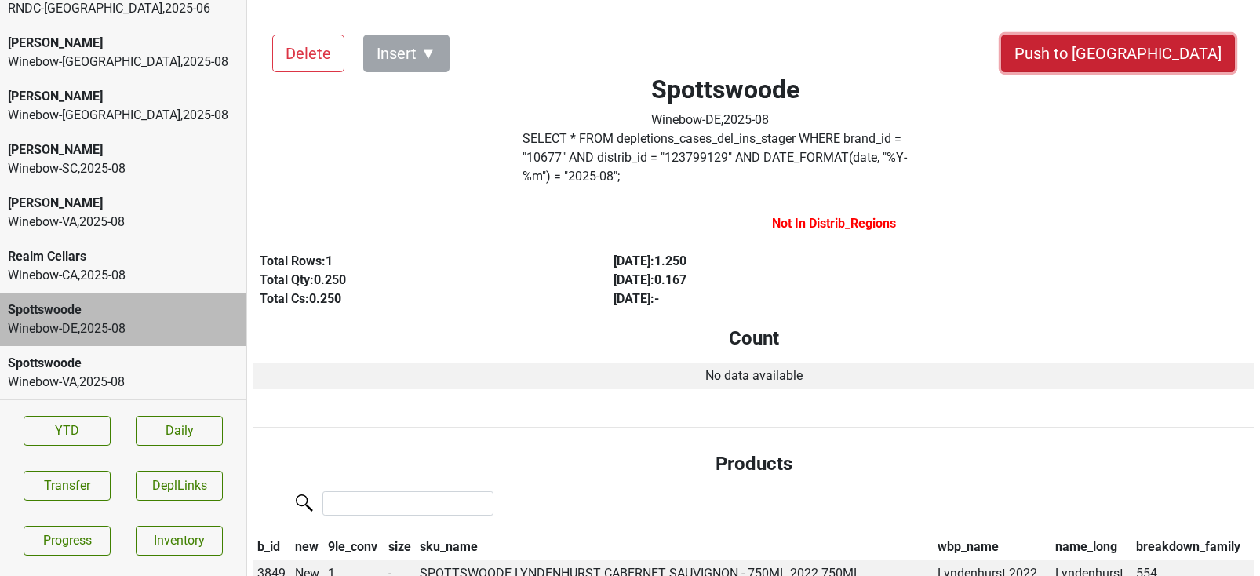
click at [1163, 54] on button "Push to [GEOGRAPHIC_DATA]" at bounding box center [1118, 54] width 234 height 38
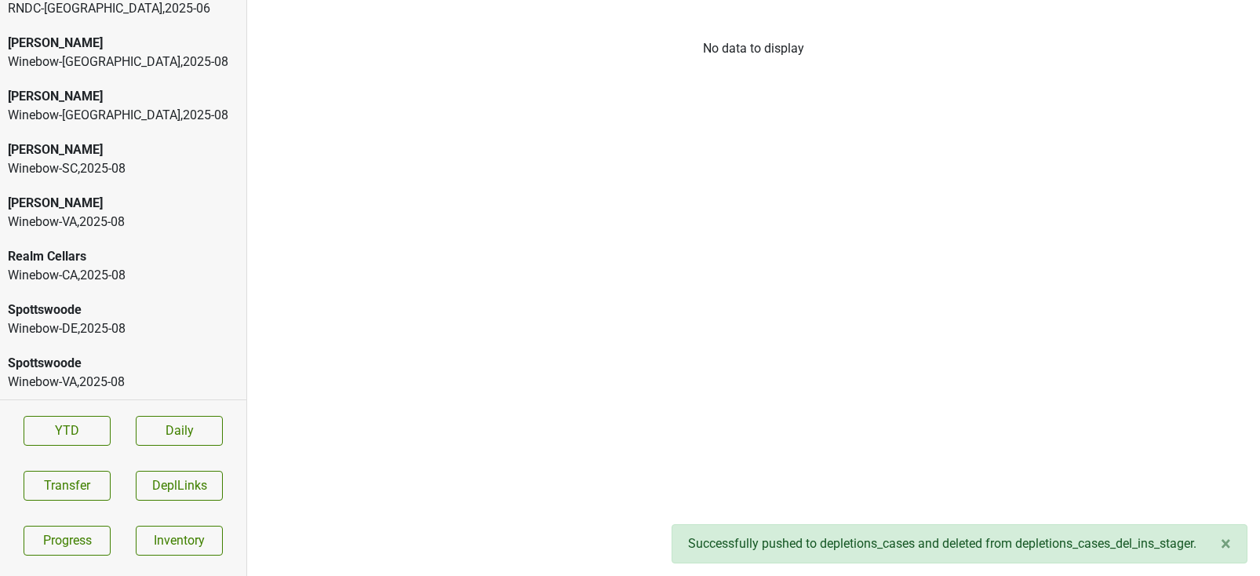
scroll to position [3015, 0]
click at [39, 305] on div "Realm Cellars" at bounding box center [123, 309] width 231 height 19
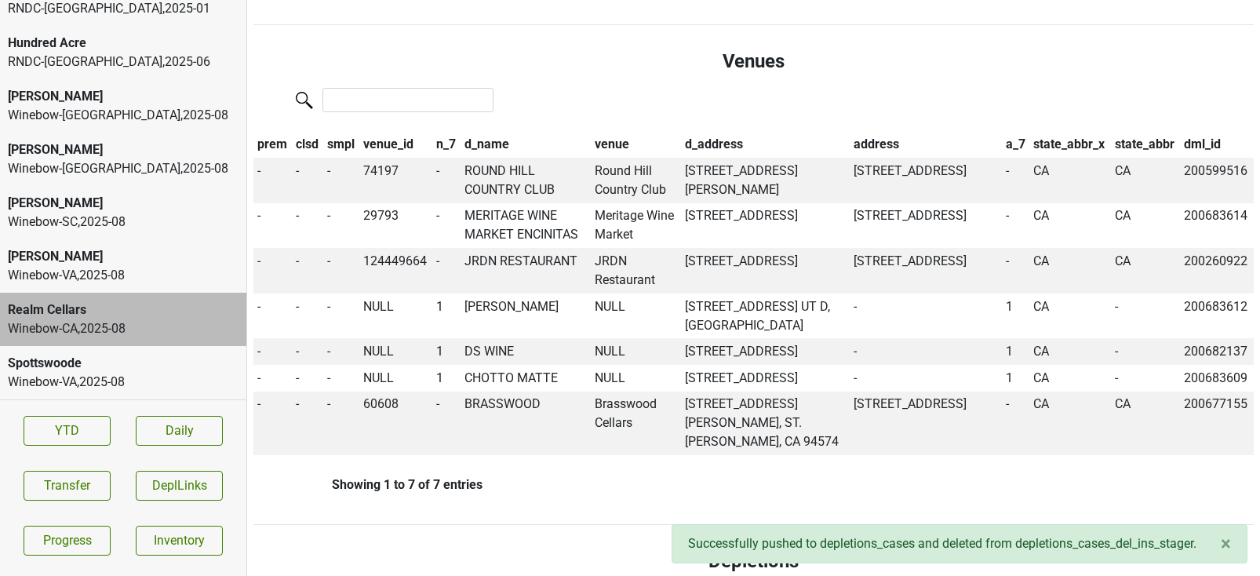
scroll to position [0, 0]
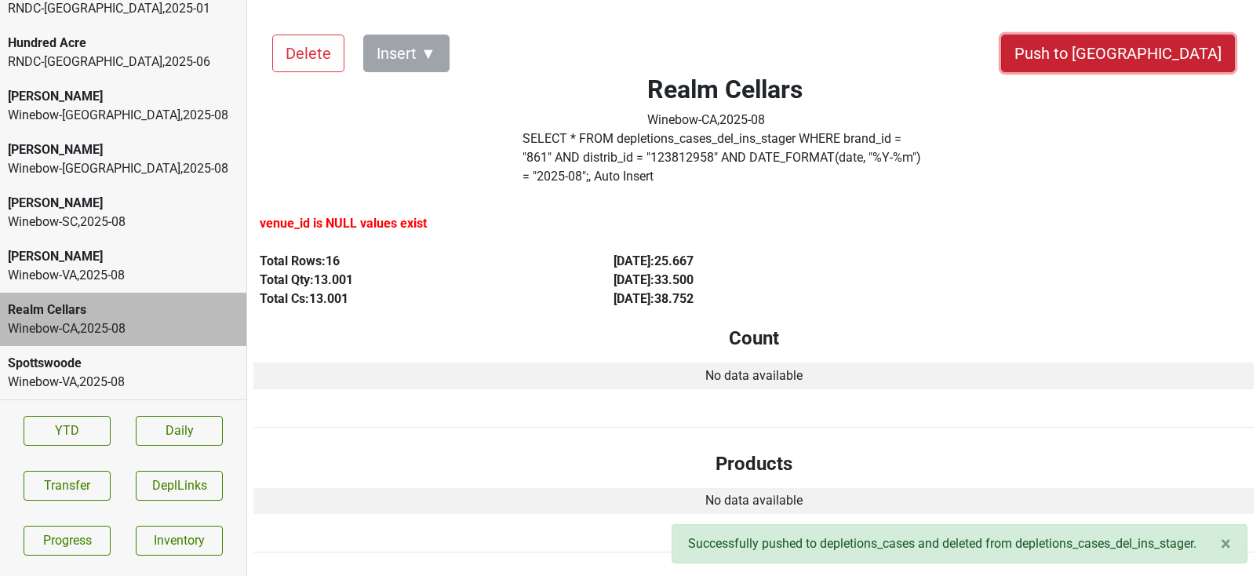
click at [1170, 40] on button "Push to [GEOGRAPHIC_DATA]" at bounding box center [1118, 54] width 234 height 38
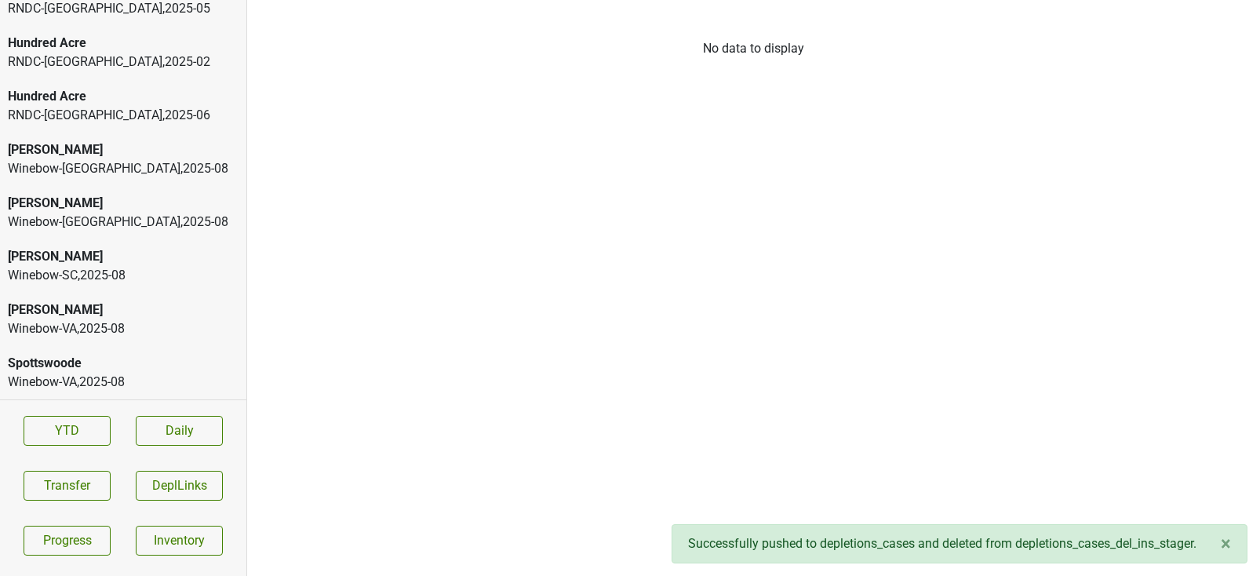
scroll to position [2962, 0]
click at [107, 308] on div "Peter Michael" at bounding box center [123, 309] width 231 height 19
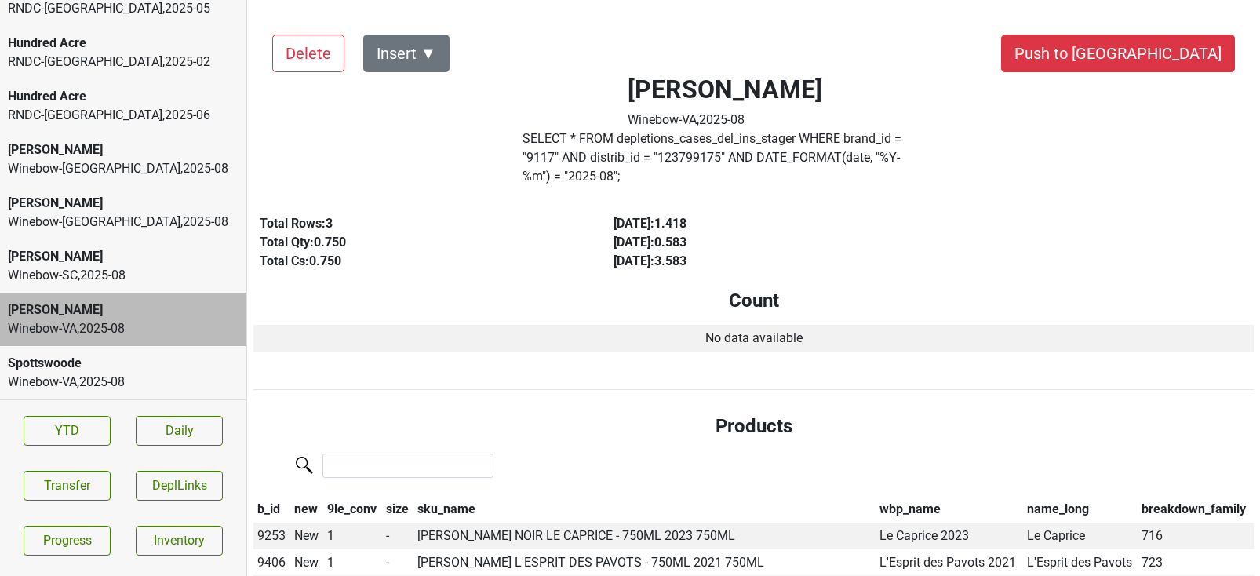
click at [119, 379] on div "Winebow-VA , 2025 - 08" at bounding box center [123, 382] width 231 height 19
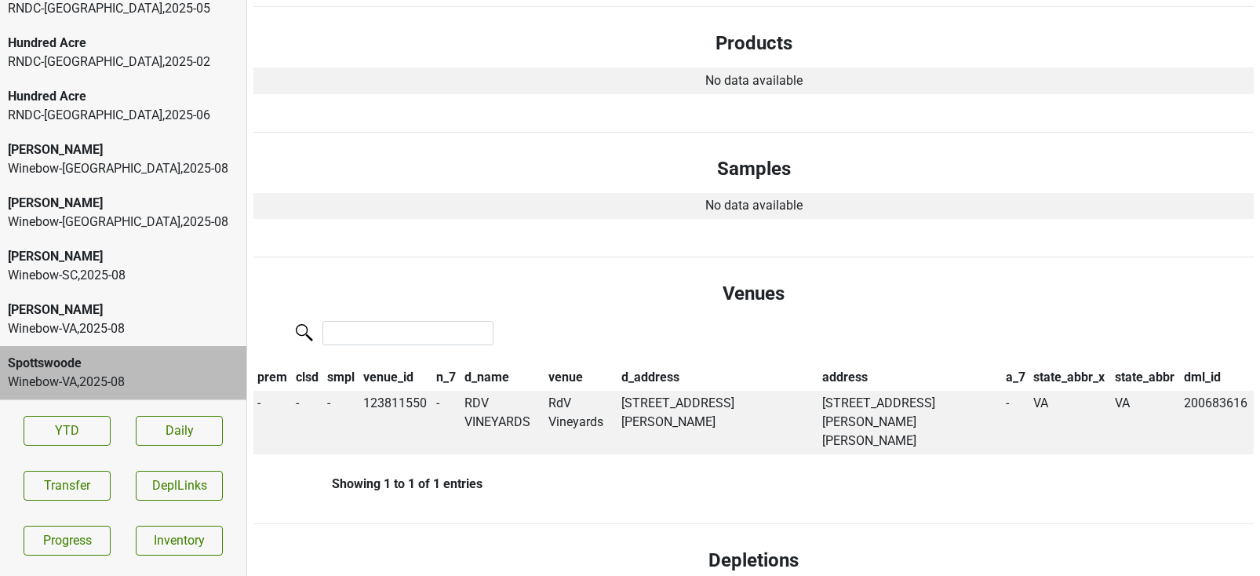
scroll to position [0, 0]
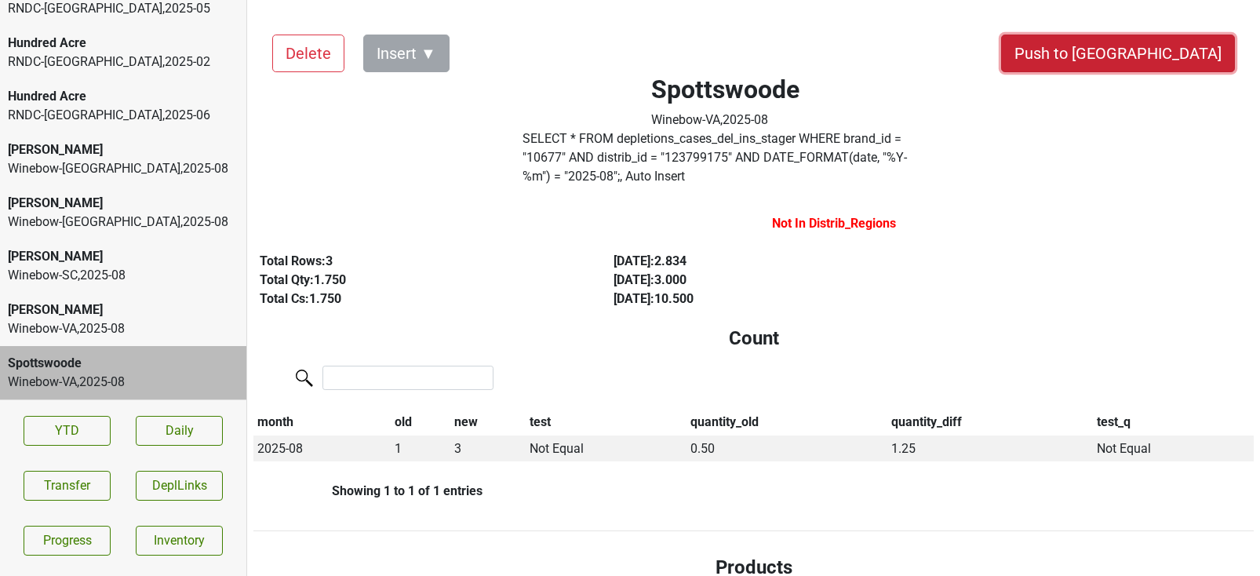
click at [1167, 42] on button "Push to [GEOGRAPHIC_DATA]" at bounding box center [1118, 54] width 234 height 38
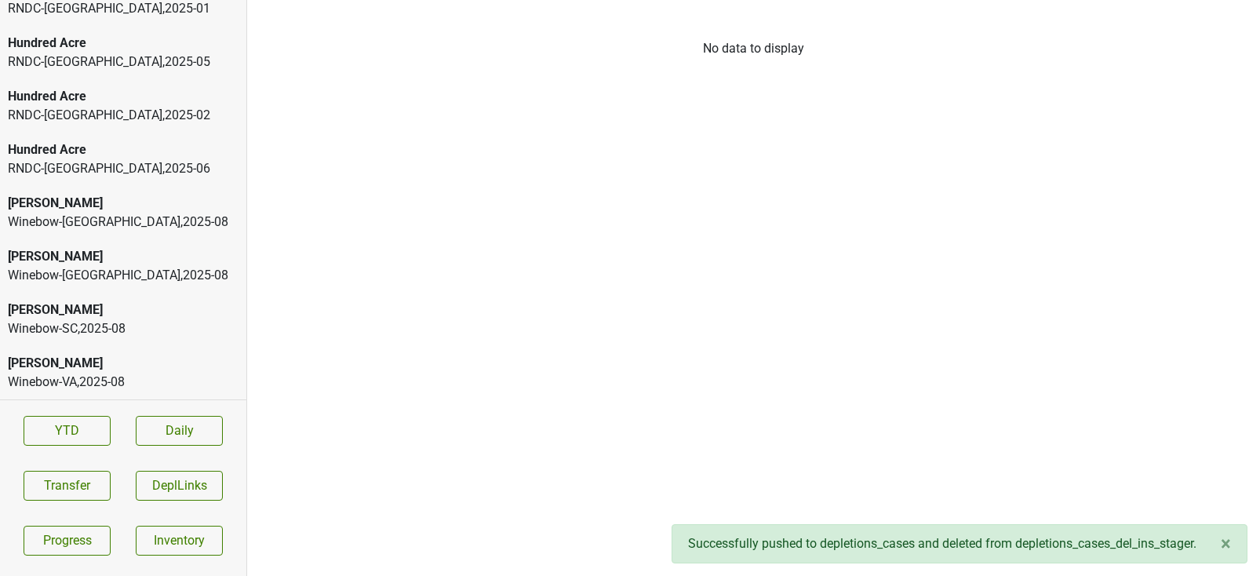
scroll to position [2908, 0]
click at [76, 366] on div "Peter Michael" at bounding box center [123, 363] width 231 height 19
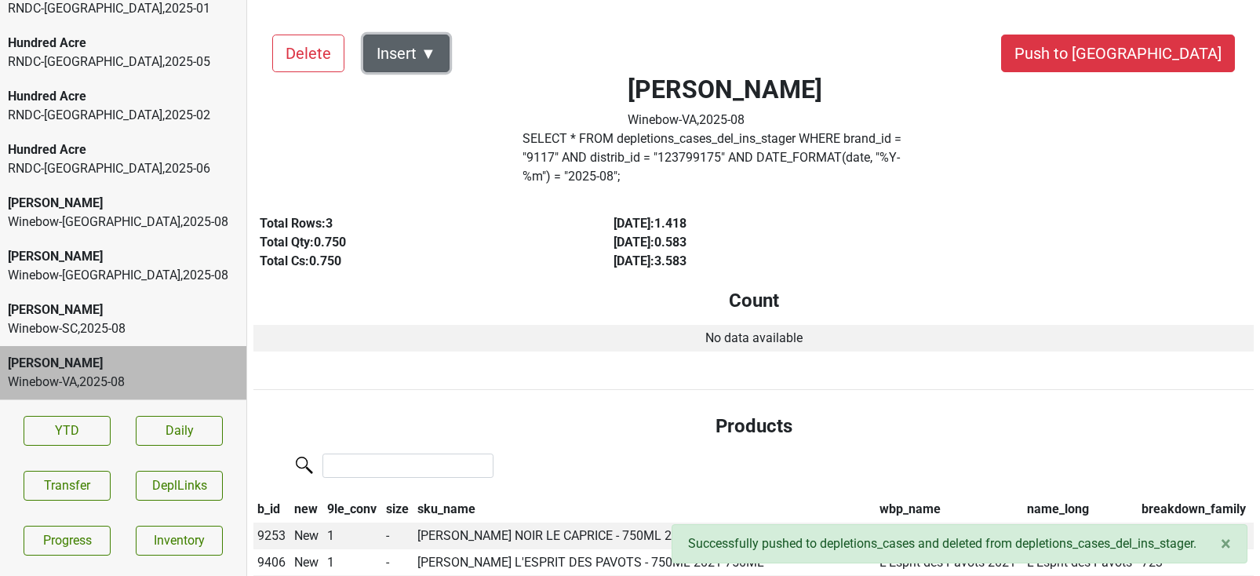
click at [417, 64] on button "Insert ▼" at bounding box center [406, 54] width 86 height 38
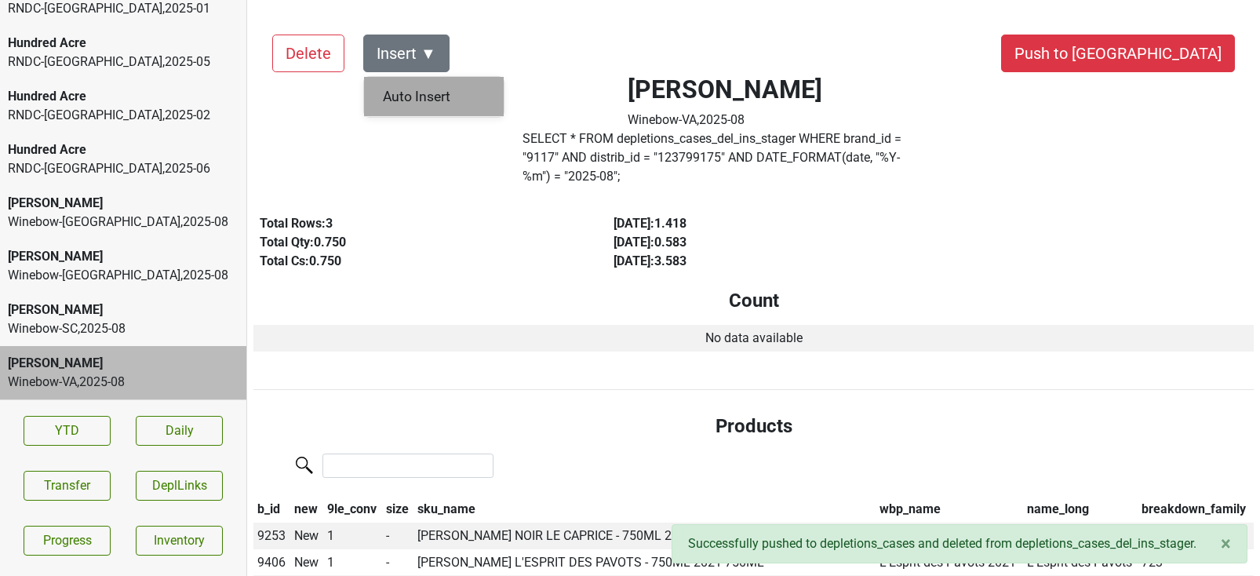
click at [416, 93] on div "Auto Insert" at bounding box center [434, 97] width 140 height 40
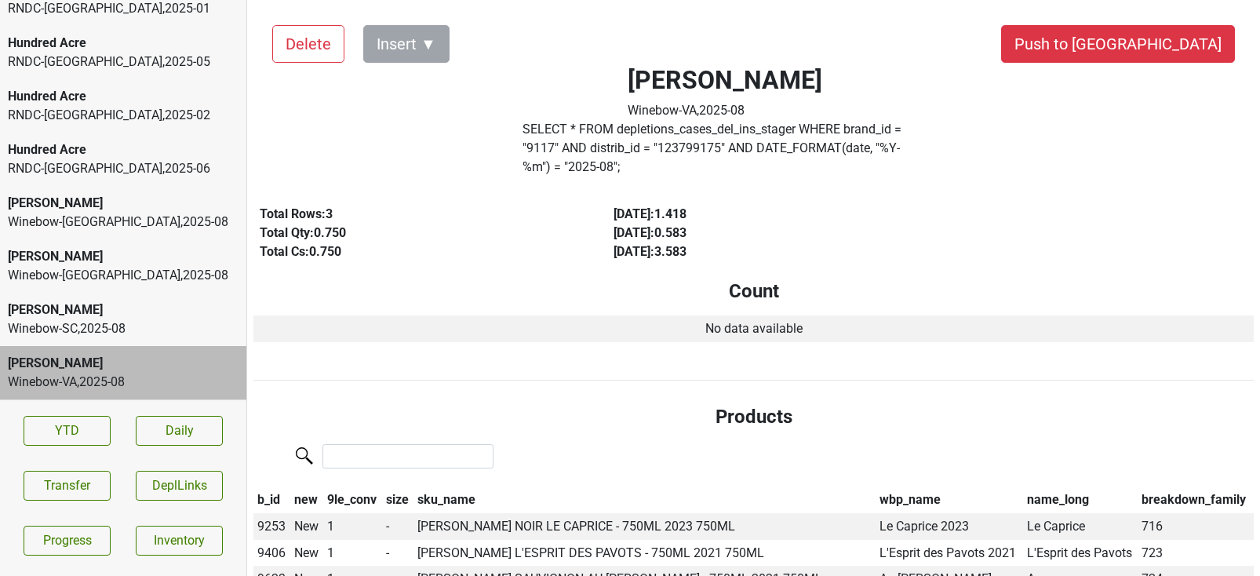
scroll to position [0, 0]
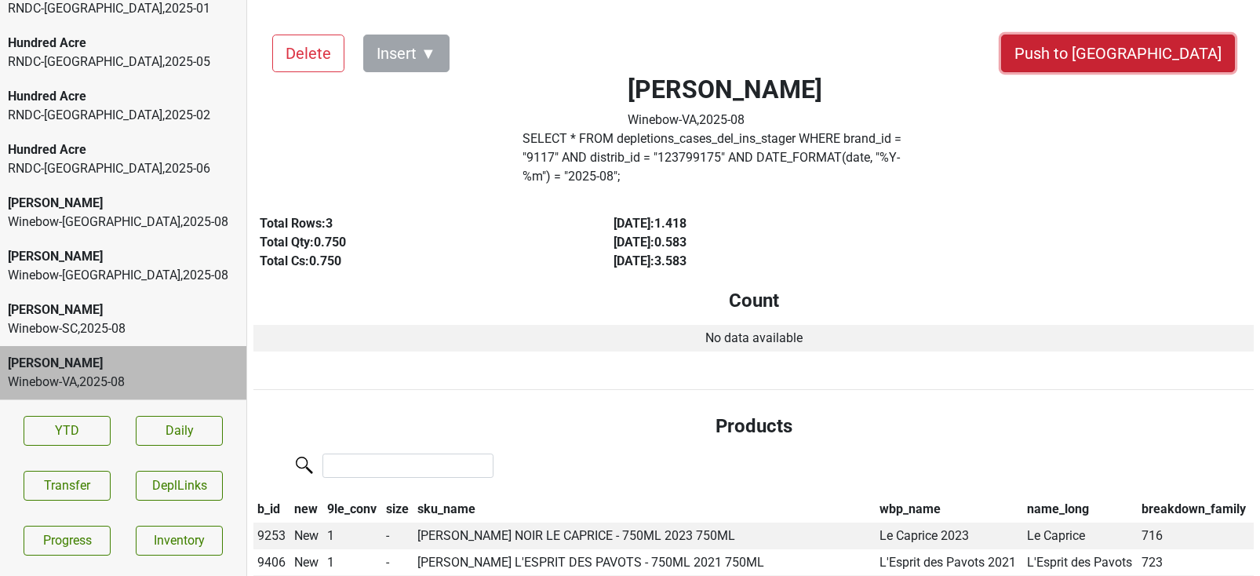
click at [1178, 35] on button "Push to [GEOGRAPHIC_DATA]" at bounding box center [1118, 54] width 234 height 38
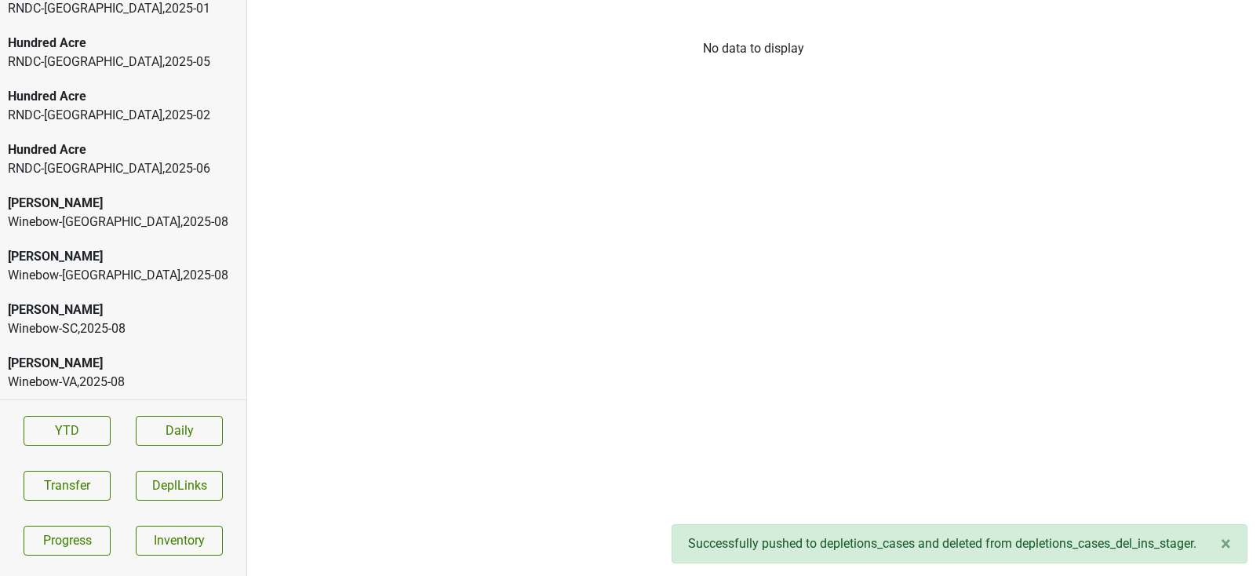
scroll to position [2855, 0]
click at [94, 377] on div "Winebow-SC , 2025 - 08" at bounding box center [123, 382] width 231 height 19
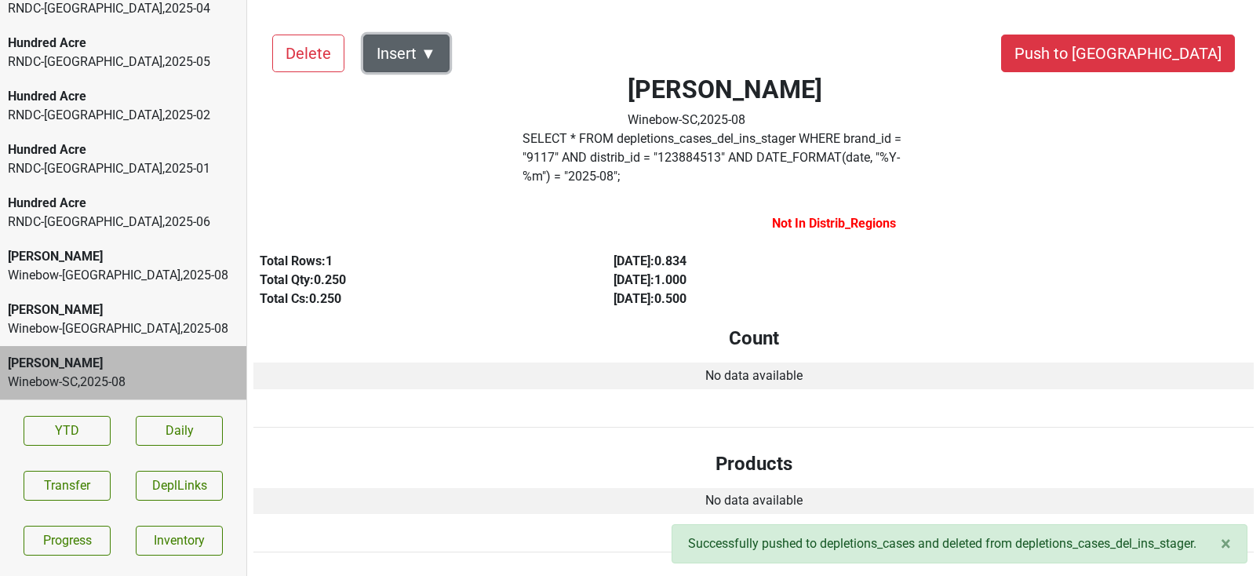
click at [430, 38] on button "Insert ▼" at bounding box center [406, 54] width 86 height 38
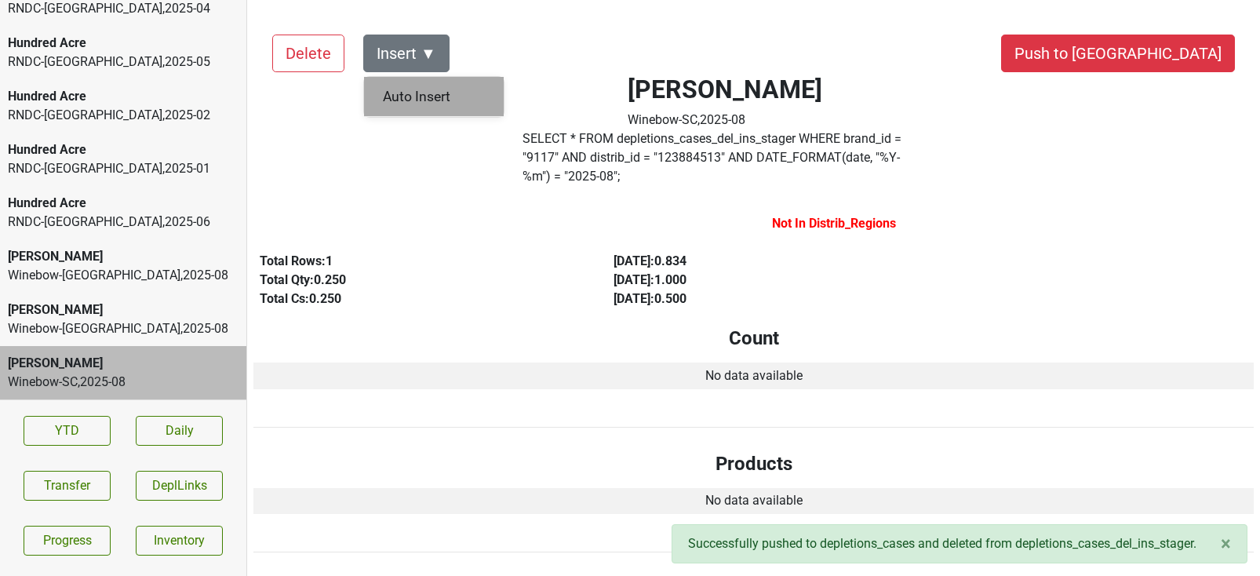
click at [410, 100] on div "Auto Insert" at bounding box center [434, 97] width 140 height 40
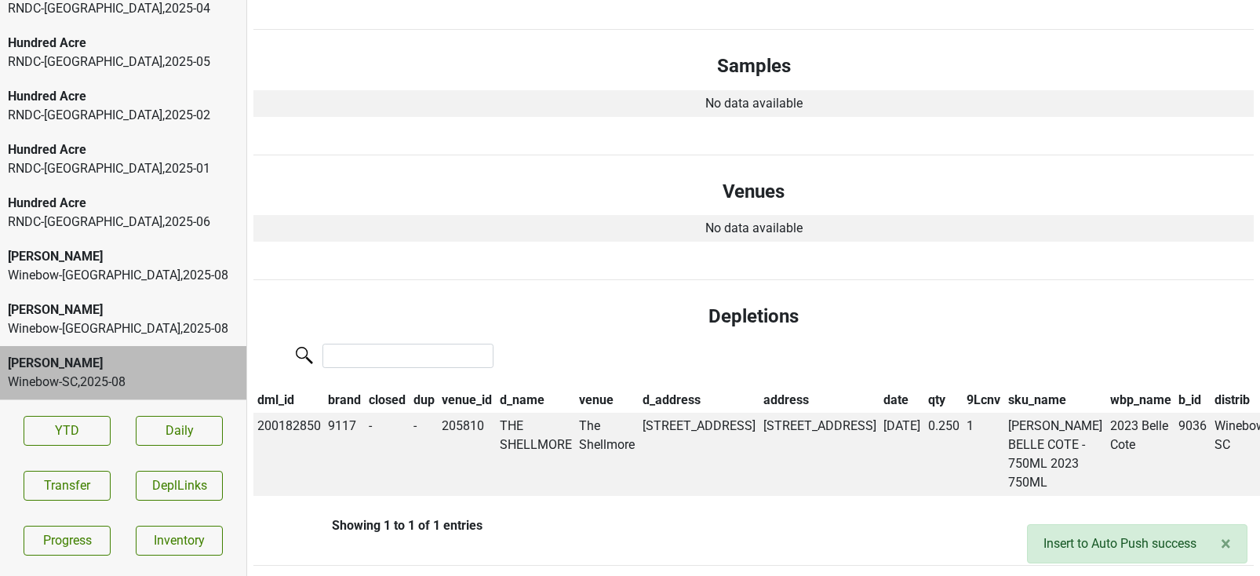
scroll to position [0, 0]
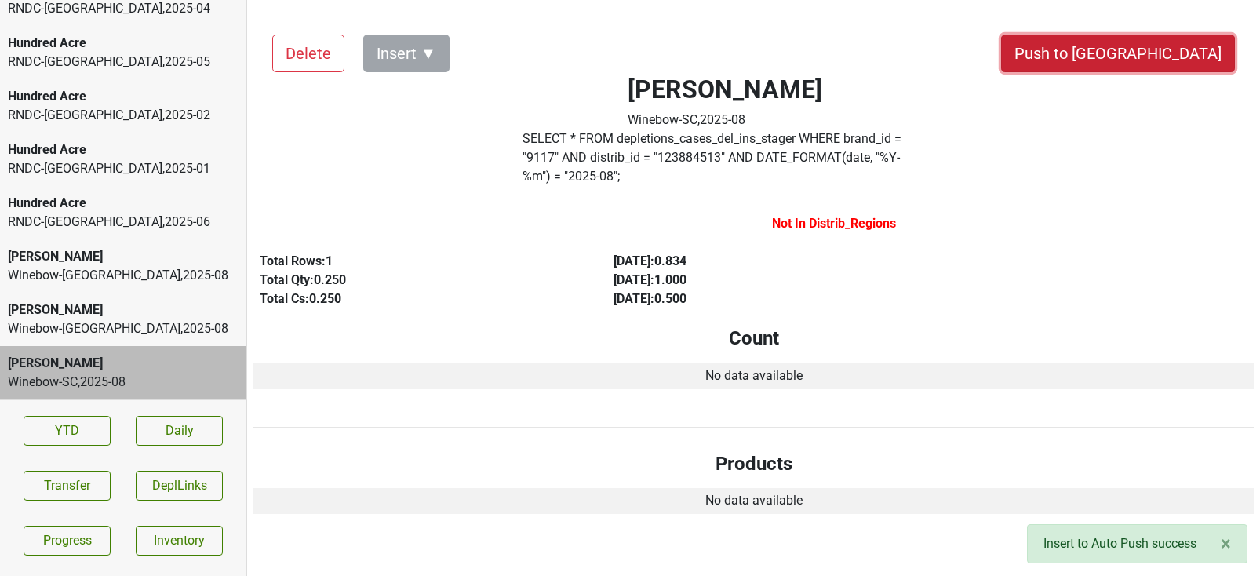
click at [1168, 62] on button "Push to [GEOGRAPHIC_DATA]" at bounding box center [1118, 54] width 234 height 38
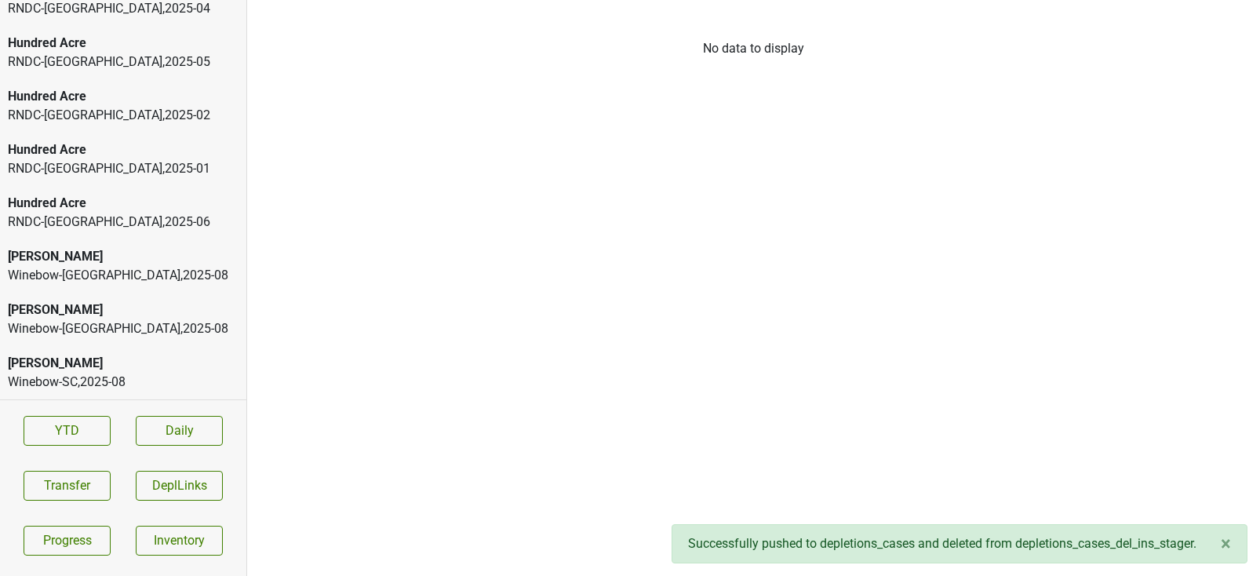
scroll to position [2801, 0]
click at [86, 360] on div "Peter Michael" at bounding box center [123, 363] width 231 height 19
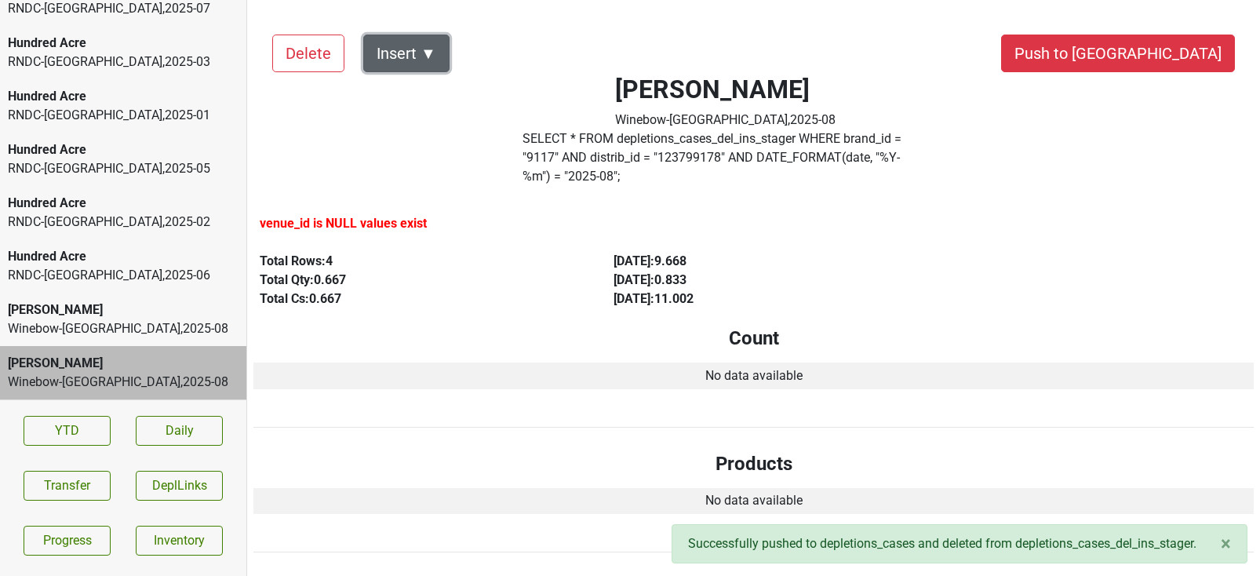
click at [430, 54] on button "Insert ▼" at bounding box center [406, 54] width 86 height 38
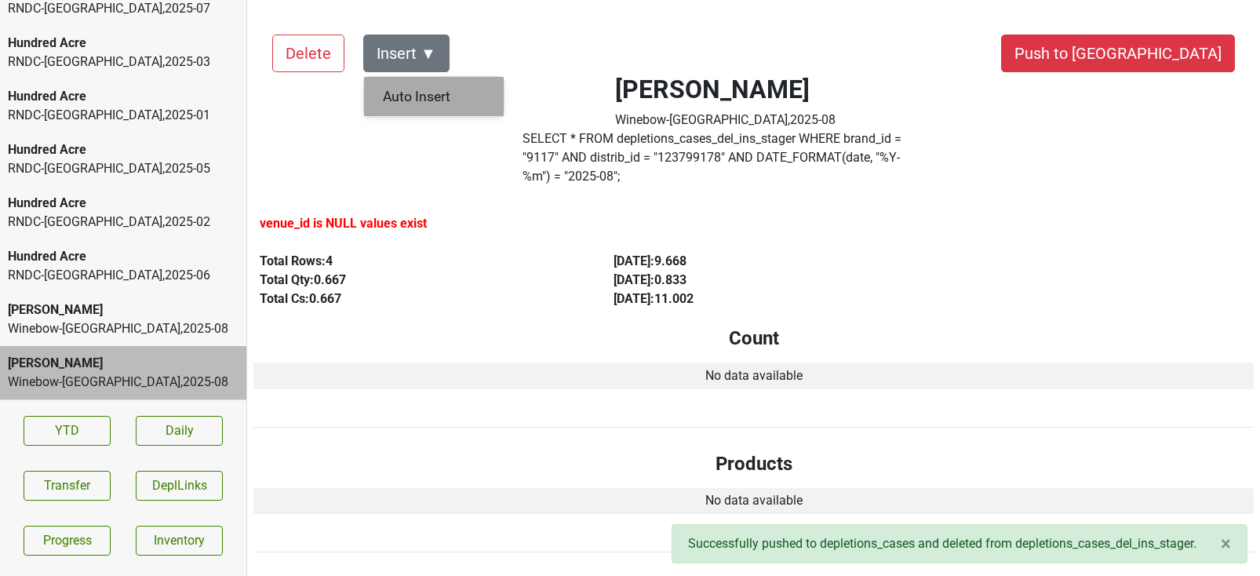
click at [428, 87] on div "Auto Insert" at bounding box center [434, 97] width 140 height 40
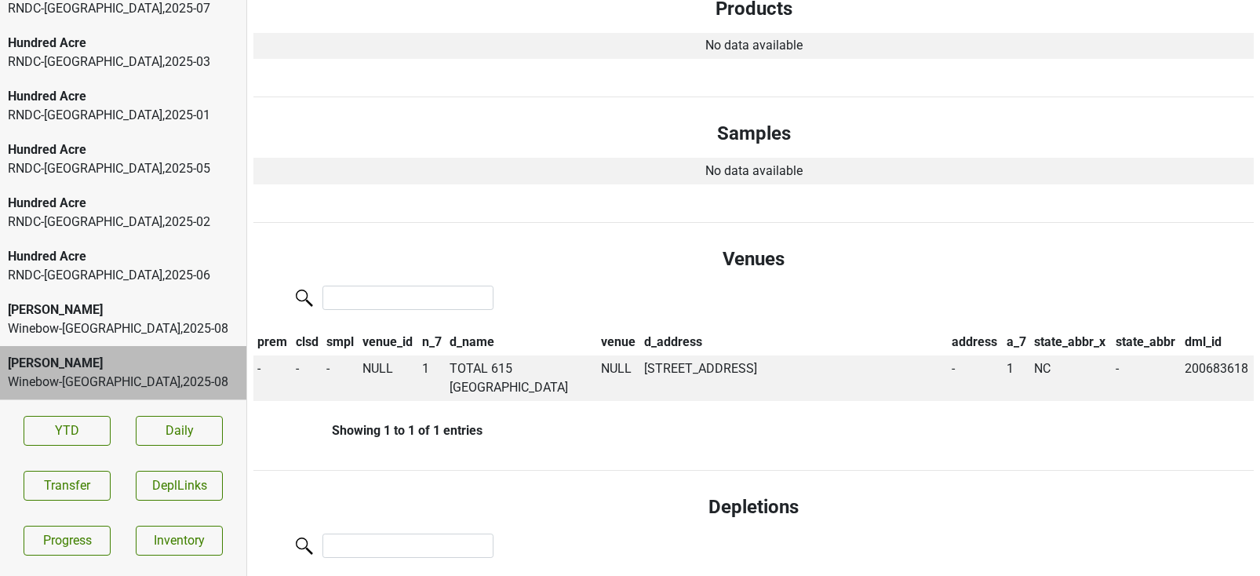
scroll to position [0, 0]
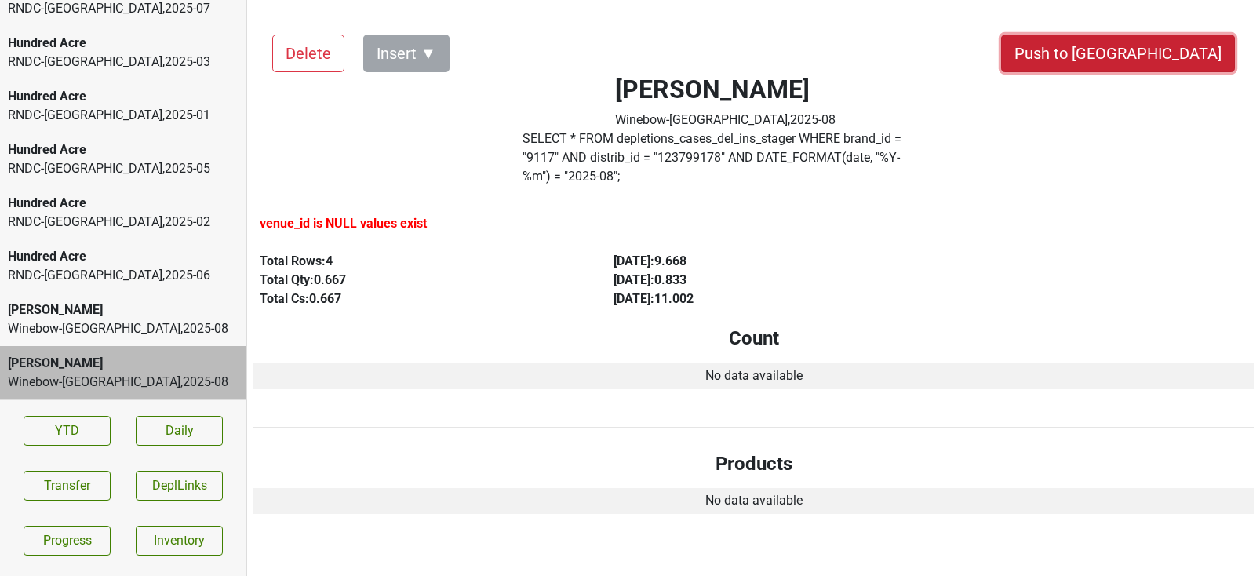
click at [1151, 62] on button "Push to [GEOGRAPHIC_DATA]" at bounding box center [1118, 54] width 234 height 38
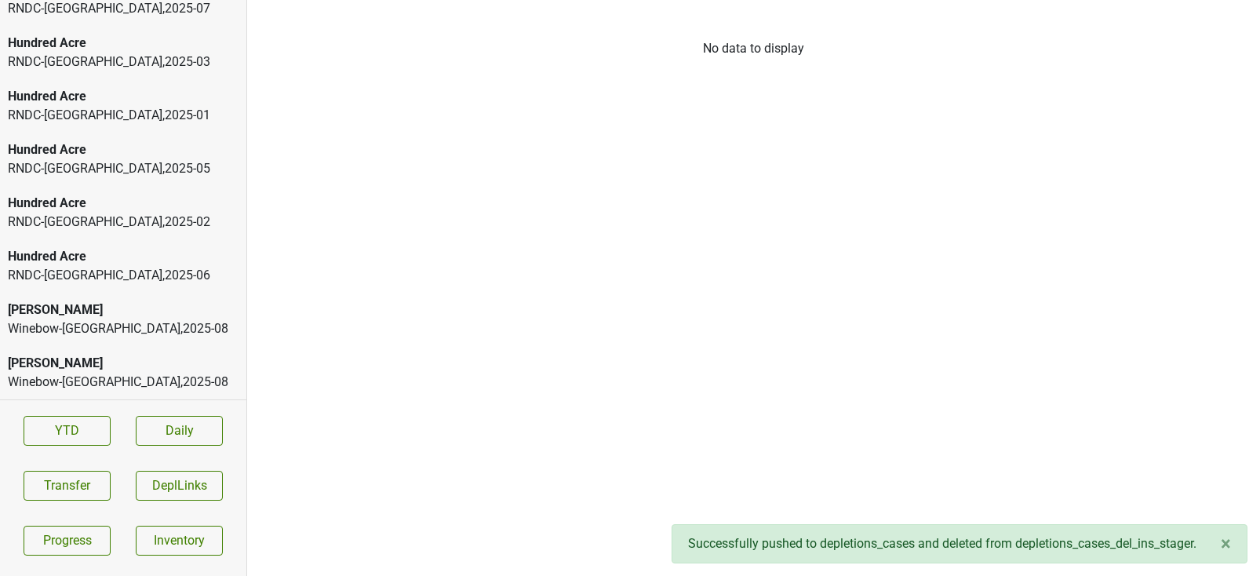
scroll to position [2748, 0]
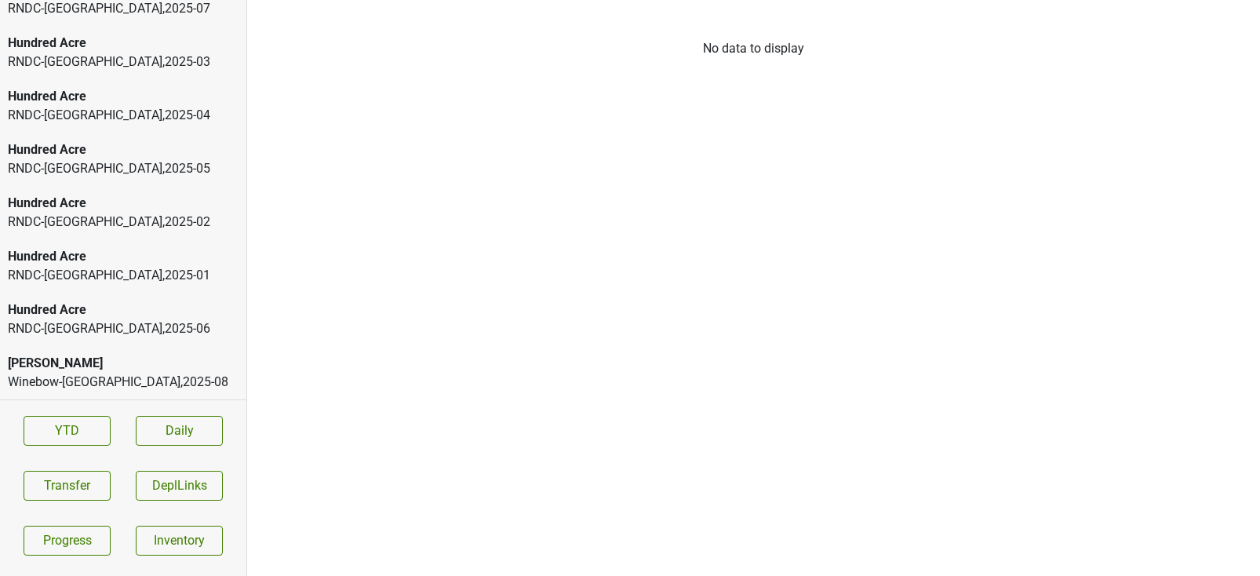
click at [75, 370] on div "Peter Michael" at bounding box center [123, 363] width 231 height 19
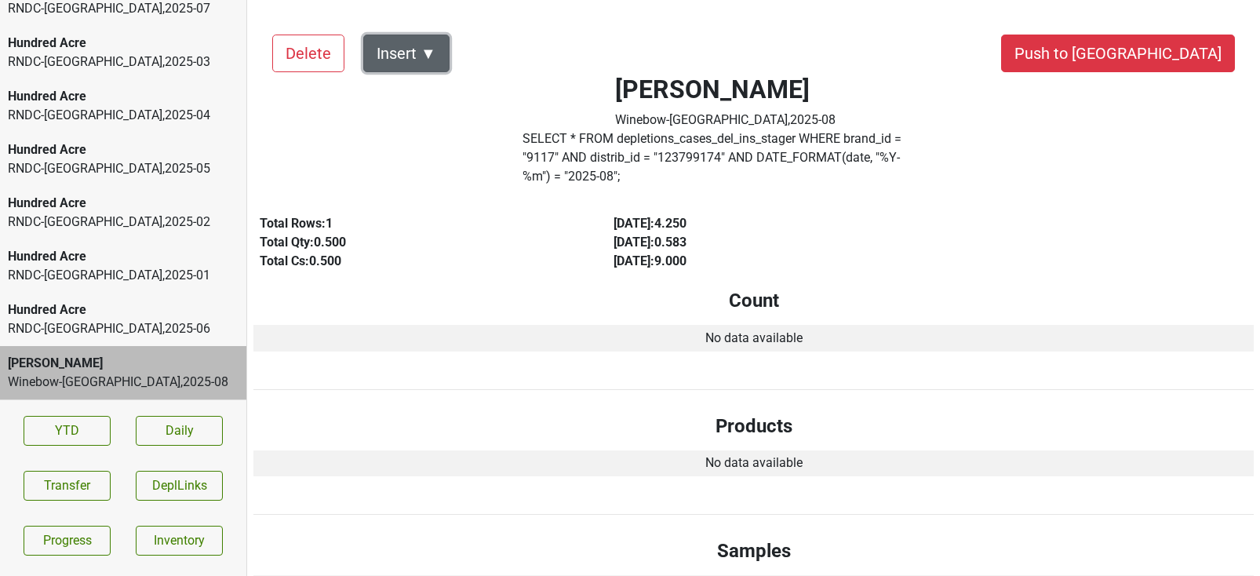
click at [410, 60] on button "Insert ▼" at bounding box center [406, 54] width 86 height 38
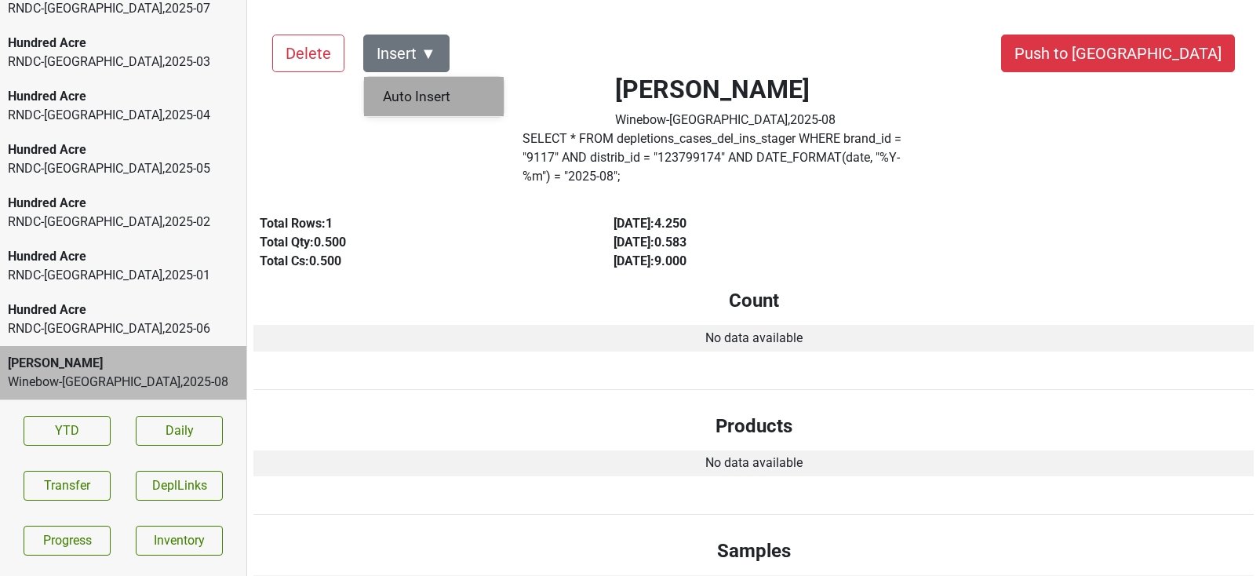
click at [406, 92] on div "Auto Insert" at bounding box center [434, 97] width 140 height 40
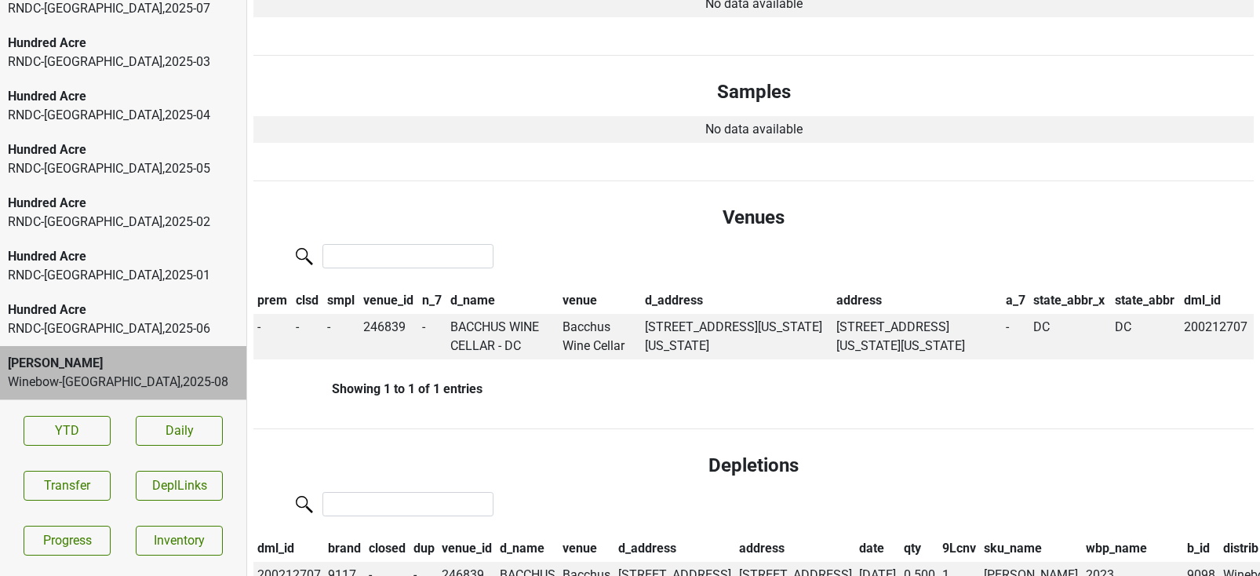
scroll to position [0, 0]
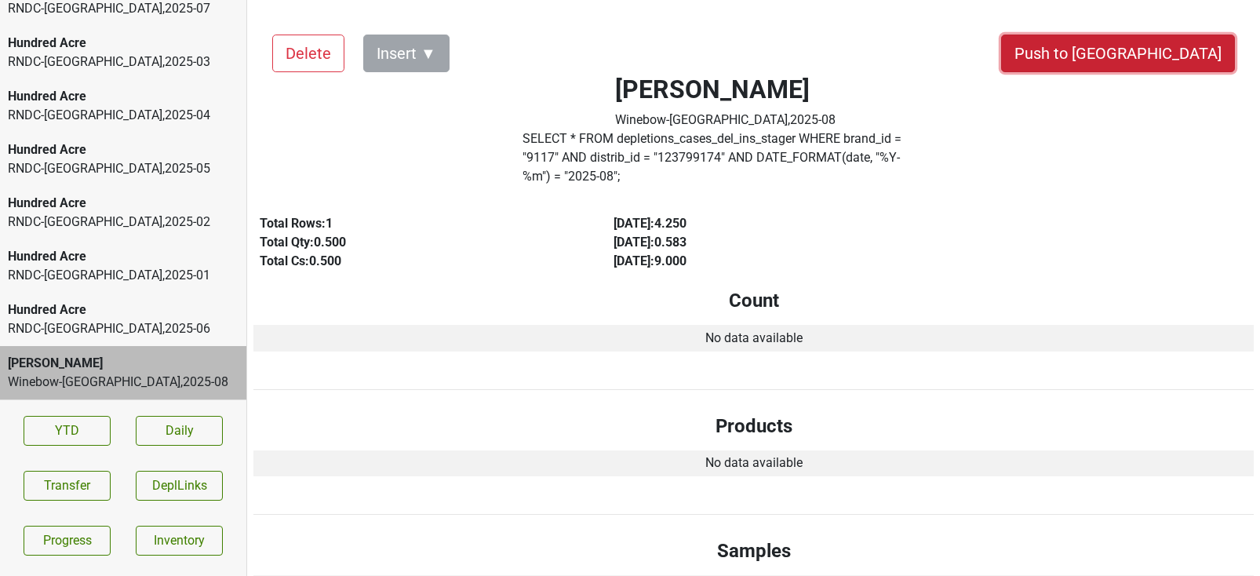
click at [1159, 46] on button "Push to [GEOGRAPHIC_DATA]" at bounding box center [1118, 54] width 234 height 38
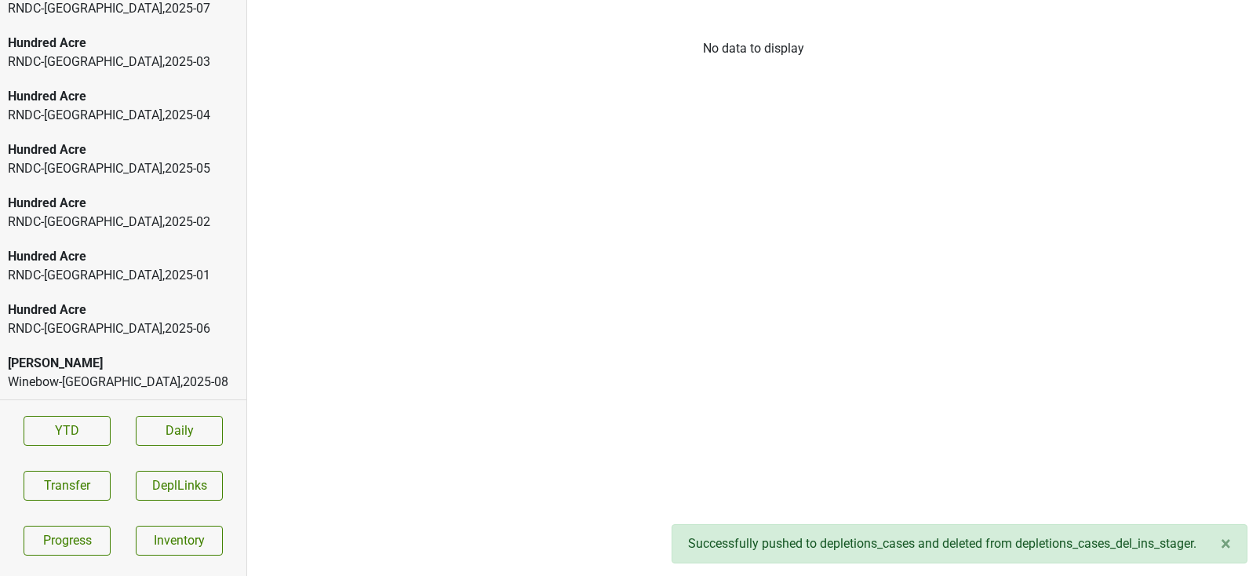
scroll to position [2695, 0]
click at [103, 370] on div "Hundred Acre" at bounding box center [123, 363] width 231 height 19
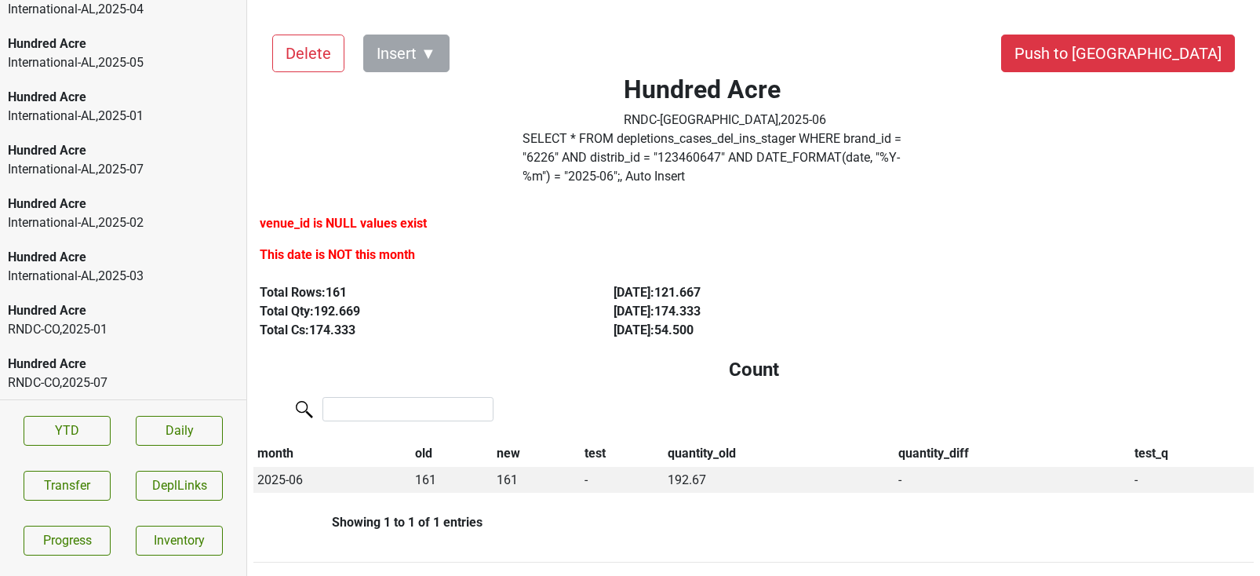
scroll to position [0, 0]
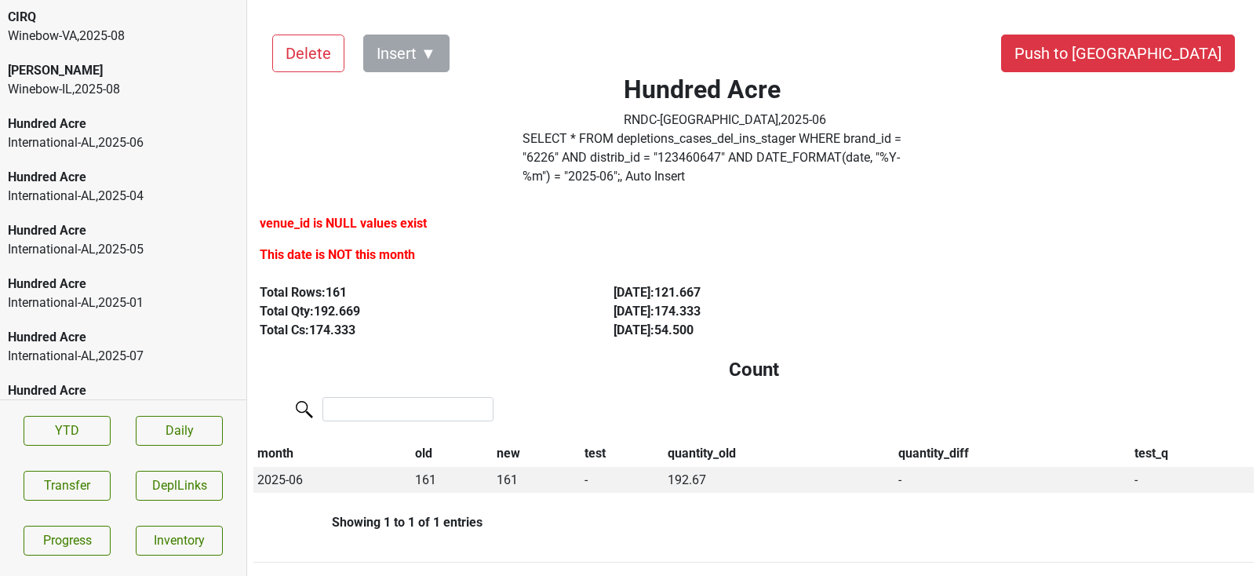
click at [78, 81] on div "Winebow-IL , 2025 - 08" at bounding box center [123, 89] width 231 height 19
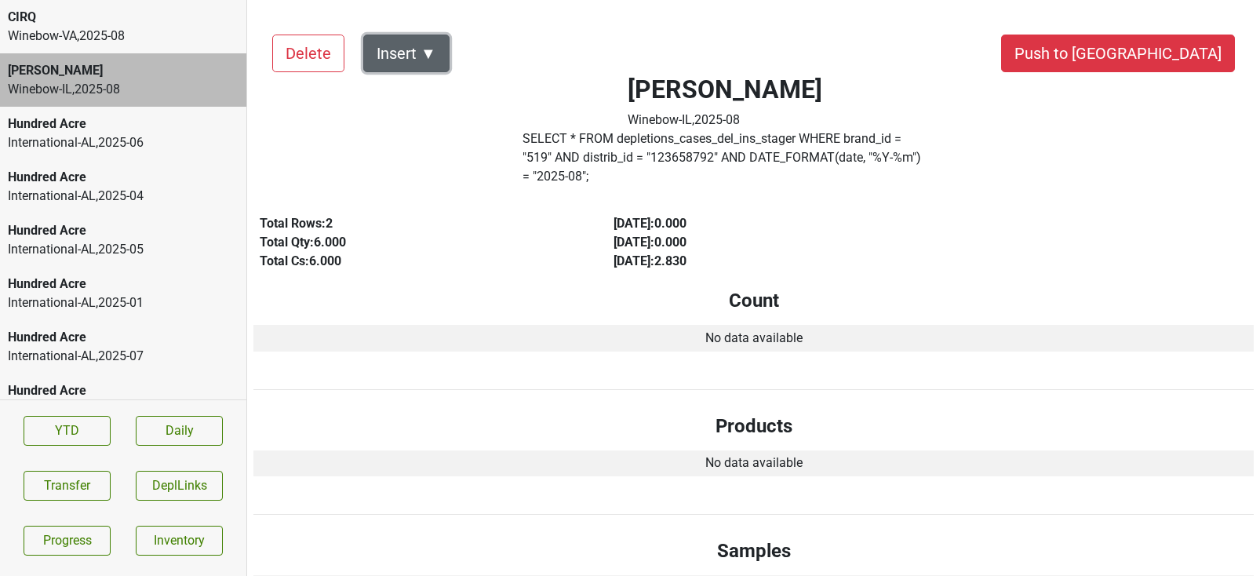
click at [422, 49] on button "Insert ▼" at bounding box center [406, 54] width 86 height 38
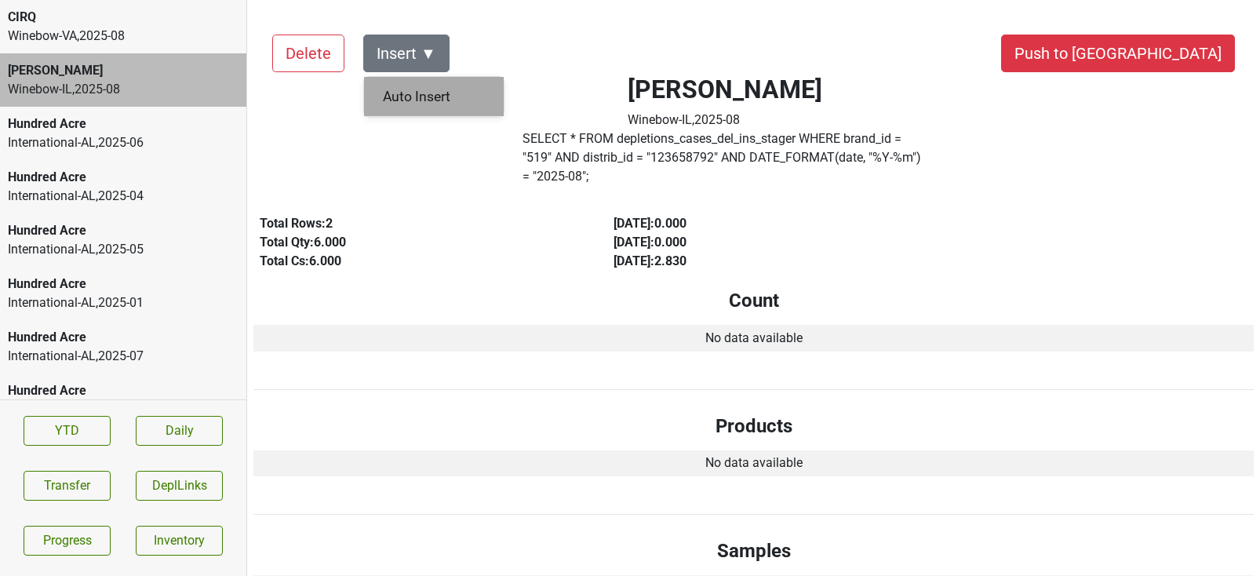
click at [423, 80] on div "Auto Insert" at bounding box center [434, 97] width 140 height 40
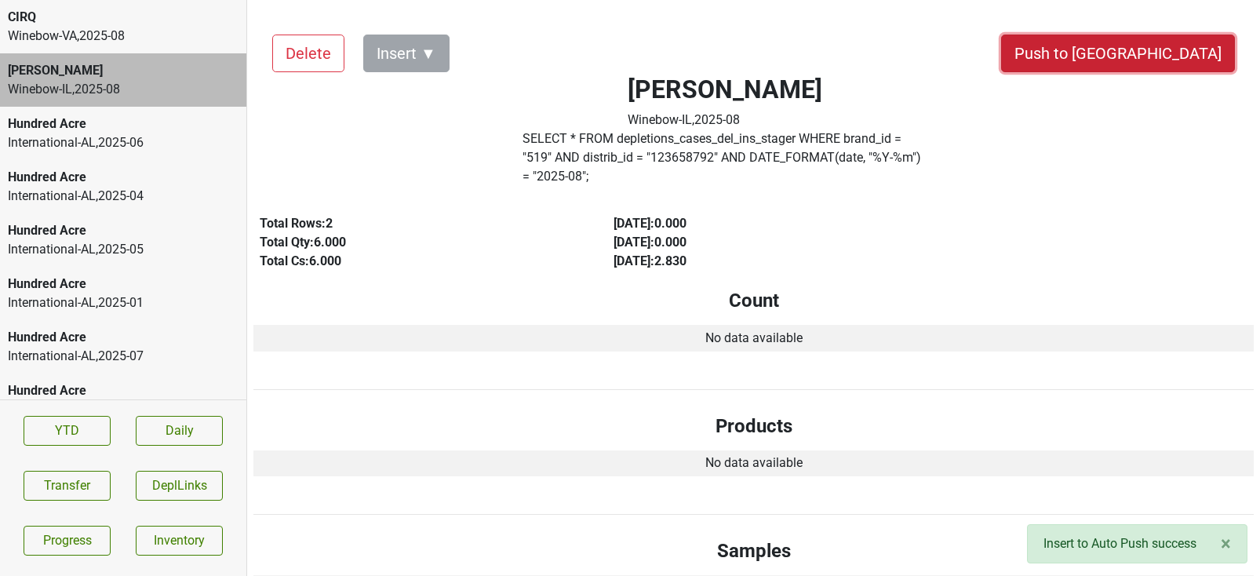
click at [1163, 53] on button "Push to [GEOGRAPHIC_DATA]" at bounding box center [1118, 54] width 234 height 38
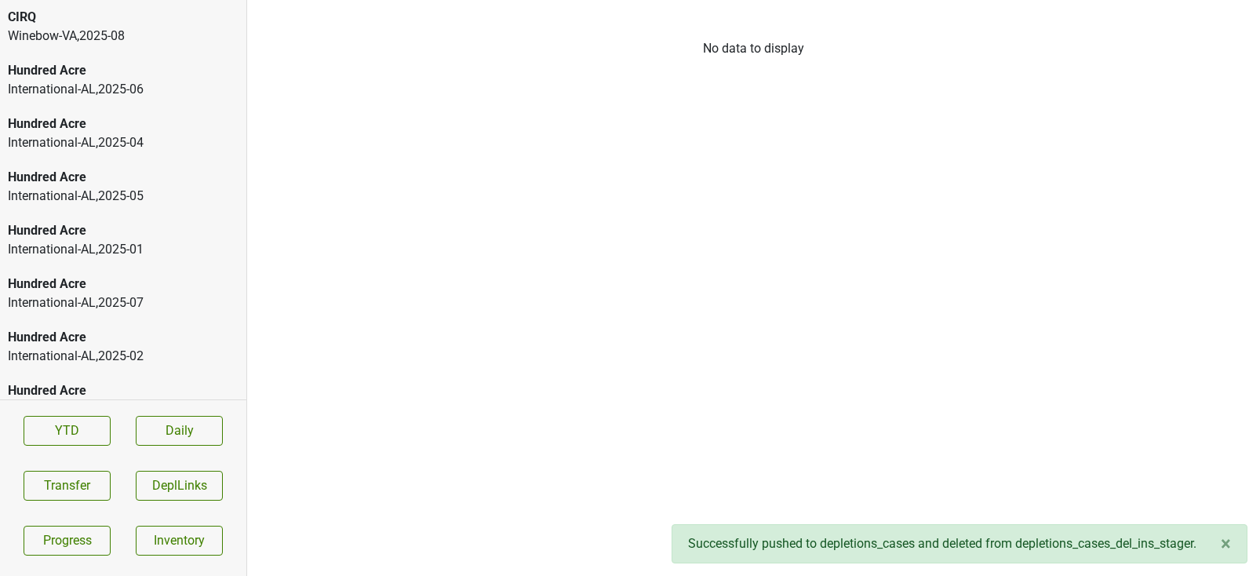
click at [154, 19] on div "CIRQ" at bounding box center [123, 17] width 231 height 19
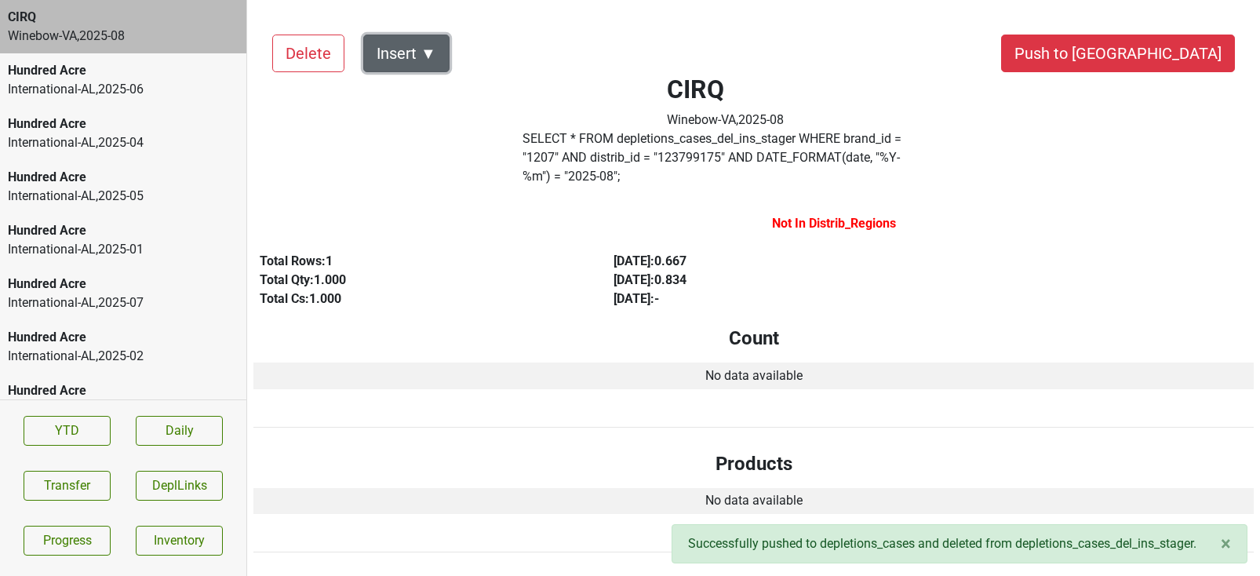
click at [413, 44] on button "Insert ▼" at bounding box center [406, 54] width 86 height 38
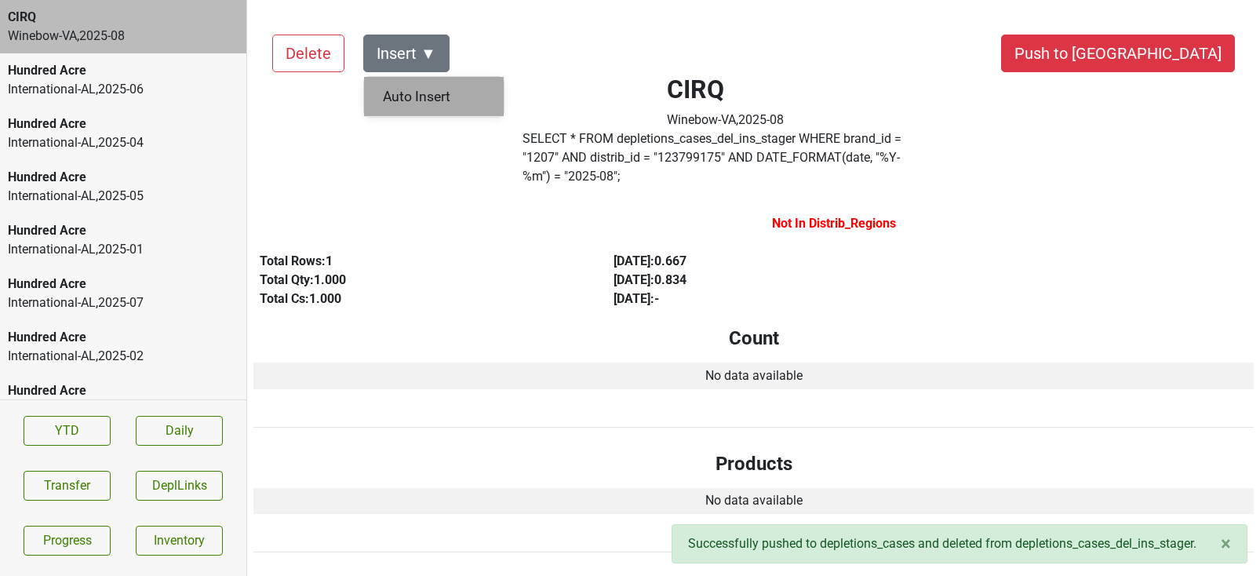
click at [411, 82] on div "Auto Insert" at bounding box center [434, 97] width 140 height 40
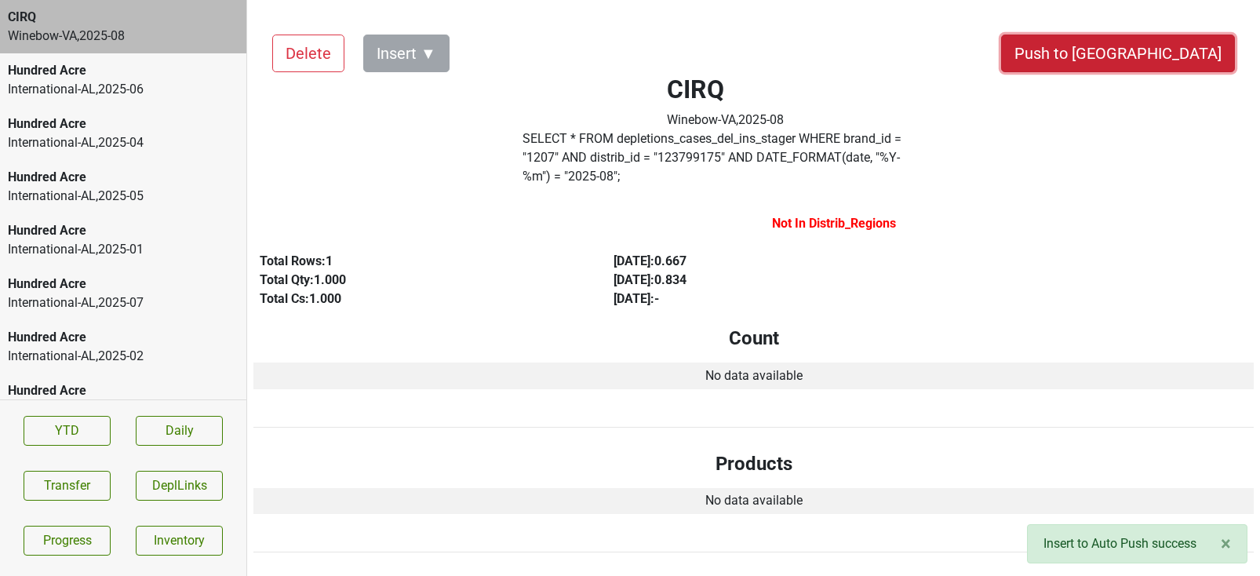
click at [1180, 64] on button "Push to [GEOGRAPHIC_DATA]" at bounding box center [1118, 54] width 234 height 38
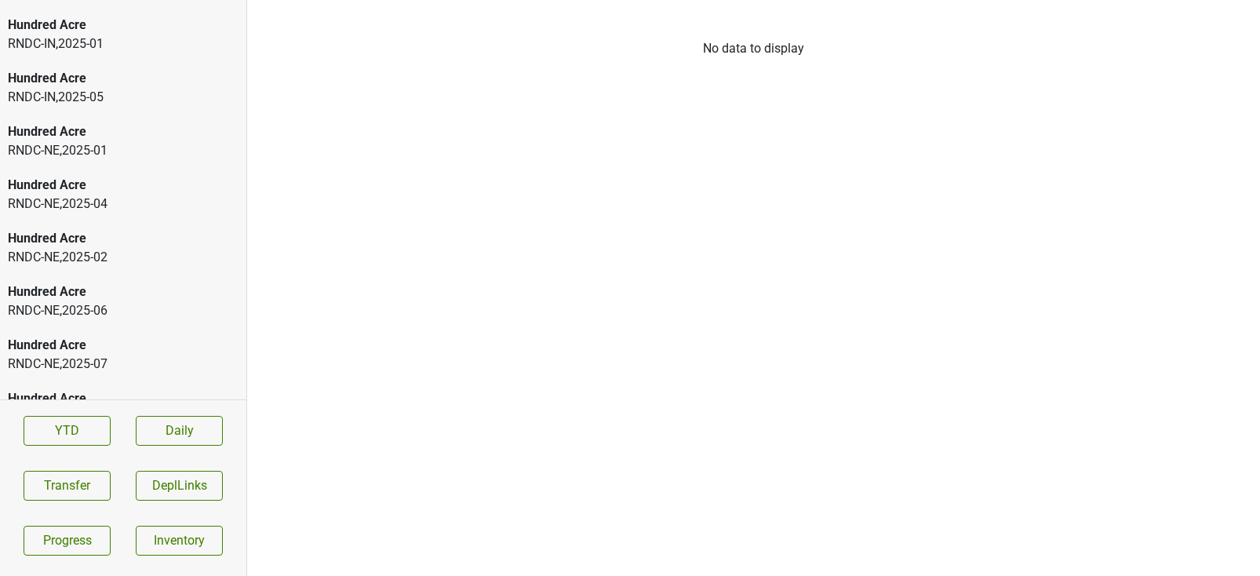
scroll to position [2588, 0]
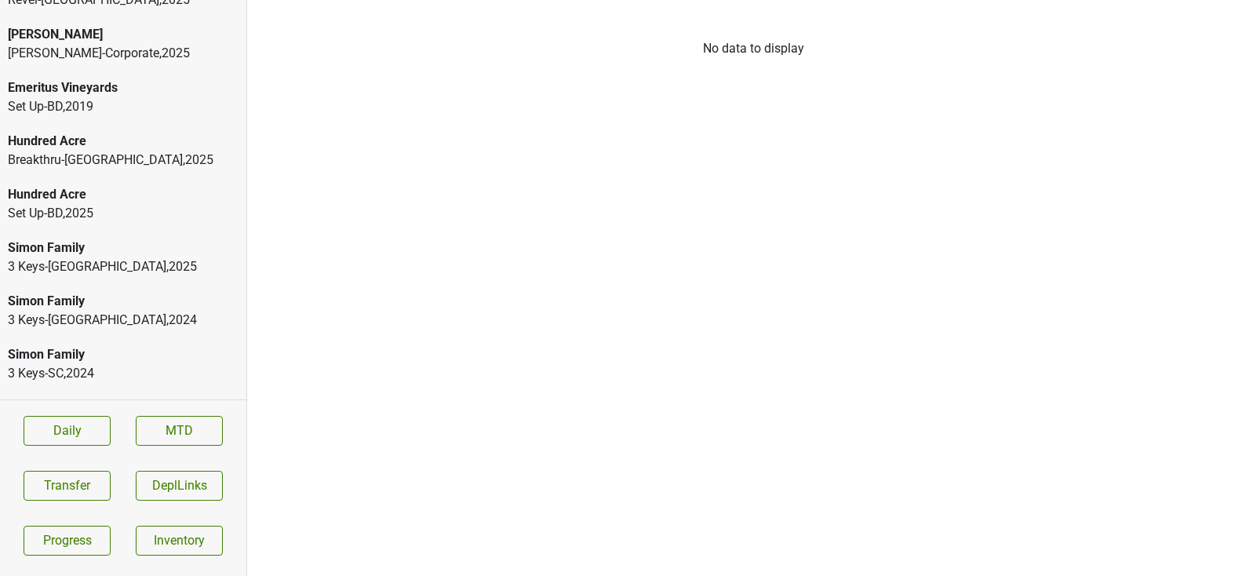
scroll to position [293, 0]
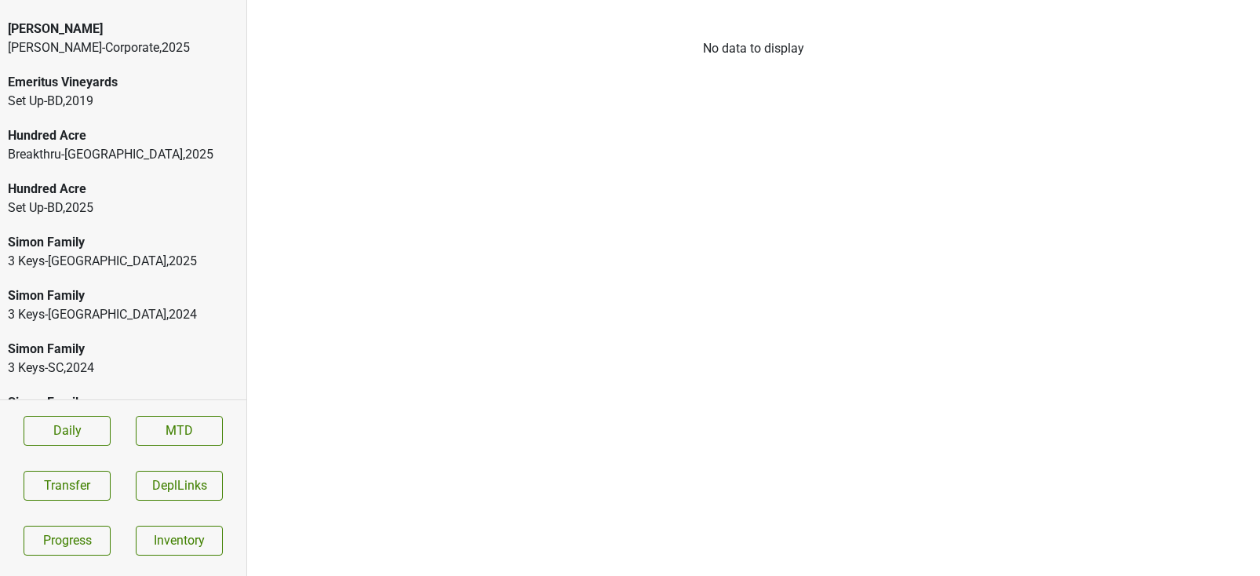
click at [152, 145] on div "Breakthru-[GEOGRAPHIC_DATA] , 2025" at bounding box center [123, 154] width 231 height 19
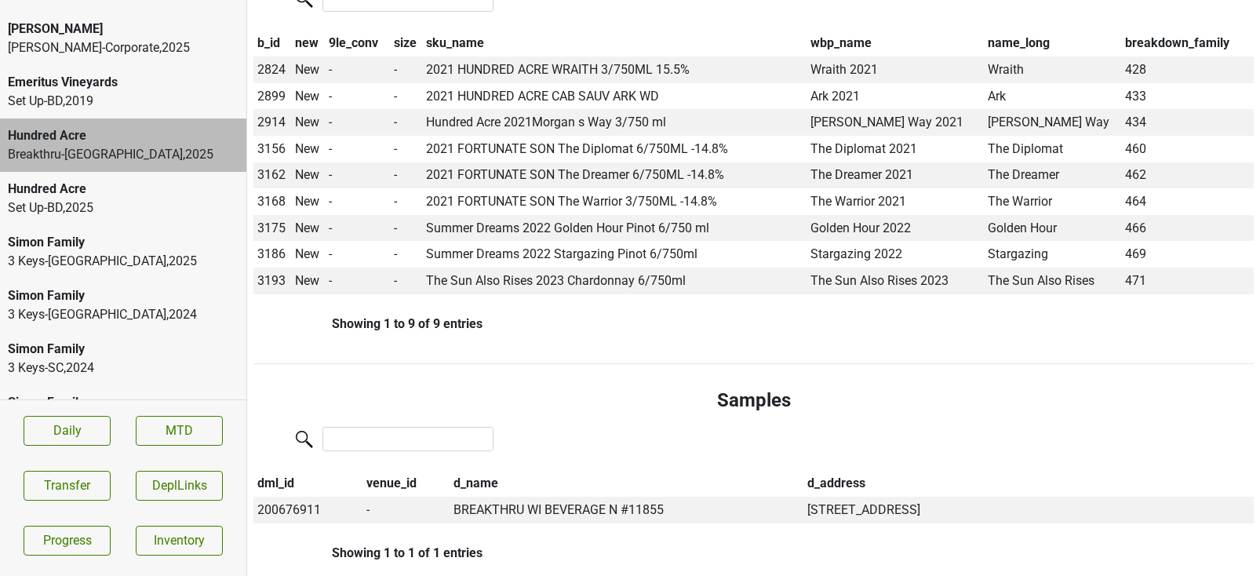
scroll to position [0, 0]
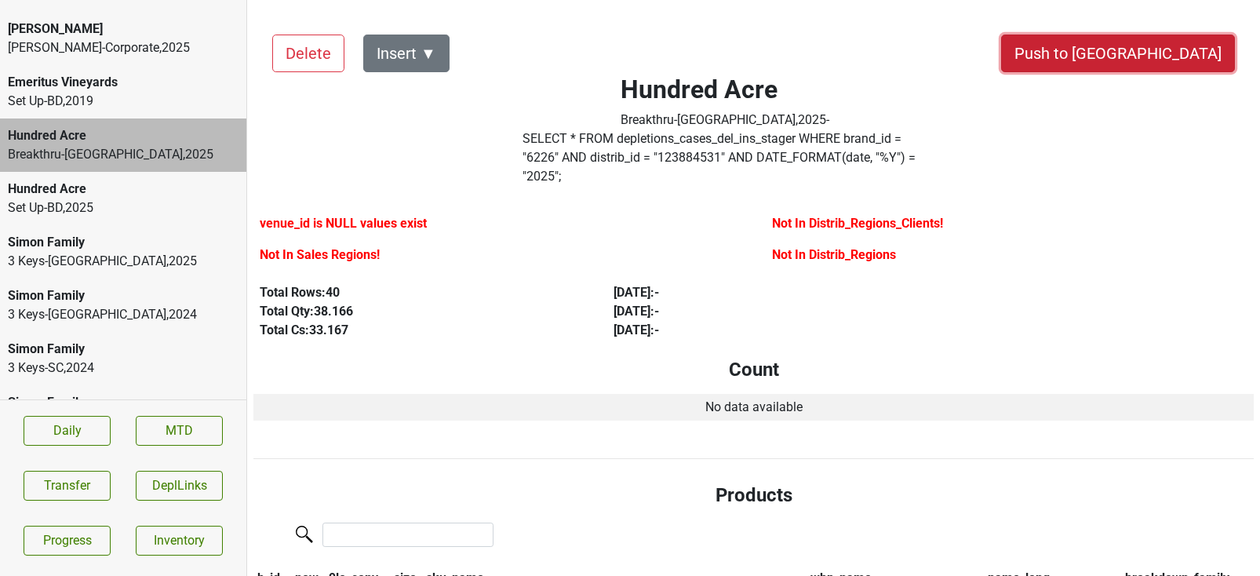
click at [1170, 57] on button "Push to [GEOGRAPHIC_DATA]" at bounding box center [1118, 54] width 234 height 38
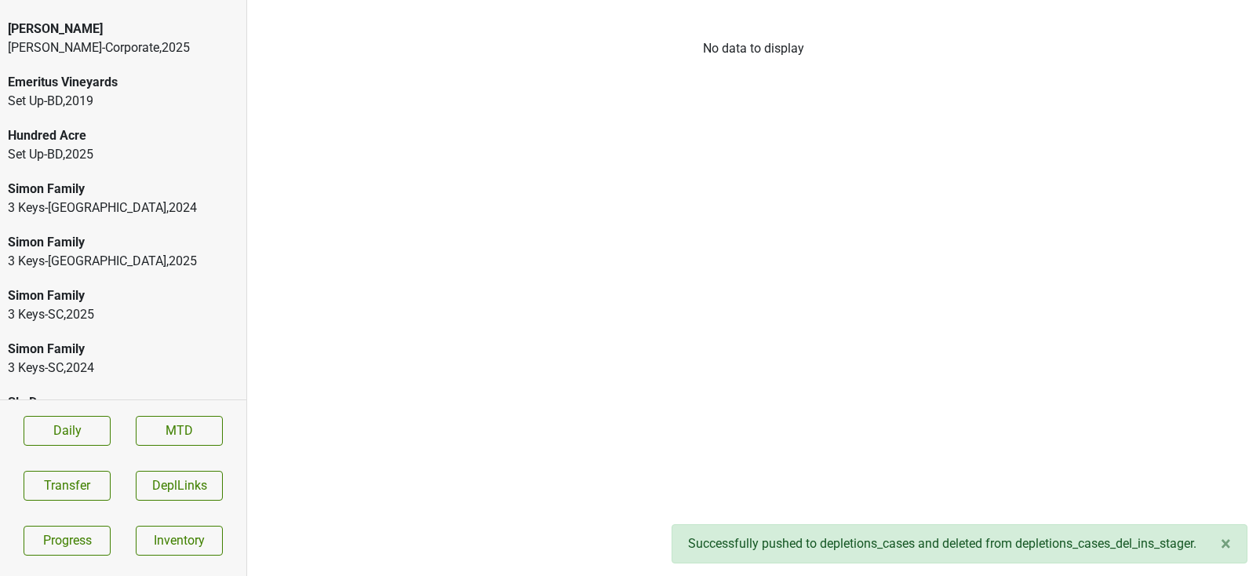
click at [74, 118] on div "Hundred Acre Set Up-BD , 2025" at bounding box center [123, 144] width 246 height 53
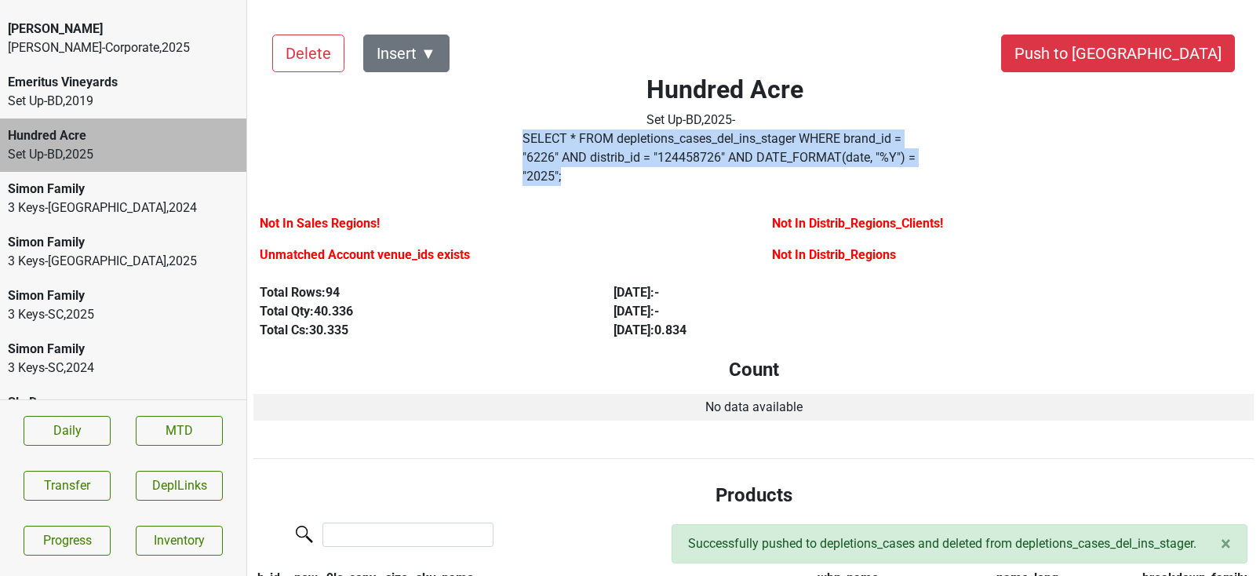
drag, startPoint x: 841, startPoint y: 161, endPoint x: 525, endPoint y: 140, distance: 316.9
click at [525, 140] on div "SELECT * FROM depletions_cases_del_ins_stager WHERE brand_id = " 6226 " AND dis…" at bounding box center [725, 160] width 428 height 63
copy label "SELECT * FROM depletions_cases_del_ins_stager WHERE brand_id = " 6226 " AND dis…"
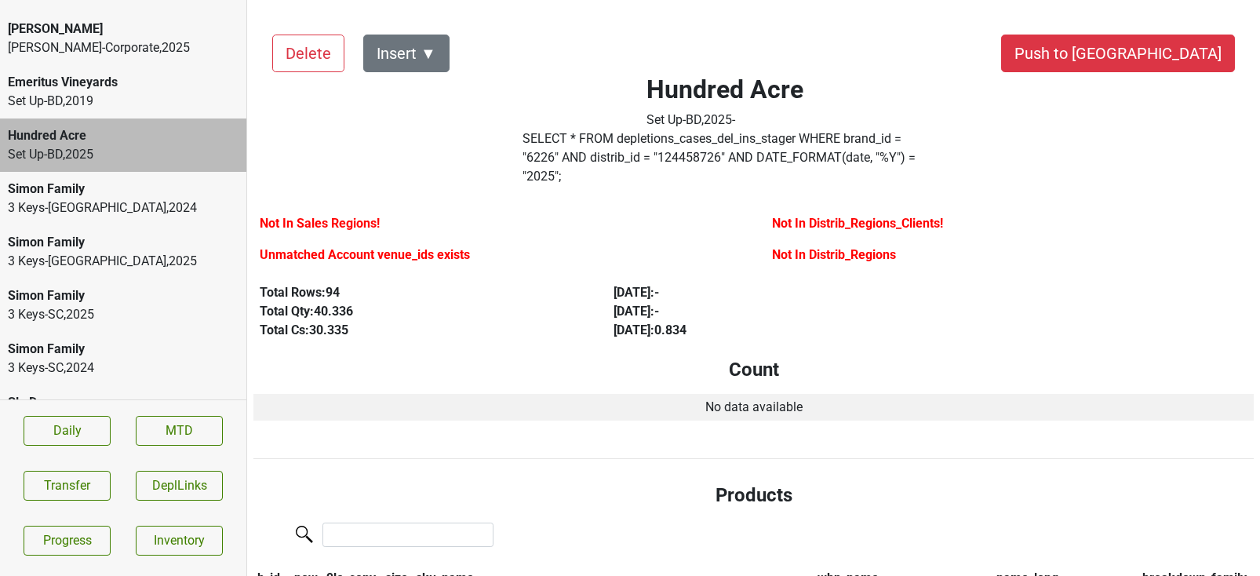
click at [151, 126] on div "Hundred Acre" at bounding box center [123, 135] width 231 height 19
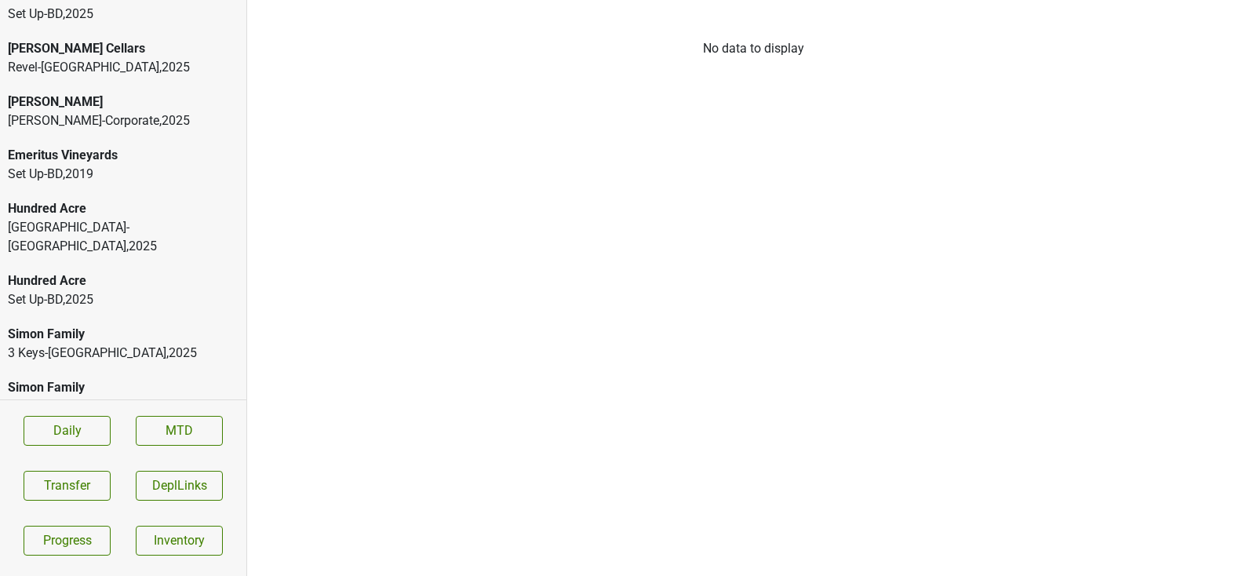
scroll to position [222, 0]
click at [89, 216] on div "[GEOGRAPHIC_DATA]-[GEOGRAPHIC_DATA] , 2025" at bounding box center [123, 235] width 231 height 38
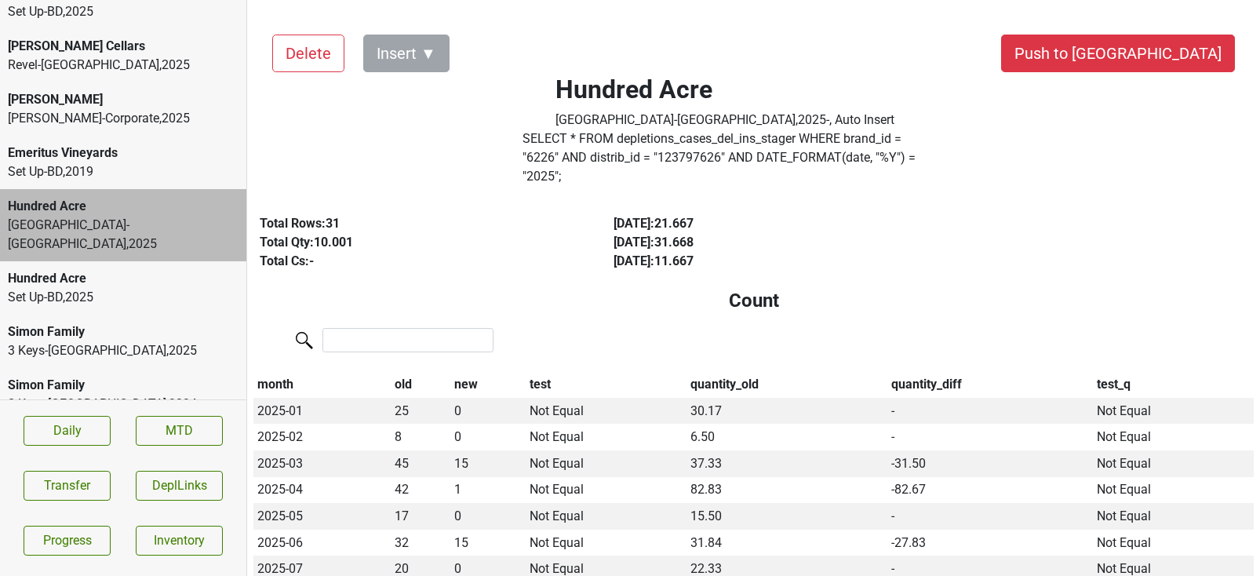
click at [85, 288] on div "Set Up-BD , 2025" at bounding box center [123, 297] width 231 height 19
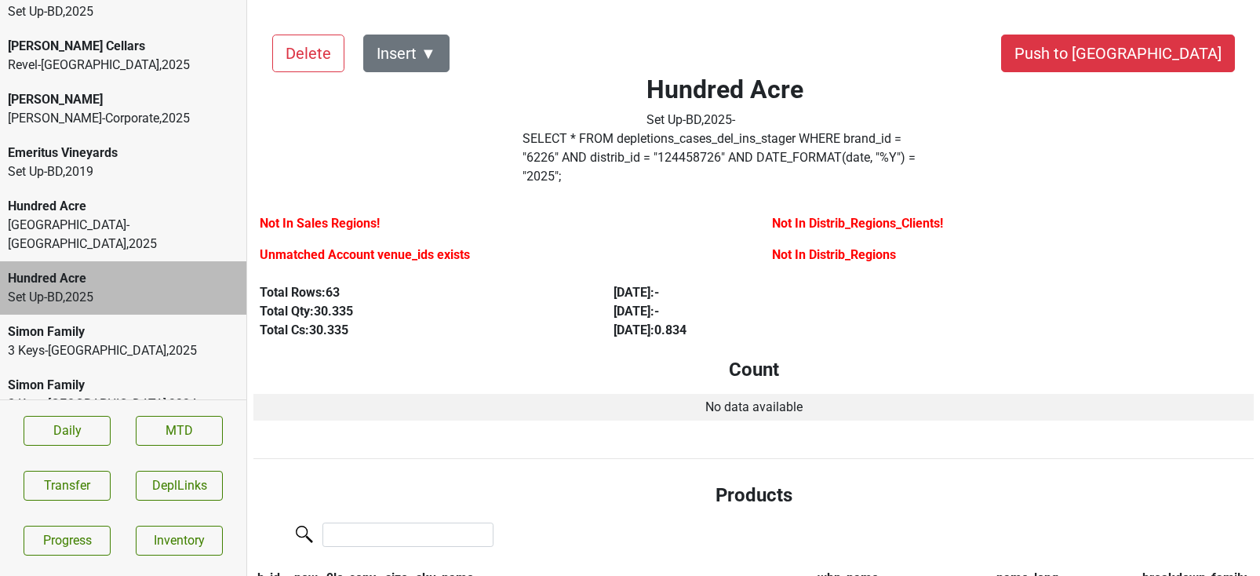
click at [162, 216] on div "[GEOGRAPHIC_DATA]-[GEOGRAPHIC_DATA] , 2025" at bounding box center [123, 235] width 231 height 38
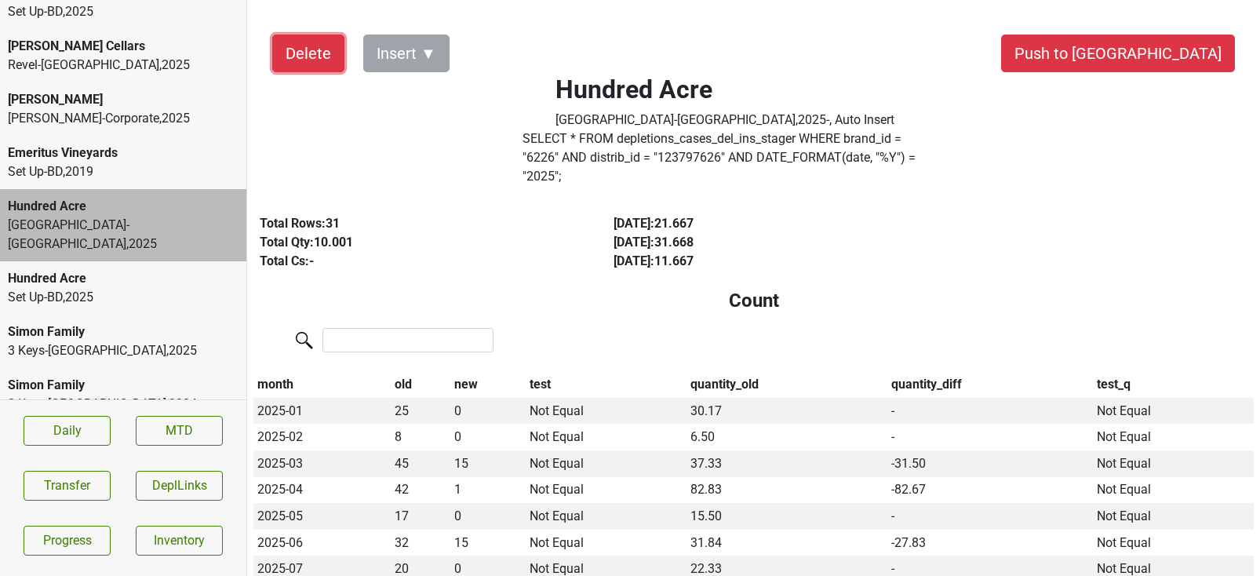
click at [308, 46] on button "Delete" at bounding box center [308, 54] width 72 height 38
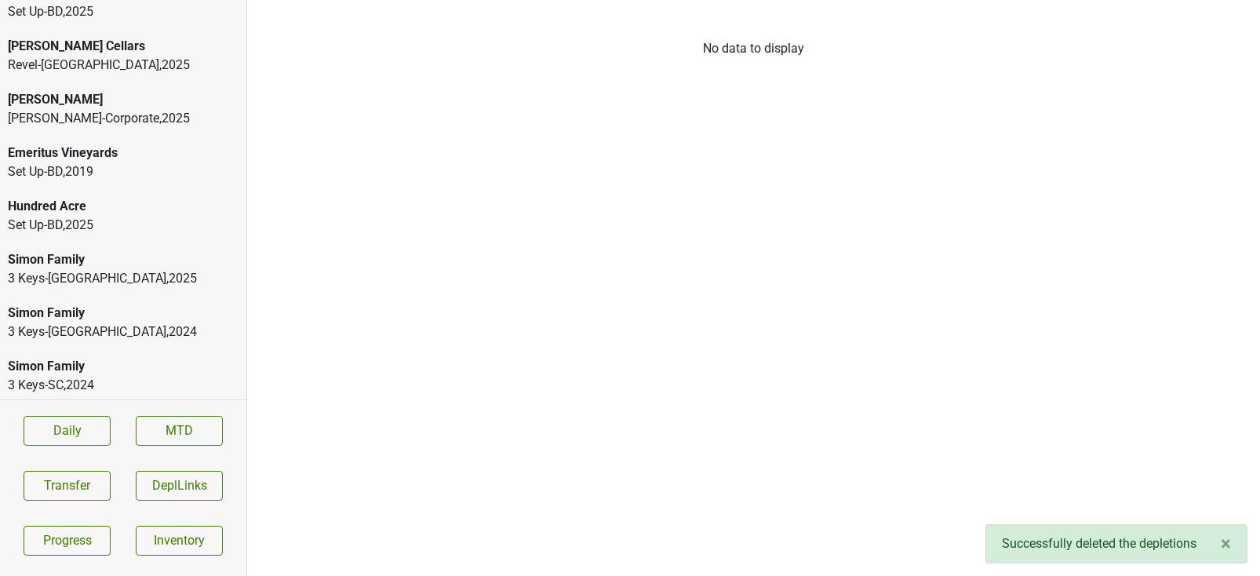
click at [108, 197] on div "Hundred Acre" at bounding box center [123, 206] width 231 height 19
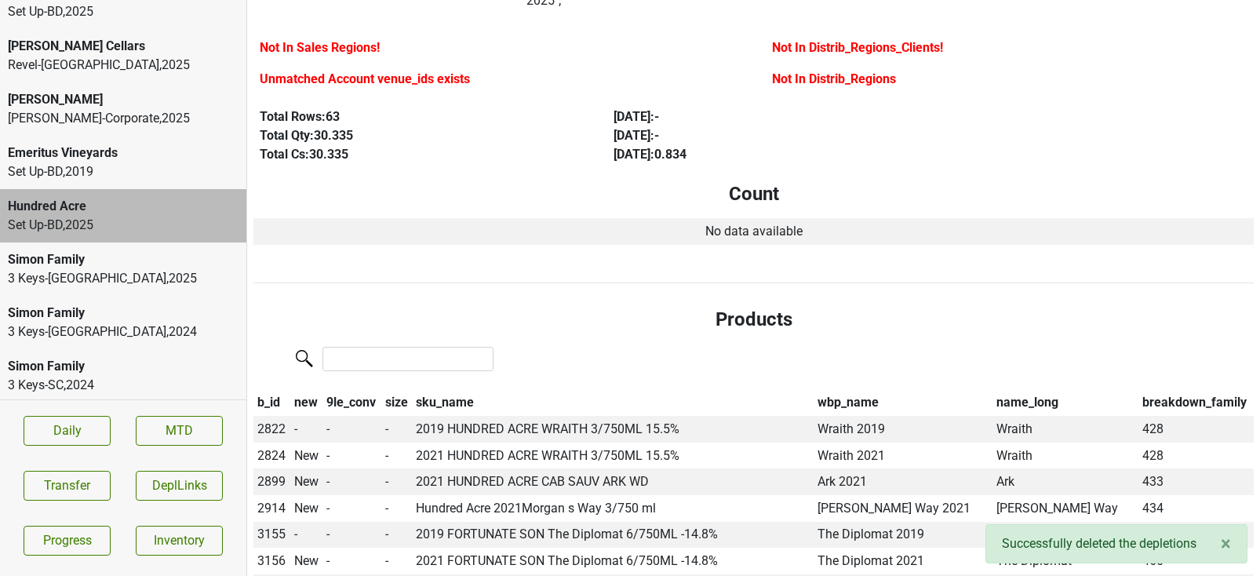
scroll to position [0, 0]
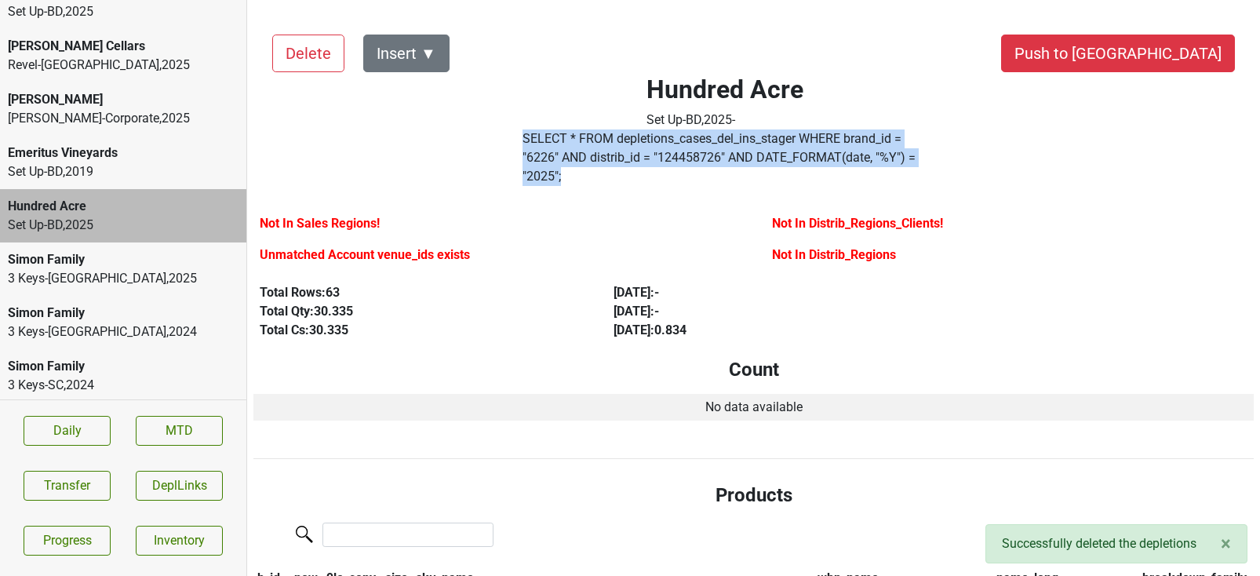
drag, startPoint x: 854, startPoint y: 159, endPoint x: 491, endPoint y: 153, distance: 363.3
click at [491, 153] on div "Hundred Acre Set Up-BD , 2025 - SELECT * FROM depletions_cases_del_ins_stager W…" at bounding box center [725, 104] width 514 height 177
copy div "SELECT * FROM depletions_cases_del_ins_stager WHERE brand_id = " 6226 " AND dis…"
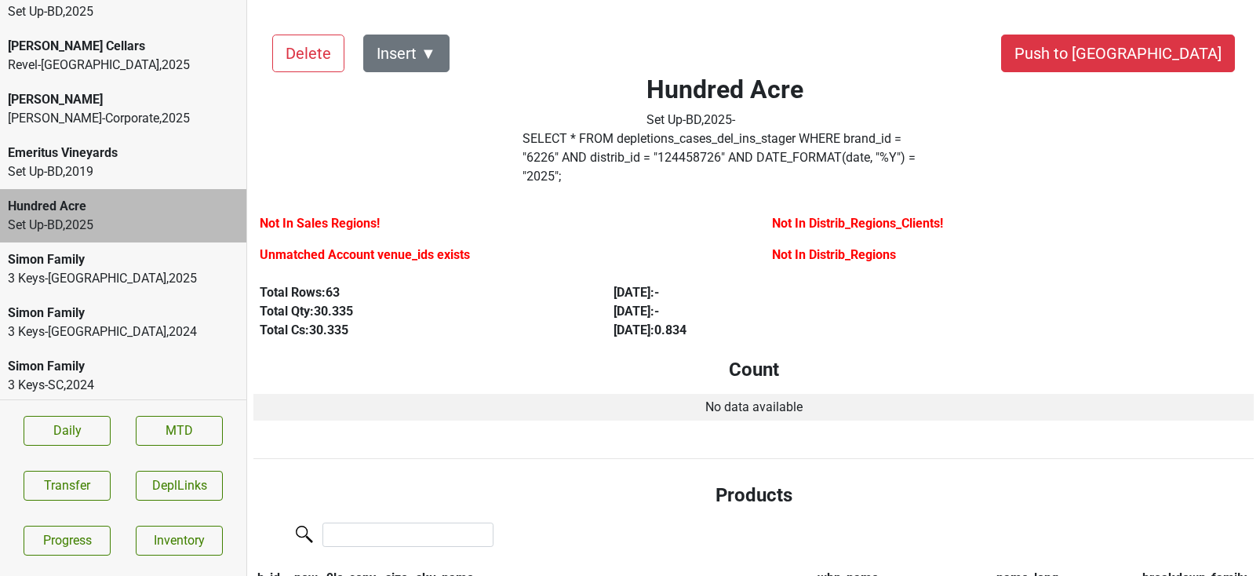
click at [576, 160] on label "SELECT * FROM depletions_cases_del_ins_stager WHERE brand_id = " 6226 " AND dis…" at bounding box center [724, 157] width 405 height 56
copy label "124458726"
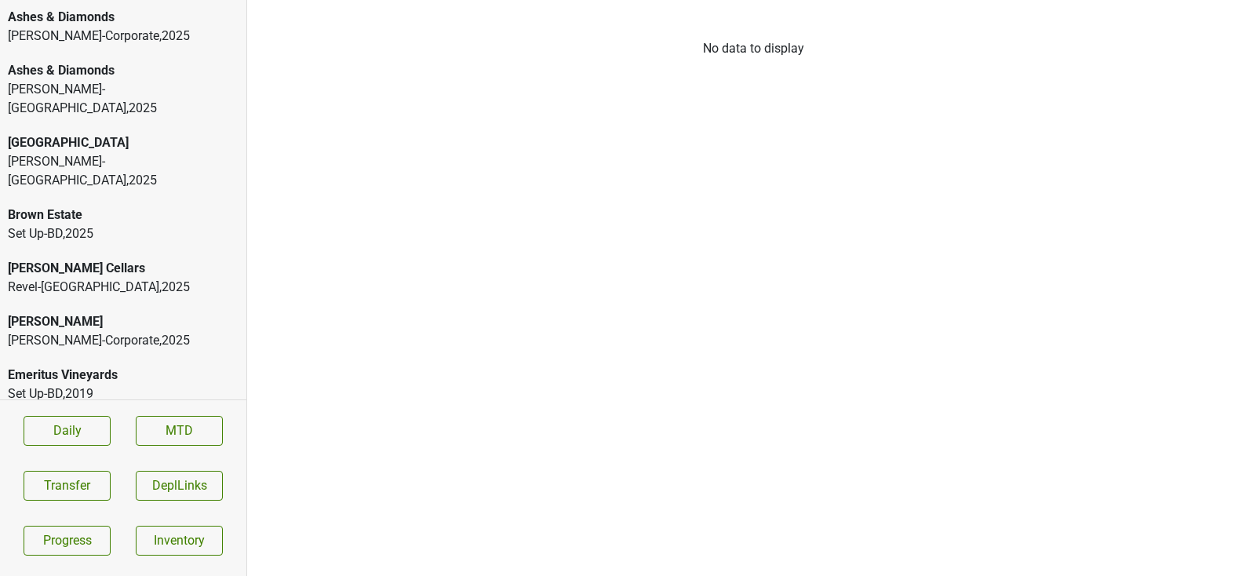
click at [105, 312] on div "[PERSON_NAME]" at bounding box center [123, 321] width 231 height 19
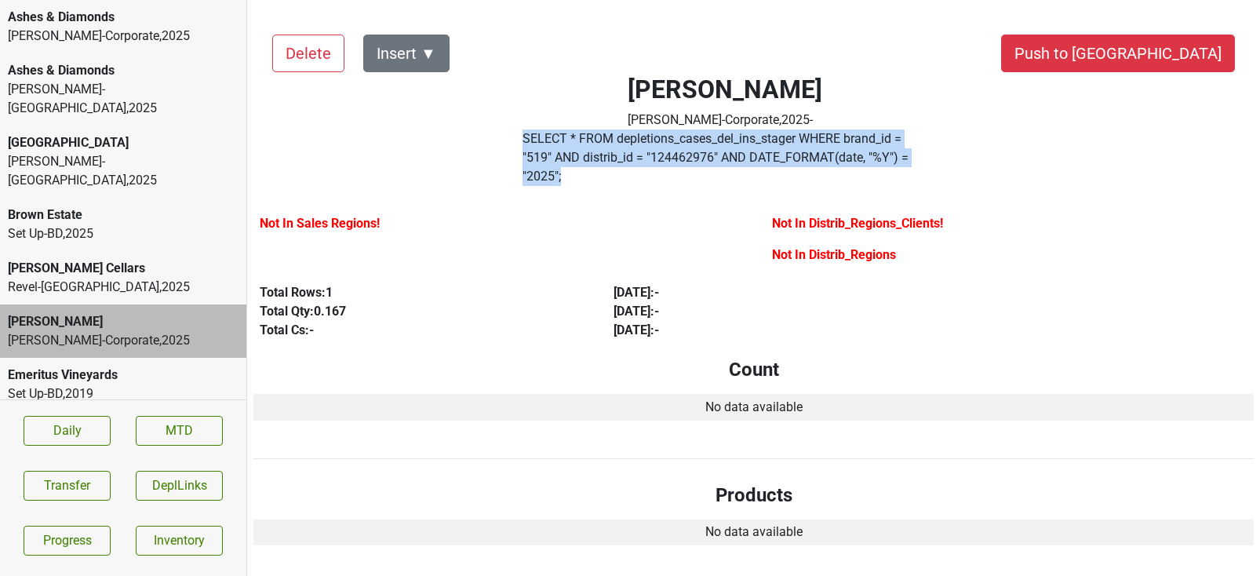
drag, startPoint x: 857, startPoint y: 154, endPoint x: 519, endPoint y: 137, distance: 338.5
click at [519, 137] on div "Dalla [PERSON_NAME] [PERSON_NAME]-Corporate , 2025 - SELECT * FROM depletions_c…" at bounding box center [725, 104] width 514 height 177
copy label "SELECT * FROM depletions_cases_del_ins_stager WHERE brand_id = " 519 " AND dist…"
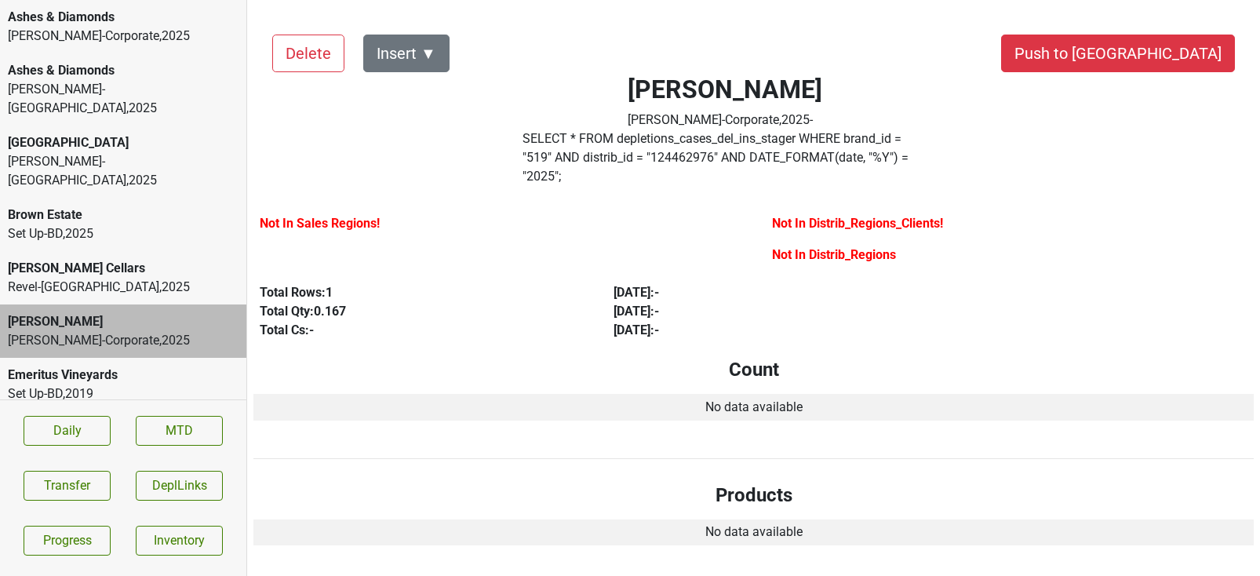
click at [168, 133] on div "Bella Oaks" at bounding box center [123, 142] width 231 height 19
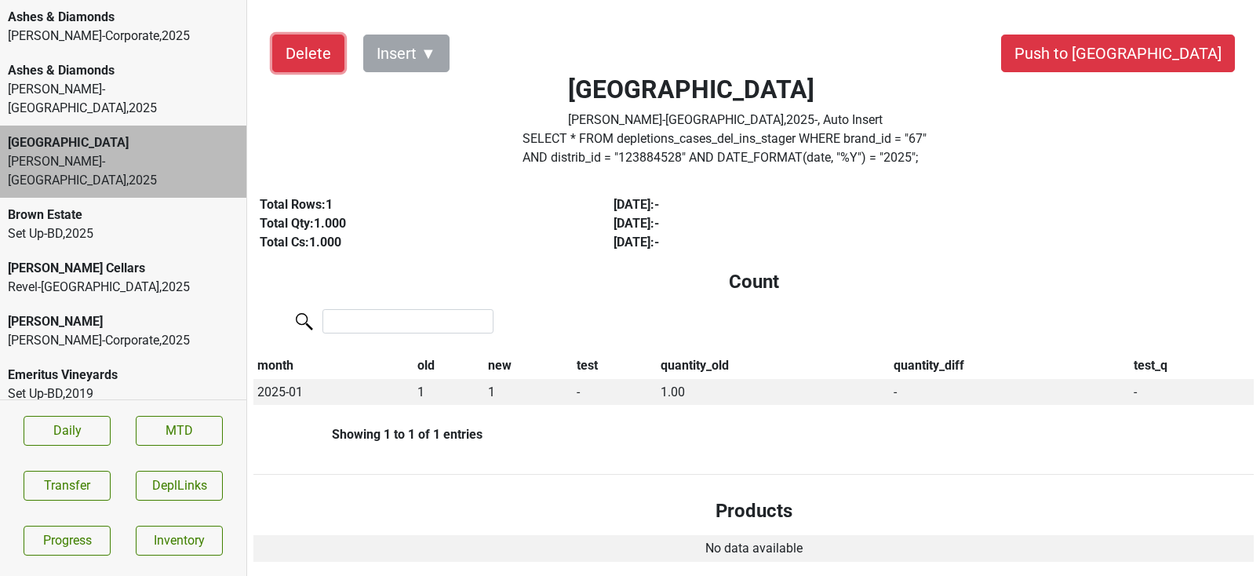
click at [304, 53] on button "Delete" at bounding box center [308, 54] width 72 height 38
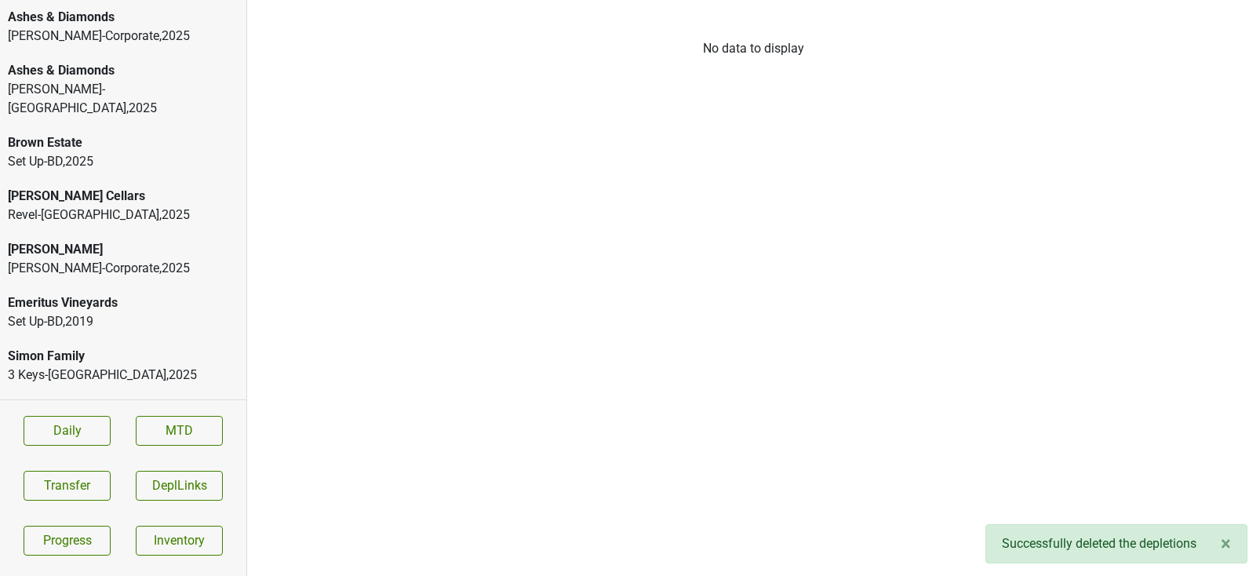
click at [108, 240] on div "Dalla Valle" at bounding box center [123, 249] width 231 height 19
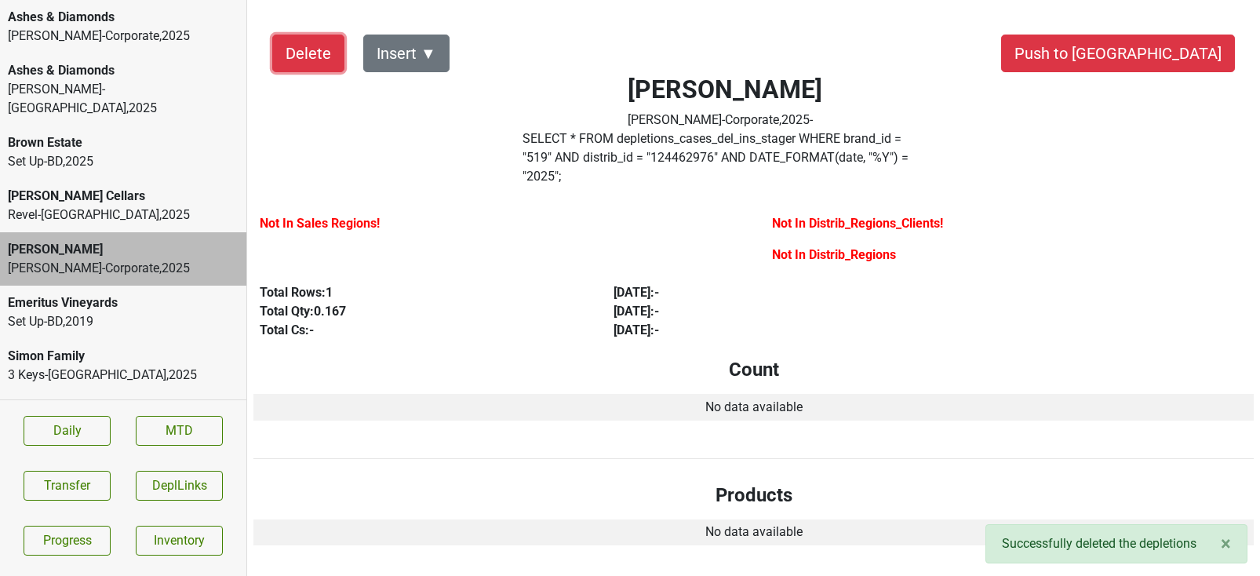
click at [299, 58] on button "Delete" at bounding box center [308, 54] width 72 height 38
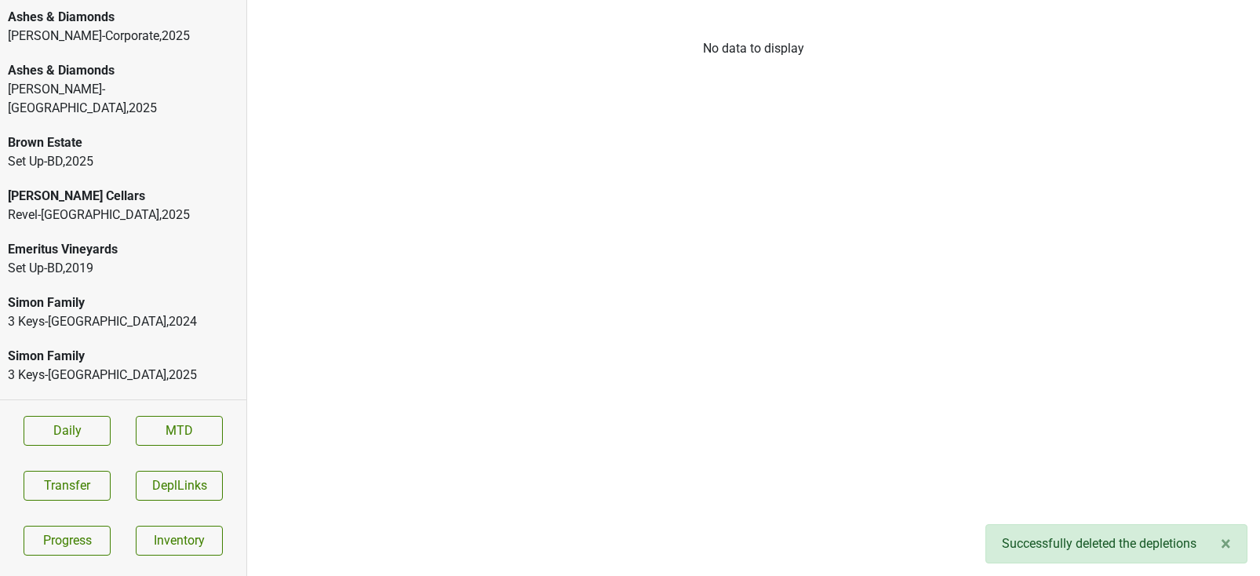
click at [96, 37] on div "Kellogg-Corporate , 2025" at bounding box center [123, 36] width 231 height 19
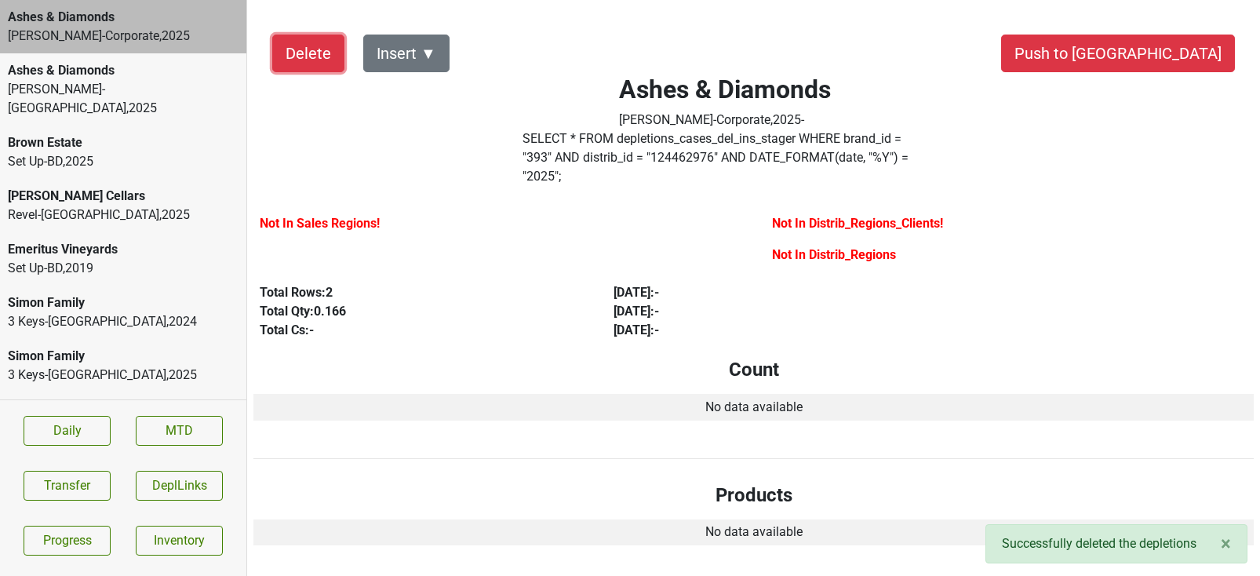
click at [295, 60] on button "Delete" at bounding box center [308, 54] width 72 height 38
click at [215, 93] on div "Kellogg-VA , 2025" at bounding box center [123, 99] width 231 height 38
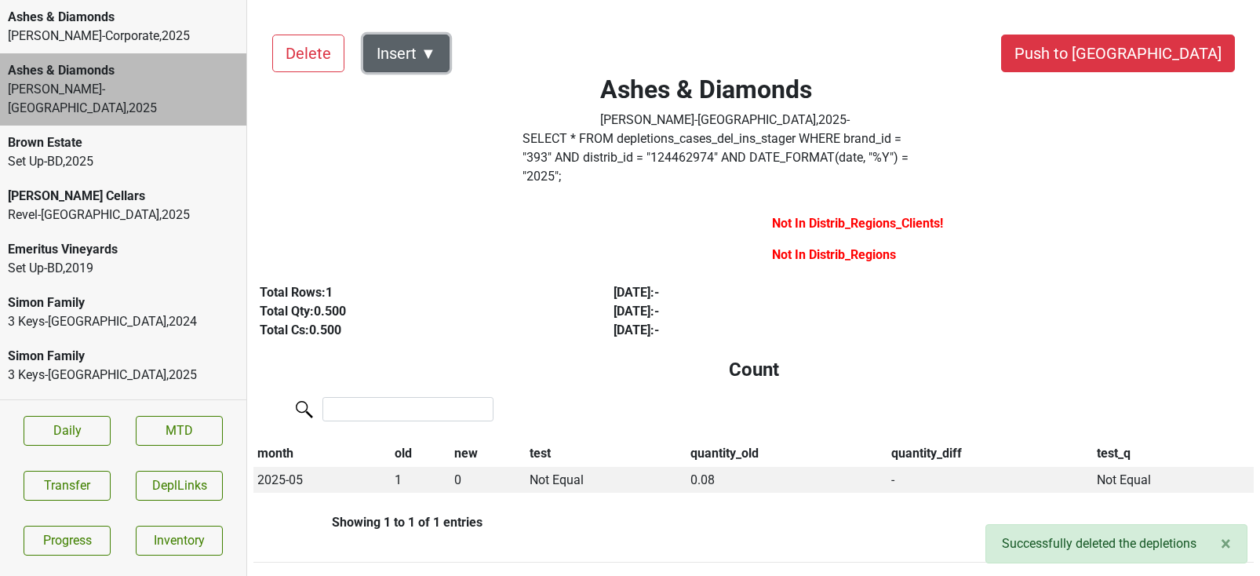
click at [417, 52] on button "Insert ▼" at bounding box center [406, 54] width 86 height 38
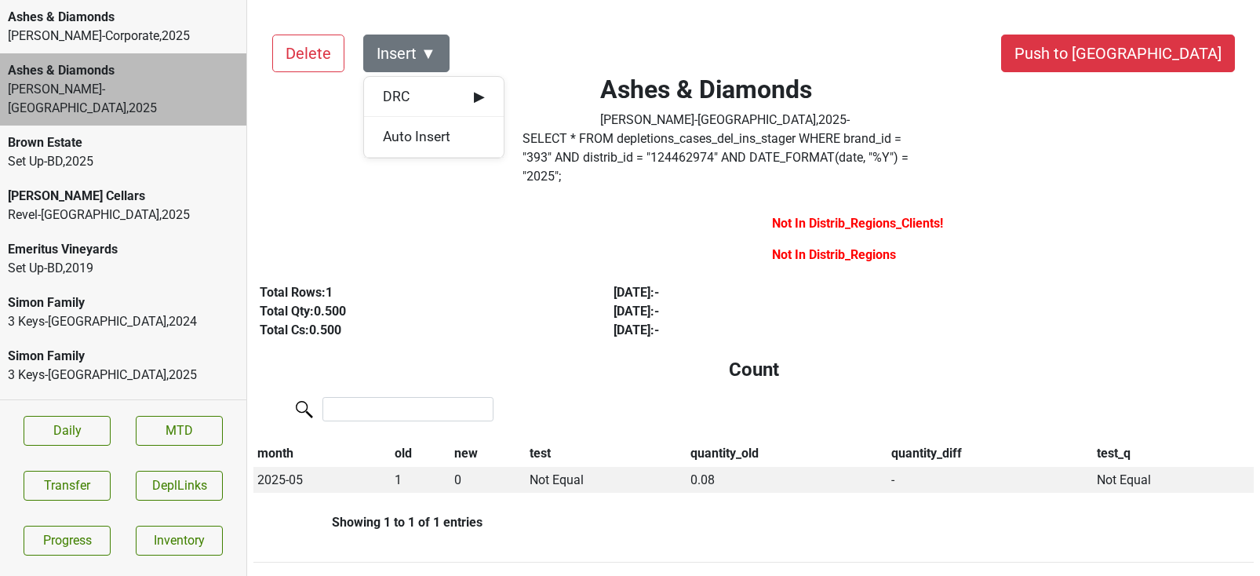
click at [396, 211] on div at bounding box center [498, 242] width 512 height 69
click at [119, 31] on div "Kellogg-Corporate , 2025" at bounding box center [123, 36] width 231 height 19
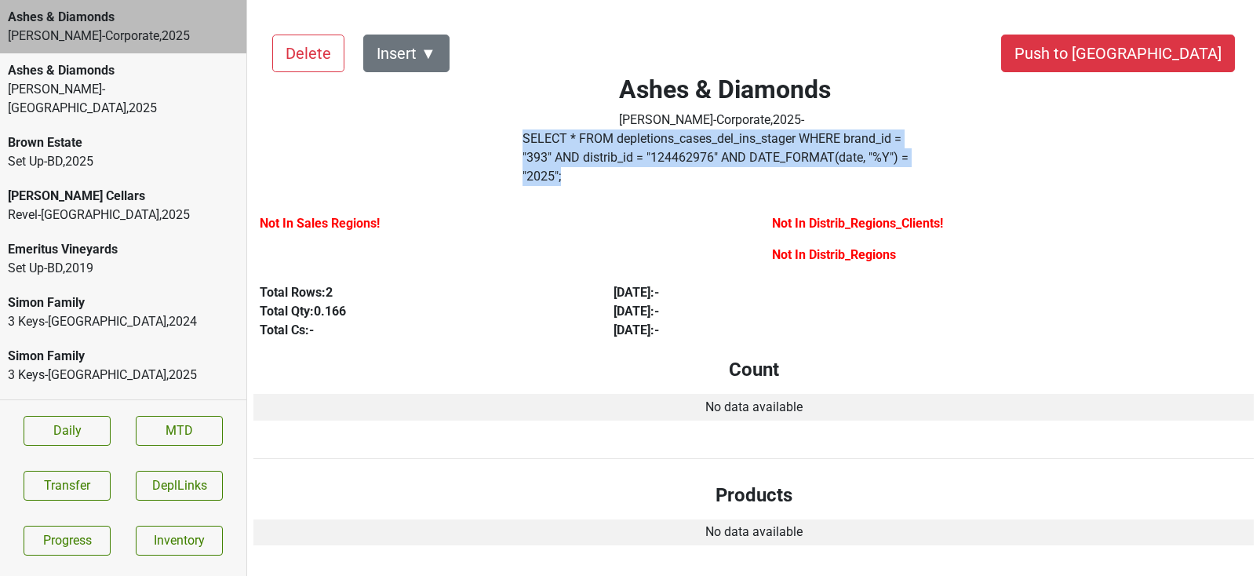
drag, startPoint x: 857, startPoint y: 156, endPoint x: 497, endPoint y: 136, distance: 359.9
click at [497, 136] on div "Ashes & Diamonds Kellogg-Corporate , 2025 - SELECT * FROM depletions_cases_del_…" at bounding box center [725, 104] width 514 height 177
copy div "SELECT * FROM depletions_cases_del_ins_stager WHERE brand_id = " 393 " AND dist…"
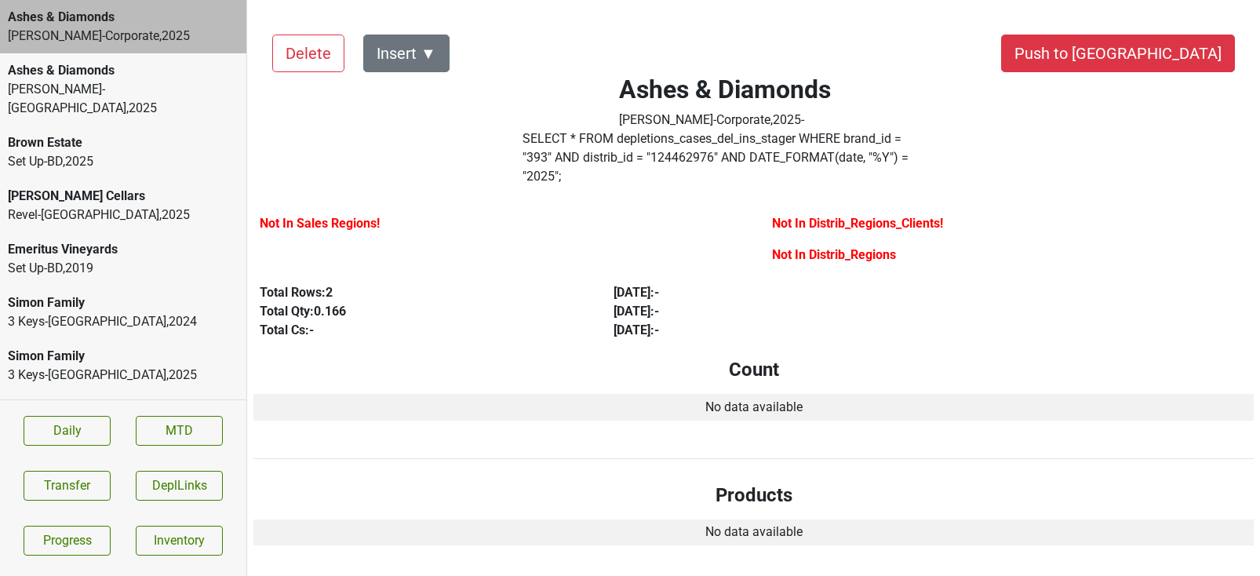
click at [117, 98] on div "Kellogg-VA , 2025" at bounding box center [123, 99] width 231 height 38
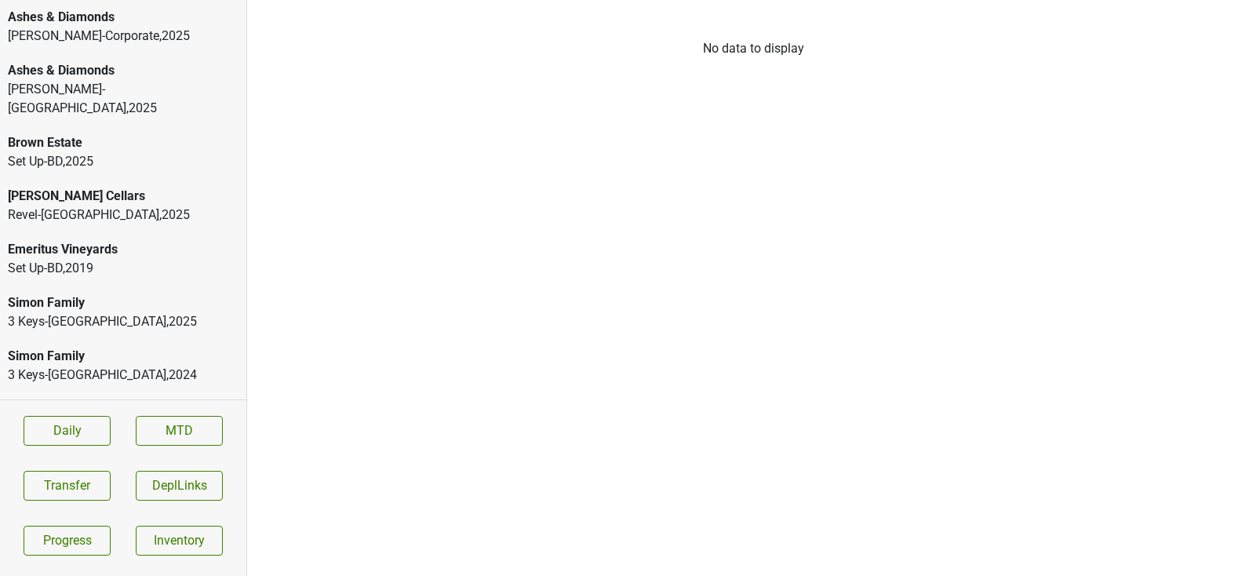
click at [115, 74] on div "Ashes & Diamonds" at bounding box center [123, 70] width 231 height 19
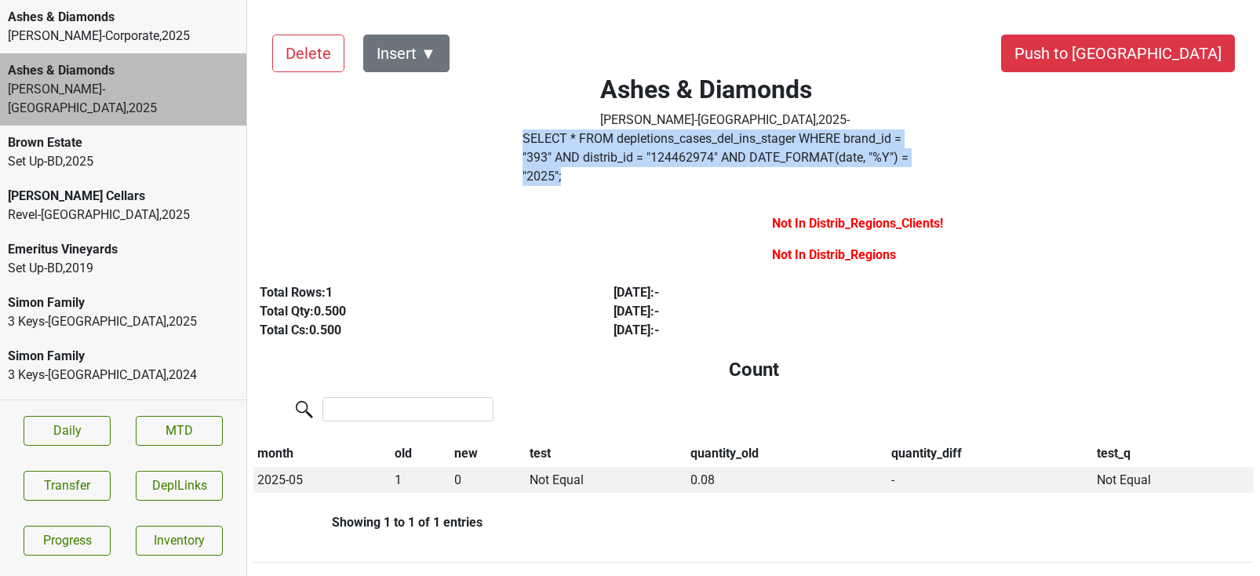
drag, startPoint x: 846, startPoint y: 161, endPoint x: 526, endPoint y: 140, distance: 319.9
click at [526, 140] on div "SELECT * FROM depletions_cases_del_ins_stager WHERE brand_id = " 393 " AND dist…" at bounding box center [725, 160] width 428 height 63
copy label "SELECT * FROM depletions_cases_del_ins_stager WHERE brand_id = " 393 " AND dist…"
click at [311, 54] on button "Delete" at bounding box center [308, 54] width 72 height 38
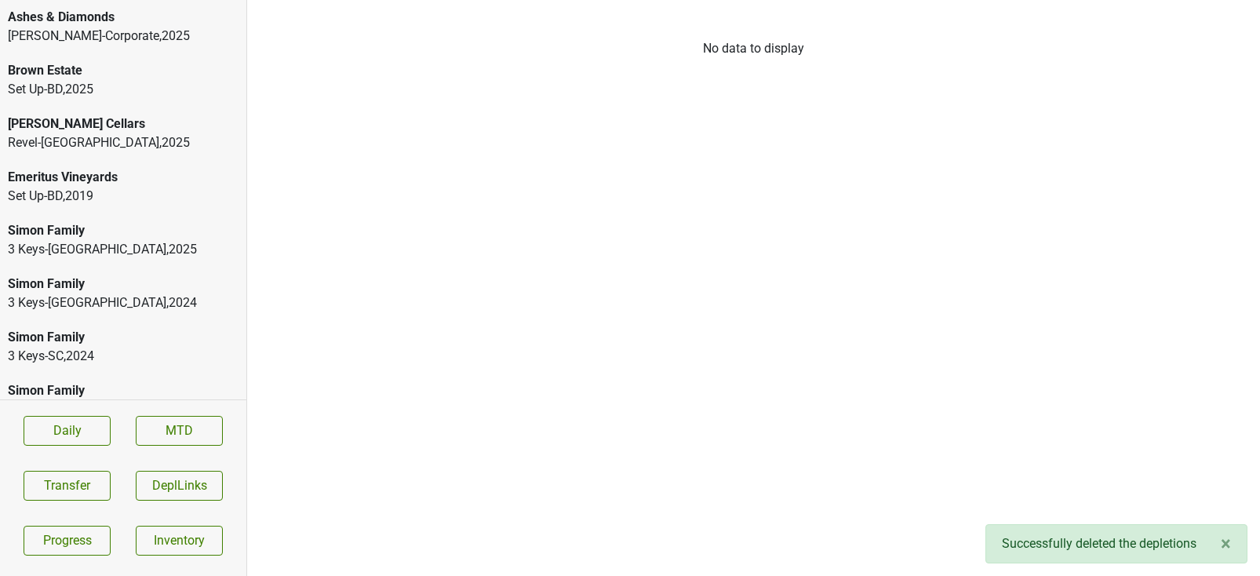
click at [118, 24] on div "Ashes & Diamonds" at bounding box center [123, 17] width 231 height 19
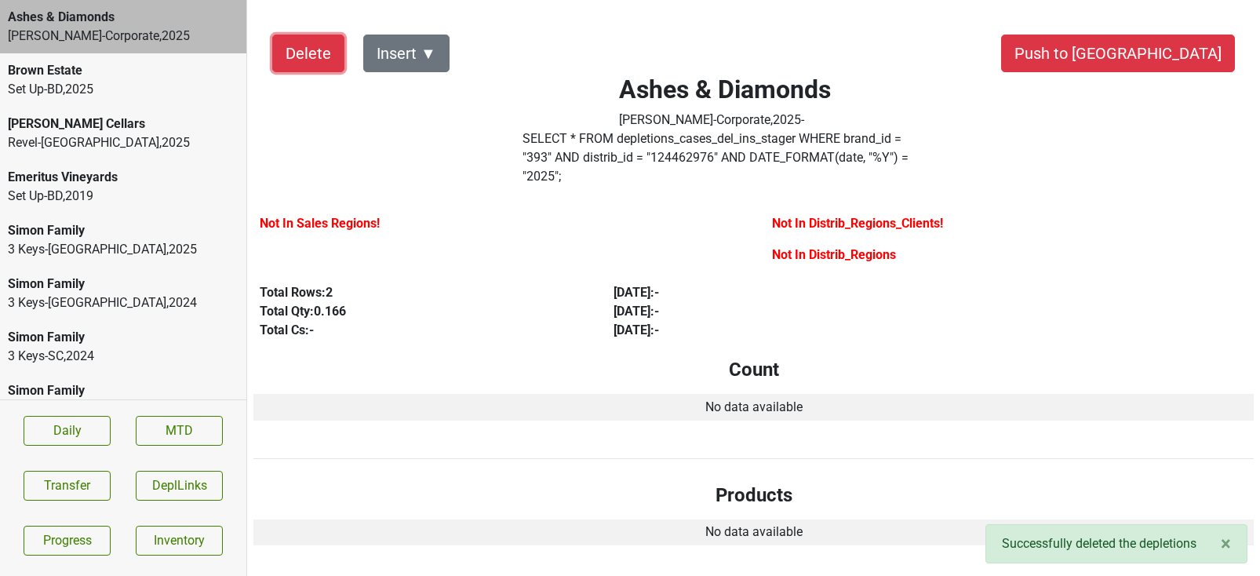
click at [311, 61] on button "Delete" at bounding box center [308, 54] width 72 height 38
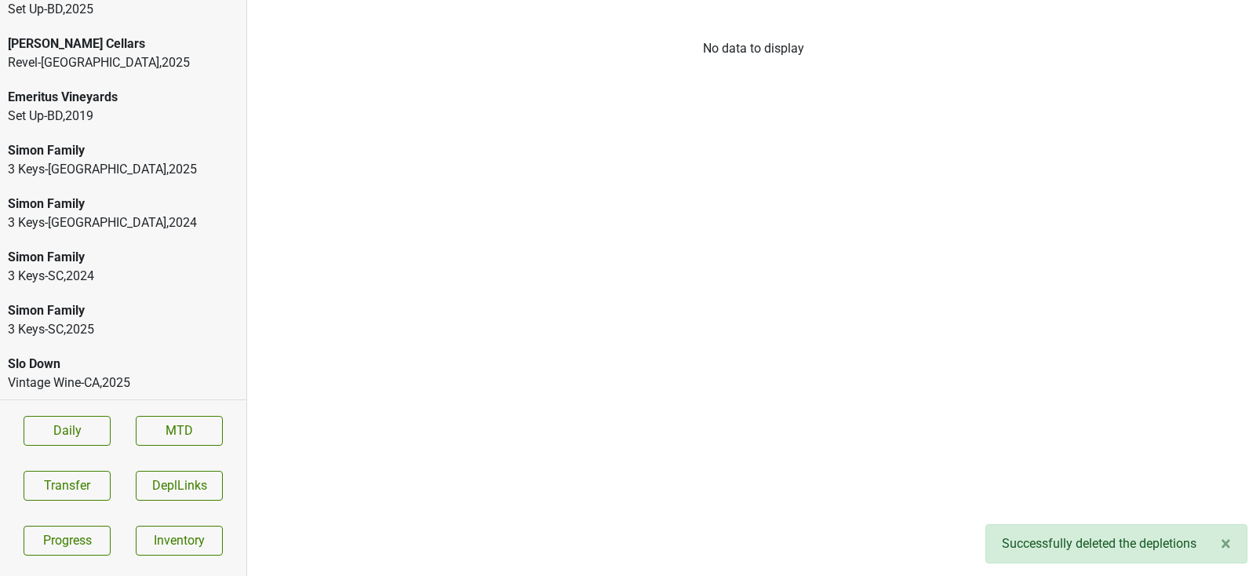
scroll to position [81, 0]
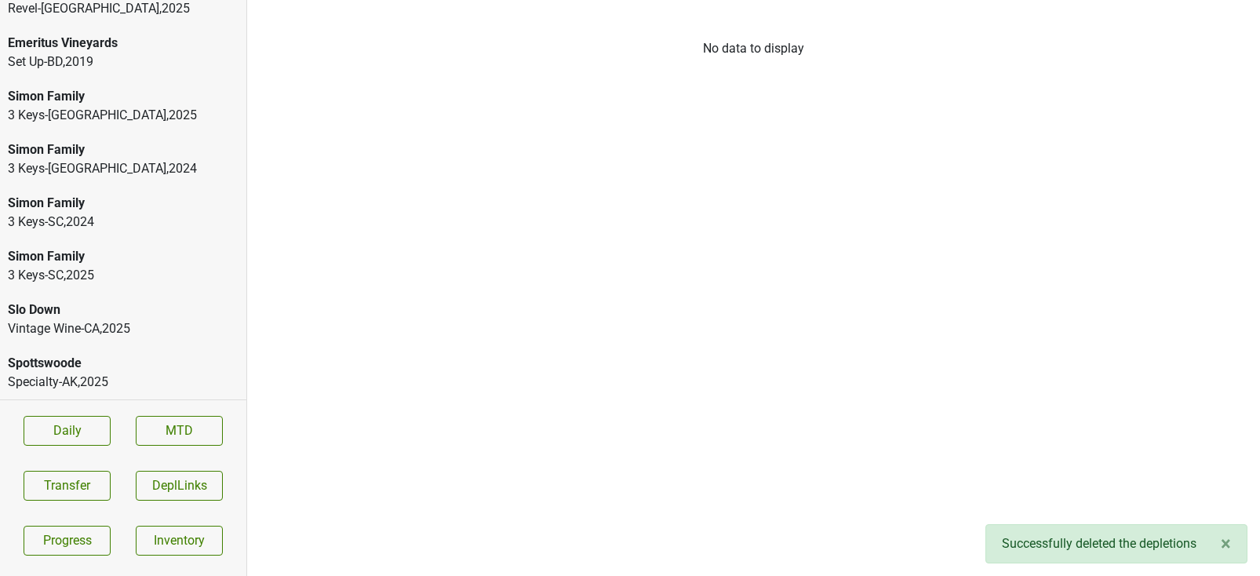
click at [98, 377] on div "Specialty-AK , 2025" at bounding box center [123, 382] width 231 height 19
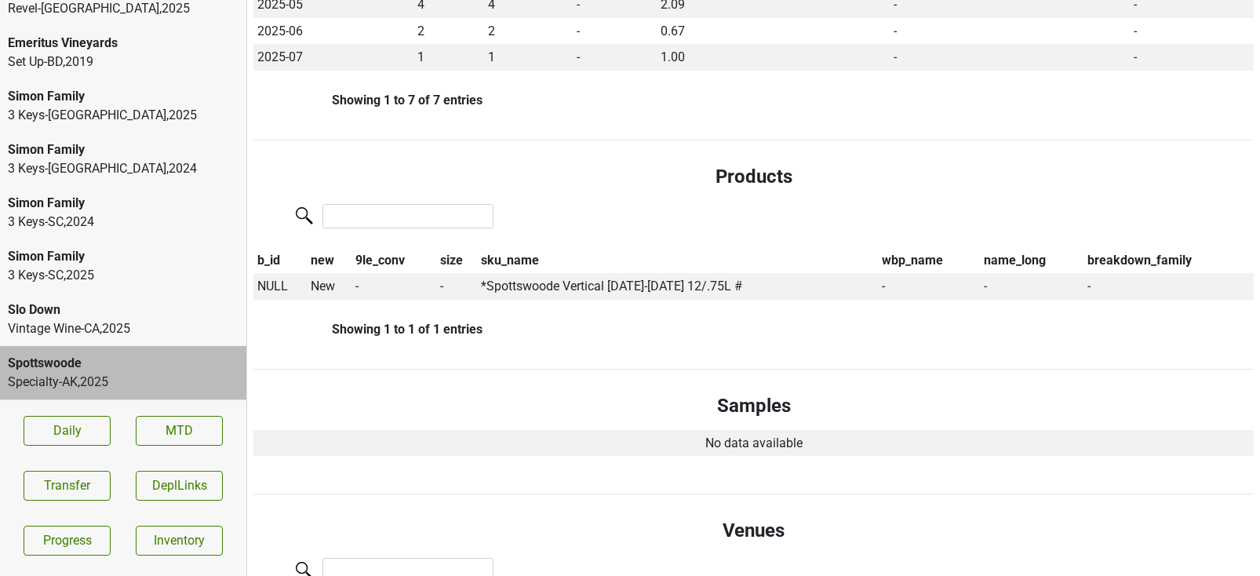
scroll to position [562, 0]
